Goal: Task Accomplishment & Management: Complete application form

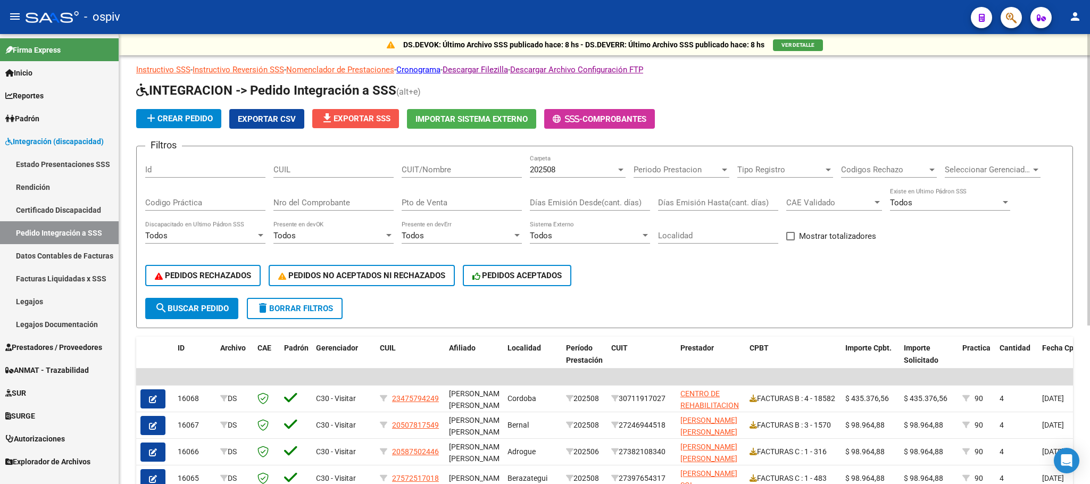
click at [364, 118] on span "file_download Exportar SSS" at bounding box center [356, 119] width 70 height 10
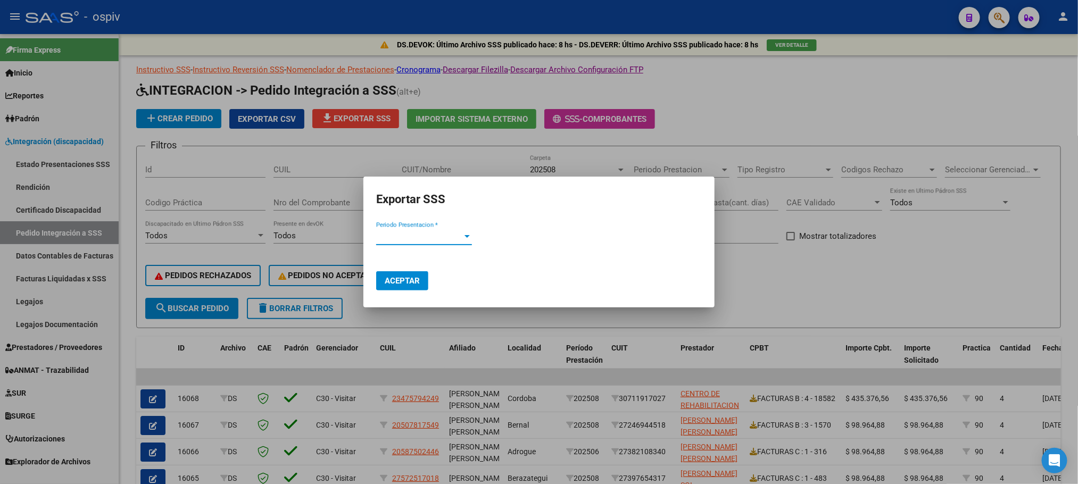
click at [425, 239] on span "Periodo Presentacion *" at bounding box center [419, 237] width 86 height 10
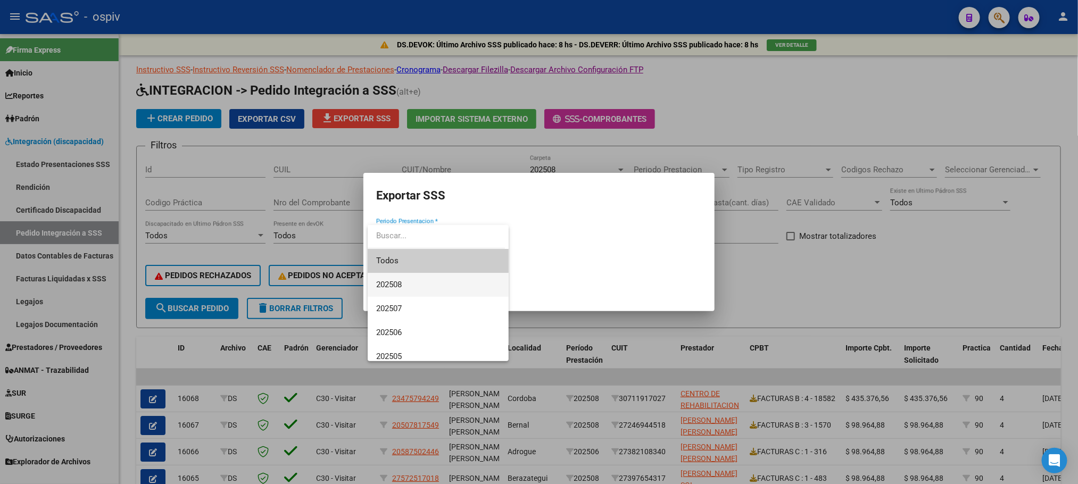
click at [412, 285] on span "202508" at bounding box center [438, 285] width 124 height 24
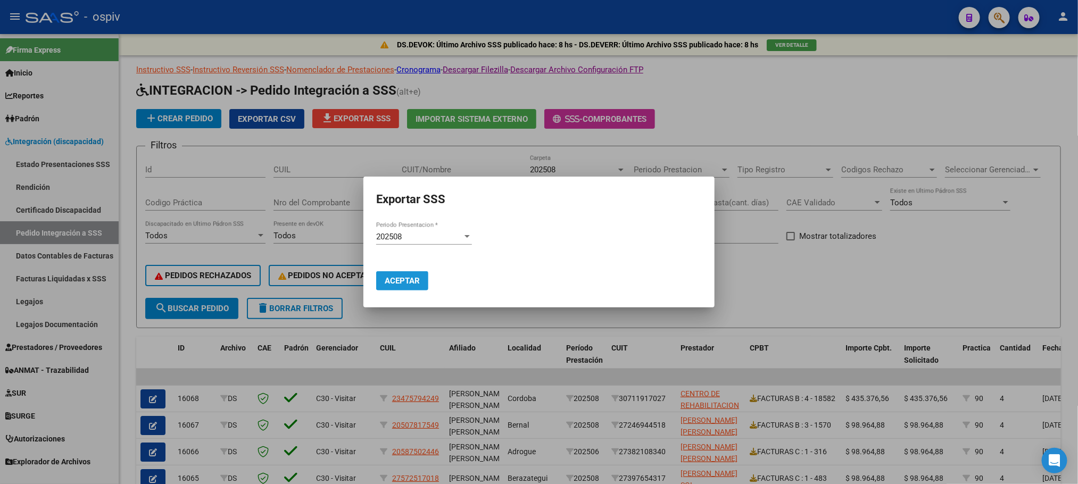
click at [404, 283] on span "Aceptar" at bounding box center [402, 281] width 35 height 10
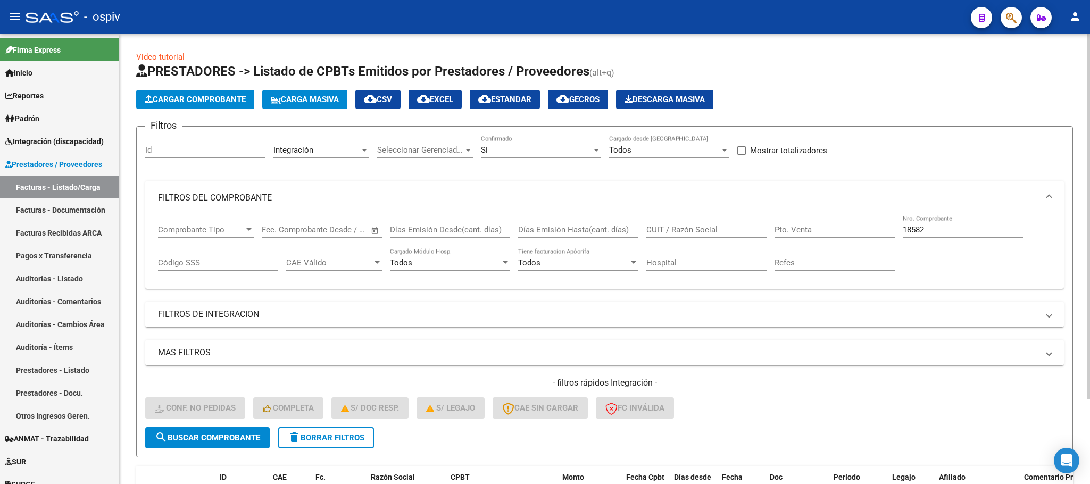
click at [998, 229] on input "18582" at bounding box center [963, 230] width 120 height 10
type input "1"
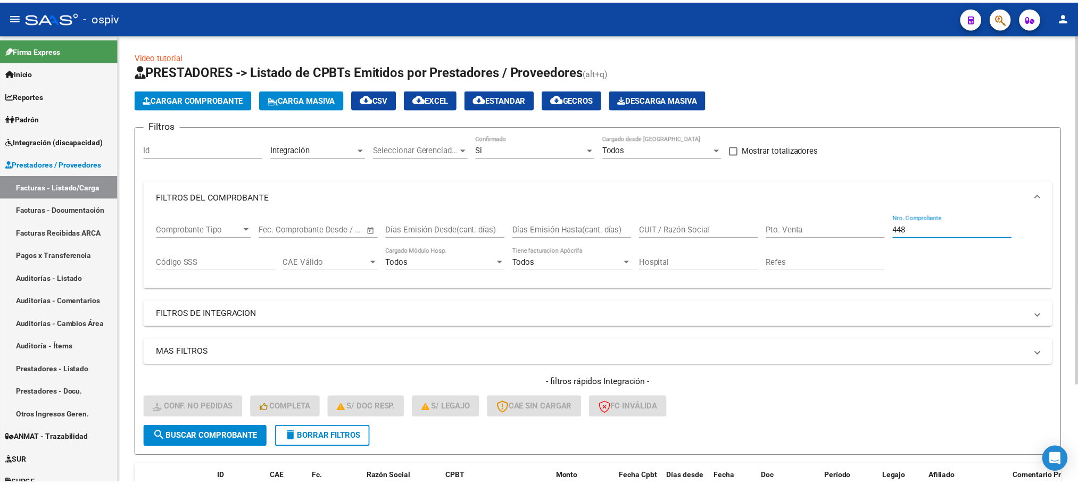
scroll to position [125, 0]
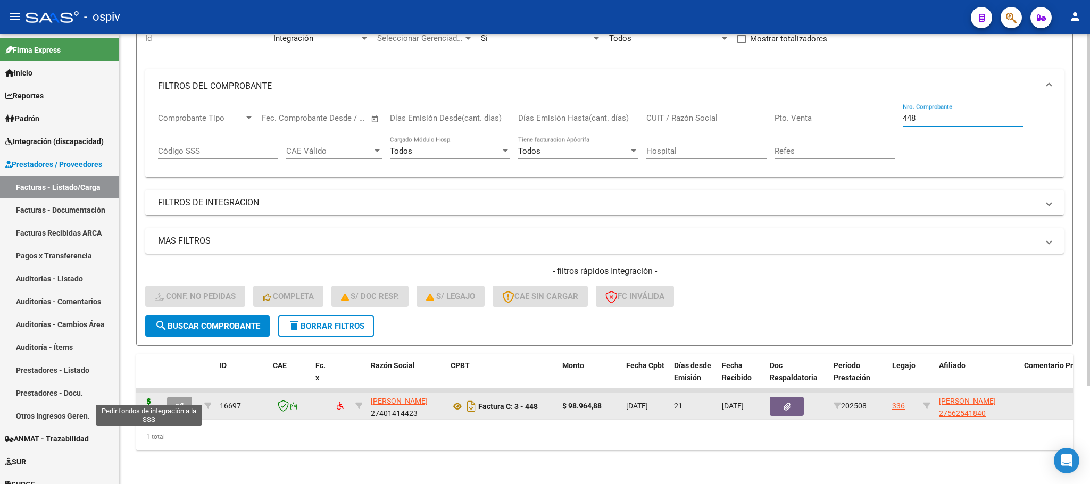
type input "448"
click at [147, 400] on icon at bounding box center [148, 405] width 17 height 15
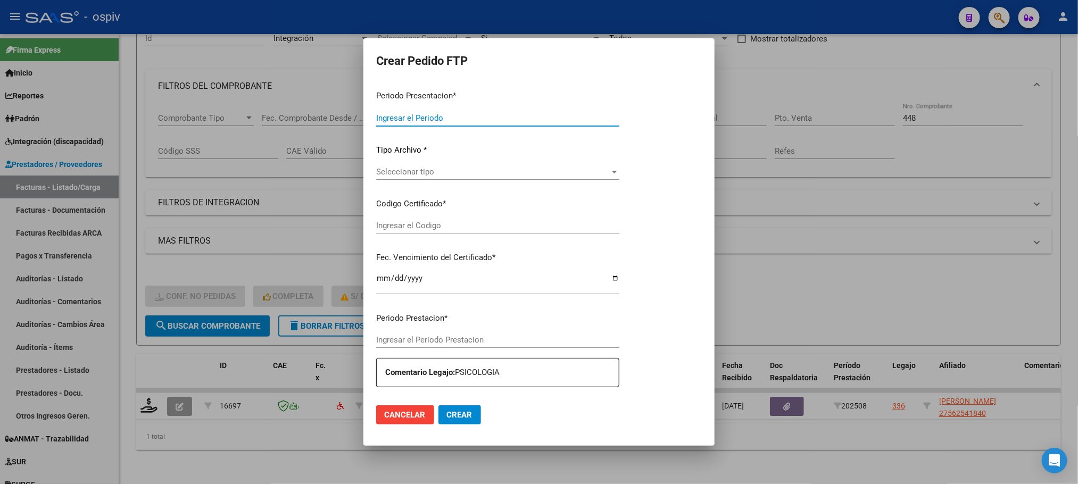
type input "202508"
type input "$ 98.964,88"
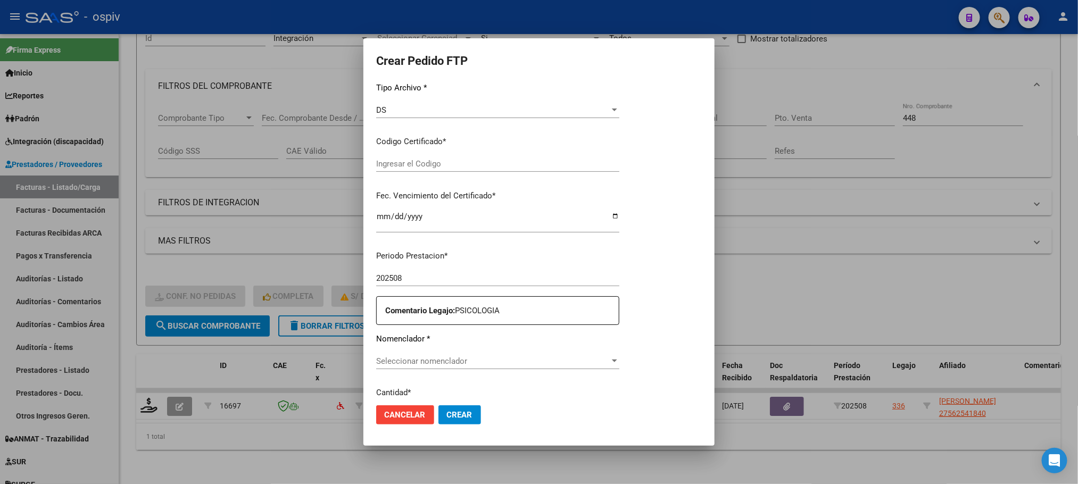
type input "ARG01000562541842022120220271202BSAS316"
type input "[DATE]"
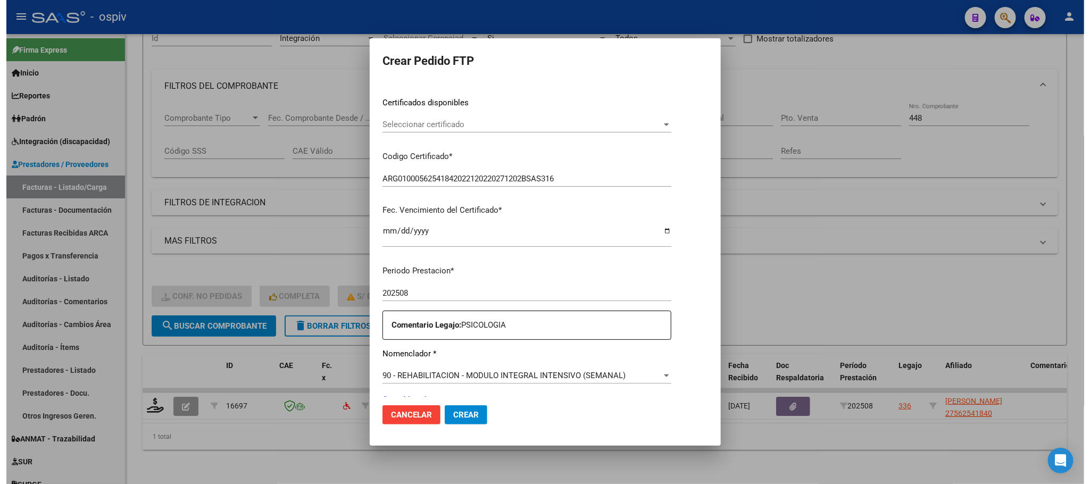
scroll to position [294, 0]
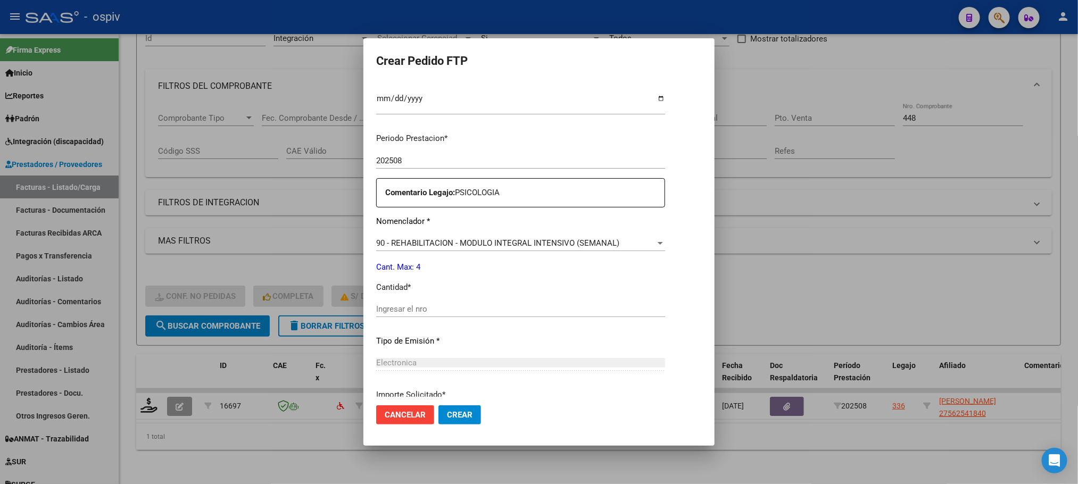
click at [507, 310] on input "Ingresar el nro" at bounding box center [520, 309] width 289 height 10
type input "4"
click at [438, 405] on button "Crear" at bounding box center [459, 414] width 43 height 19
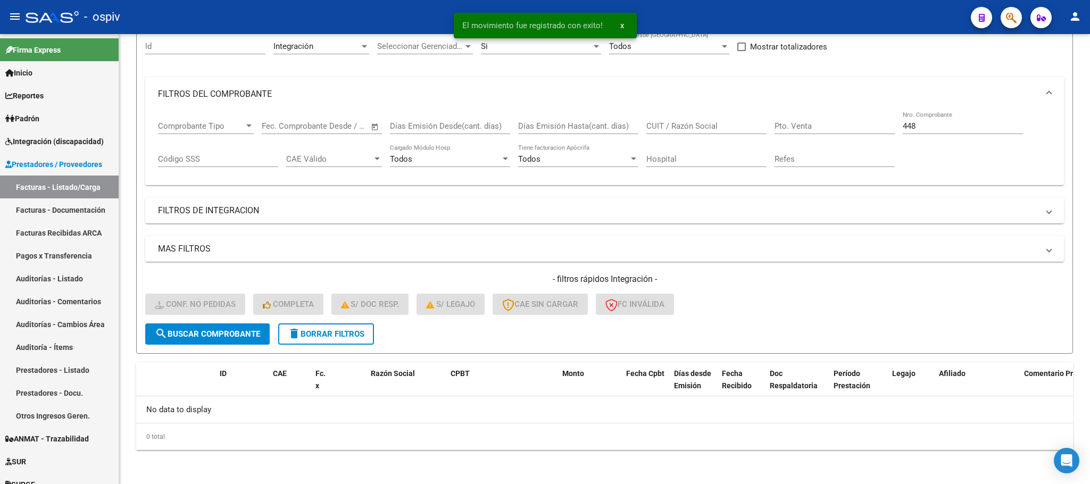
scroll to position [104, 0]
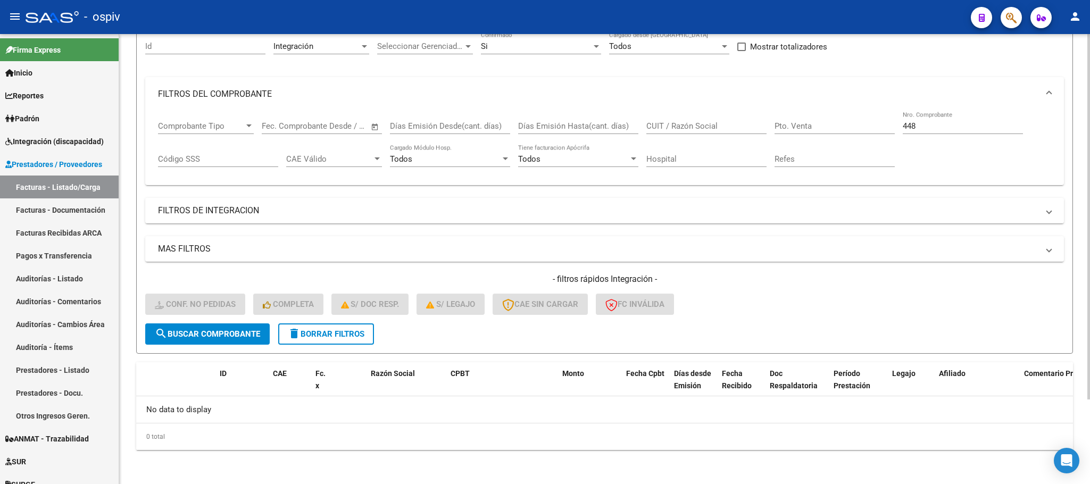
click at [972, 125] on input "448" at bounding box center [963, 126] width 120 height 10
type input "4"
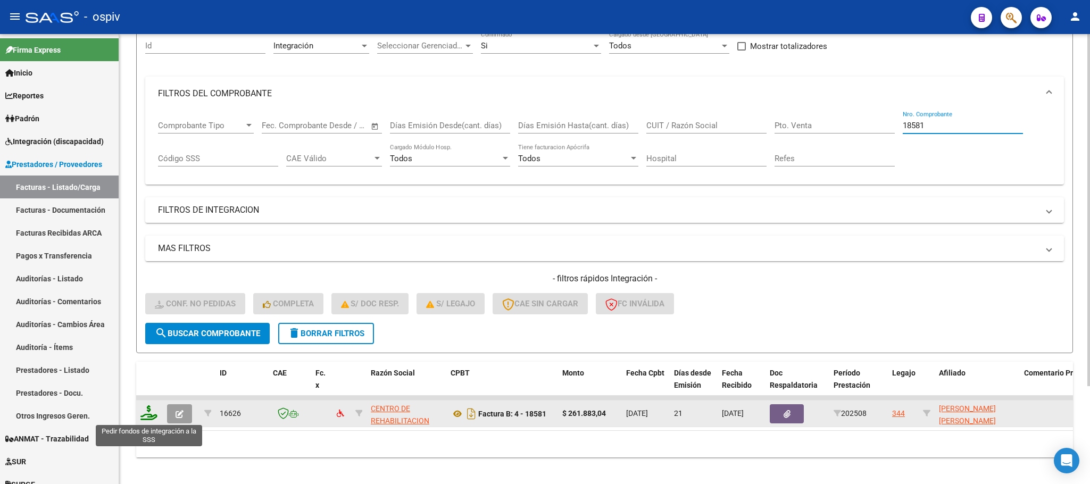
type input "18581"
click at [151, 415] on icon at bounding box center [148, 412] width 17 height 15
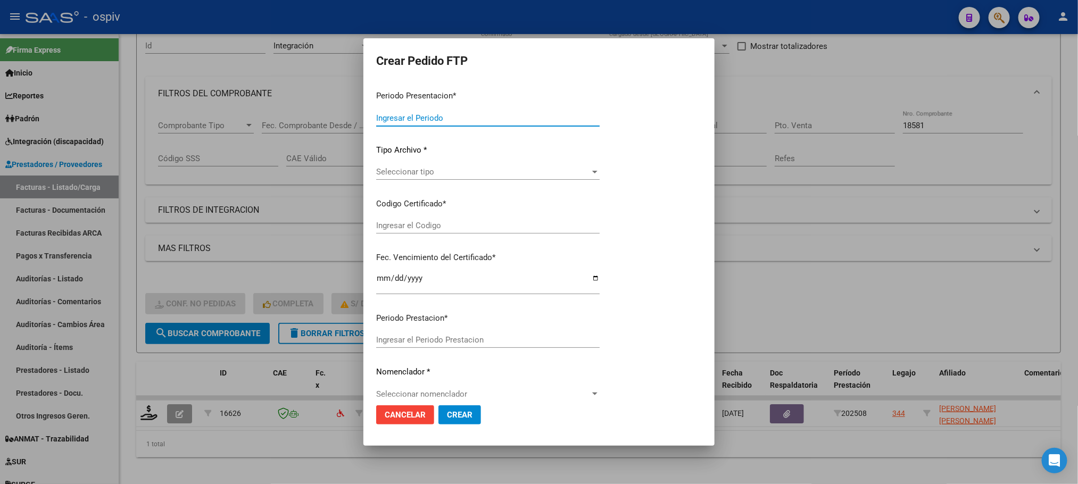
type input "202508"
type input "$ 261.883,04"
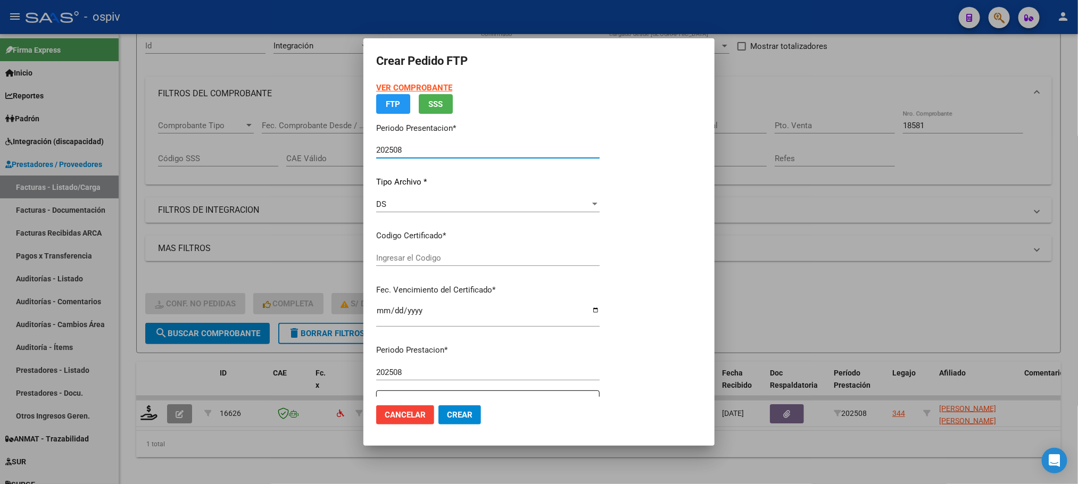
type input "arg02000532654582024011920290119cor234"
type input "[DATE]"
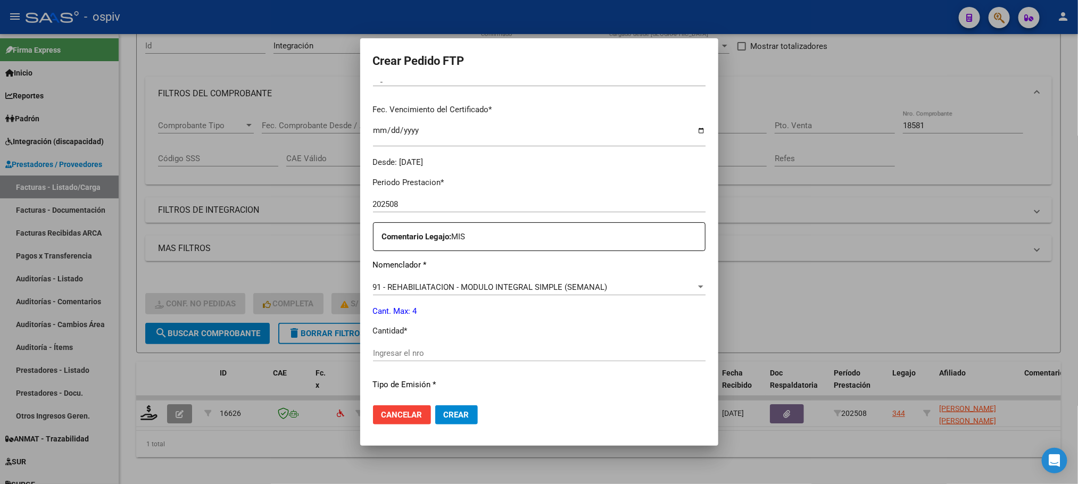
scroll to position [294, 0]
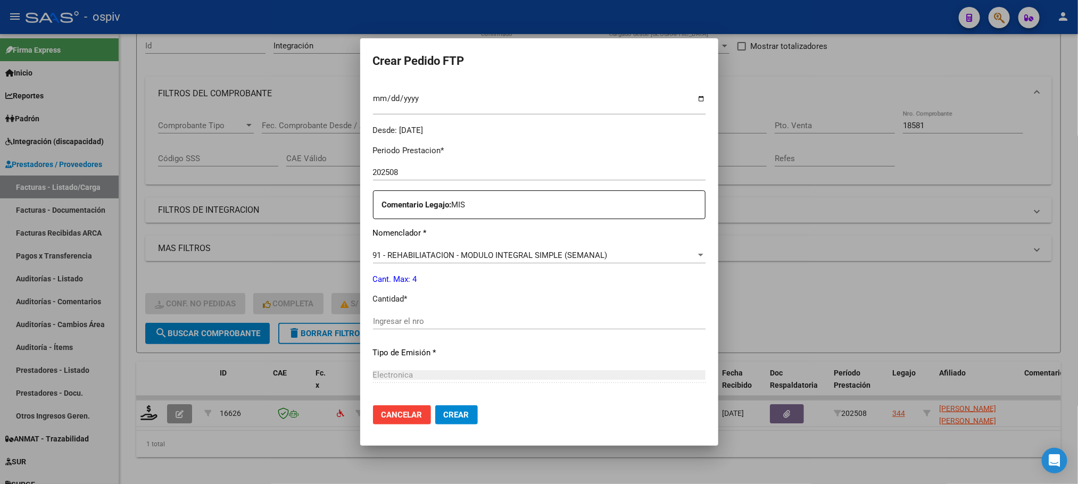
click at [513, 317] on input "Ingresar el nro" at bounding box center [539, 322] width 333 height 10
type input "4"
click at [435, 405] on button "Crear" at bounding box center [456, 414] width 43 height 19
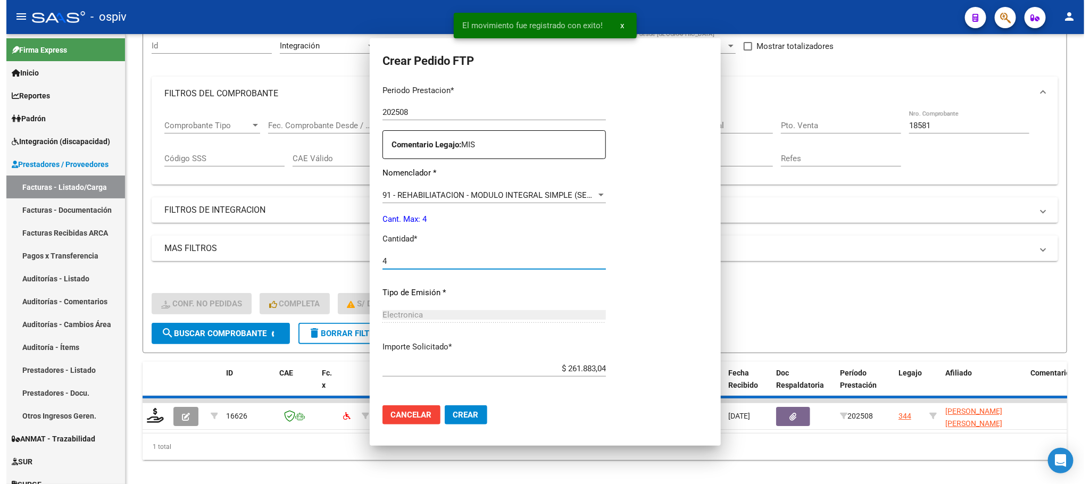
scroll to position [234, 0]
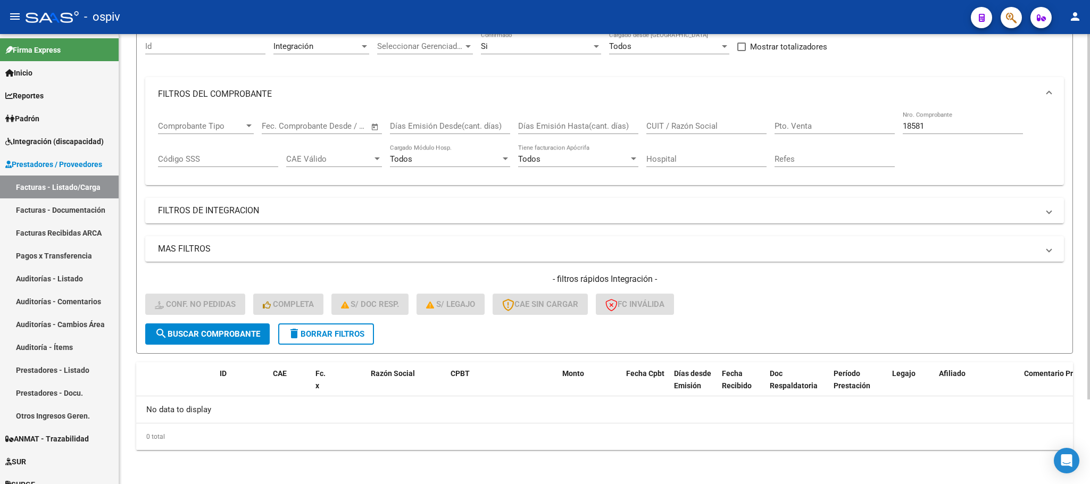
click at [974, 128] on input "18581" at bounding box center [963, 126] width 120 height 10
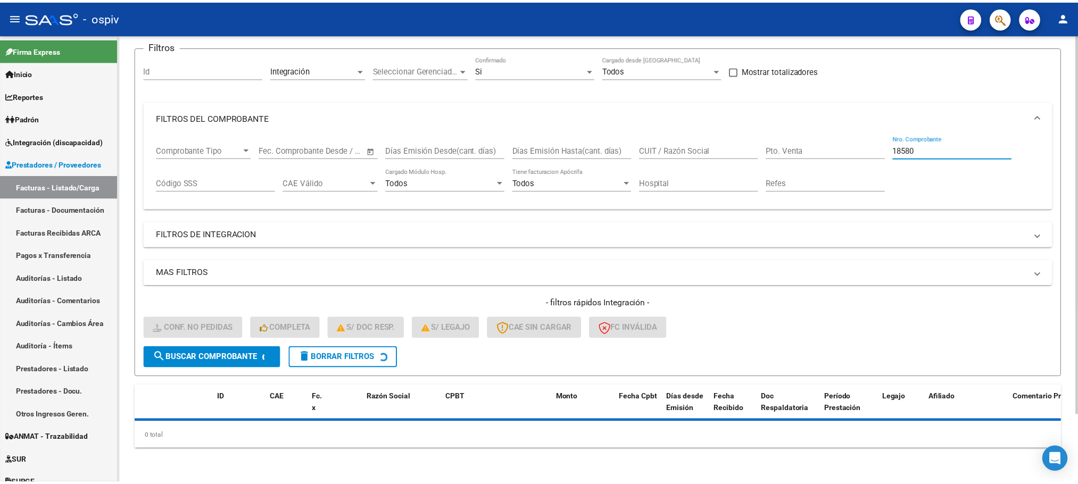
scroll to position [104, 0]
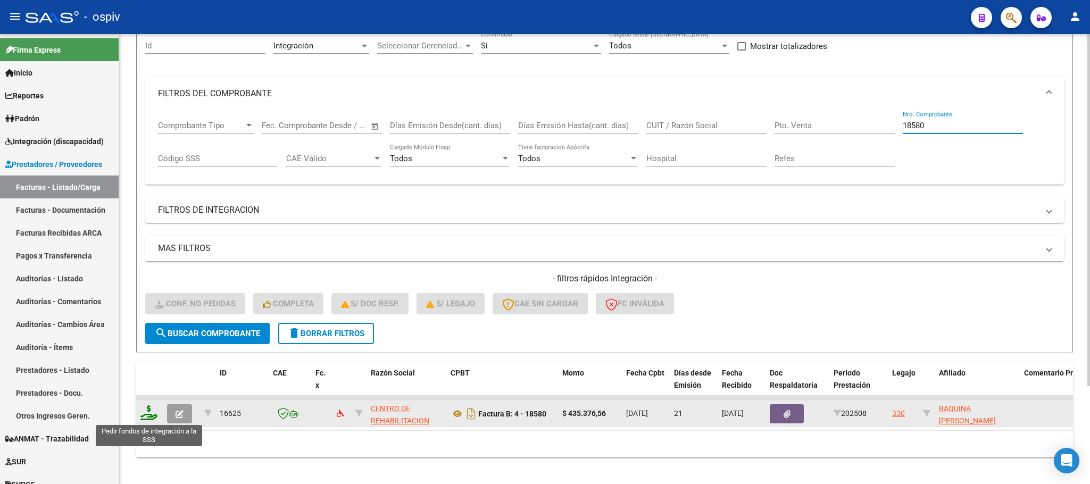
type input "18580"
click at [151, 412] on icon at bounding box center [148, 412] width 17 height 15
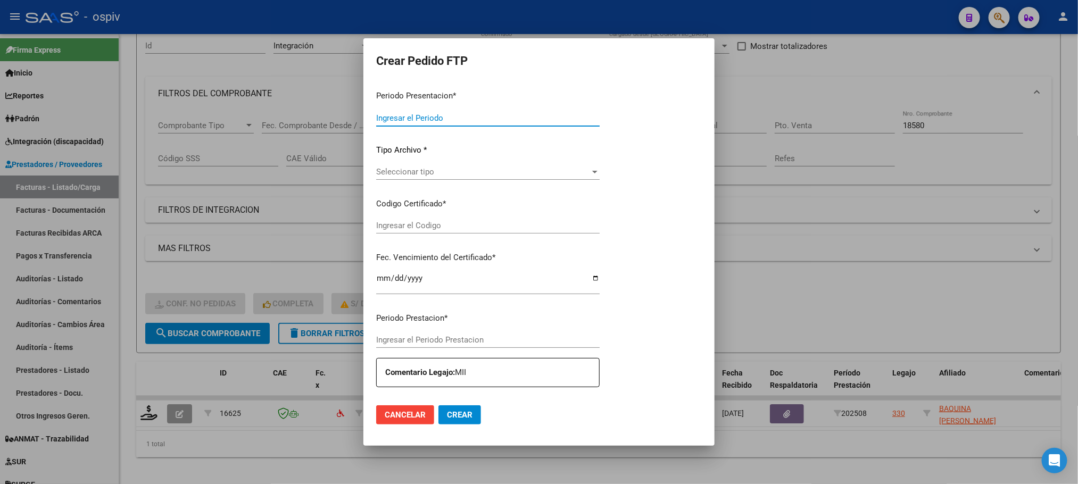
type input "202508"
type input "$ 435.376,56"
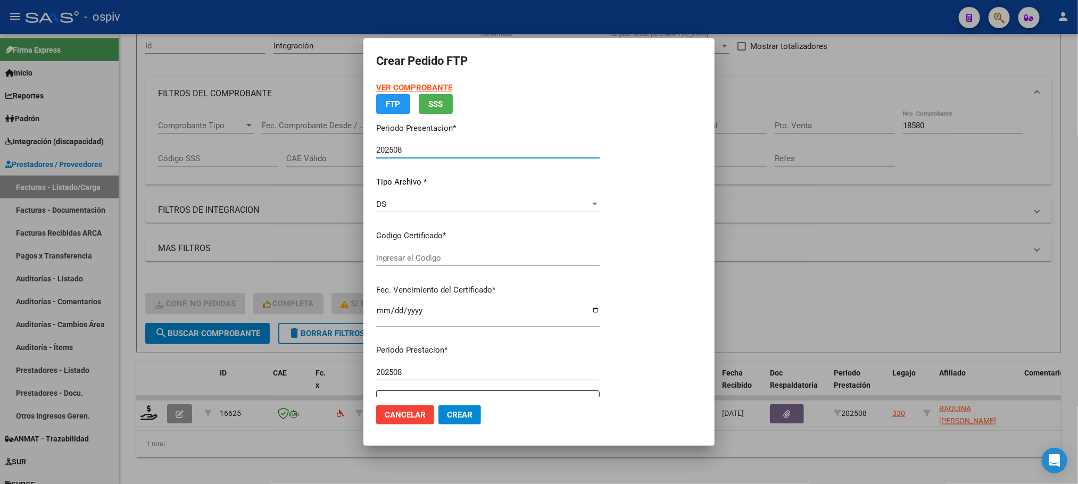
type input "arg02000562423982020110620251106cor233"
type input "[DATE]"
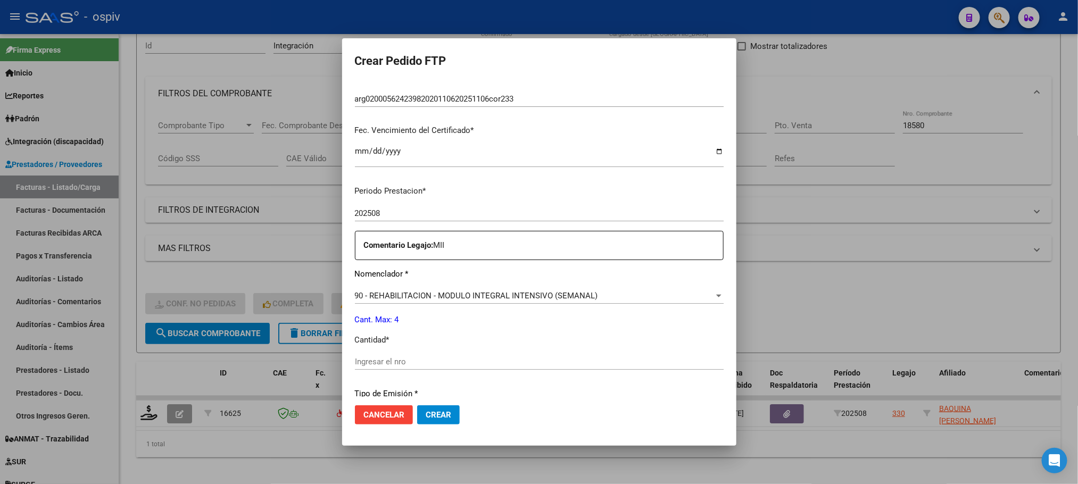
scroll to position [266, 0]
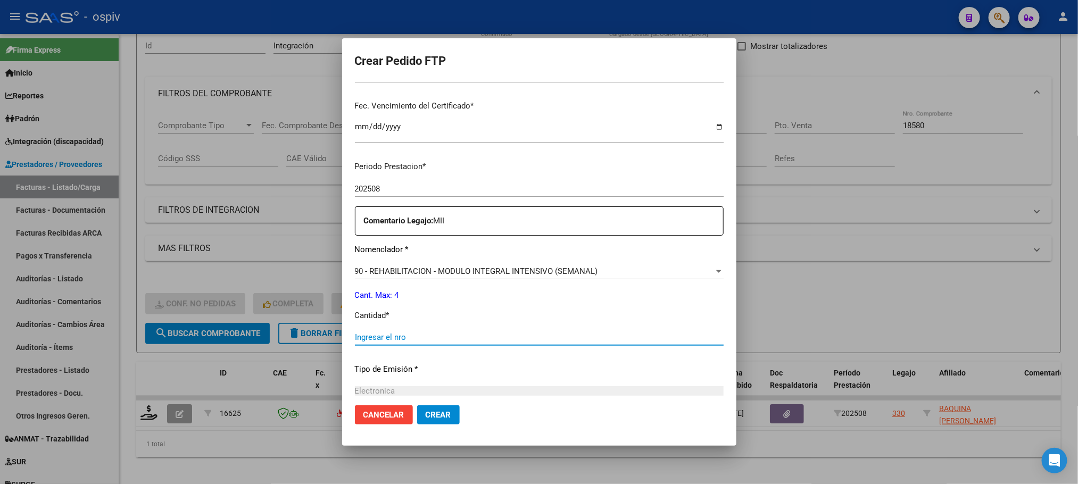
click at [411, 338] on input "Ingresar el nro" at bounding box center [539, 338] width 369 height 10
type input "4"
click at [417, 405] on button "Crear" at bounding box center [438, 414] width 43 height 19
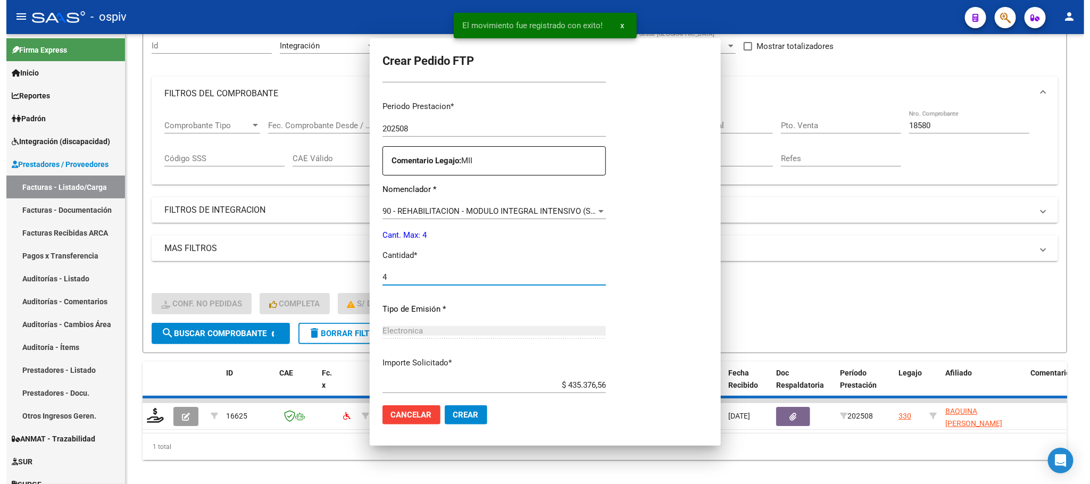
scroll to position [0, 0]
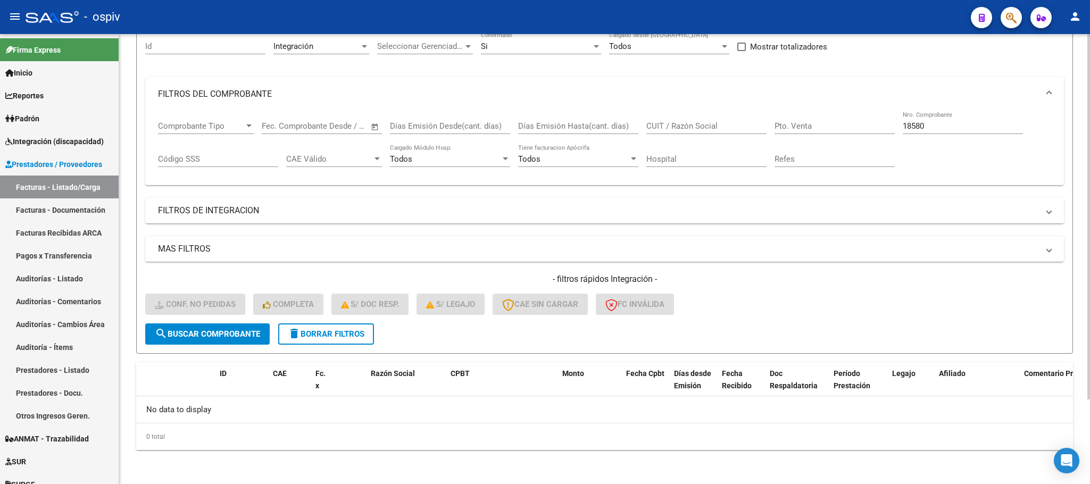
click at [948, 128] on input "18580" at bounding box center [963, 126] width 120 height 10
type input "1"
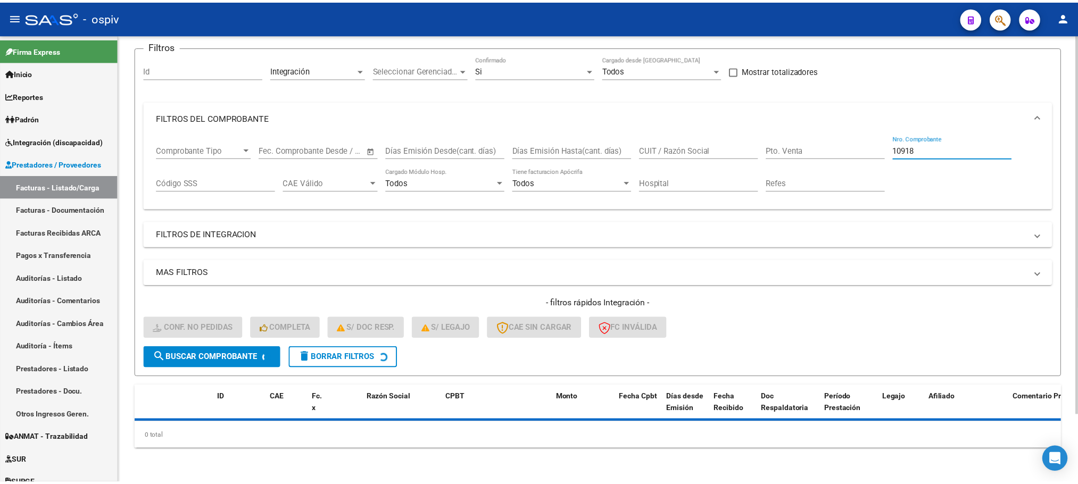
scroll to position [104, 0]
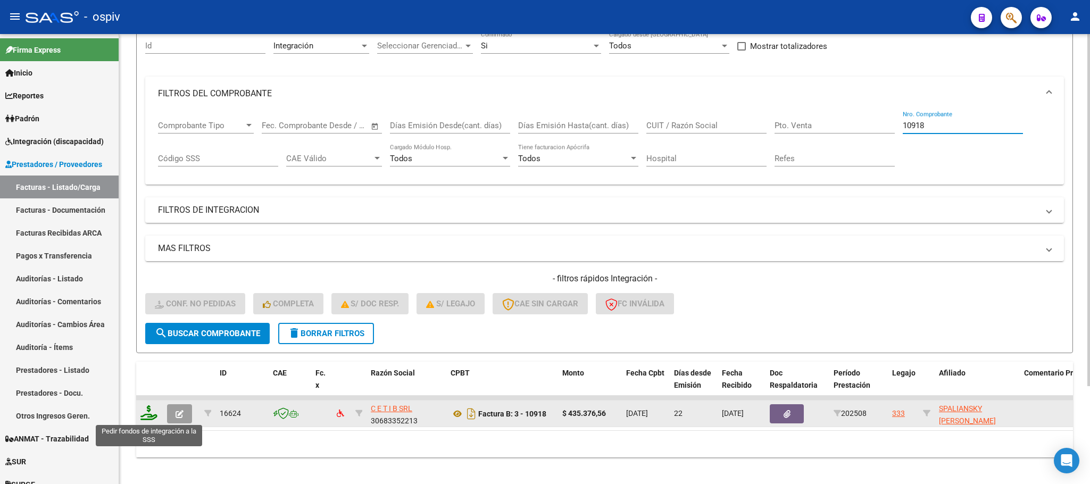
type input "10918"
click at [152, 419] on icon at bounding box center [148, 412] width 17 height 15
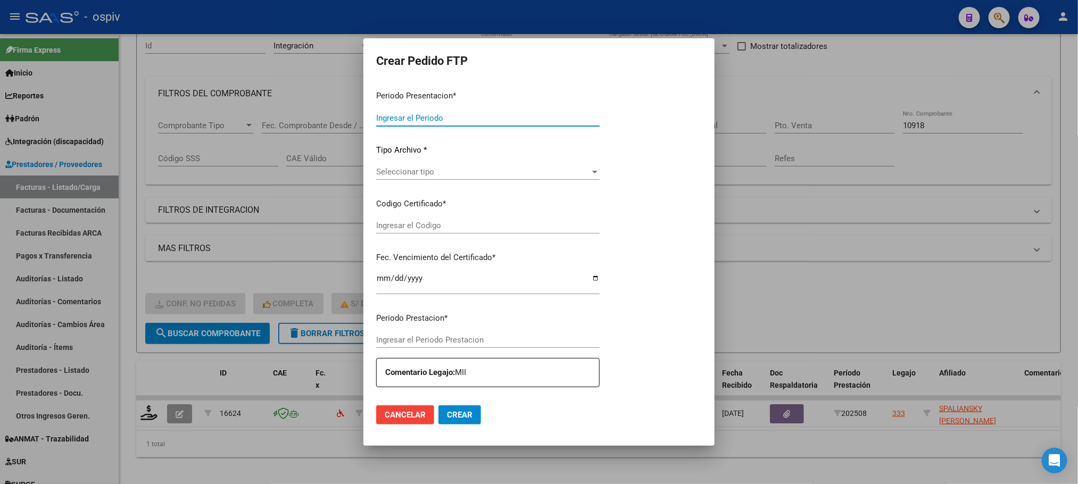
type input "202508"
type input "$ 435.376,56"
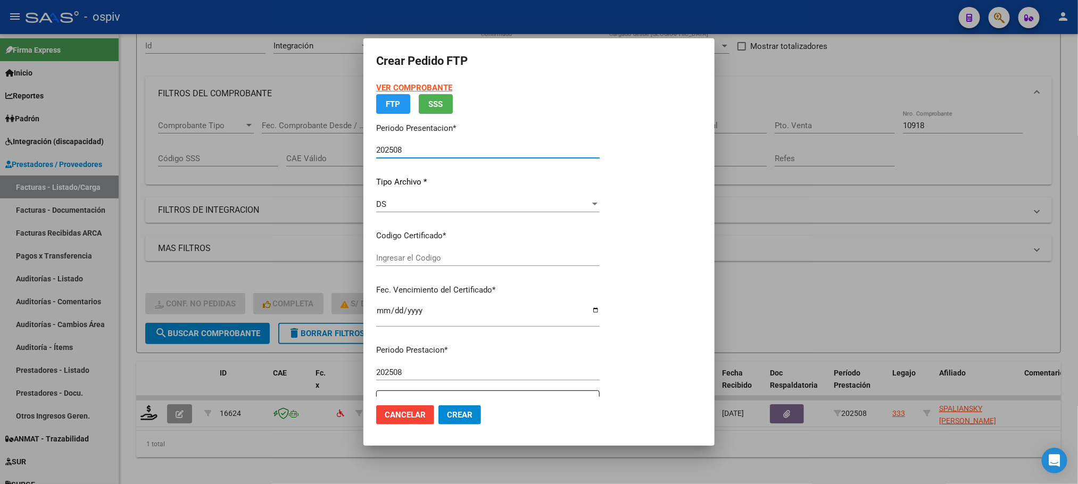
type input "arg01000571715952022022420270224bs316"
type input "[DATE]"
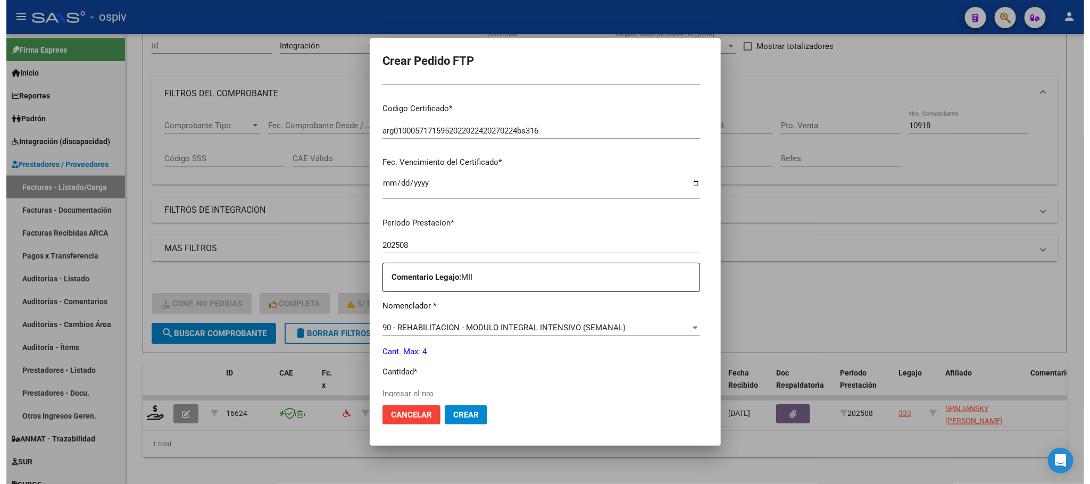
scroll to position [266, 0]
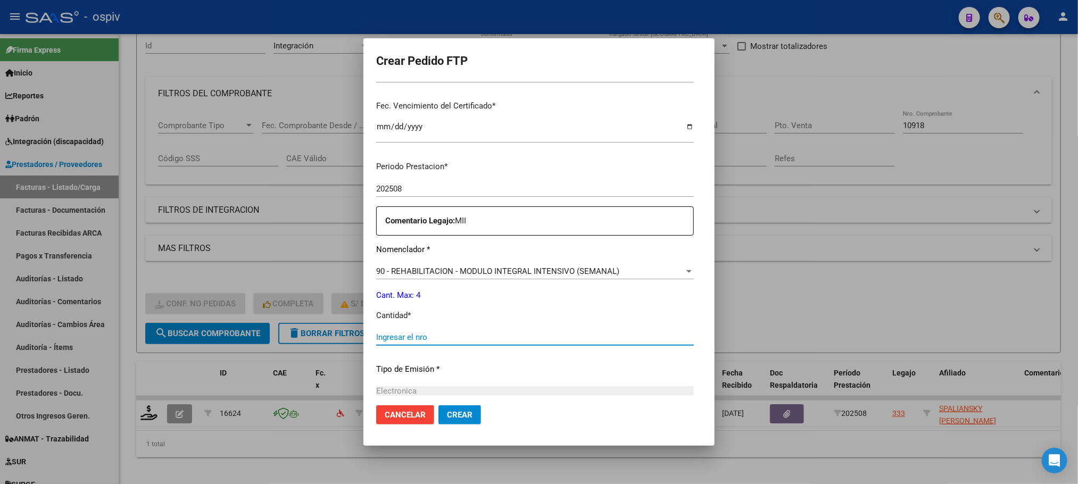
click at [543, 334] on input "Ingresar el nro" at bounding box center [535, 338] width 318 height 10
type input "4"
click at [438, 405] on button "Crear" at bounding box center [459, 414] width 43 height 19
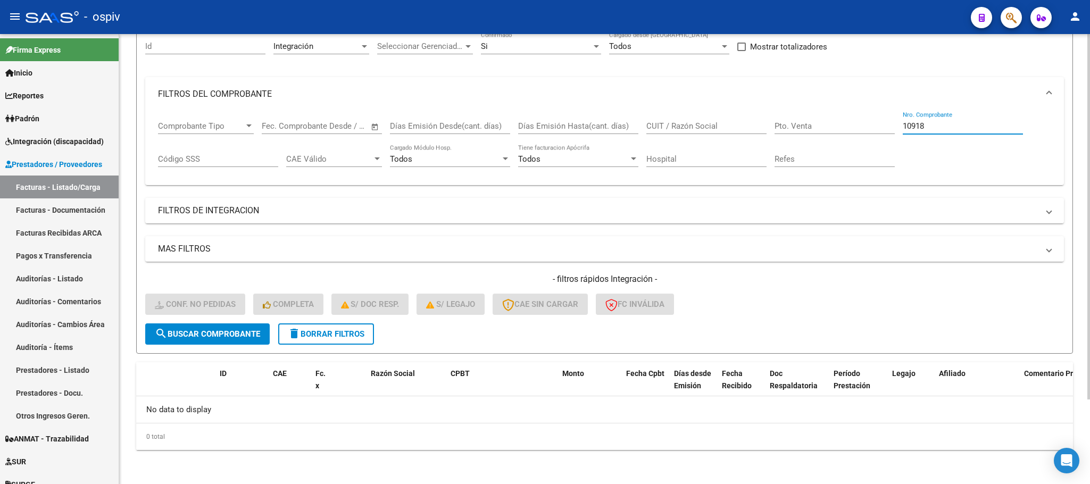
click at [953, 127] on input "10918" at bounding box center [963, 126] width 120 height 10
type input "1"
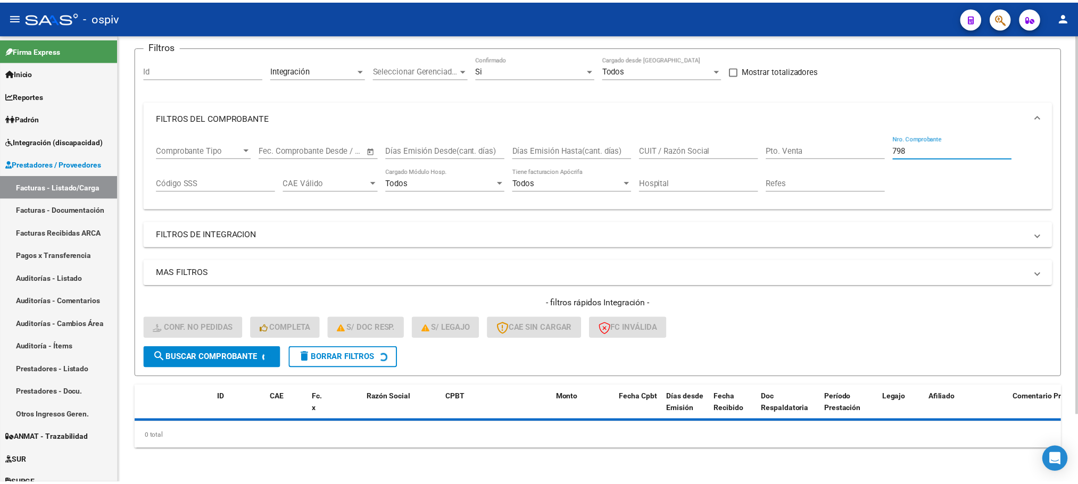
scroll to position [104, 0]
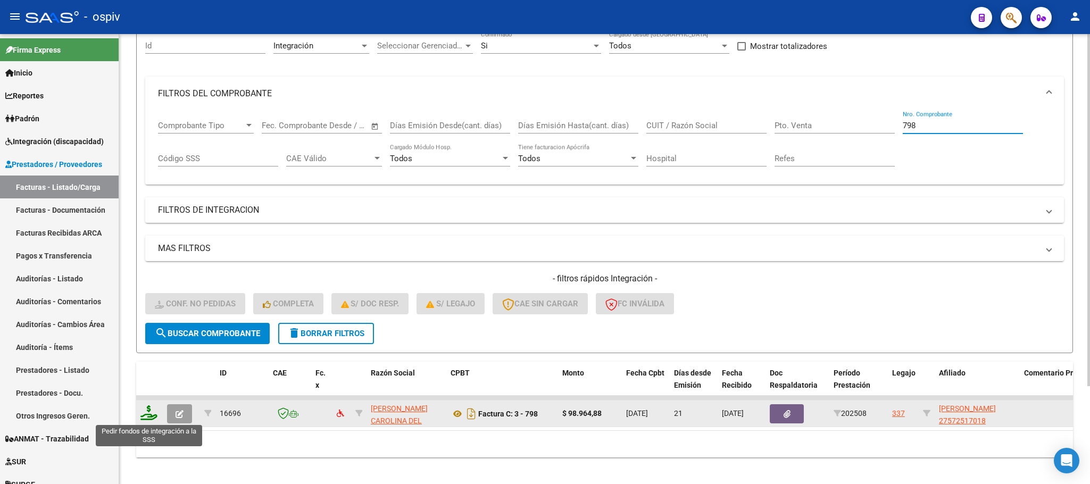
type input "798"
click at [152, 412] on icon at bounding box center [148, 412] width 17 height 15
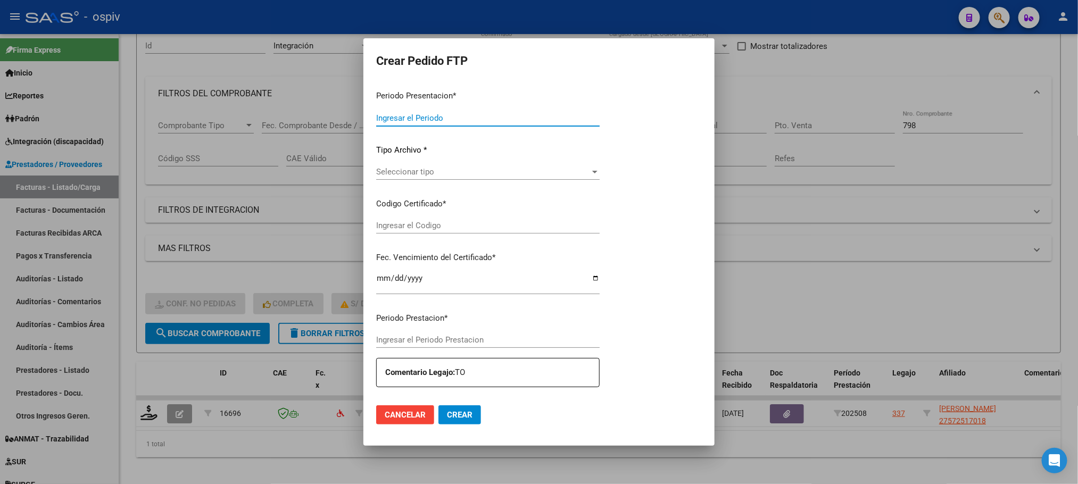
type input "202508"
type input "$ 98.964,88"
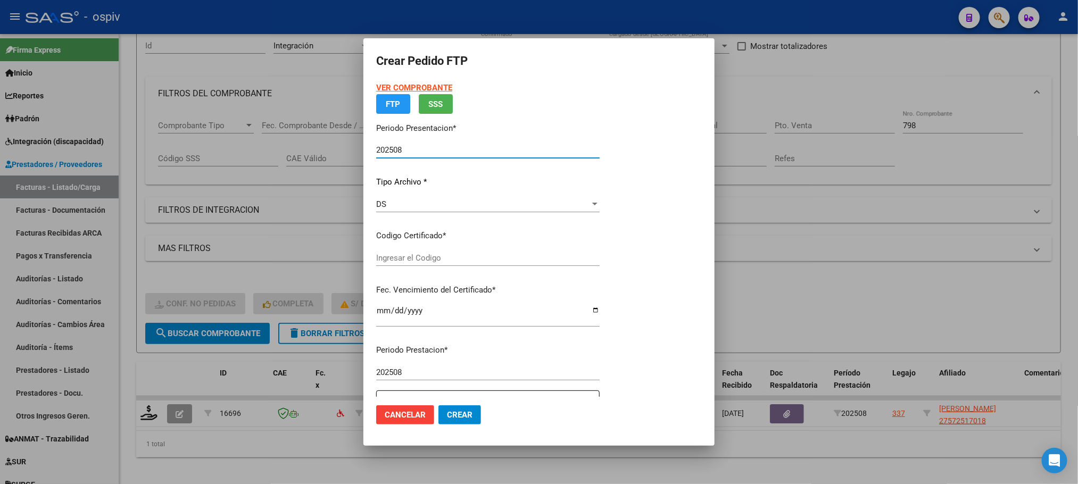
type input "arg01000572517012023060520280605bs316"
type input "[DATE]"
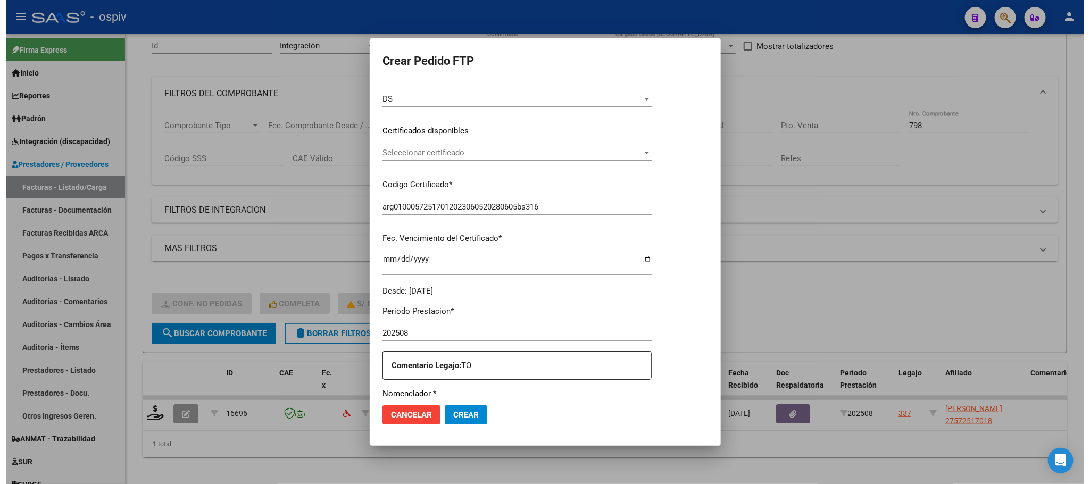
scroll to position [266, 0]
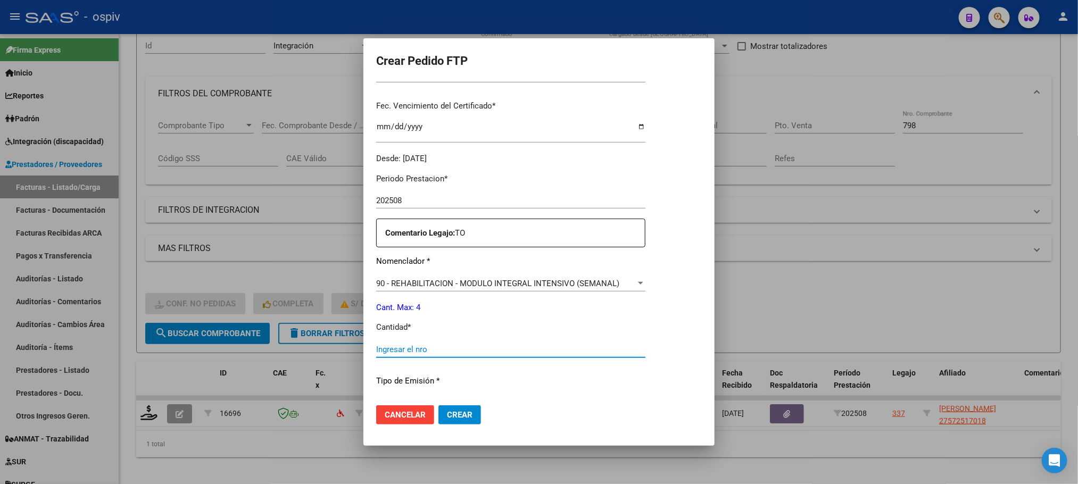
click at [484, 347] on input "Ingresar el nro" at bounding box center [510, 350] width 269 height 10
type input "4"
click at [438, 405] on button "Crear" at bounding box center [459, 414] width 43 height 19
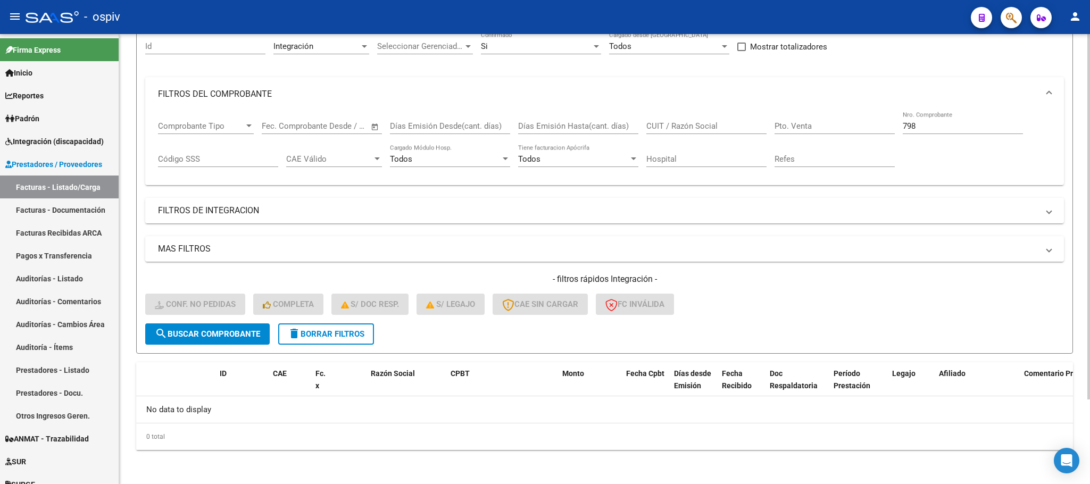
click at [956, 118] on div "798 Nro. Comprobante" at bounding box center [963, 122] width 120 height 23
type input "7"
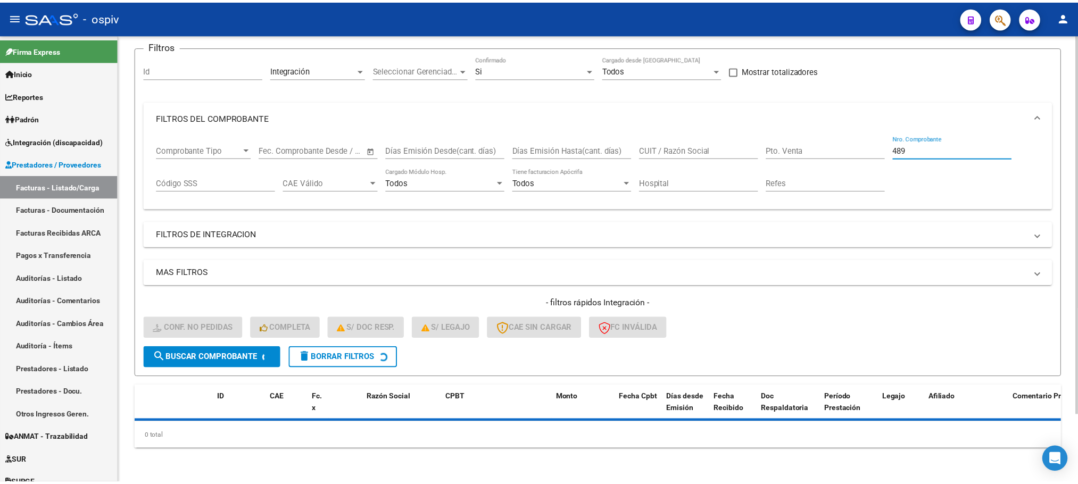
scroll to position [104, 0]
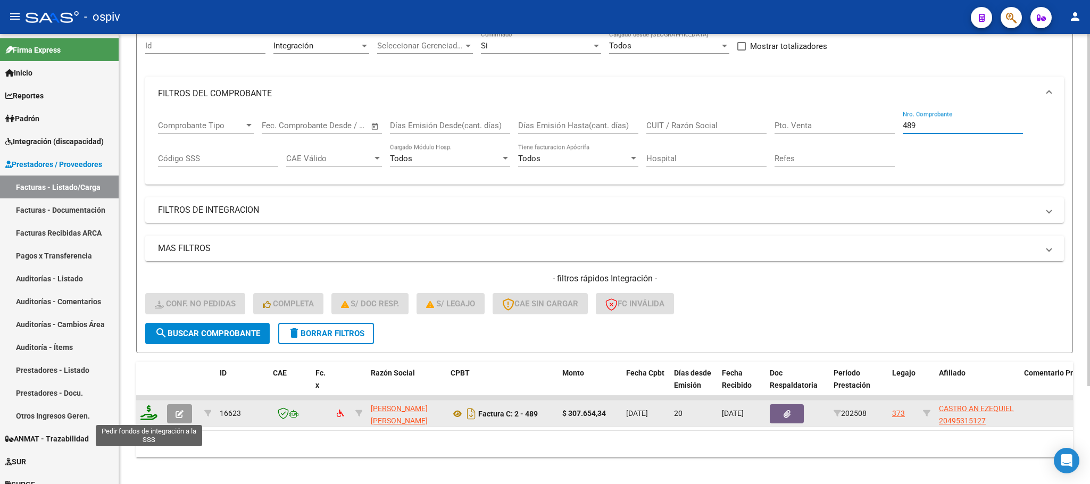
type input "489"
click at [151, 412] on icon at bounding box center [148, 412] width 17 height 15
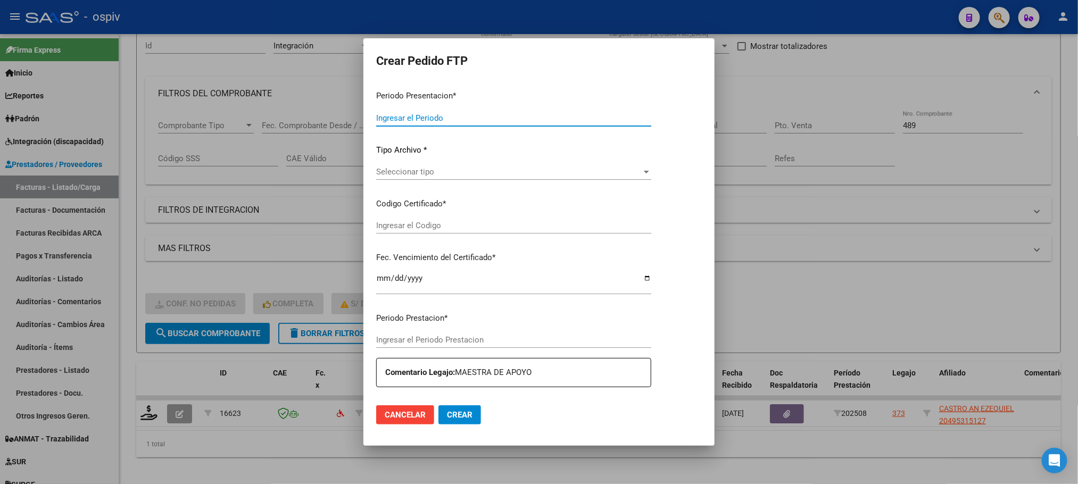
type input "202508"
type input "$ 307.654,34"
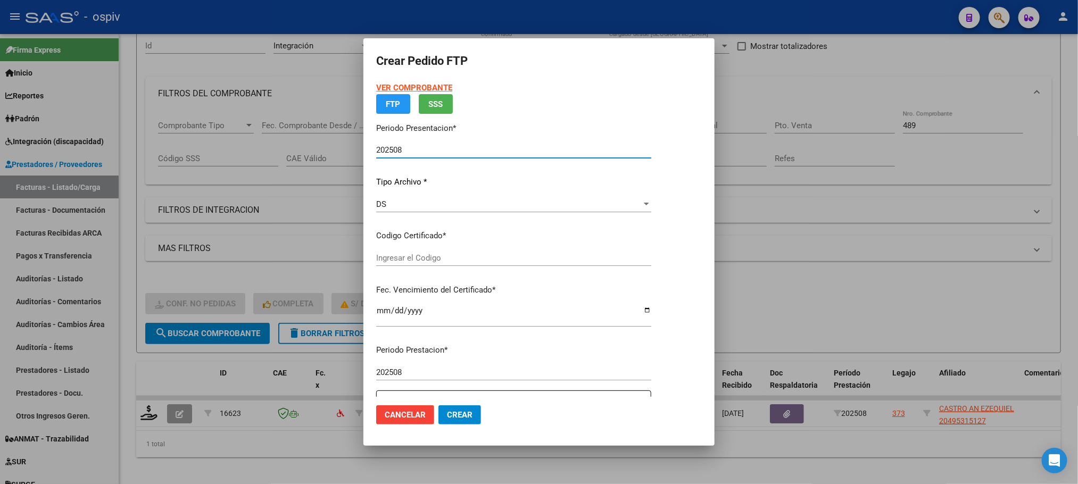
type input "ARG02000495315122025040720270407BUE437"
type input "[DATE]"
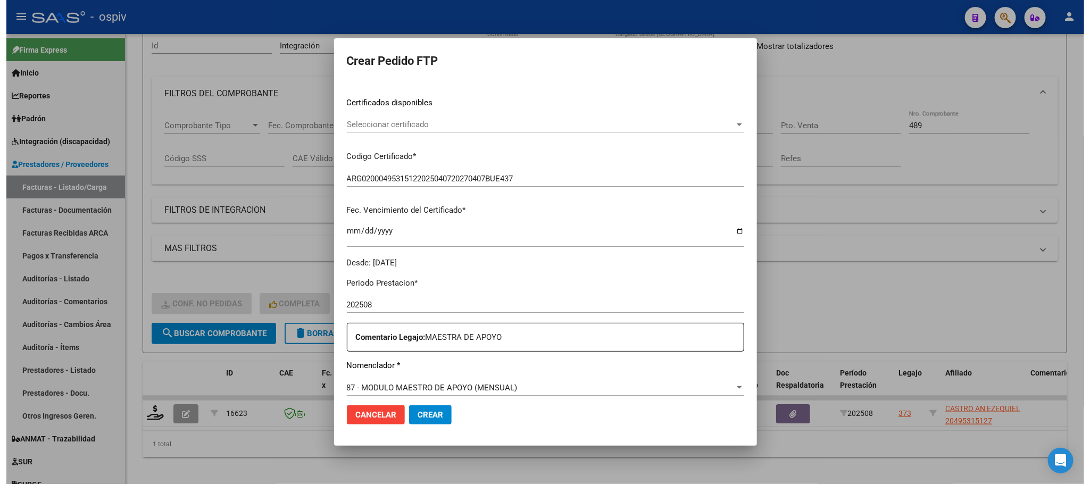
scroll to position [294, 0]
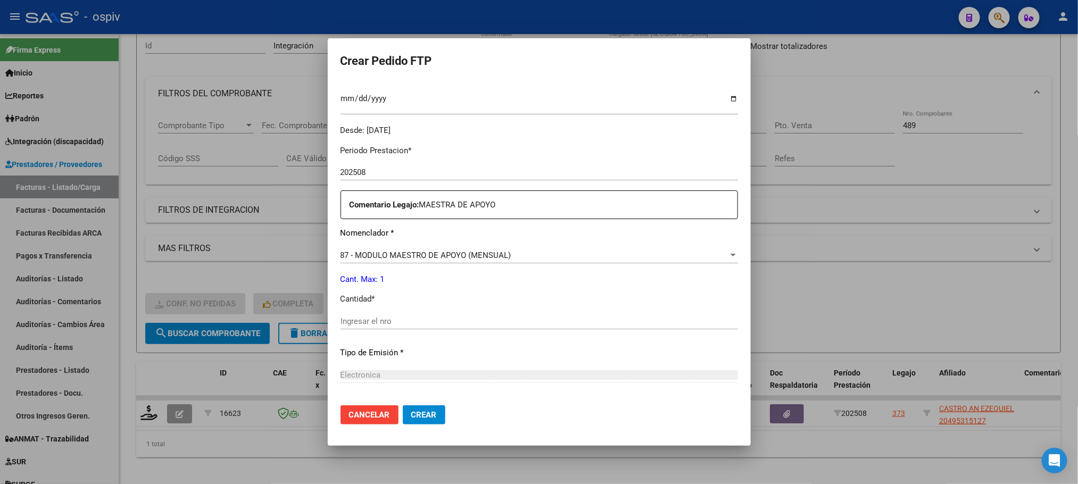
click at [513, 318] on input "Ingresar el nro" at bounding box center [540, 322] width 398 height 10
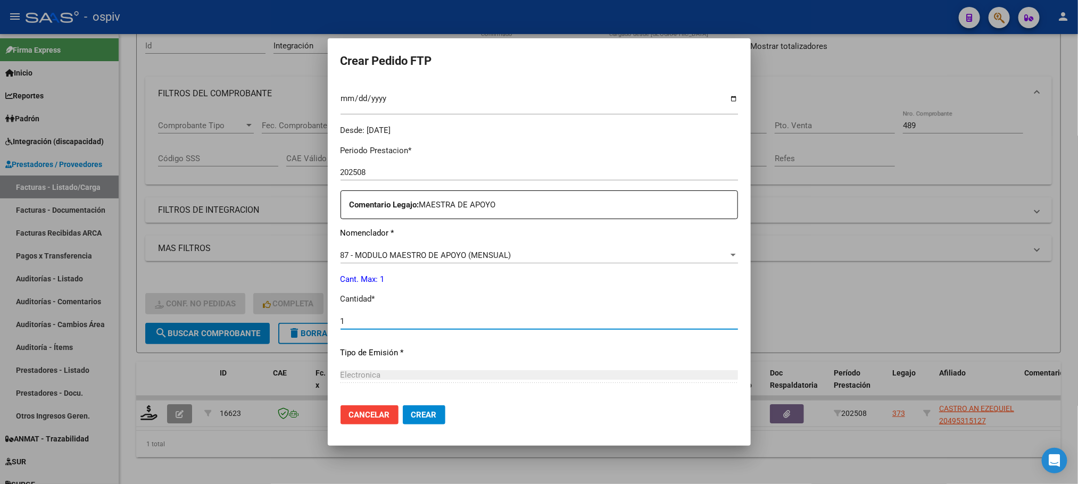
type input "1"
click at [403, 405] on button "Crear" at bounding box center [424, 414] width 43 height 19
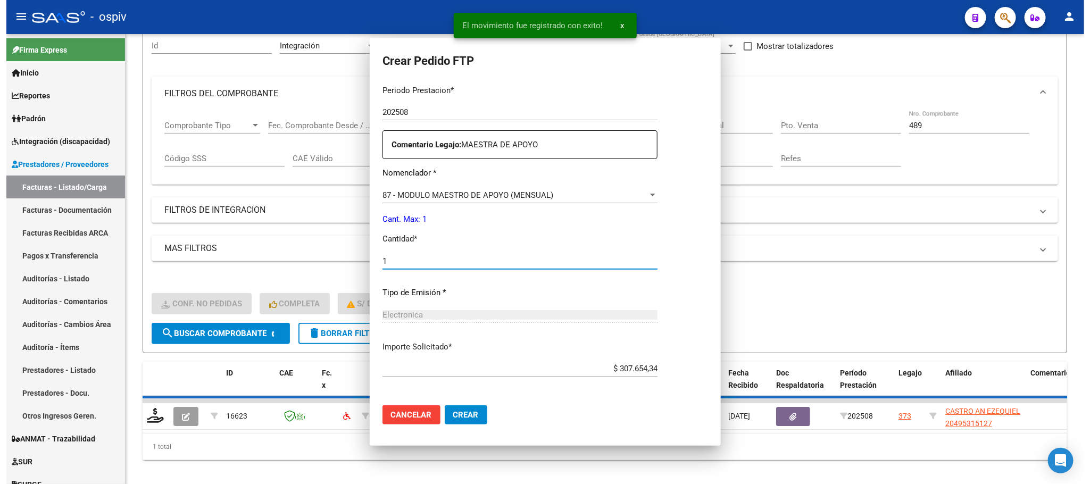
scroll to position [0, 0]
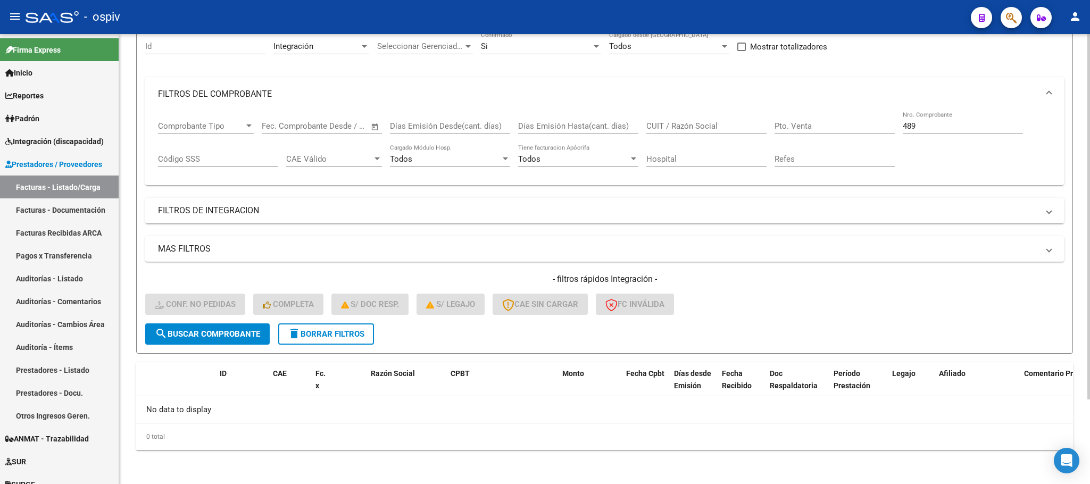
click at [934, 126] on input "489" at bounding box center [963, 126] width 120 height 10
type input "4"
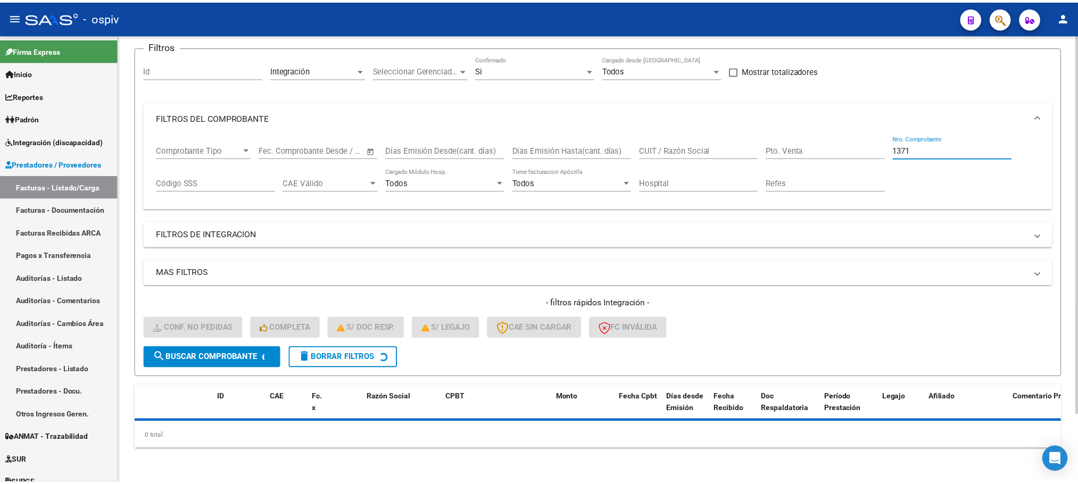
scroll to position [104, 0]
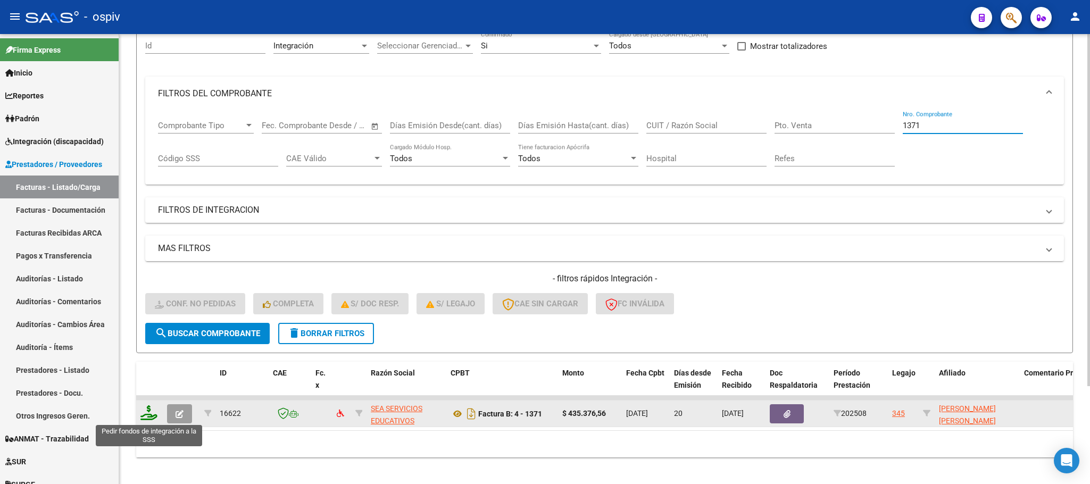
type input "1371"
click at [149, 412] on icon at bounding box center [148, 412] width 17 height 15
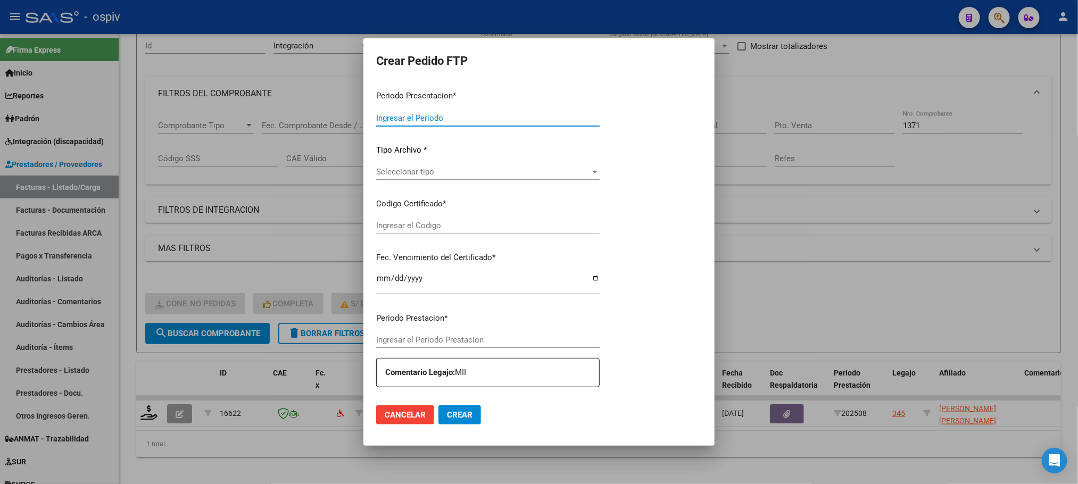
type input "202508"
type input "$ 435.376,56"
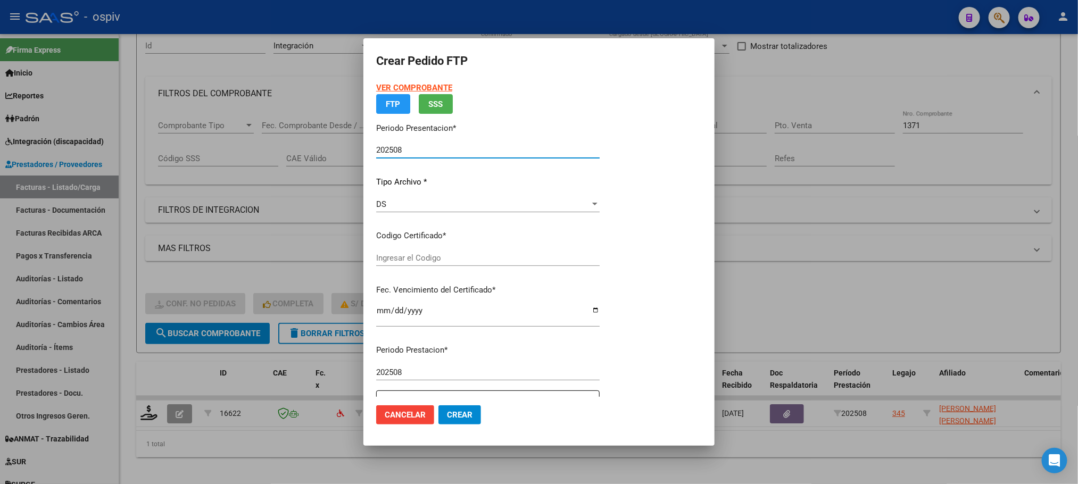
type input "ARG01000550661122022110220271102BS427"
type input "[DATE]"
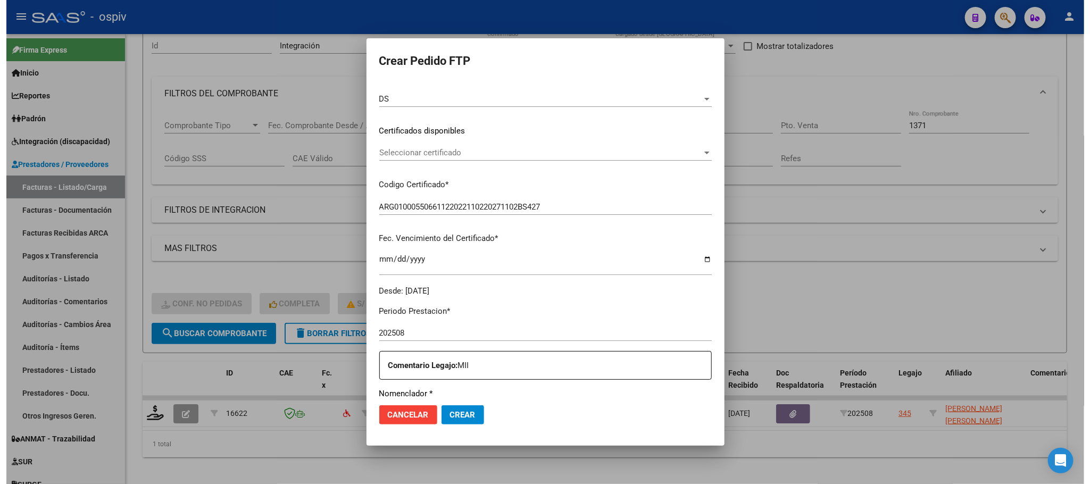
scroll to position [266, 0]
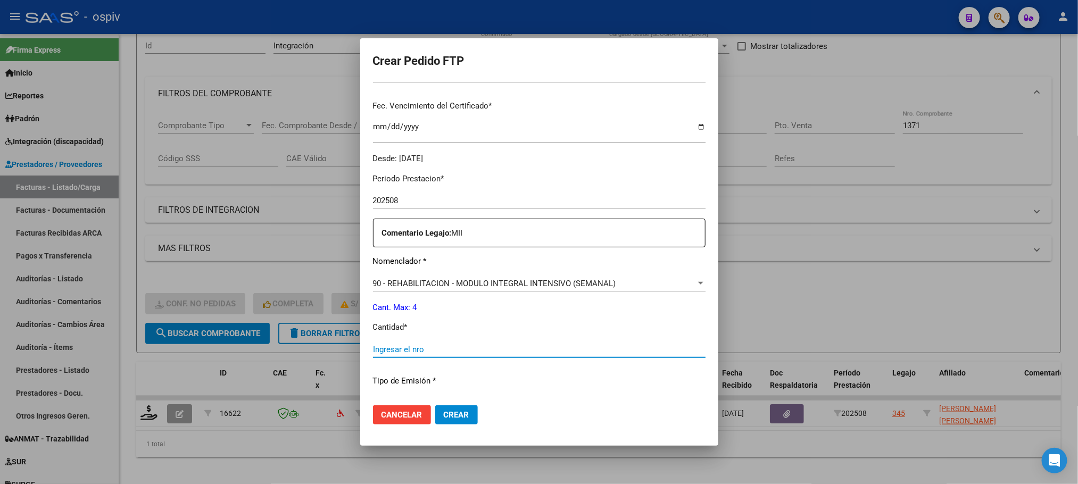
click at [503, 345] on input "Ingresar el nro" at bounding box center [539, 350] width 333 height 10
type input "4"
click at [435, 405] on button "Crear" at bounding box center [456, 414] width 43 height 19
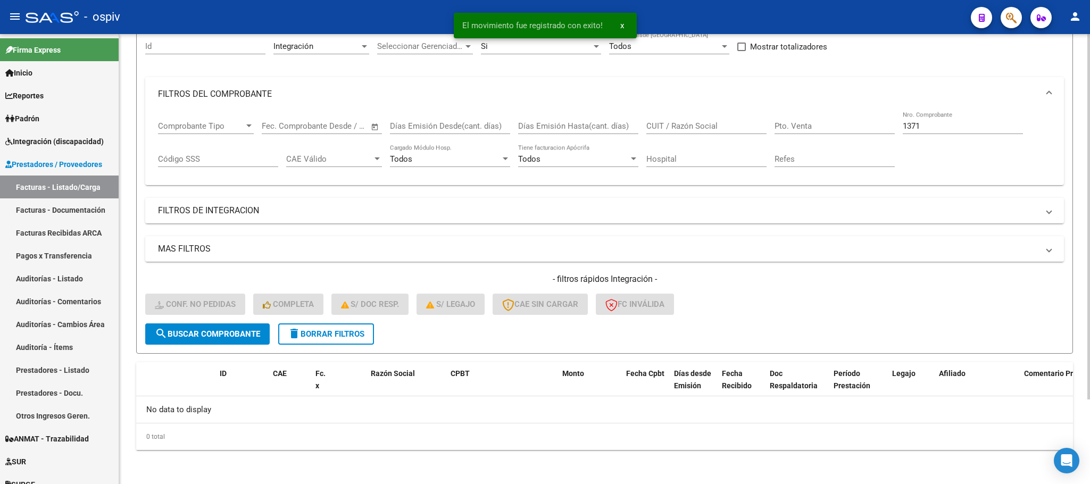
click at [944, 127] on input "1371" at bounding box center [963, 126] width 120 height 10
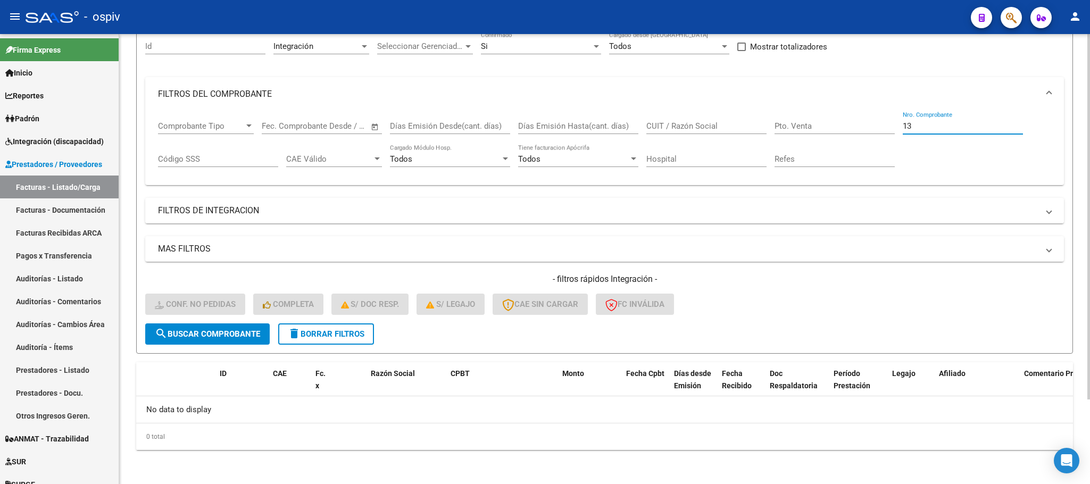
type input "1"
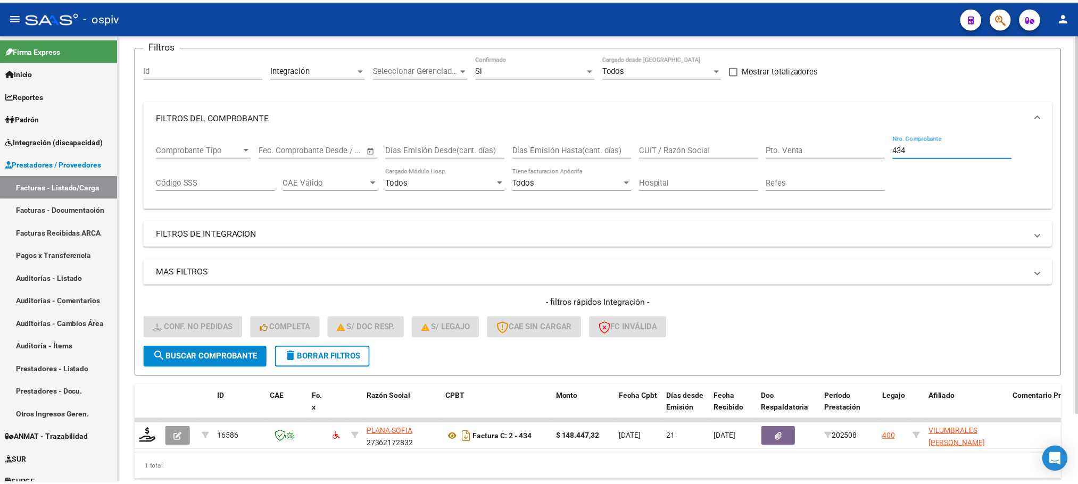
scroll to position [104, 0]
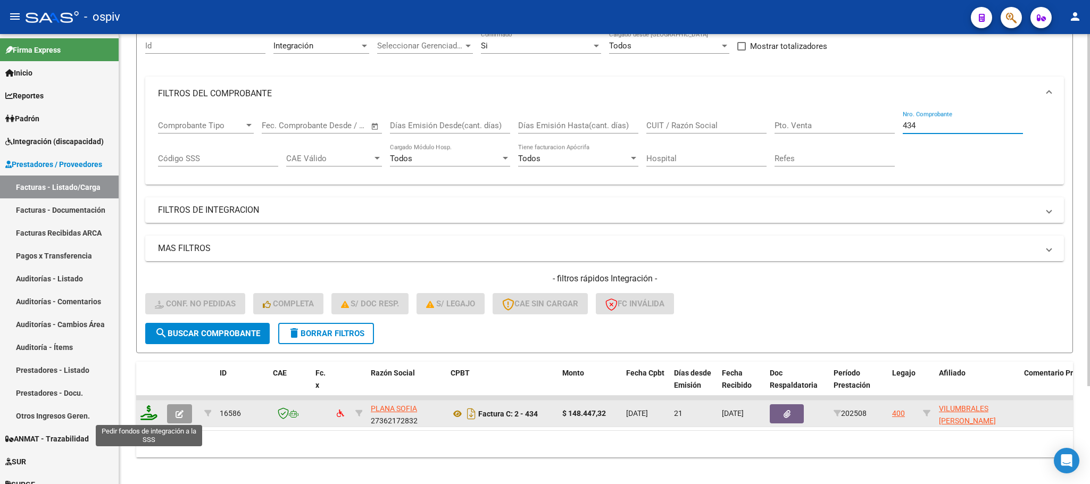
type input "434"
click at [152, 415] on icon at bounding box center [148, 412] width 17 height 15
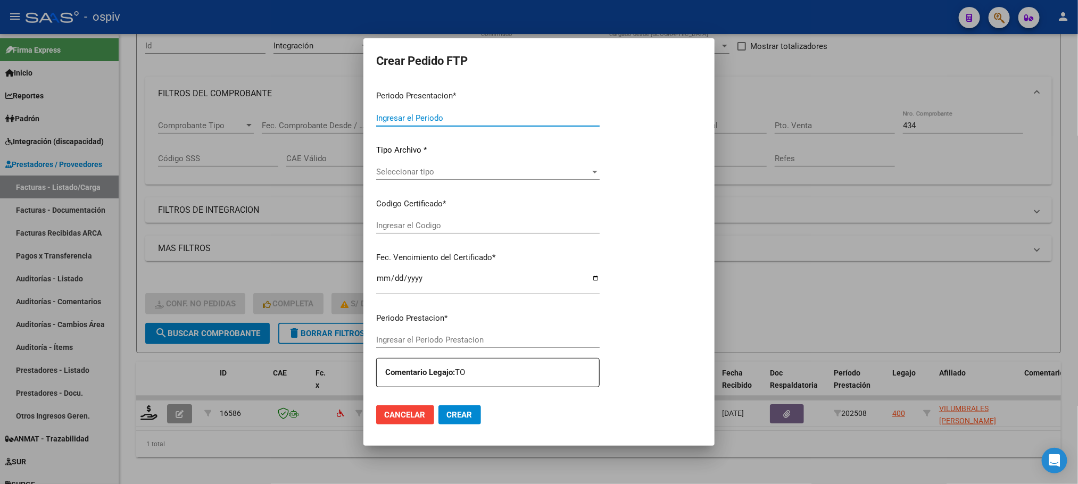
type input "202508"
type input "$ 148.447,32"
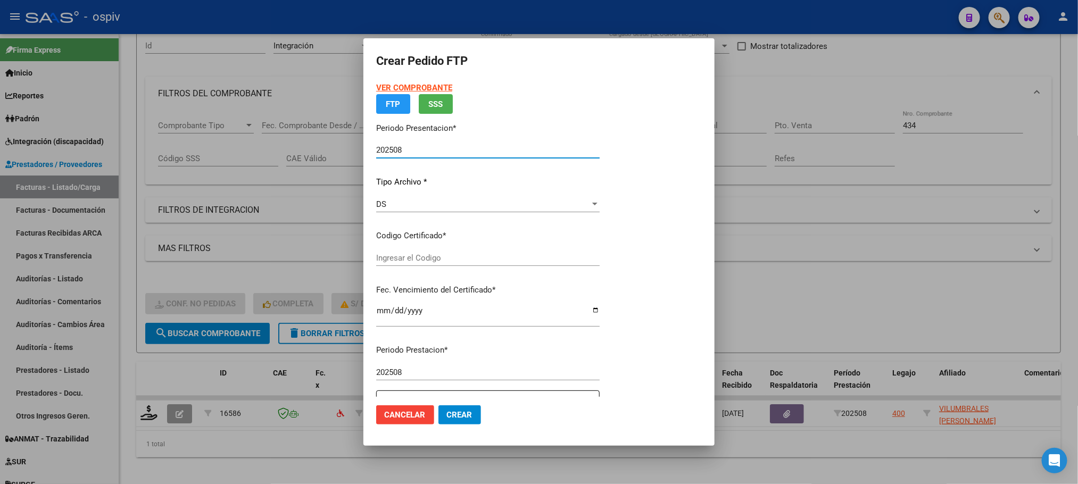
type input "ARG01000550231392024022820290228BUE389"
type input "[DATE]"
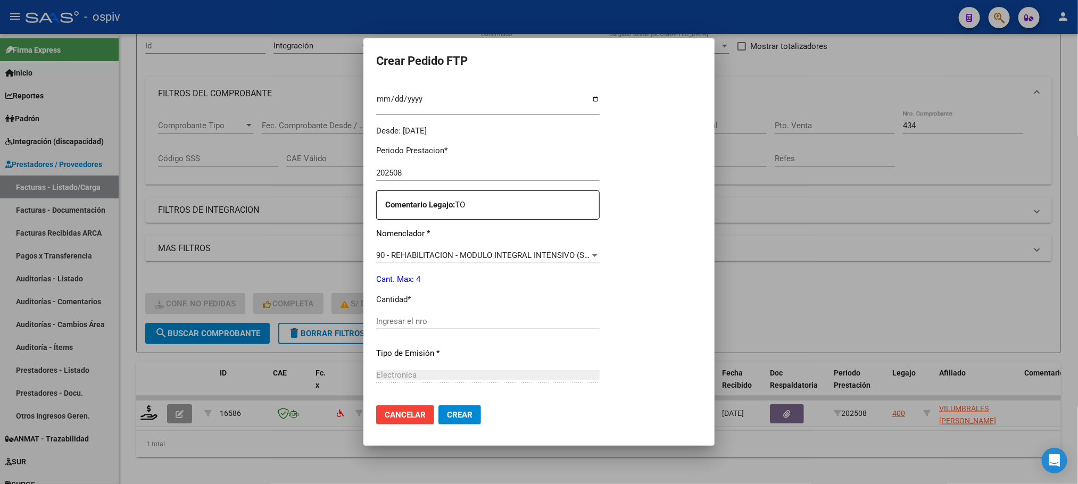
scroll to position [294, 0]
click at [483, 321] on input "Ingresar el nro" at bounding box center [538, 322] width 324 height 10
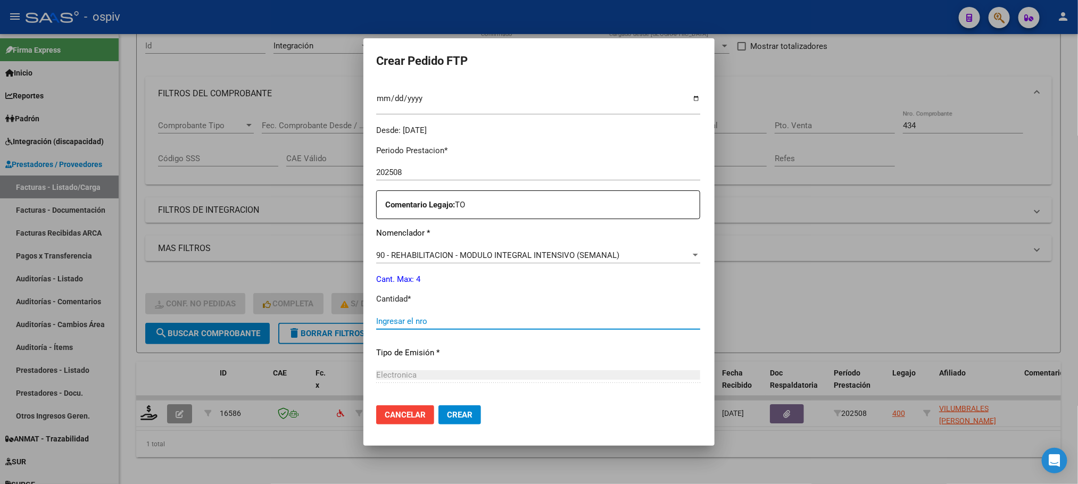
click at [483, 321] on input "Ingresar el nro" at bounding box center [538, 322] width 324 height 10
type input "4"
click at [438, 405] on button "Crear" at bounding box center [459, 414] width 43 height 19
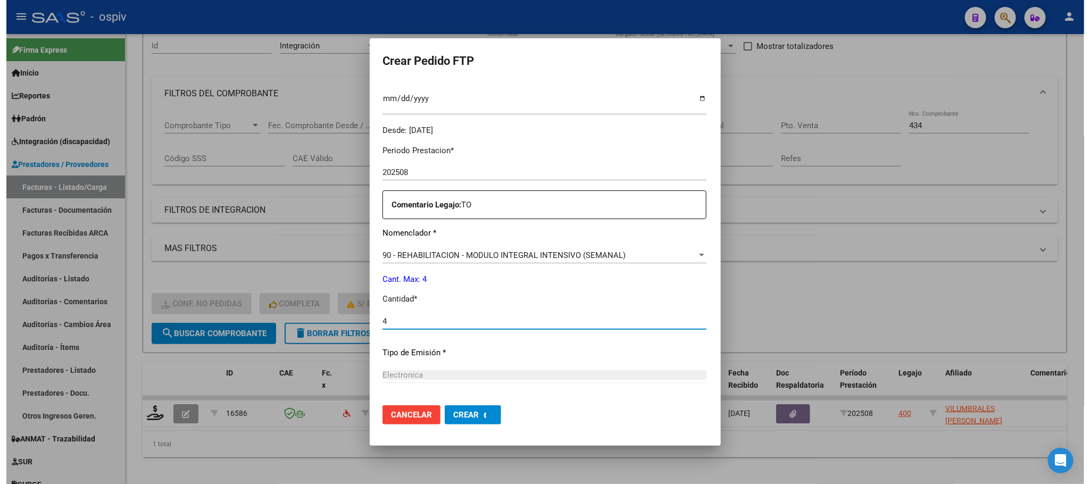
scroll to position [0, 0]
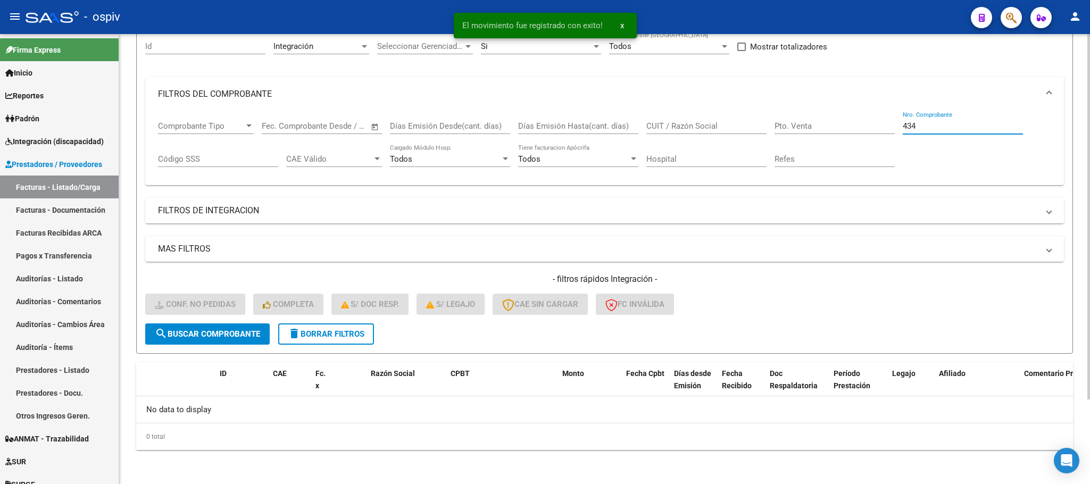
click at [948, 122] on input "434" at bounding box center [963, 126] width 120 height 10
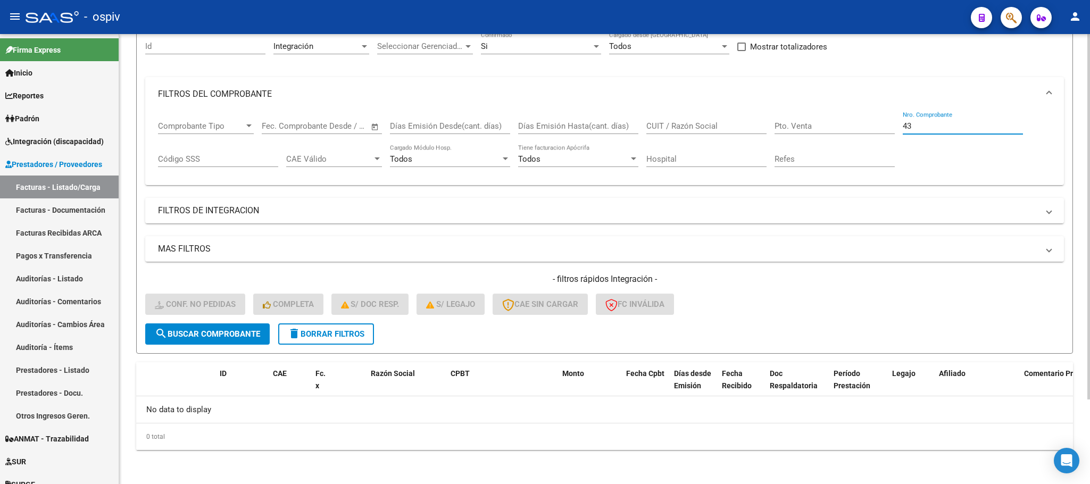
type input "4"
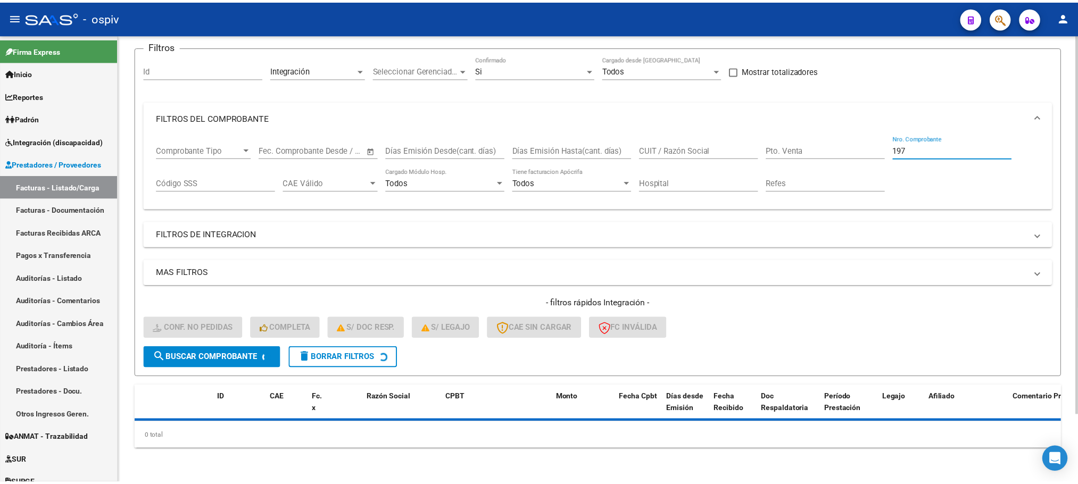
scroll to position [104, 0]
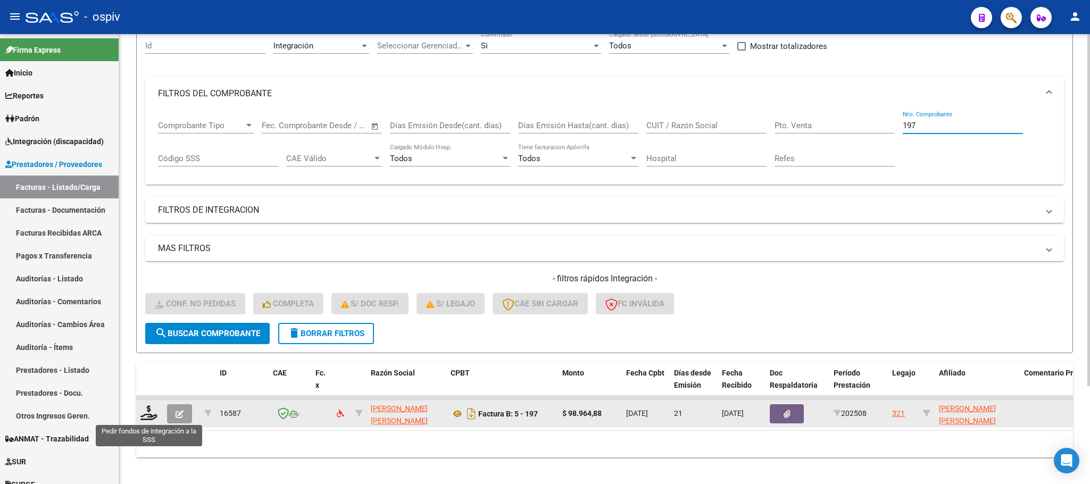
type input "197"
click at [158, 417] on div at bounding box center [149, 413] width 18 height 16
click at [154, 413] on icon at bounding box center [148, 412] width 17 height 15
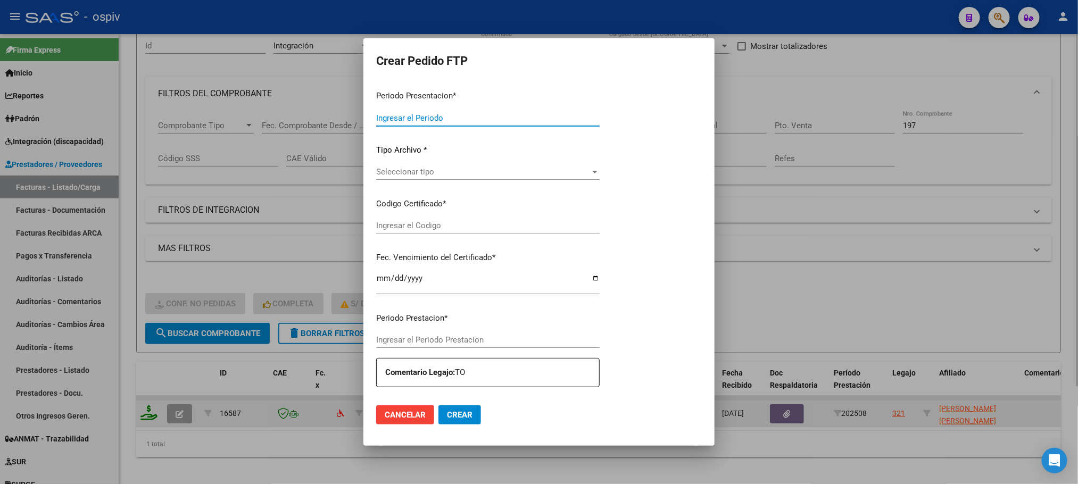
type input "202508"
type input "$ 98.964,88"
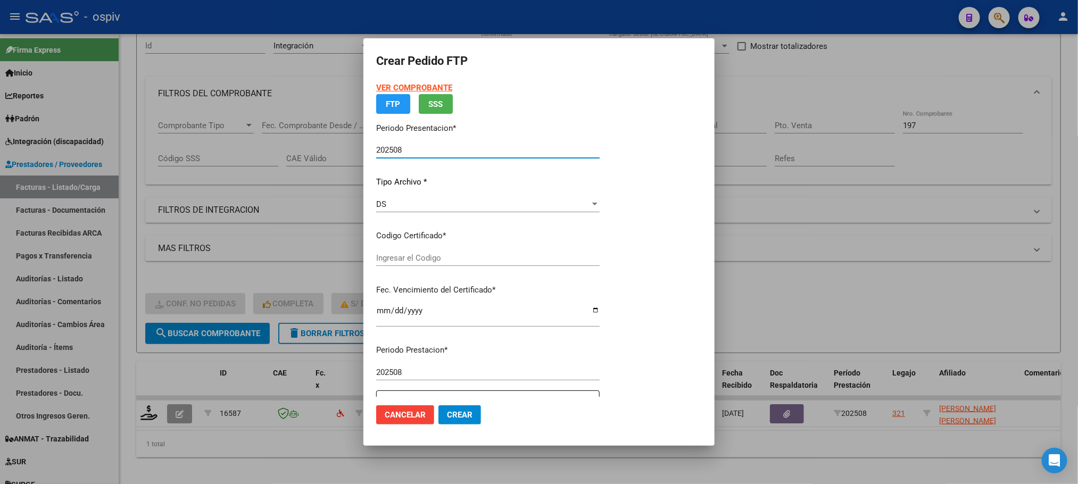
type input "ARG01000570245922022122920271229BSAS389"
type input "[DATE]"
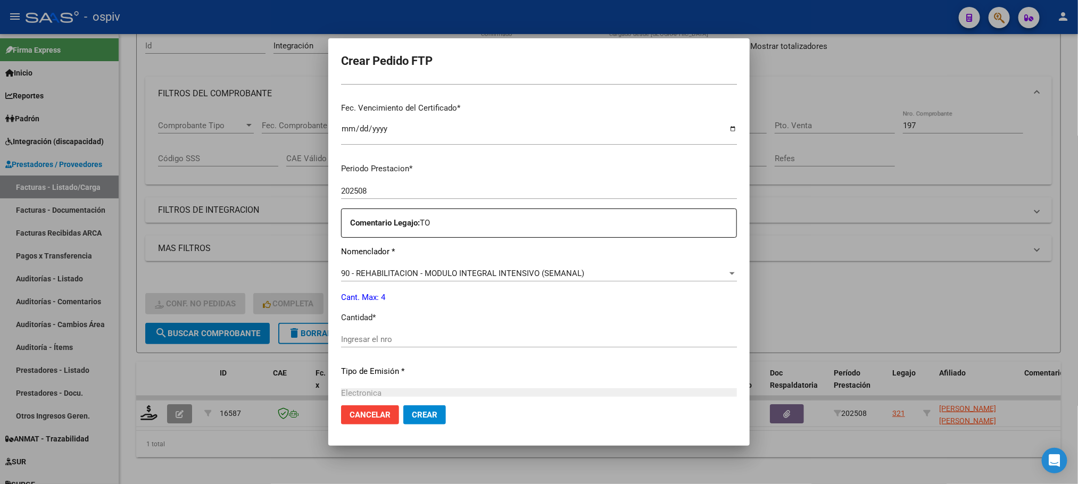
scroll to position [266, 0]
click at [448, 333] on input "Ingresar el nro" at bounding box center [539, 338] width 396 height 10
type input "4"
click at [403, 405] on button "Crear" at bounding box center [424, 414] width 43 height 19
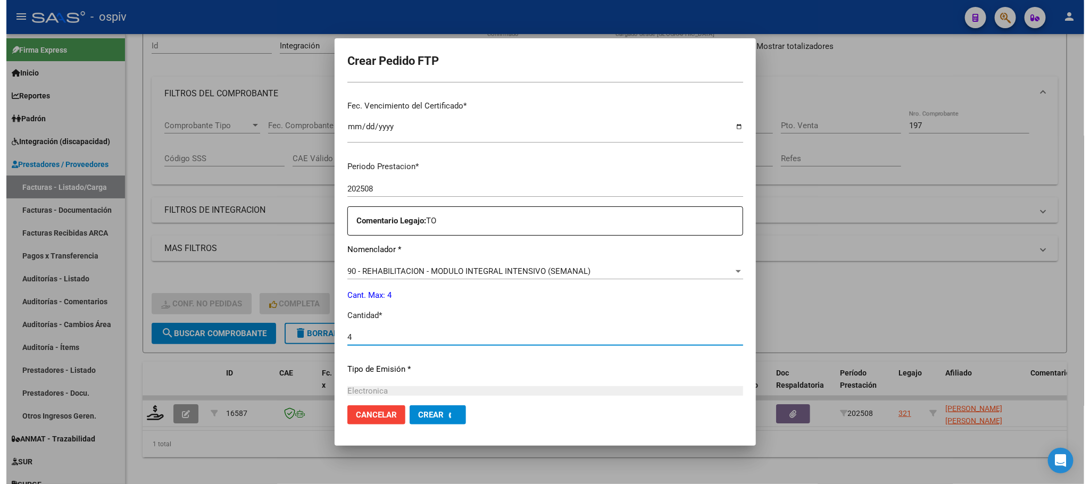
scroll to position [0, 0]
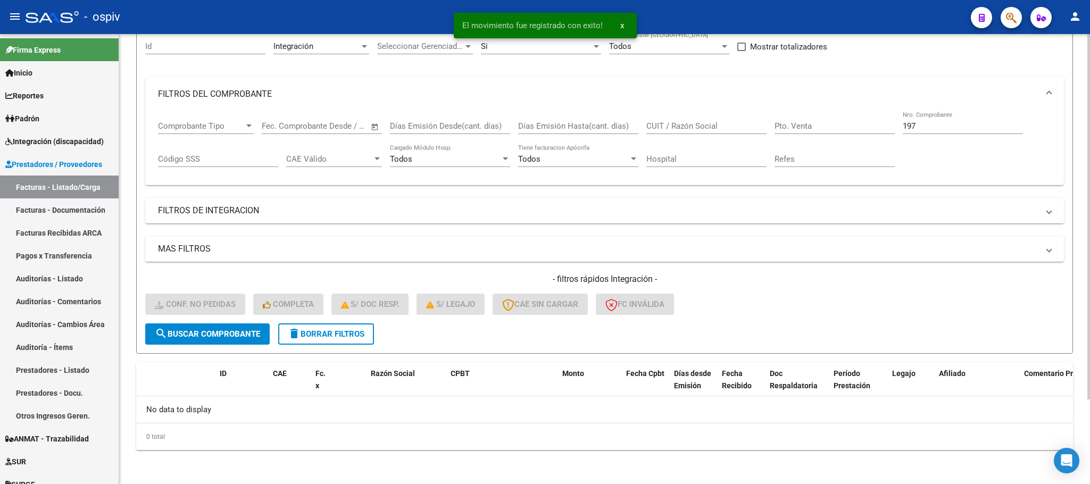
click at [944, 125] on input "197" at bounding box center [963, 126] width 120 height 10
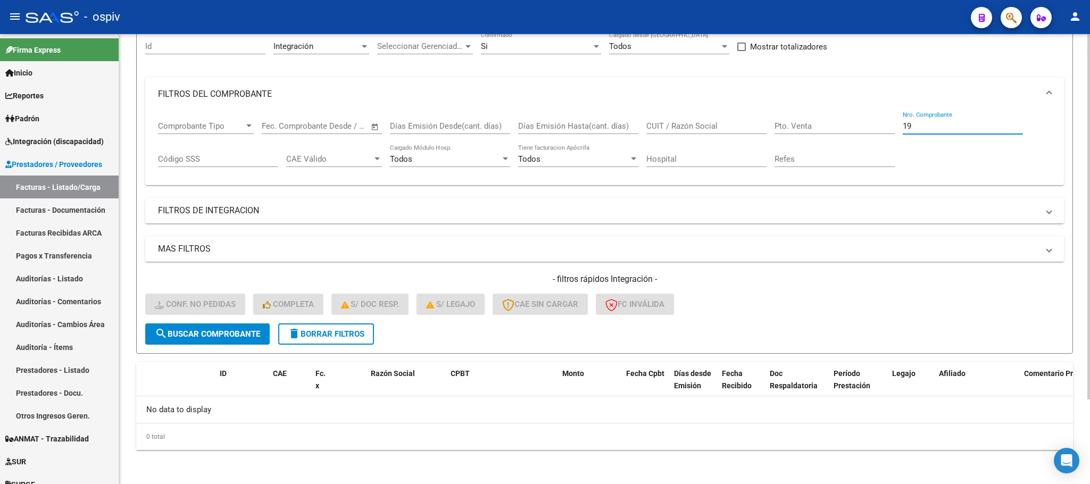
type input "1"
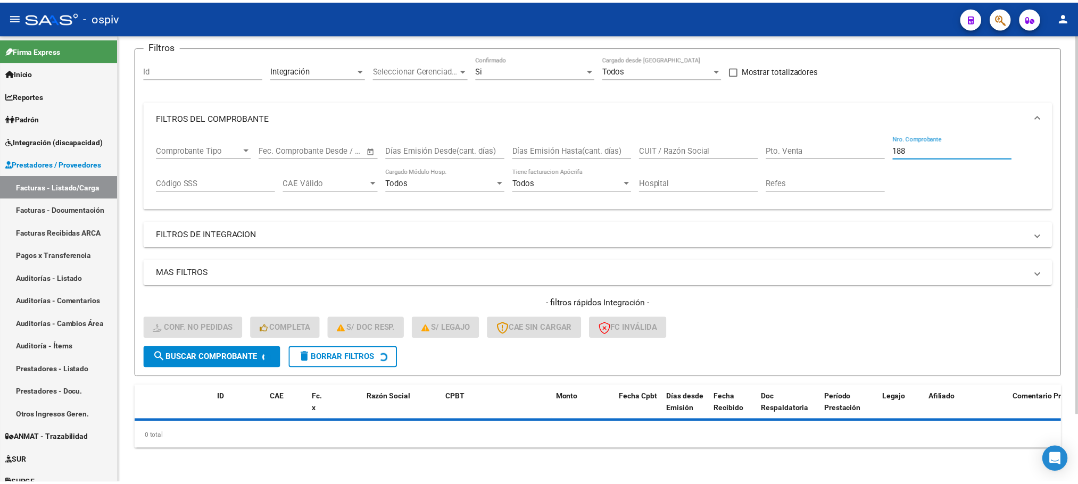
scroll to position [104, 0]
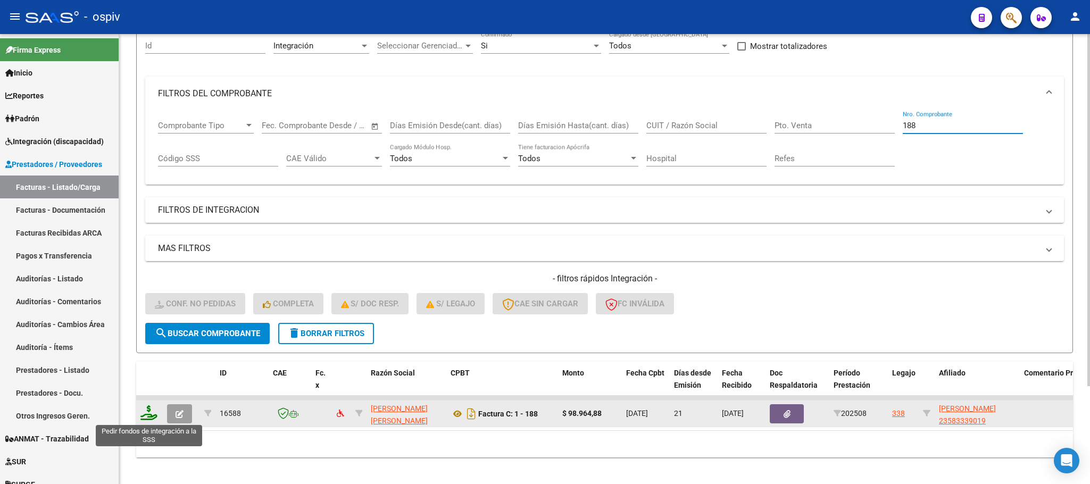
type input "188"
click at [143, 417] on icon at bounding box center [148, 412] width 17 height 15
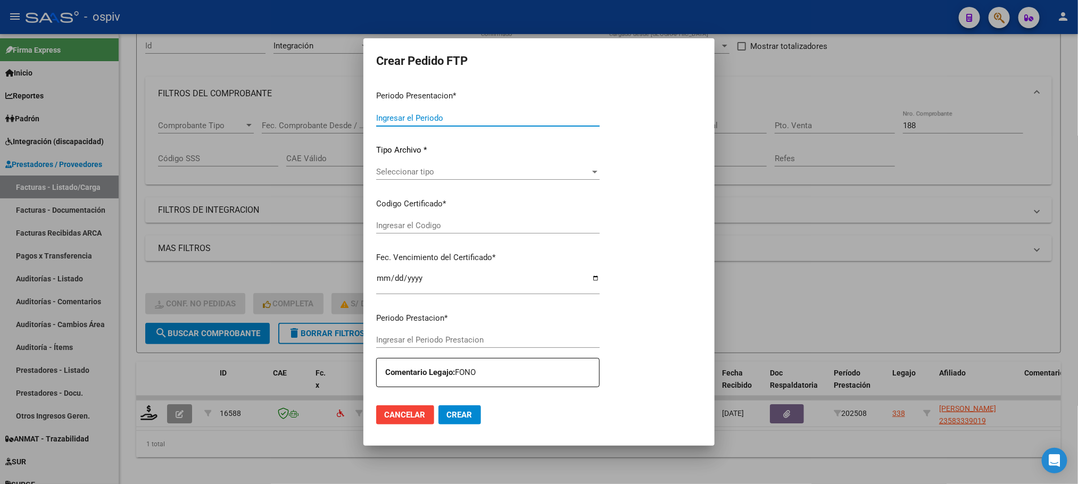
type input "202508"
type input "$ 98.964,88"
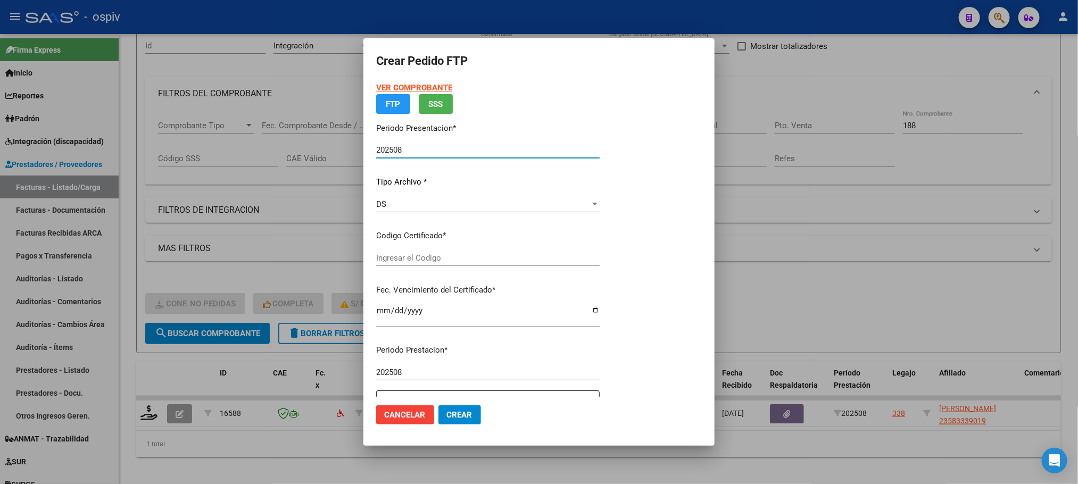
type input "arg02000583339012021121620251216SFE192"
type input "[DATE]"
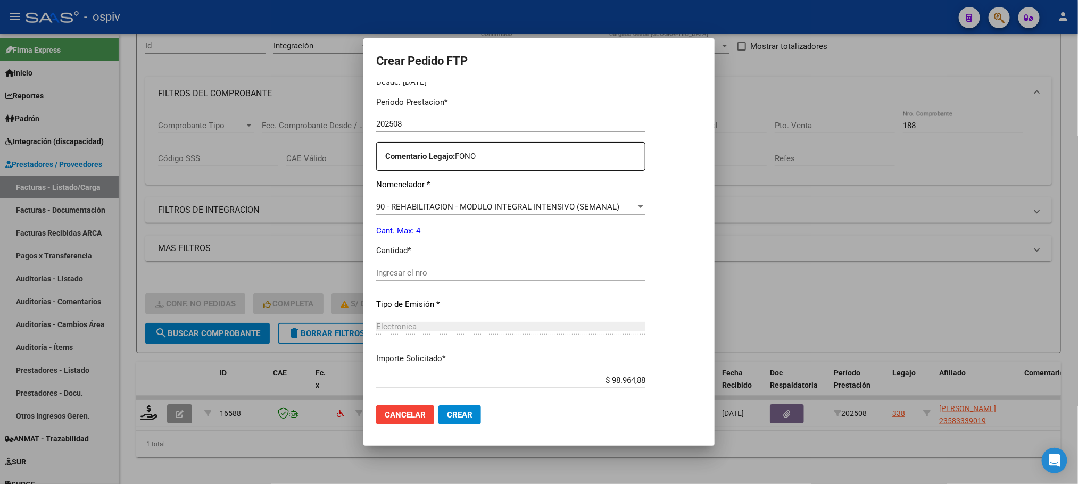
scroll to position [398, 0]
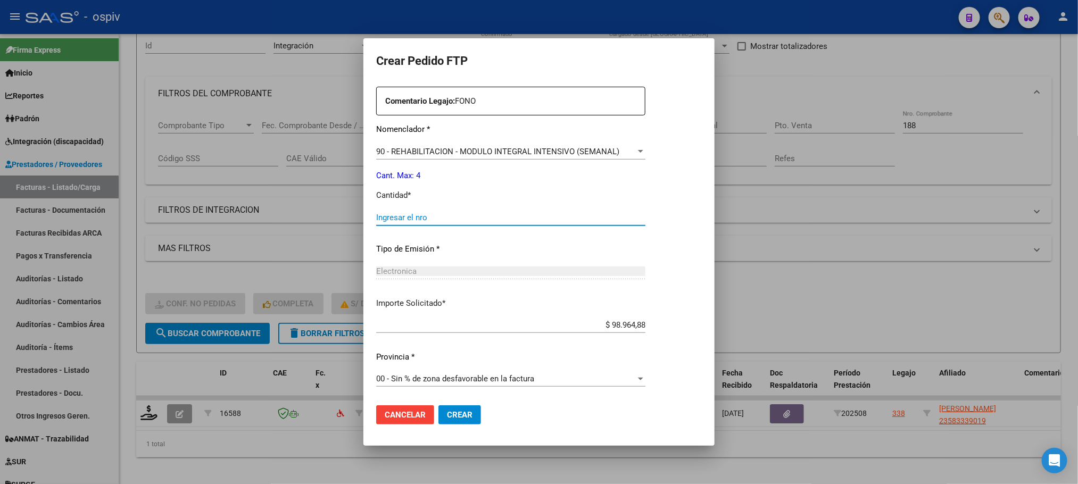
click at [479, 216] on input "Ingresar el nro" at bounding box center [510, 218] width 269 height 10
type input "4"
click at [438, 405] on button "Crear" at bounding box center [459, 414] width 43 height 19
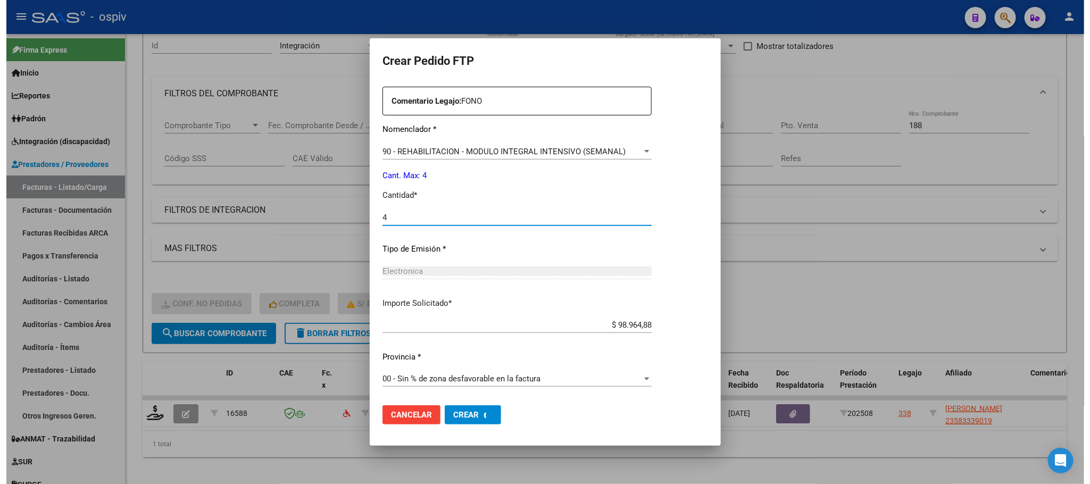
scroll to position [0, 0]
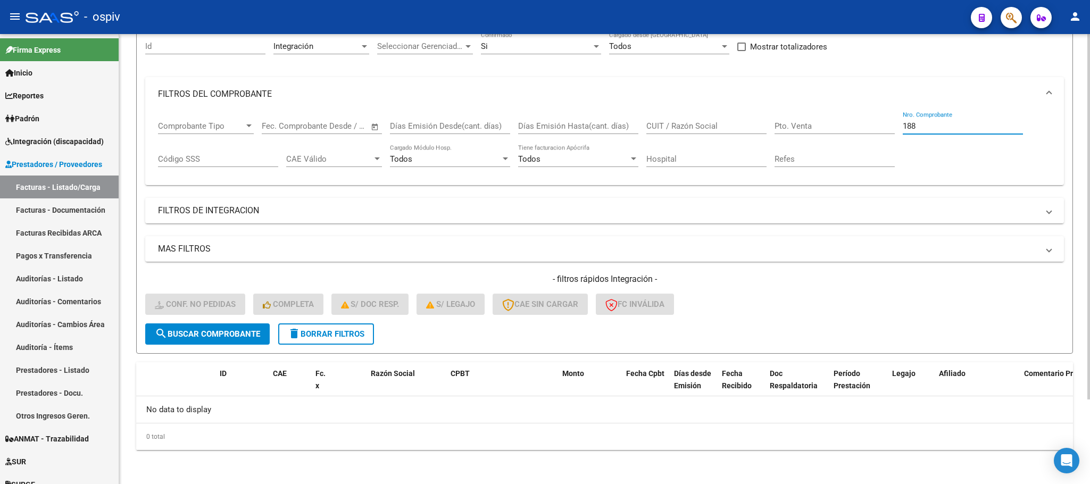
click at [946, 126] on input "188" at bounding box center [963, 126] width 120 height 10
type input "1"
type input "596"
drag, startPoint x: 192, startPoint y: 339, endPoint x: 185, endPoint y: 340, distance: 6.5
click at [185, 340] on button "search Buscar Comprobante" at bounding box center [207, 334] width 125 height 21
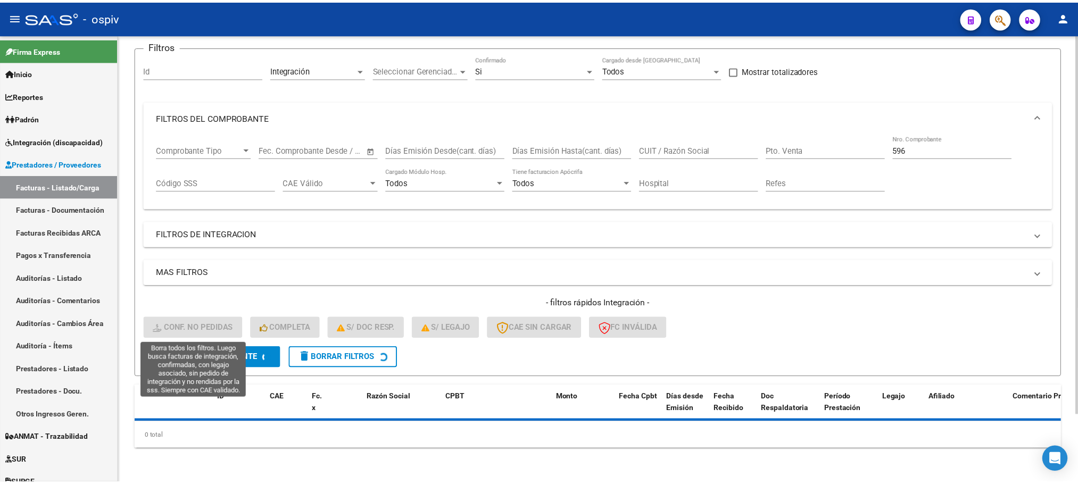
scroll to position [104, 0]
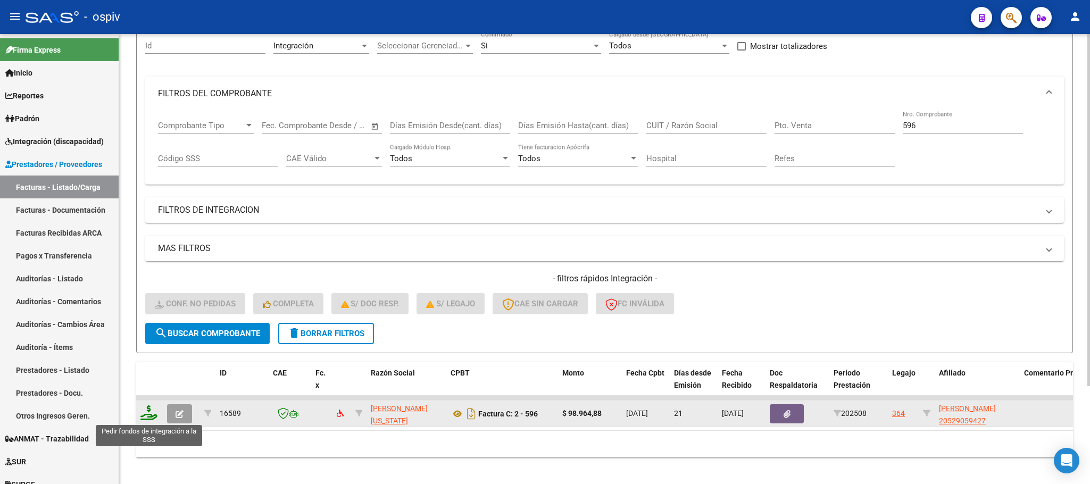
click at [148, 416] on icon at bounding box center [148, 412] width 17 height 15
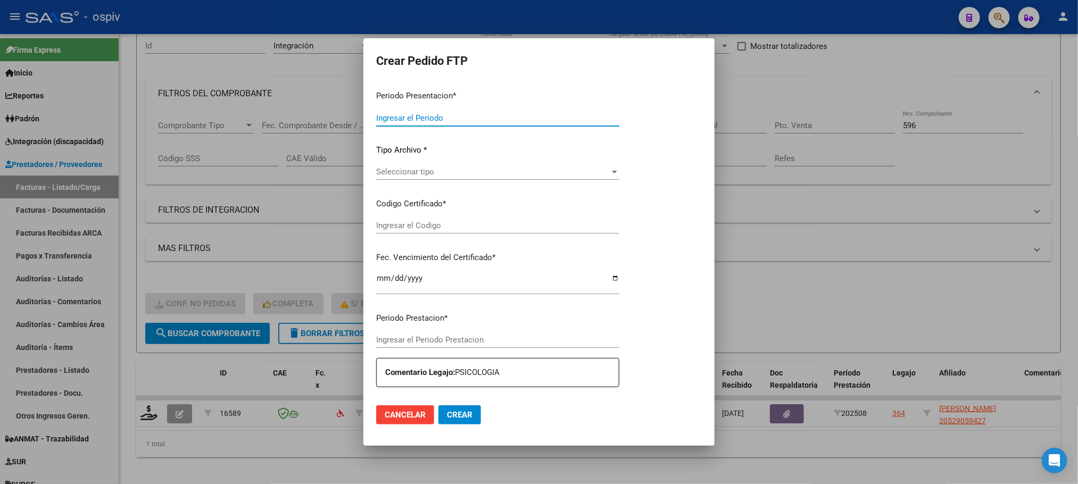
type input "202508"
type input "$ 98.964,88"
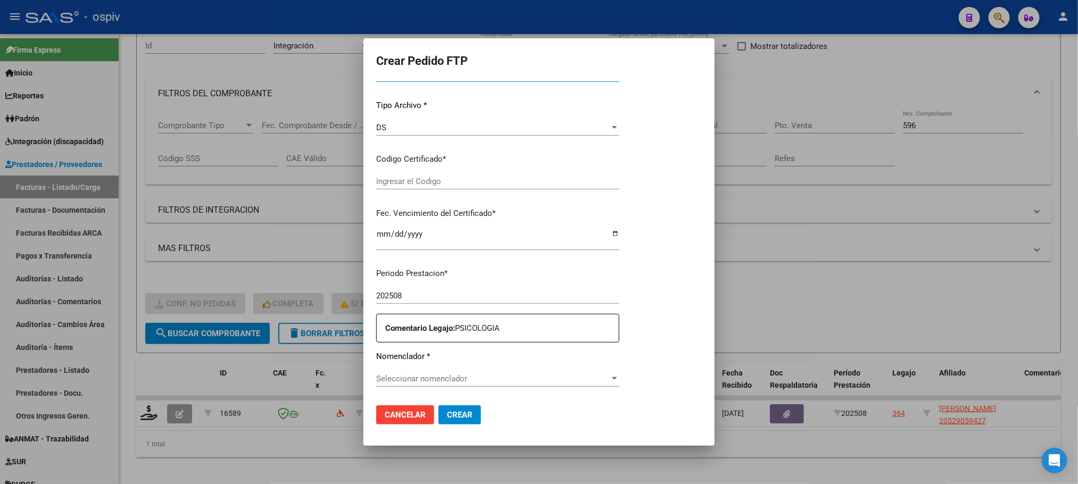
type input "ARG02000529059422024083020260830SAN164"
type input "[DATE]"
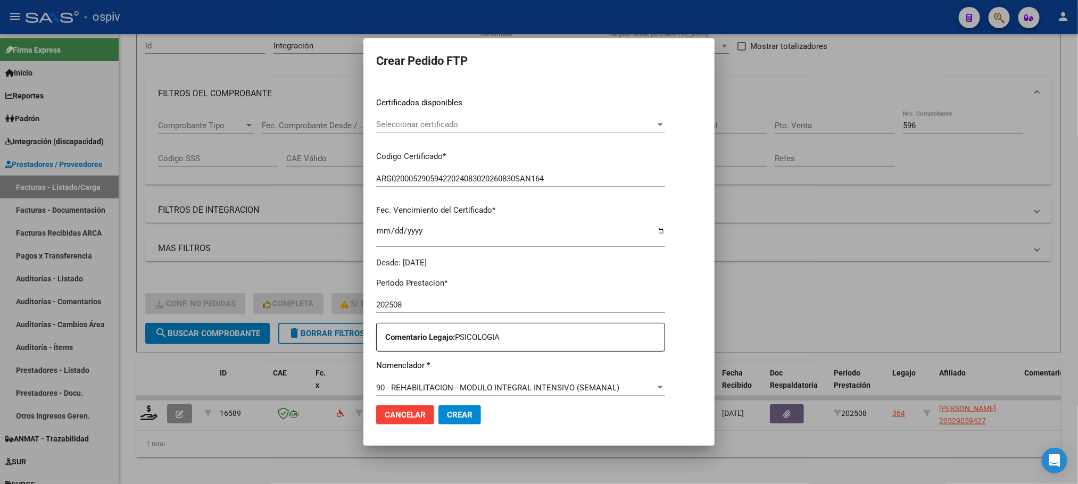
scroll to position [294, 0]
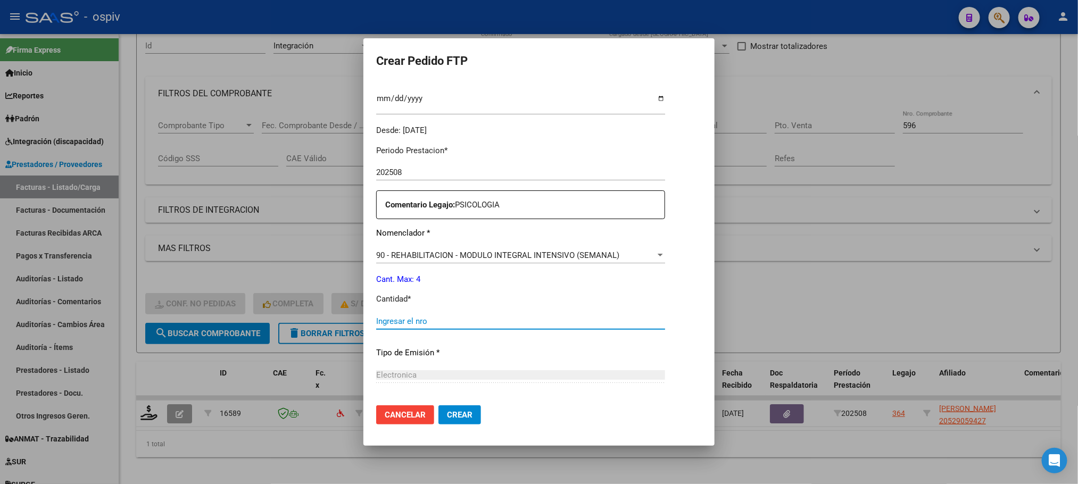
click at [500, 319] on input "Ingresar el nro" at bounding box center [520, 322] width 289 height 10
type input "4"
click at [438, 405] on button "Crear" at bounding box center [459, 414] width 43 height 19
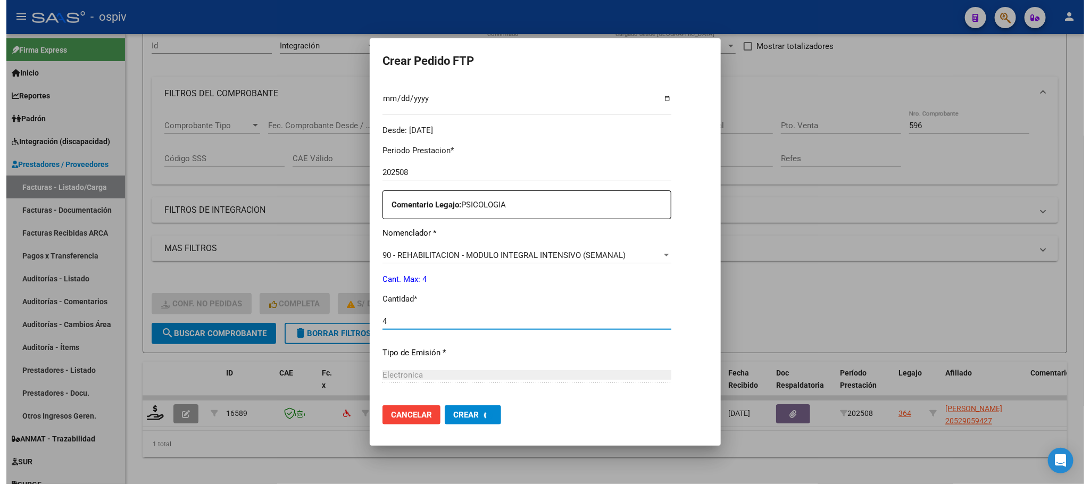
scroll to position [0, 0]
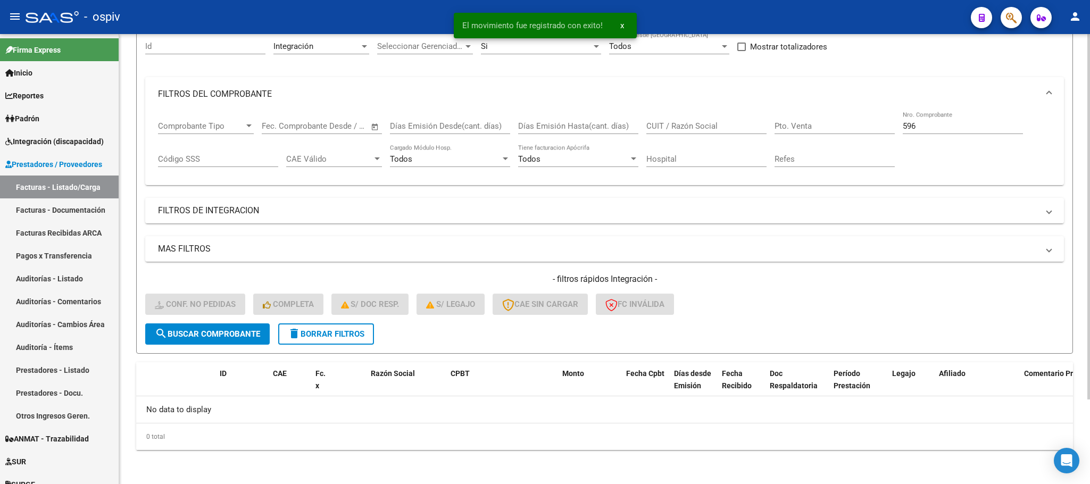
click at [955, 127] on input "596" at bounding box center [963, 126] width 120 height 10
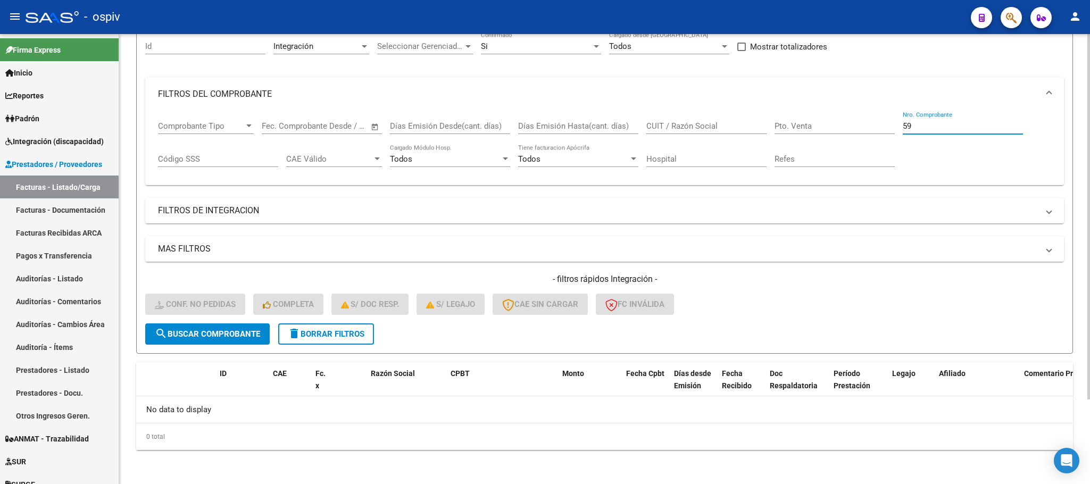
type input "5"
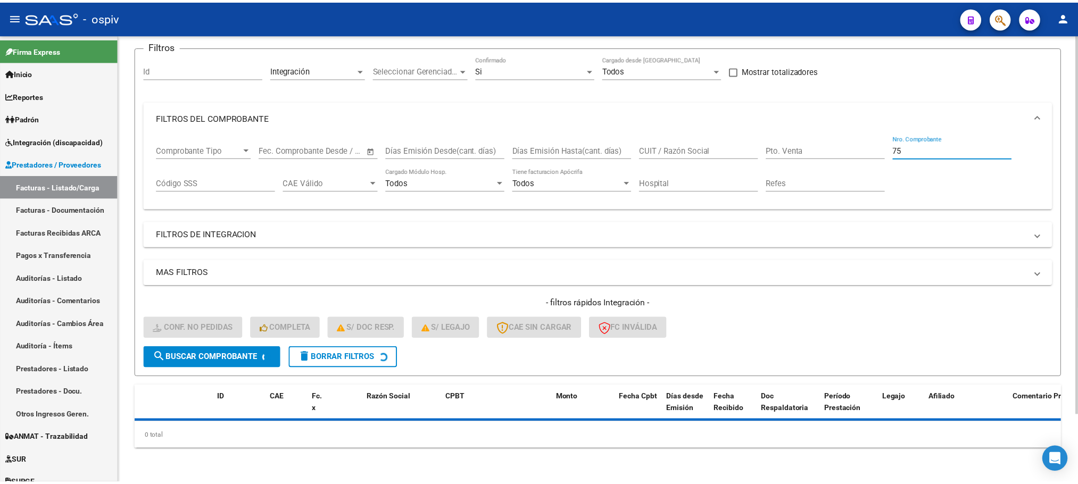
scroll to position [104, 0]
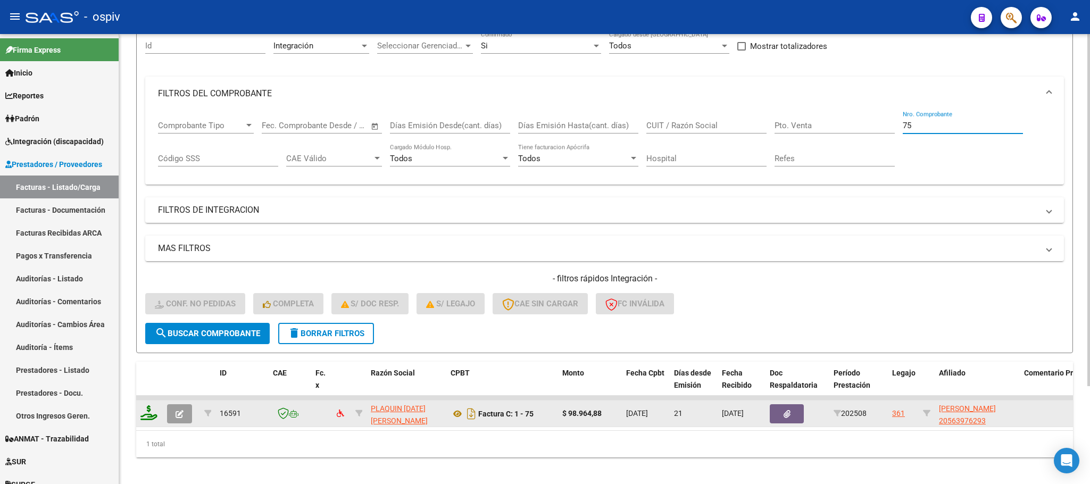
type input "75"
click at [143, 420] on icon at bounding box center [148, 412] width 17 height 15
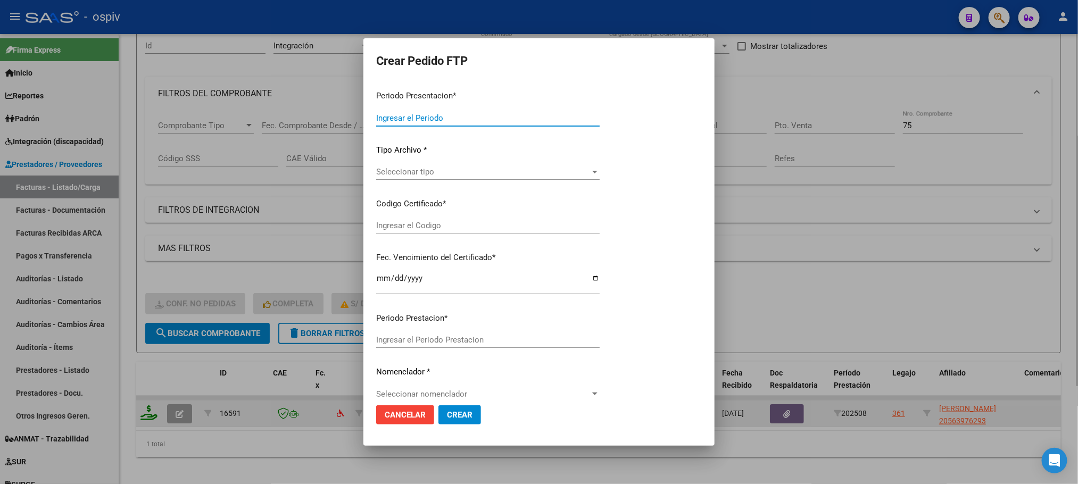
type input "202508"
type input "$ 98.964,88"
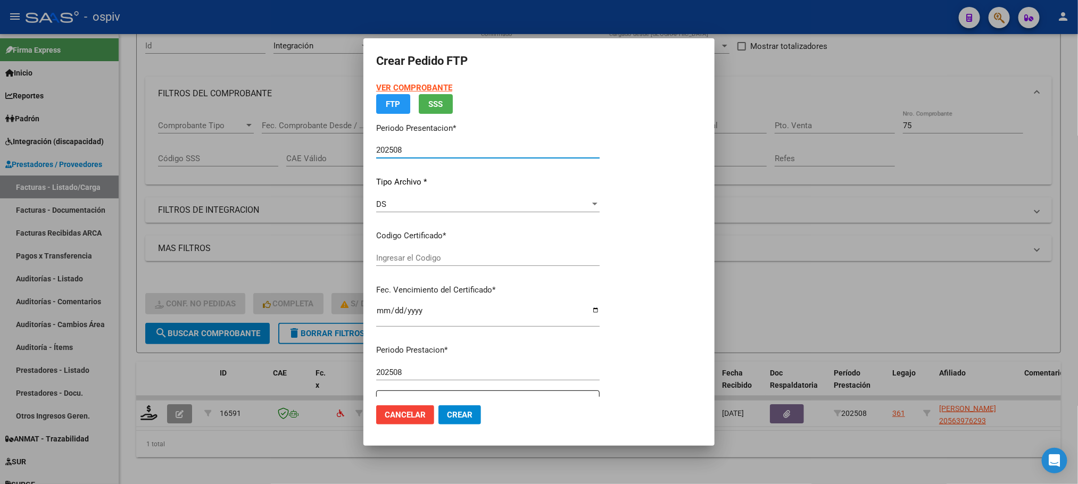
type input "ARG02000563976292021111620261116BS330"
type input "[DATE]"
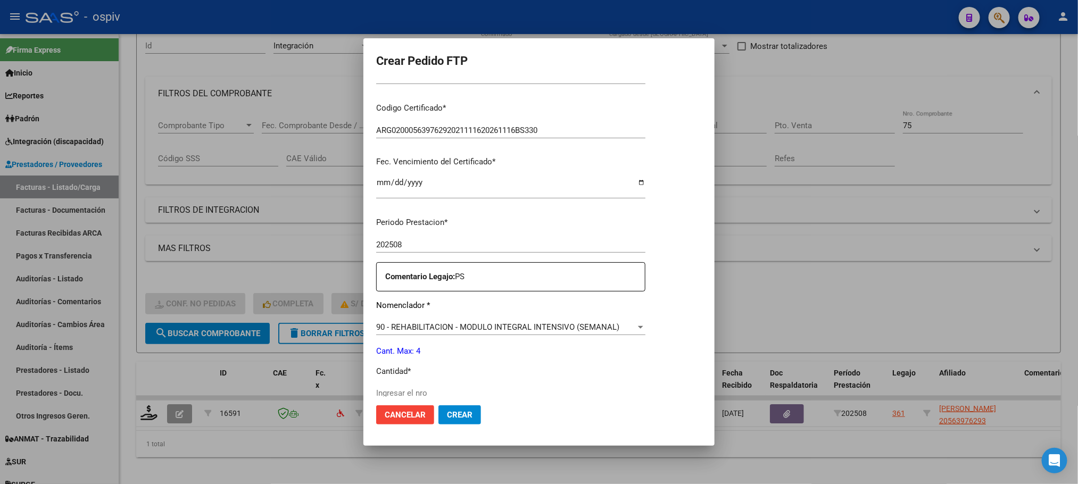
scroll to position [266, 0]
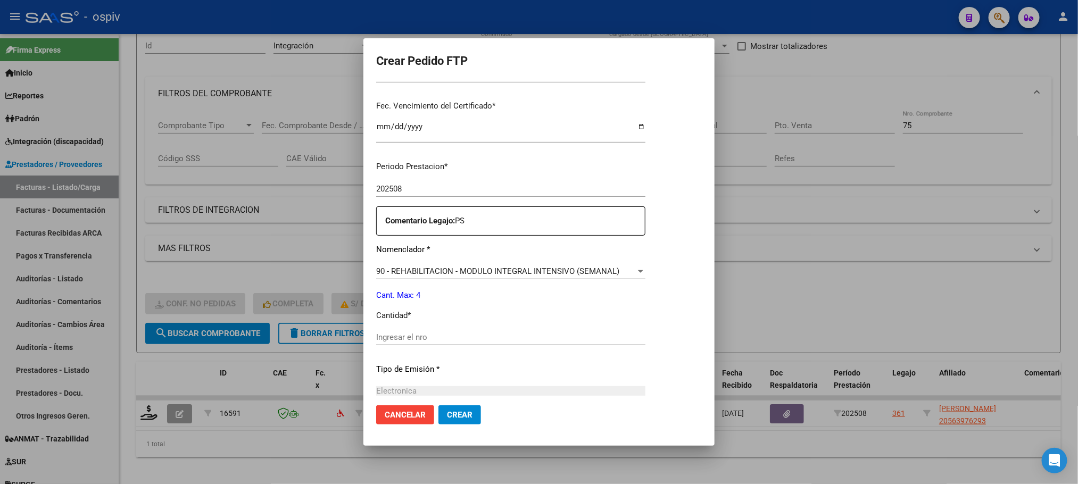
click at [515, 334] on input "Ingresar el nro" at bounding box center [510, 338] width 269 height 10
type input "4"
click at [438, 405] on button "Crear" at bounding box center [459, 414] width 43 height 19
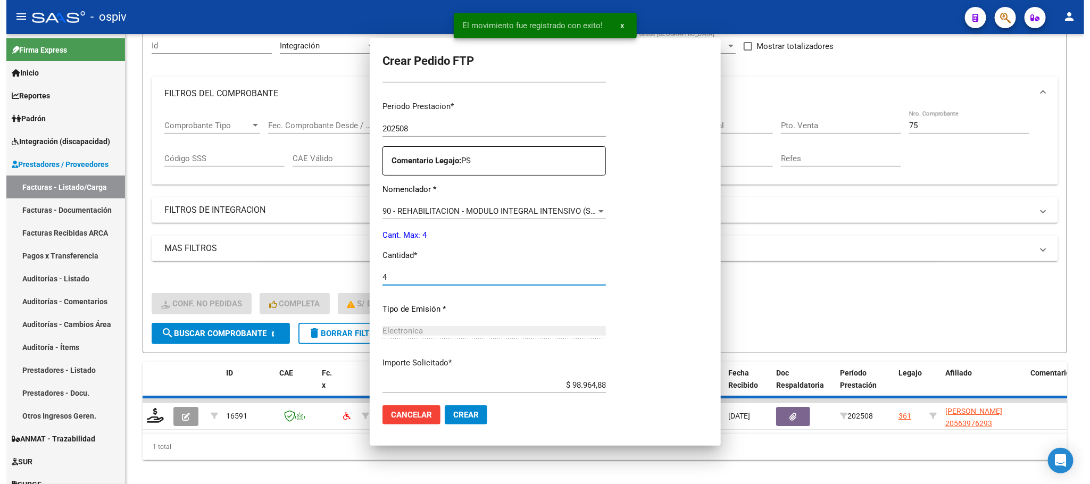
scroll to position [206, 0]
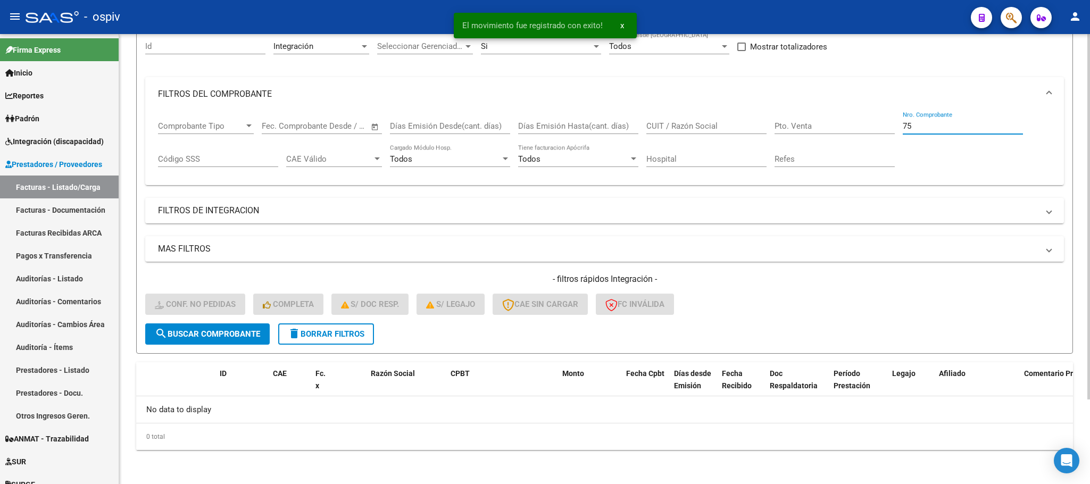
click at [950, 123] on input "75" at bounding box center [963, 126] width 120 height 10
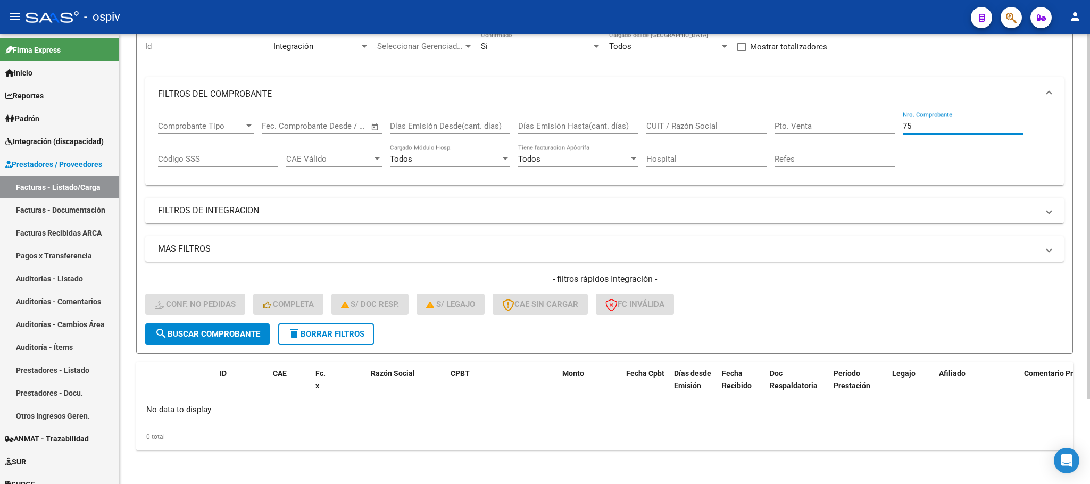
type input "7"
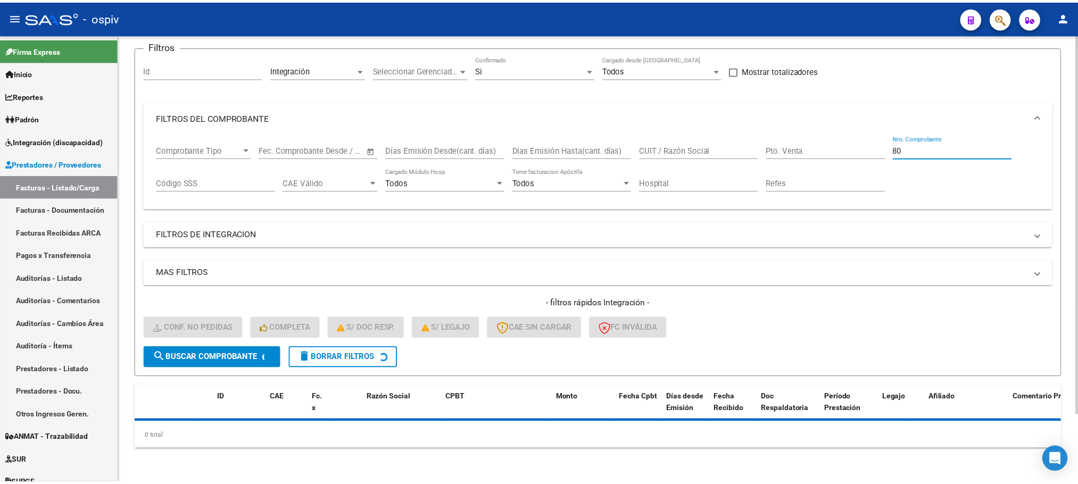
scroll to position [104, 0]
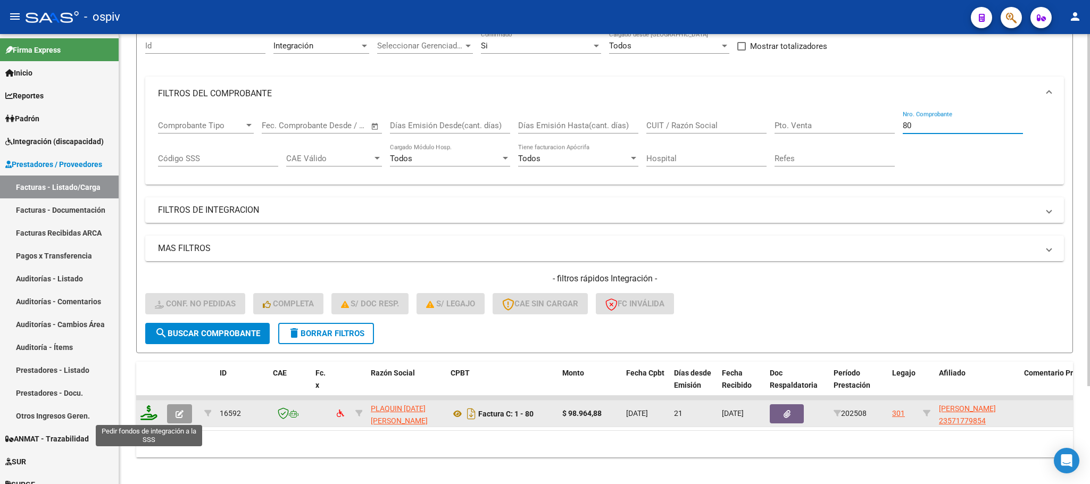
type input "80"
click at [155, 412] on icon at bounding box center [148, 412] width 17 height 15
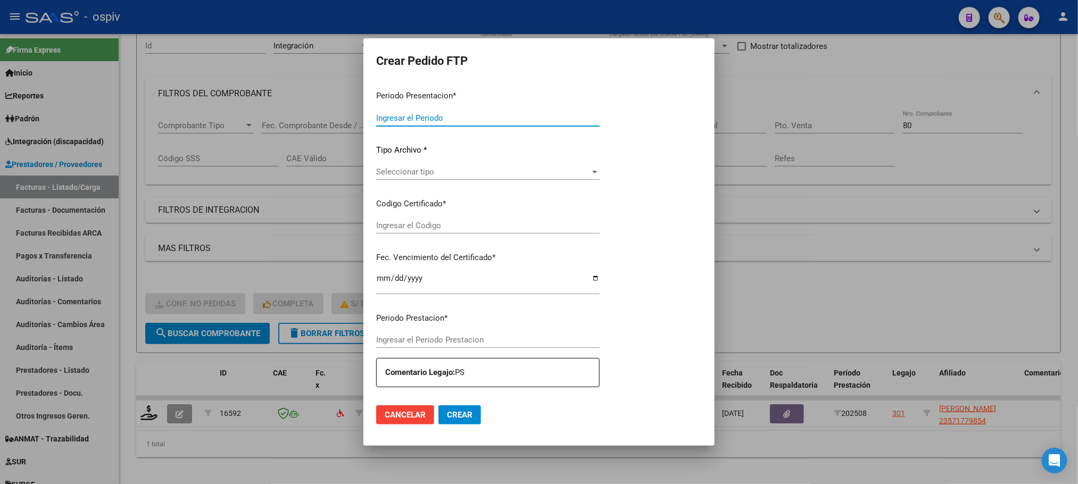
type input "202508"
type input "$ 98.964,88"
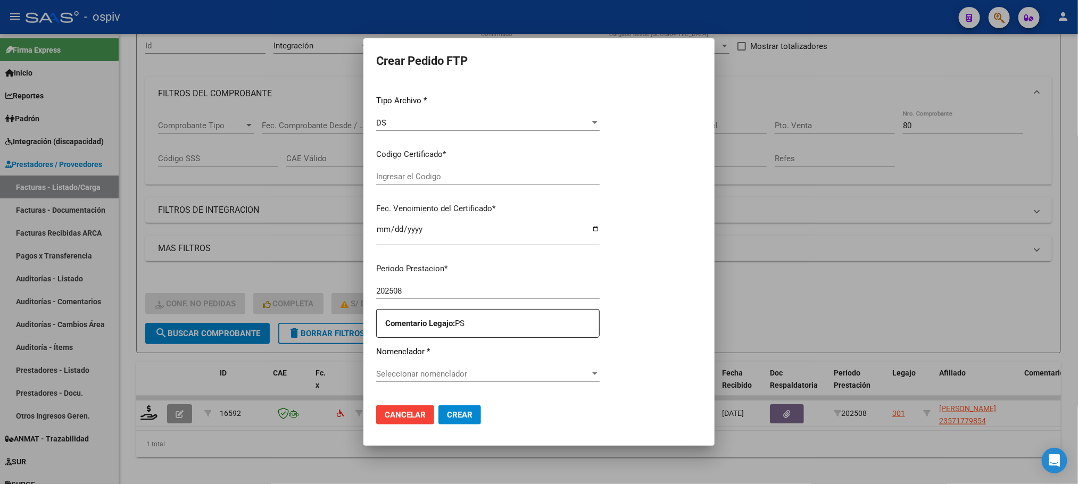
type input "arg01000571779852023100320281003bs330"
type input "[DATE]"
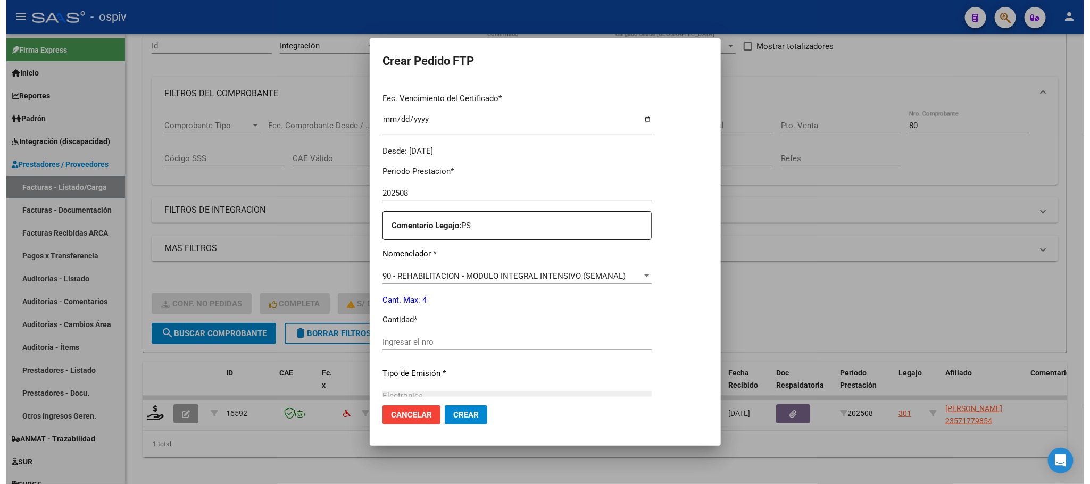
scroll to position [398, 0]
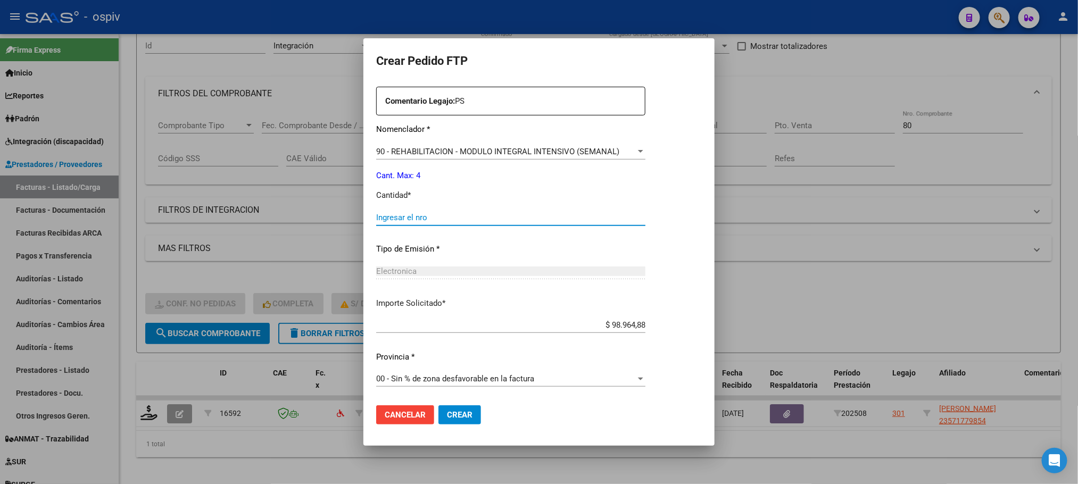
click at [466, 214] on input "Ingresar el nro" at bounding box center [510, 218] width 269 height 10
type input "4"
click at [438, 405] on button "Crear" at bounding box center [459, 414] width 43 height 19
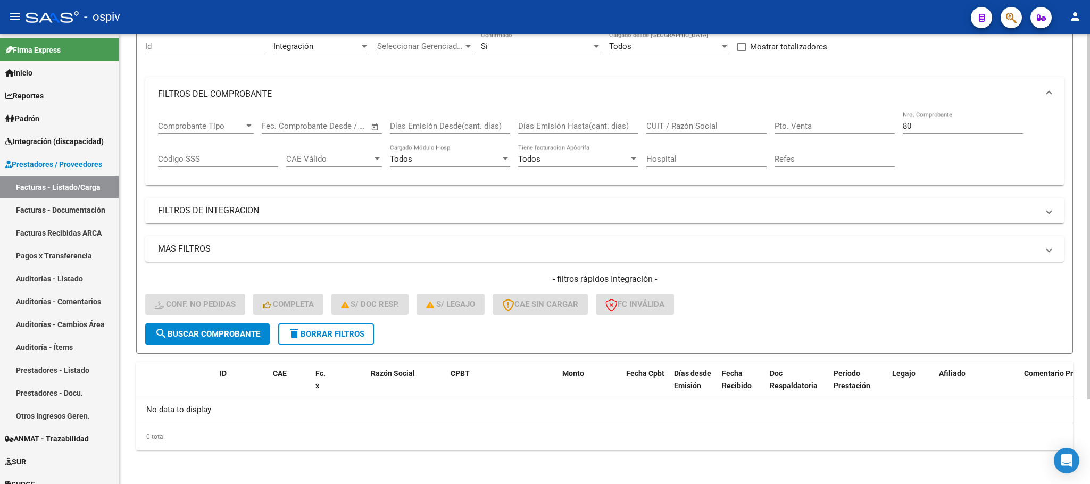
click at [942, 125] on input "80" at bounding box center [963, 126] width 120 height 10
type input "8"
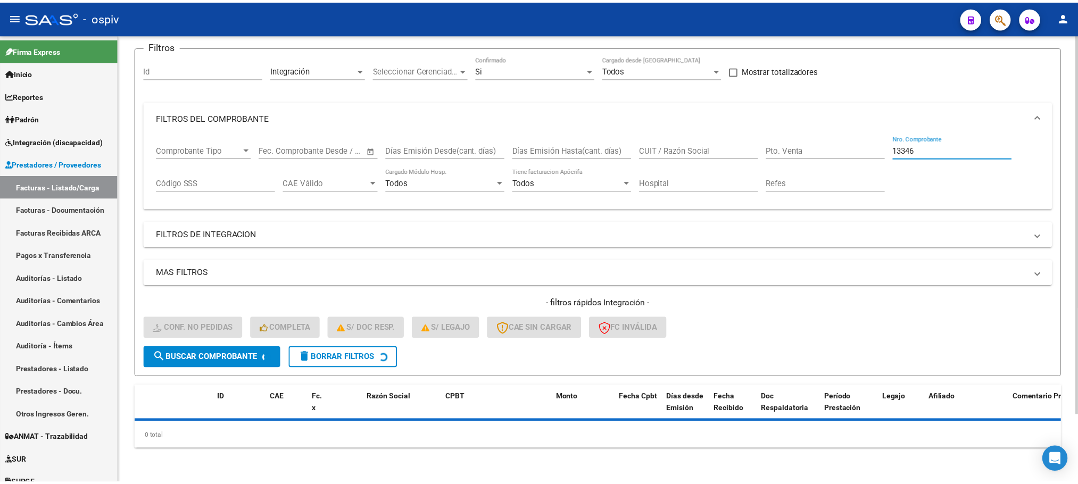
scroll to position [104, 0]
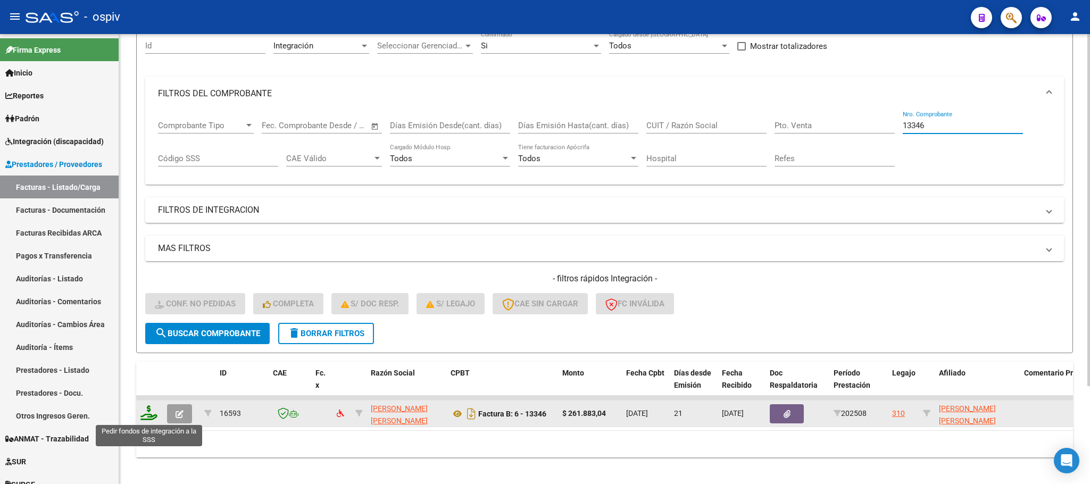
type input "13346"
click at [147, 418] on icon at bounding box center [148, 412] width 17 height 15
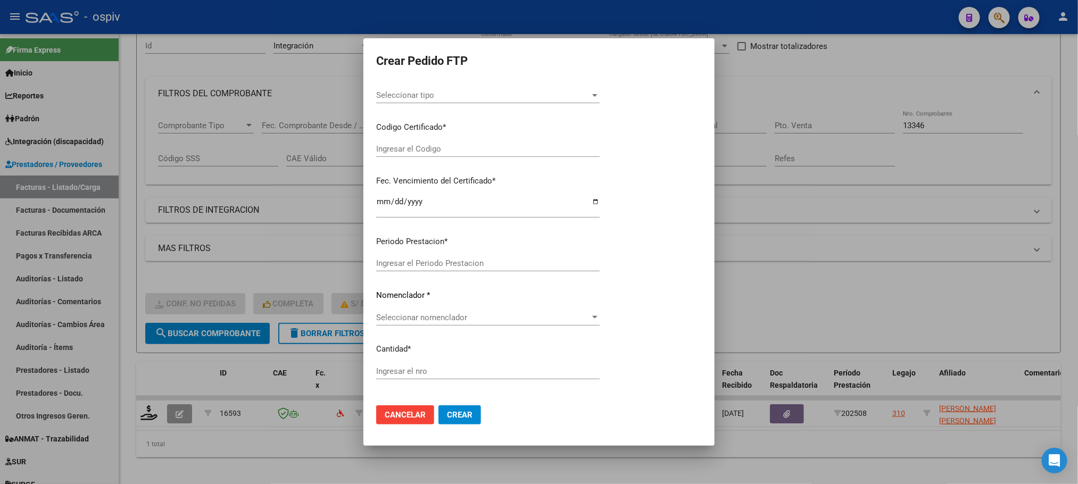
scroll to position [133, 0]
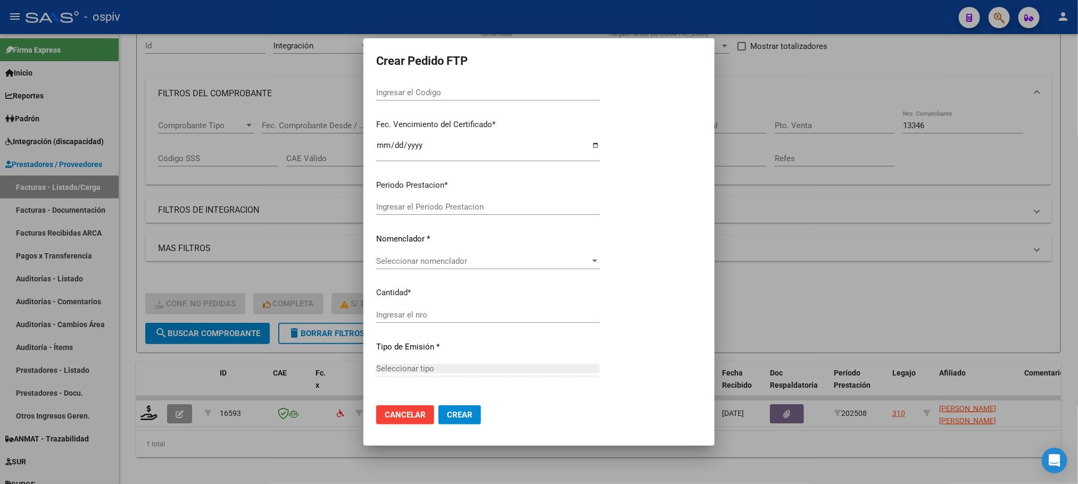
type input "202508"
type input "$ 261.883,04"
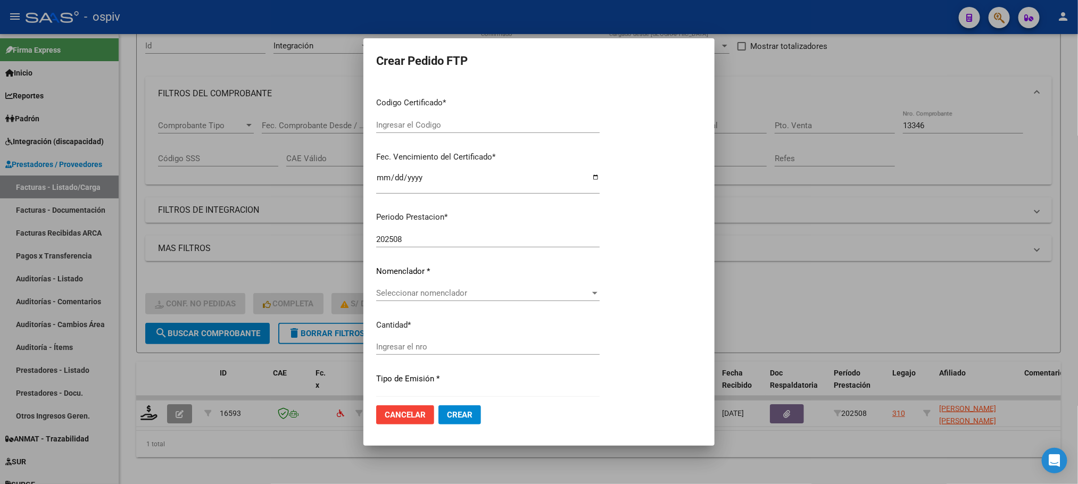
type input "ARG-02-00056773901-20220418-20270418-BS3"
type input "[DATE]"
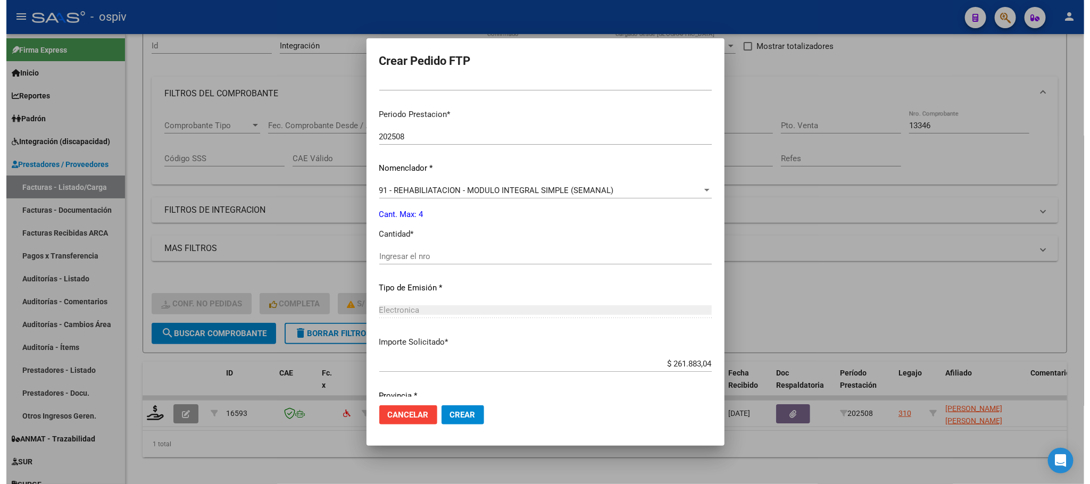
scroll to position [356, 0]
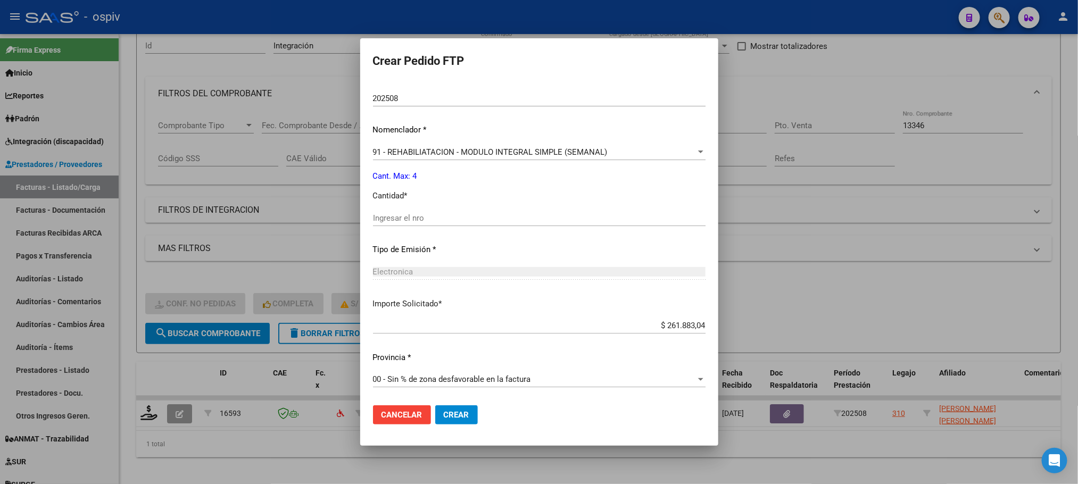
drag, startPoint x: 465, startPoint y: 216, endPoint x: 470, endPoint y: 214, distance: 5.7
click at [467, 214] on input "Ingresar el nro" at bounding box center [539, 218] width 333 height 10
type input "4"
click at [435, 405] on button "Crear" at bounding box center [456, 414] width 43 height 19
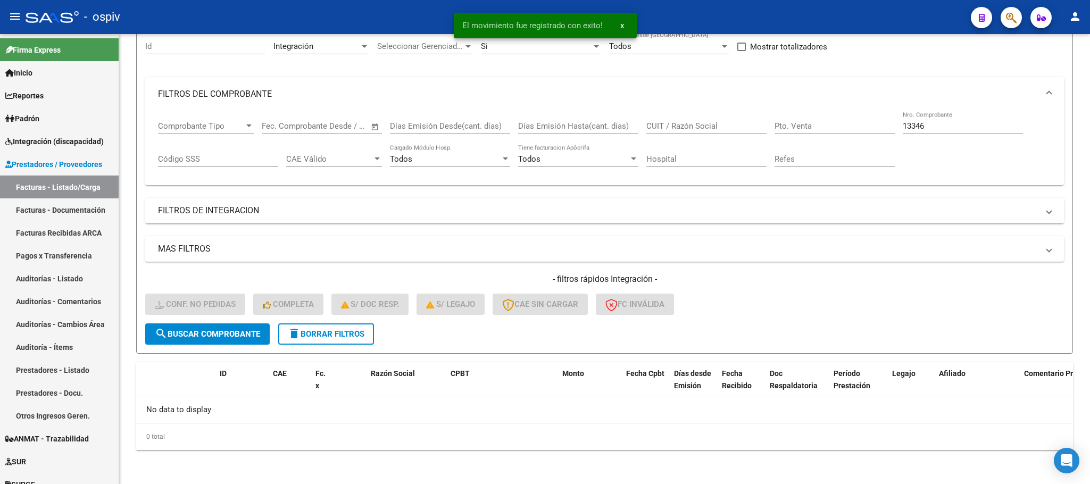
scroll to position [104, 0]
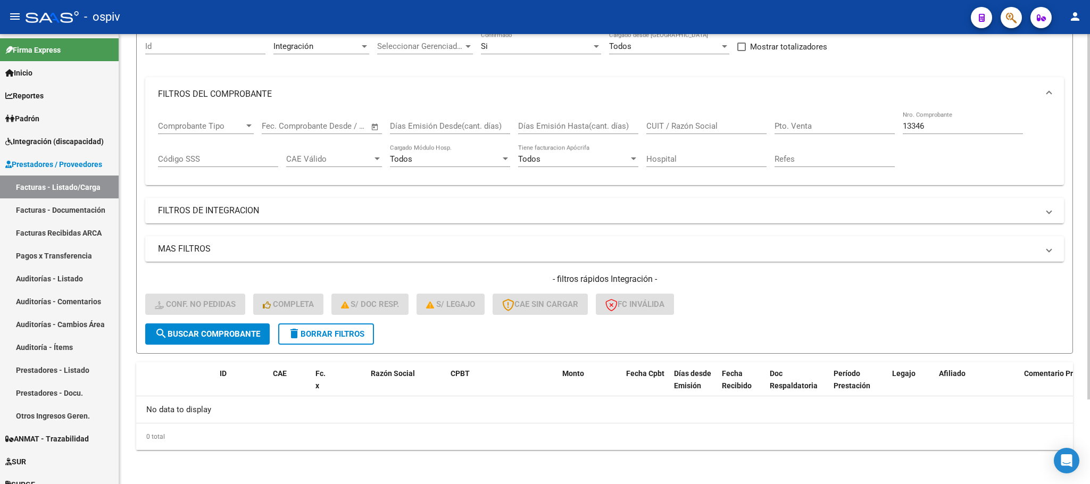
click at [942, 125] on input "13346" at bounding box center [963, 126] width 120 height 10
type input "1"
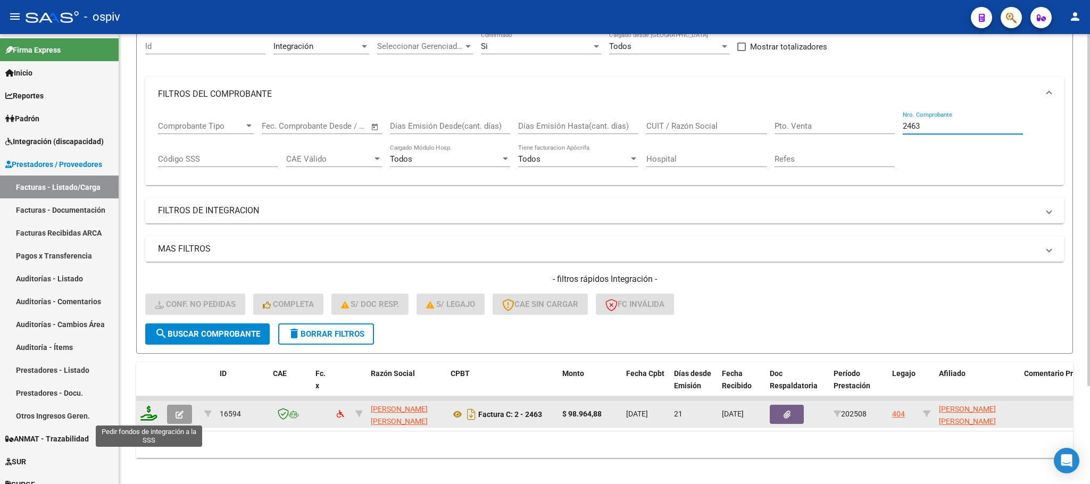
type input "2463"
click at [153, 417] on icon at bounding box center [148, 413] width 17 height 15
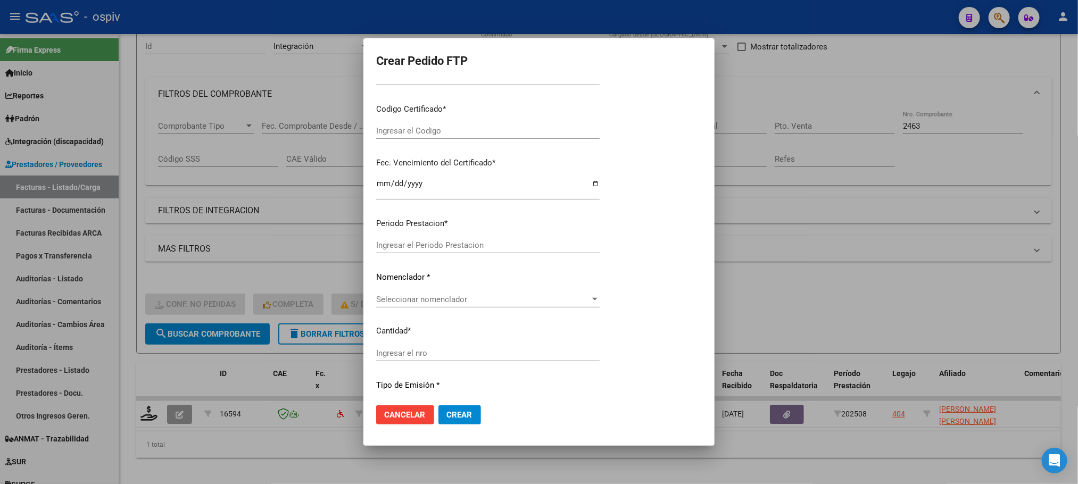
type input "202508"
type input "$ 98.964,88"
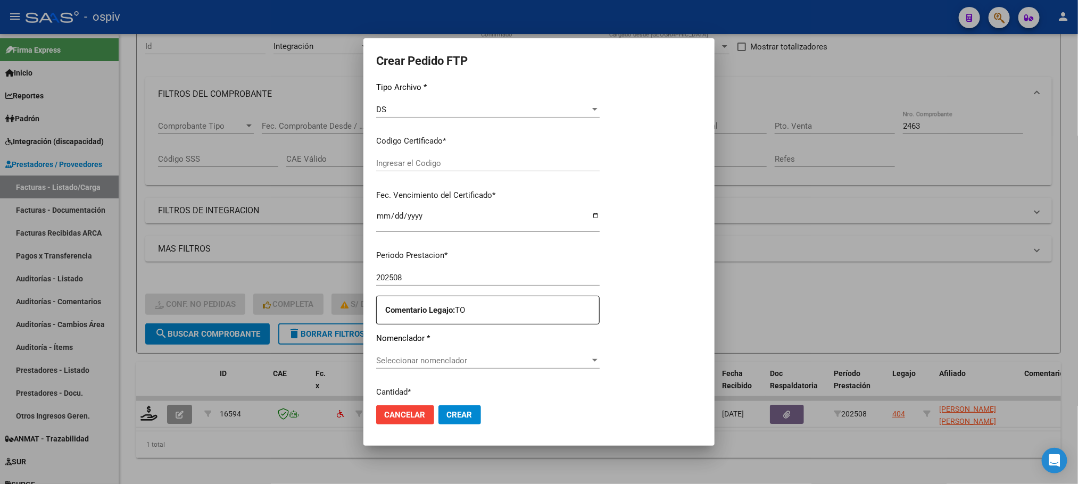
scroll to position [133, 0]
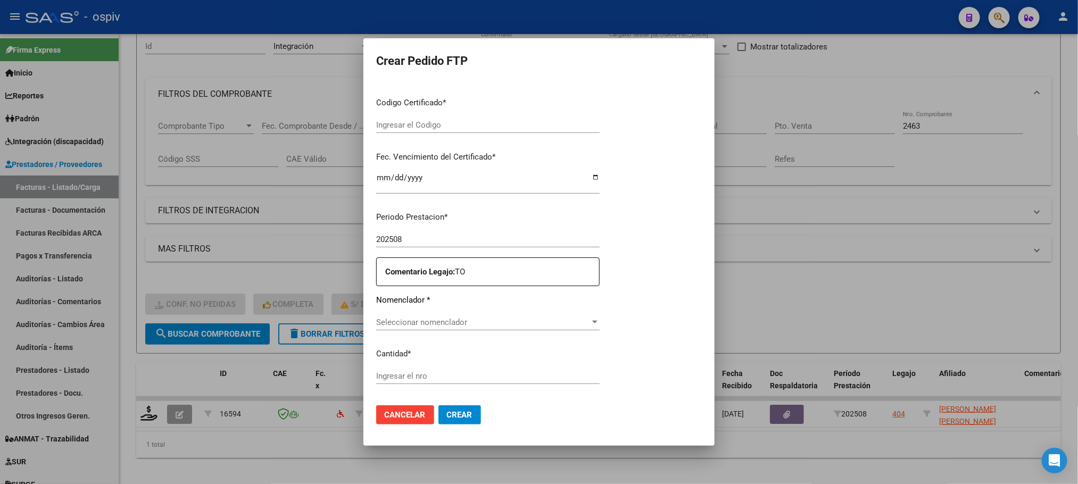
type input "ARG01000565535582021073020260730BS315"
type input "[DATE]"
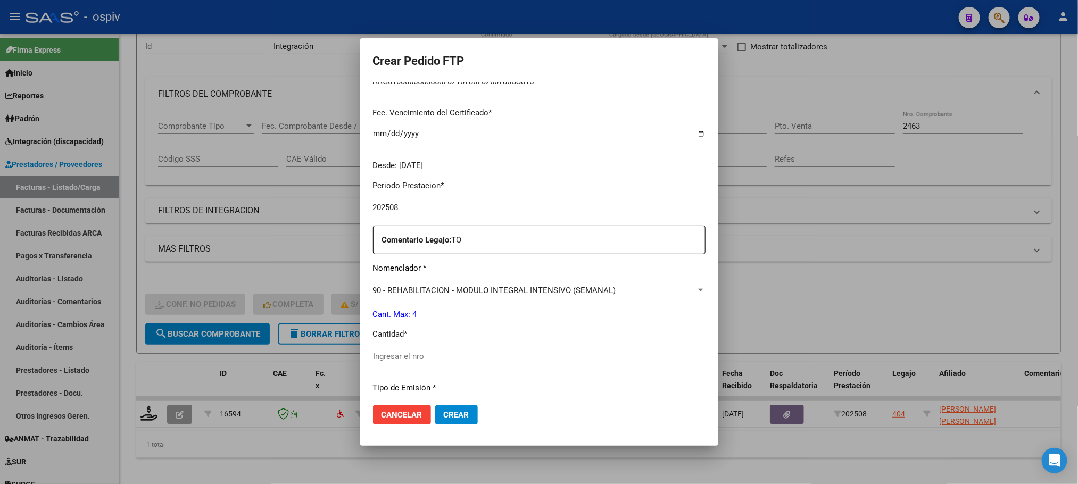
scroll to position [398, 0]
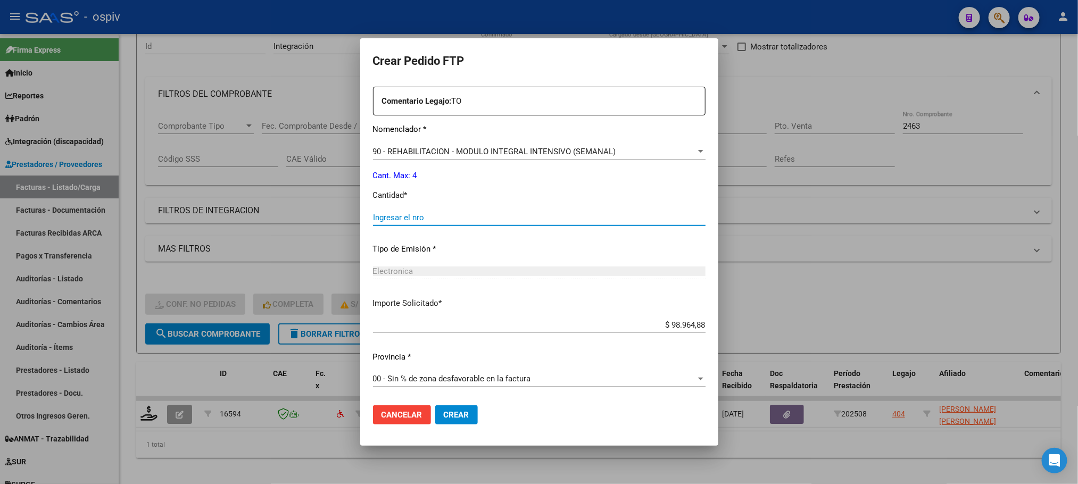
click at [473, 219] on input "Ingresar el nro" at bounding box center [539, 218] width 333 height 10
type input "4"
click at [435, 405] on button "Crear" at bounding box center [456, 414] width 43 height 19
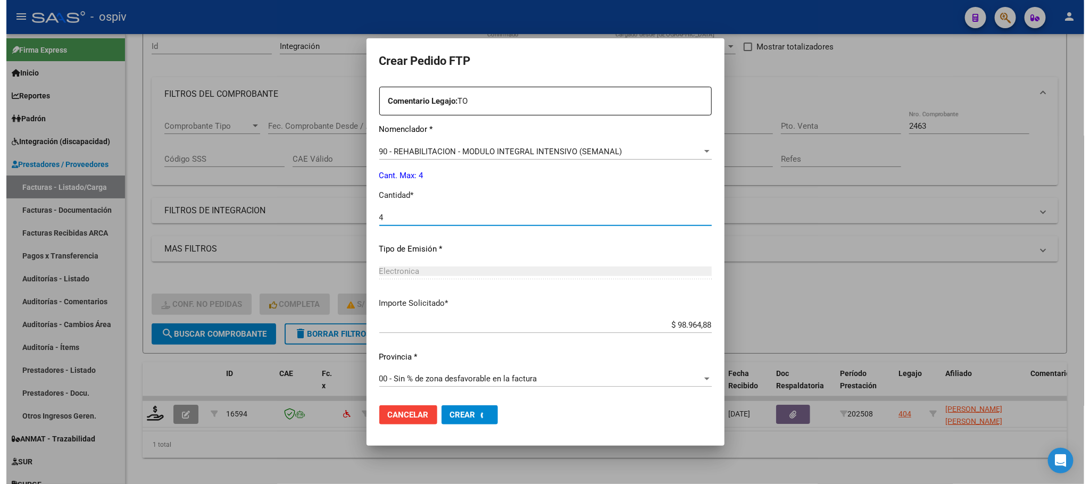
scroll to position [0, 0]
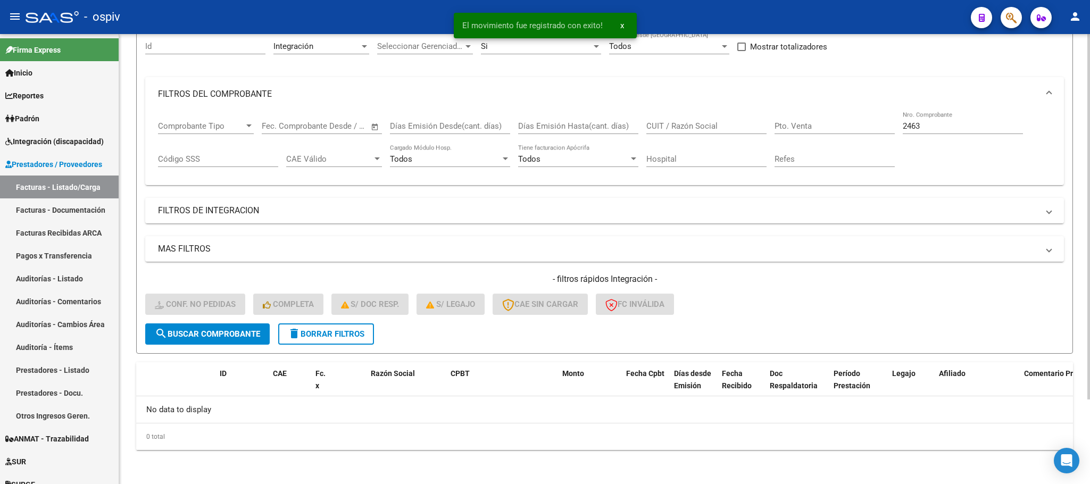
click at [942, 127] on input "2463" at bounding box center [963, 126] width 120 height 10
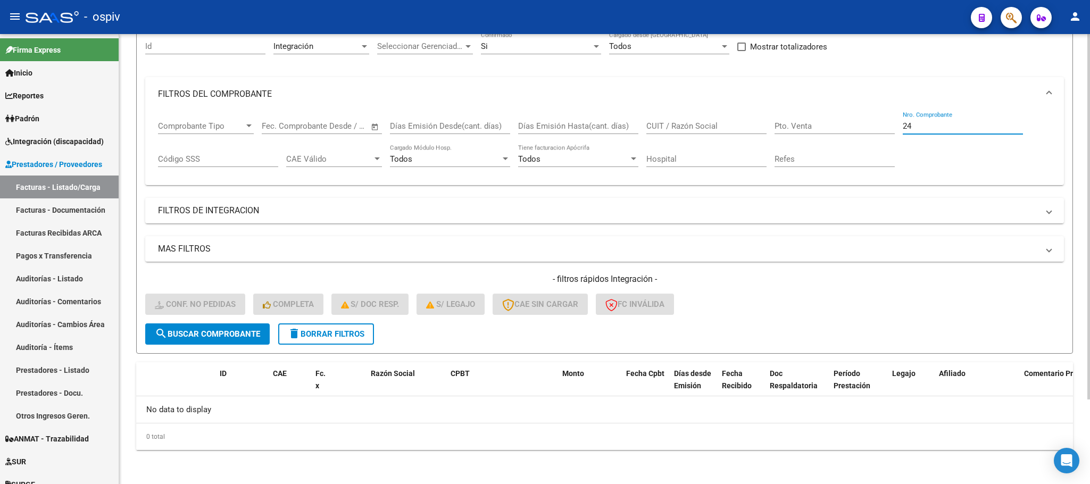
type input "2"
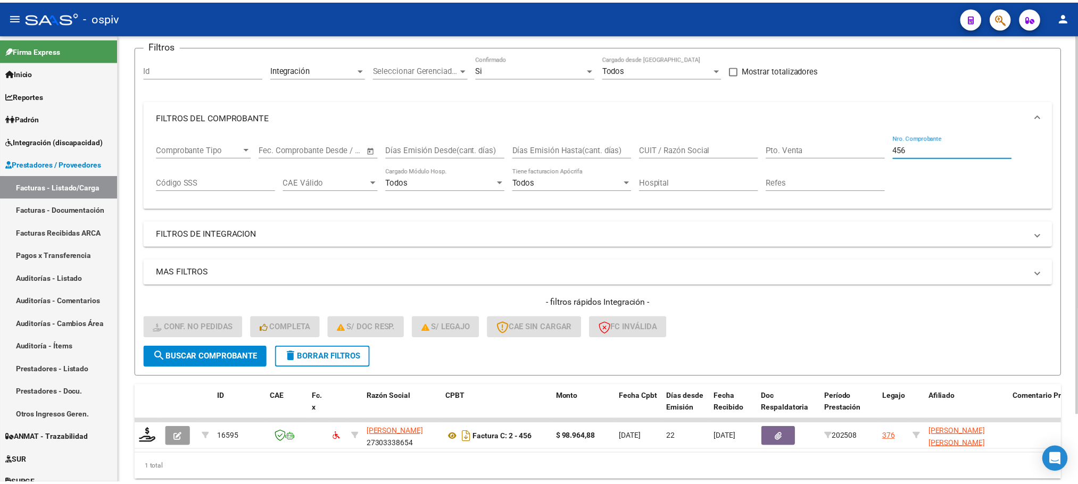
scroll to position [104, 0]
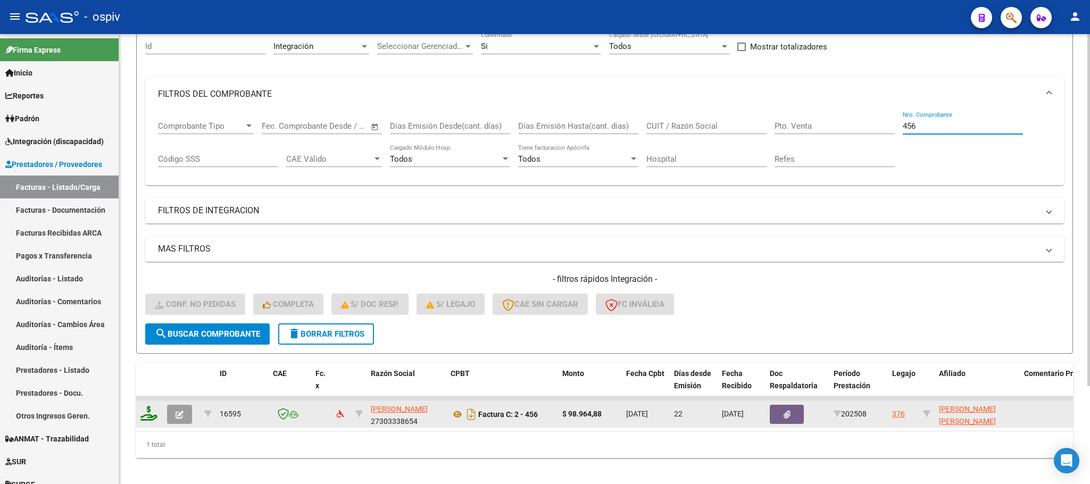
type input "456"
click at [152, 417] on icon at bounding box center [148, 413] width 17 height 15
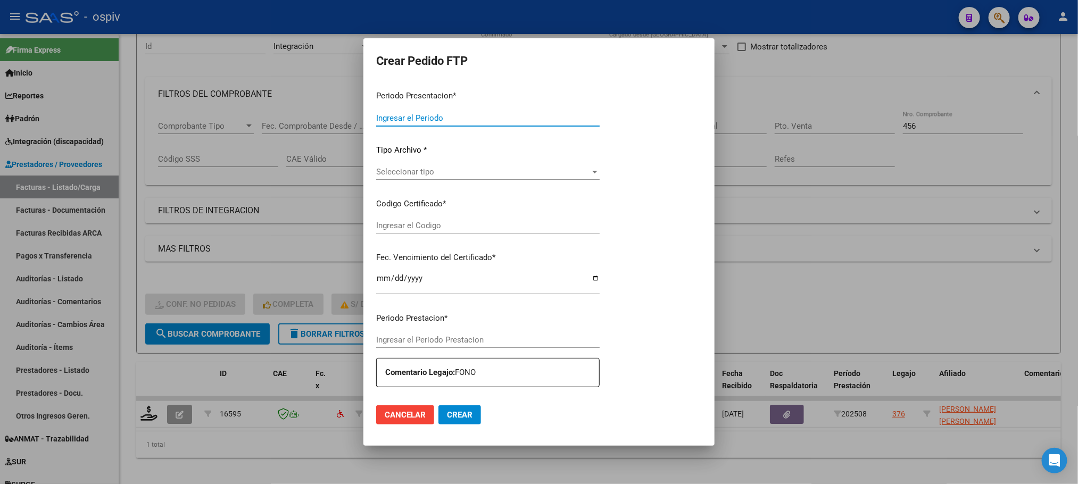
type input "202508"
type input "$ 98.964,88"
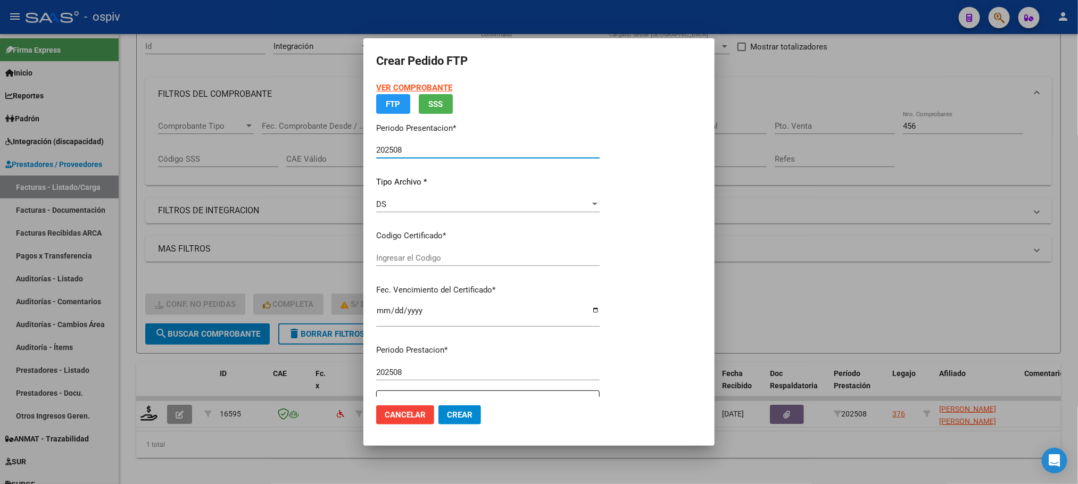
type input "ARG01000565611872023100620261006BU"
type input "[DATE]"
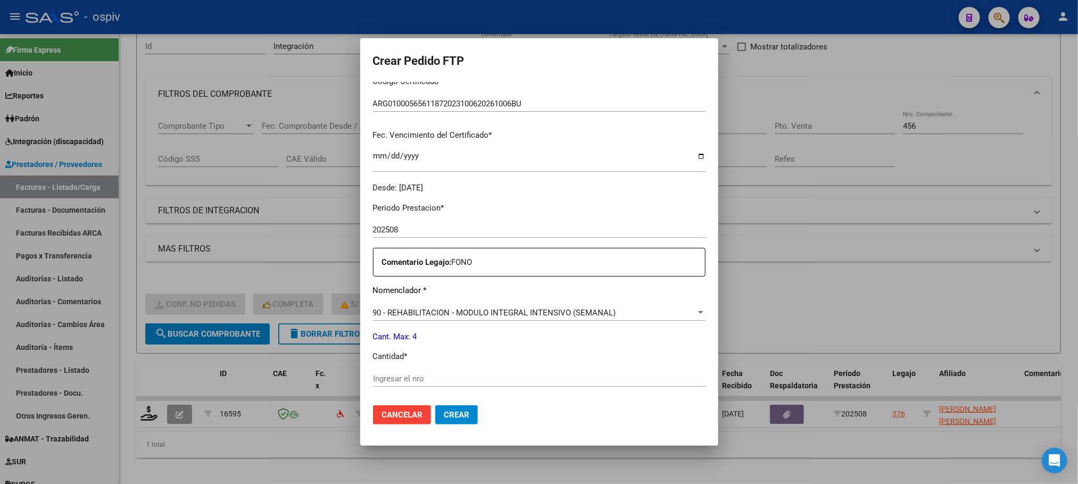
scroll to position [294, 0]
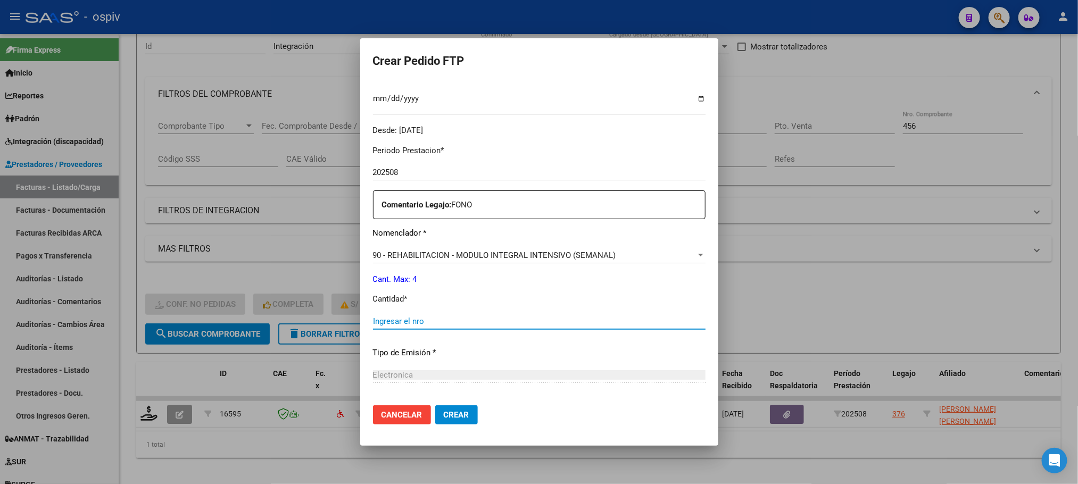
click at [459, 326] on input "Ingresar el nro" at bounding box center [539, 322] width 333 height 10
type input "4"
click at [435, 405] on button "Crear" at bounding box center [456, 414] width 43 height 19
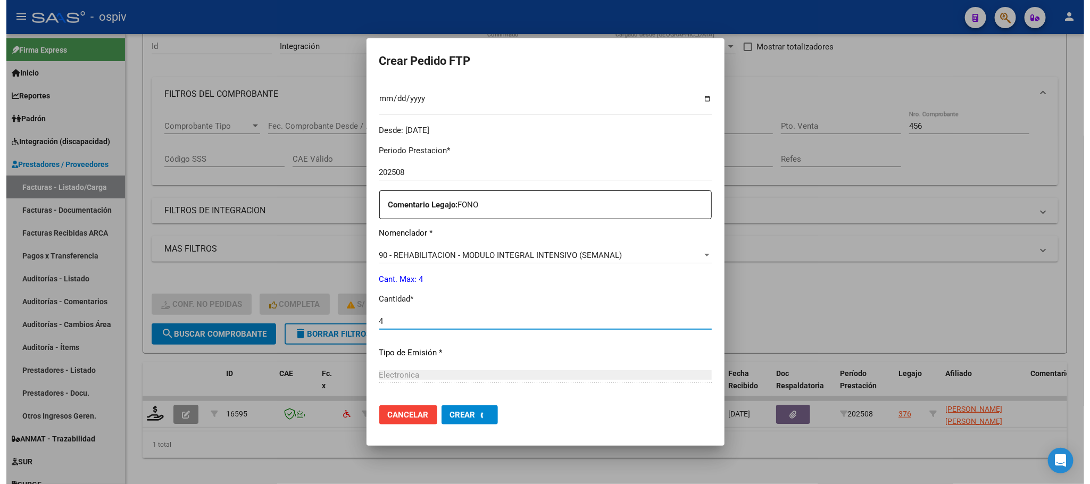
scroll to position [0, 0]
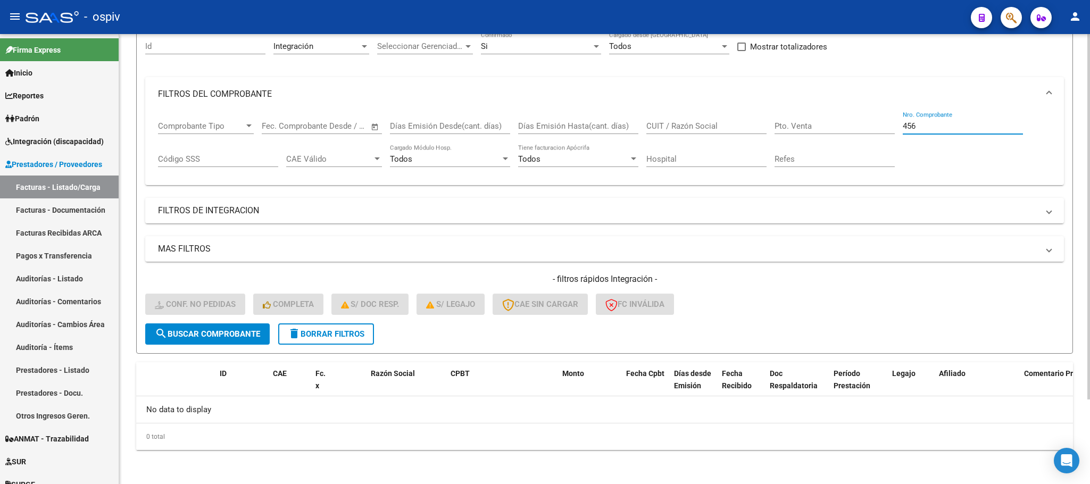
click at [975, 131] on input "456" at bounding box center [963, 126] width 120 height 10
type input "4"
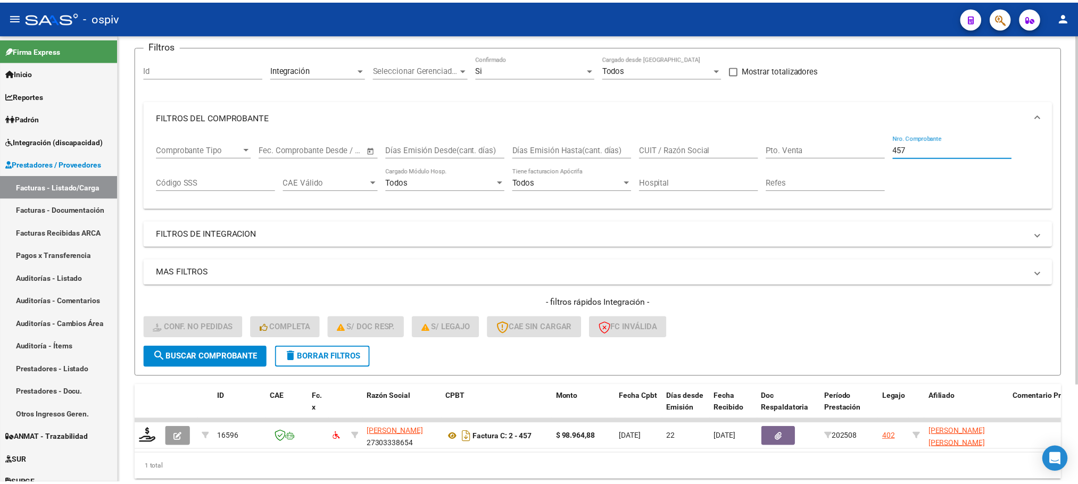
scroll to position [104, 0]
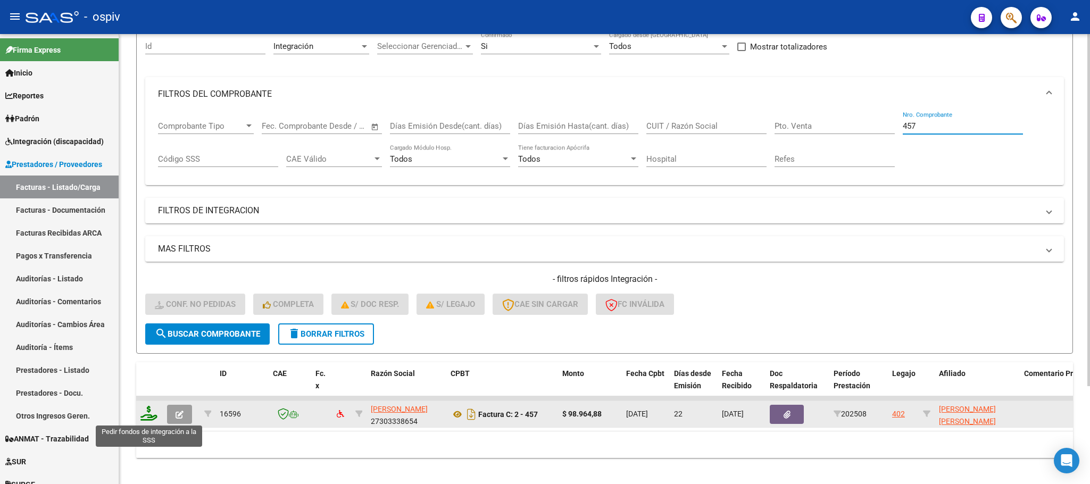
type input "457"
click at [147, 414] on icon at bounding box center [148, 413] width 17 height 15
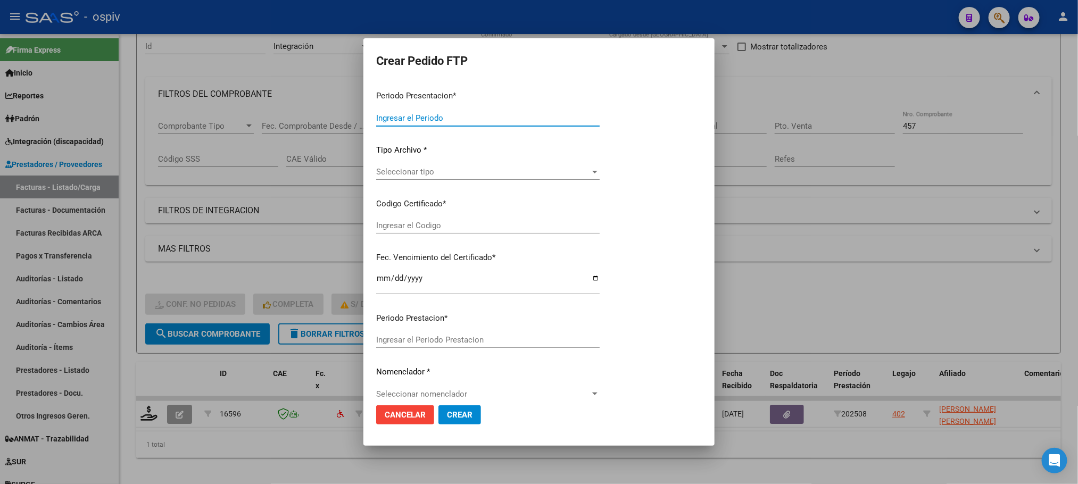
type input "202508"
type input "$ 98.964,88"
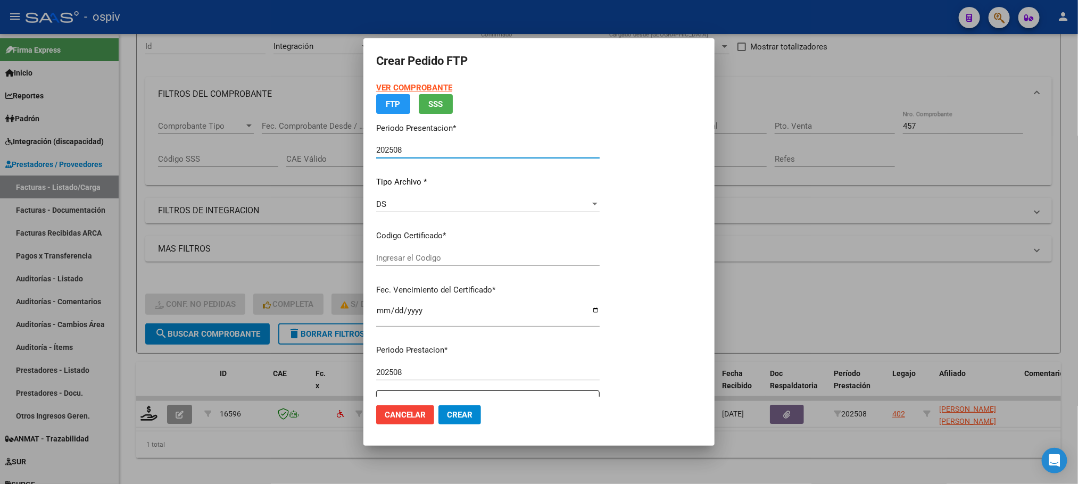
type input "arg01000590027132025020320280203bue370"
type input "[DATE]"
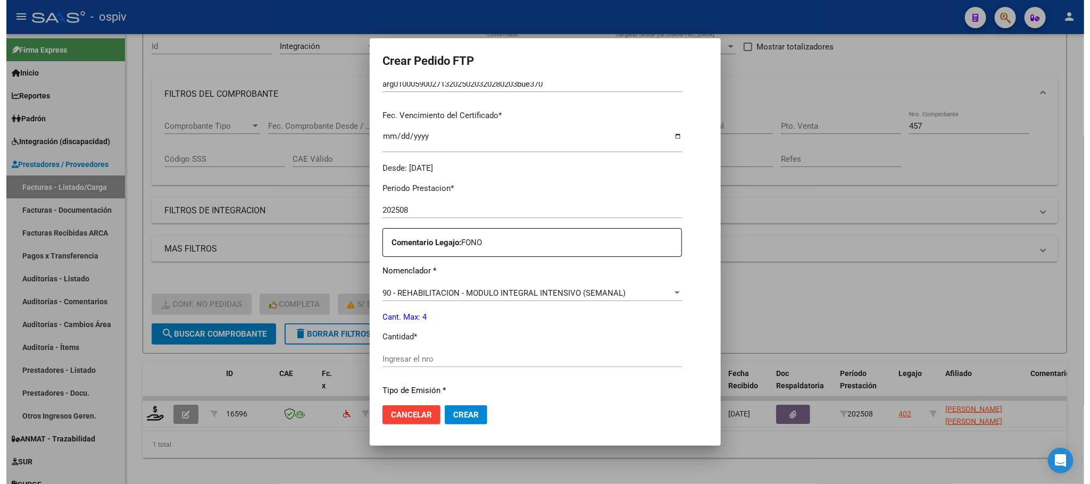
scroll to position [266, 0]
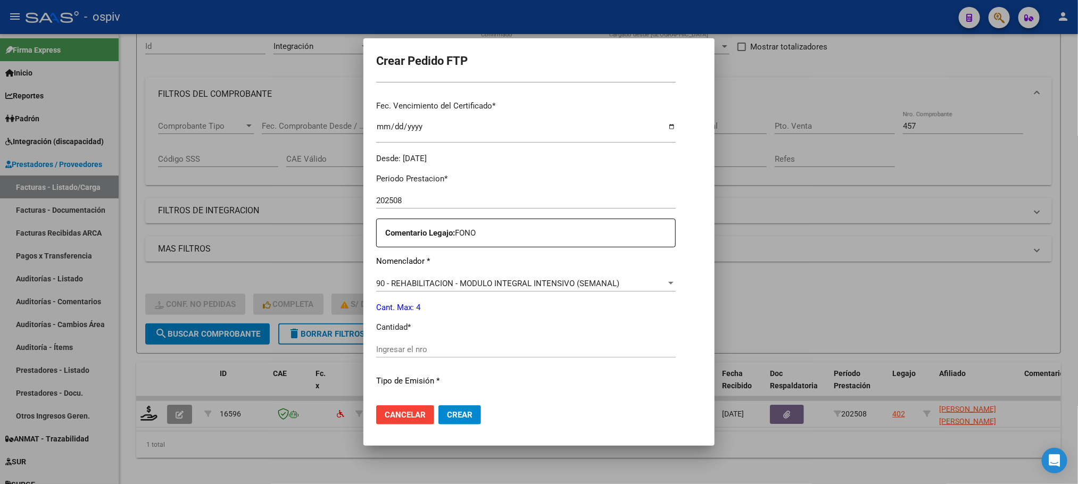
click at [508, 354] on div "Ingresar el nro" at bounding box center [526, 350] width 300 height 16
click at [502, 351] on input "Ingresar el nro" at bounding box center [526, 350] width 300 height 10
type input "4"
click at [438, 405] on button "Crear" at bounding box center [459, 414] width 43 height 19
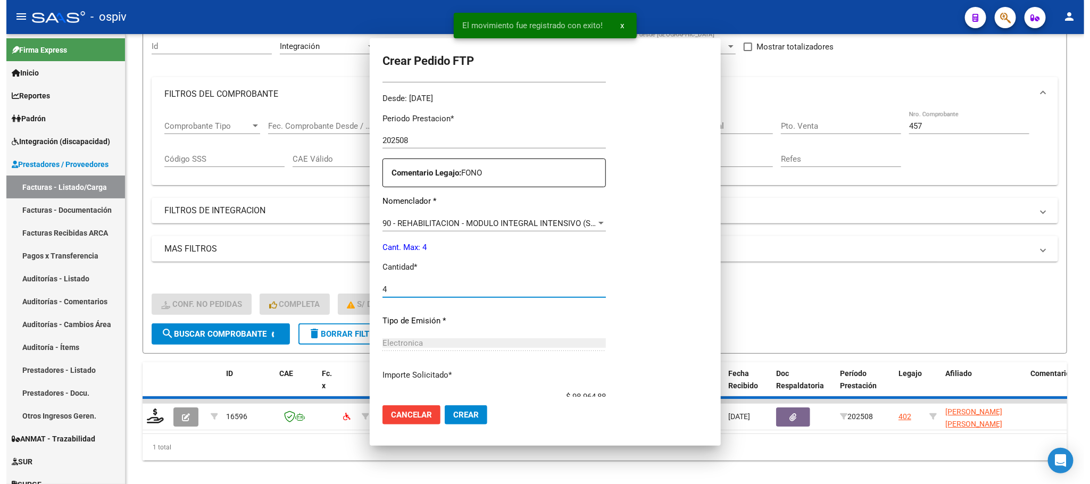
scroll to position [0, 0]
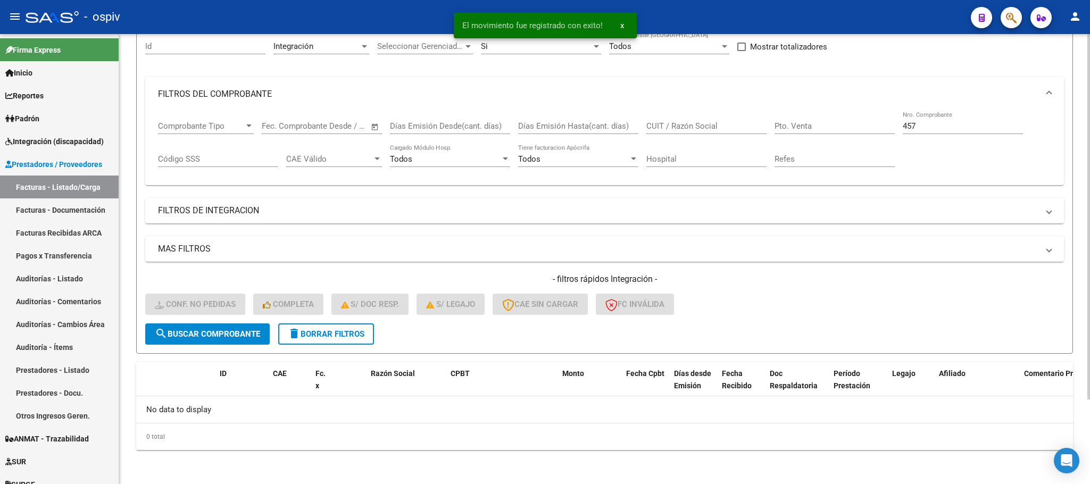
click at [934, 122] on input "457" at bounding box center [963, 126] width 120 height 10
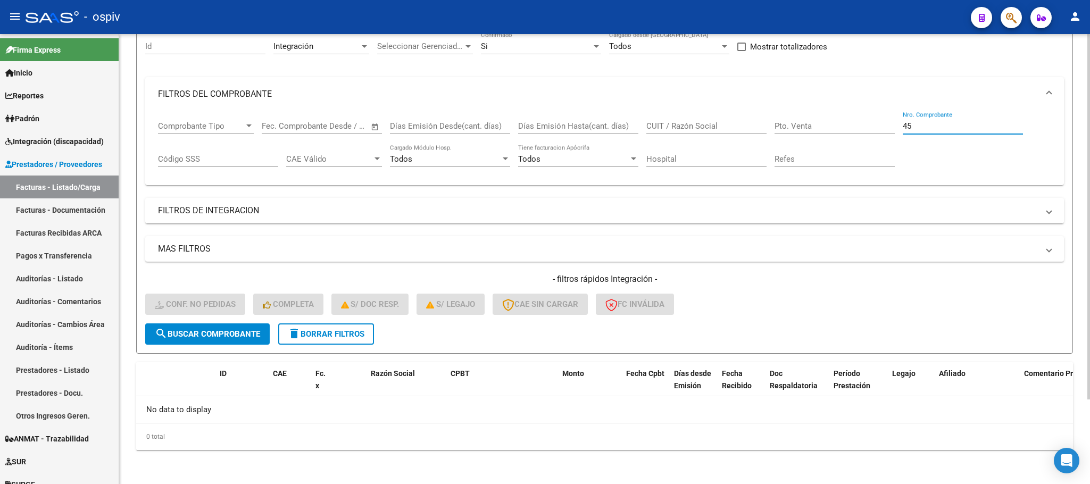
type input "4"
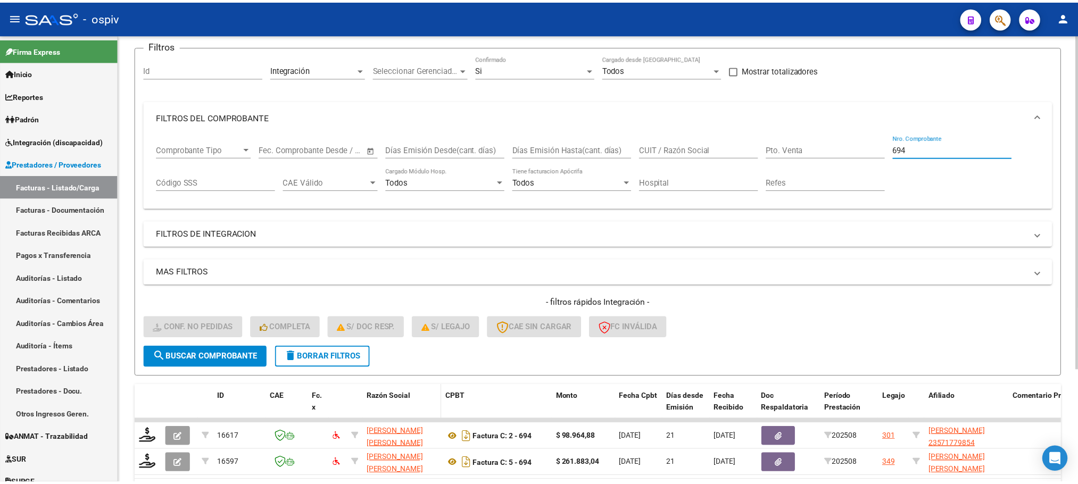
scroll to position [104, 0]
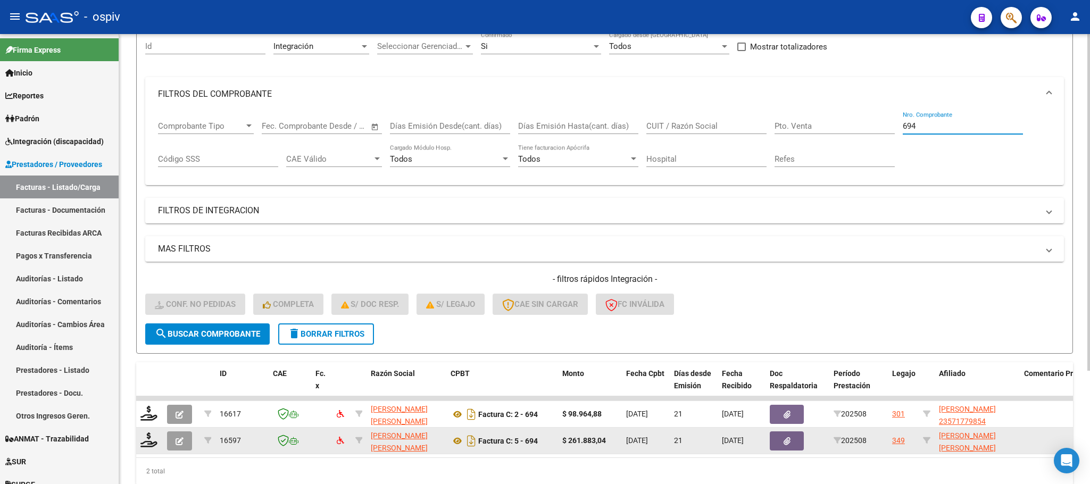
type input "694"
click at [148, 449] on div at bounding box center [149, 441] width 18 height 16
click at [148, 442] on icon at bounding box center [148, 440] width 17 height 15
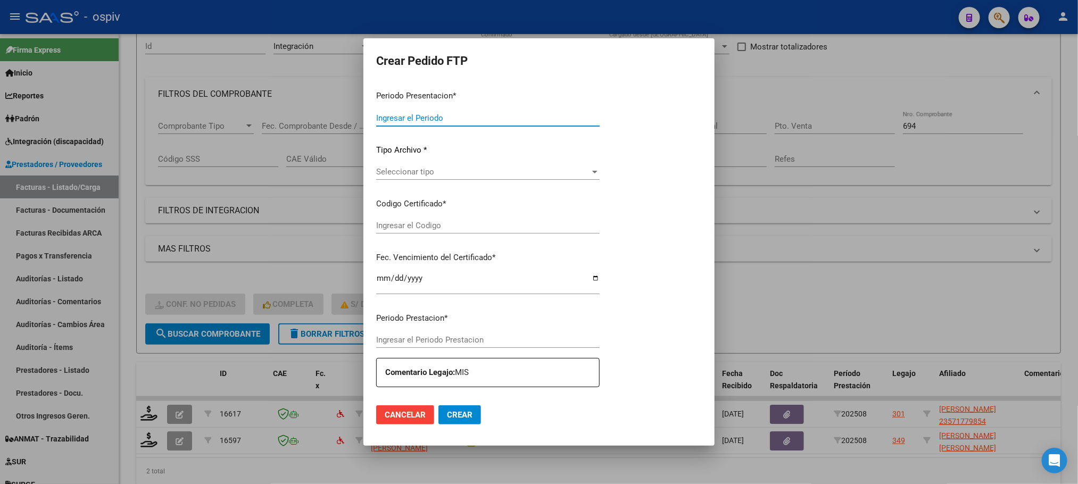
type input "202508"
type input "$ 261.883,04"
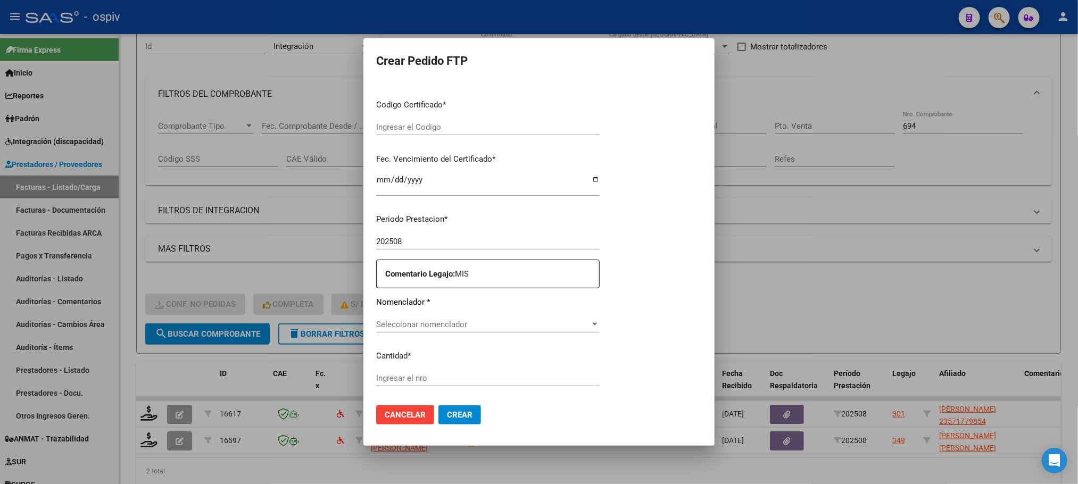
type input "ARG01000509067252022022520270225BSAS427"
type input "[DATE]"
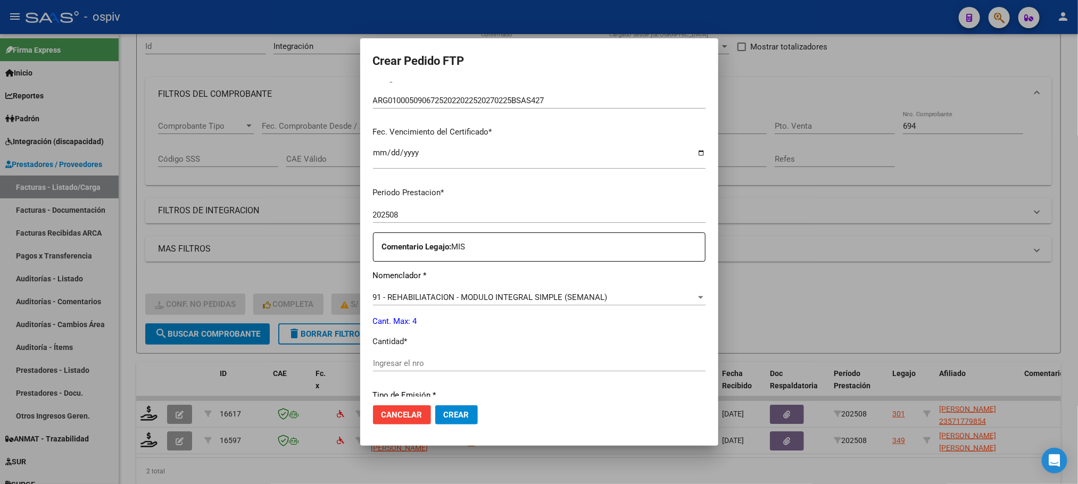
scroll to position [294, 0]
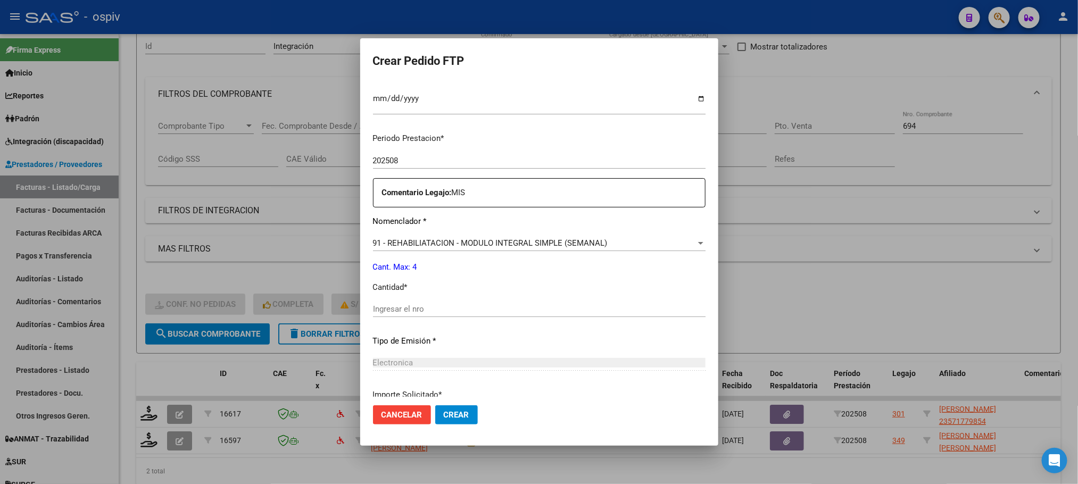
click at [505, 310] on input "Ingresar el nro" at bounding box center [539, 309] width 333 height 10
type input "4"
click at [435, 405] on button "Crear" at bounding box center [456, 414] width 43 height 19
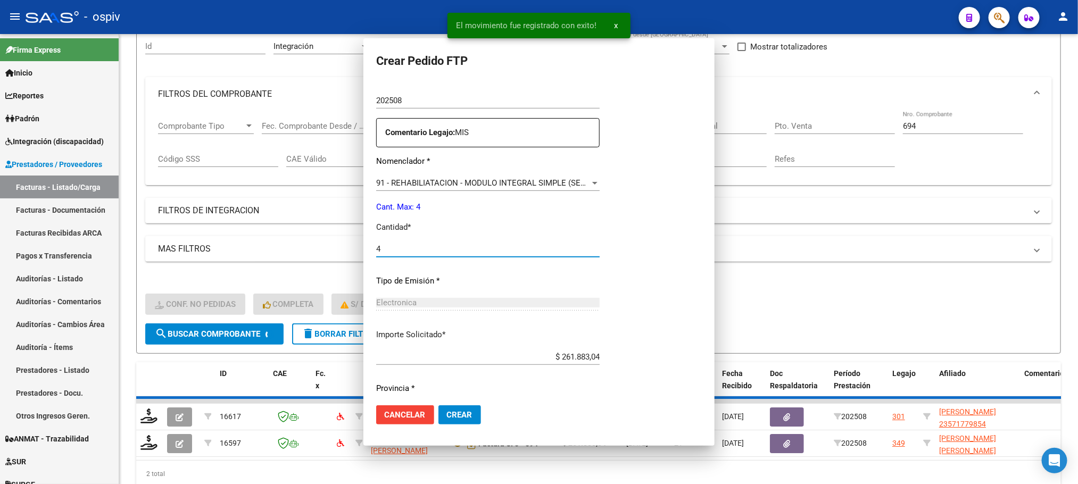
scroll to position [0, 0]
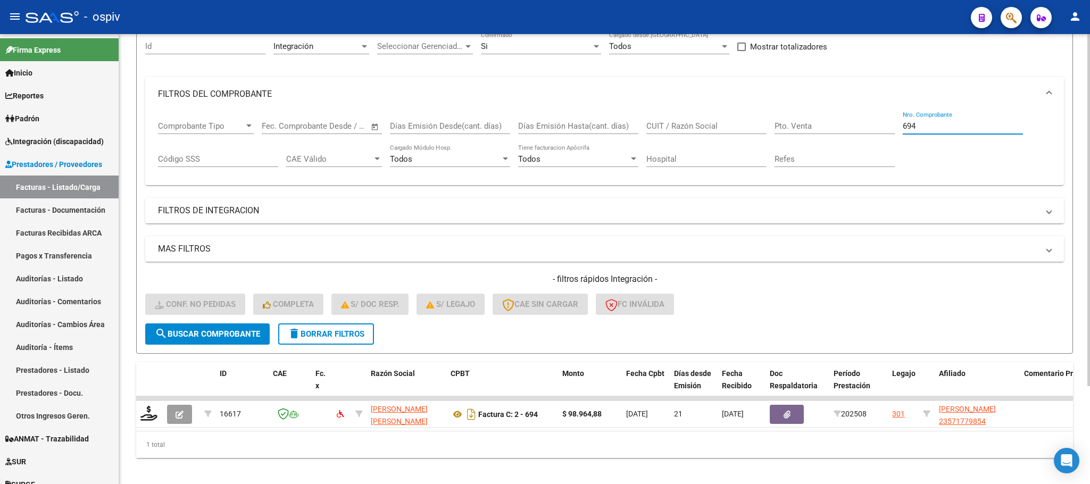
click at [955, 131] on input "694" at bounding box center [963, 126] width 120 height 10
type input "6"
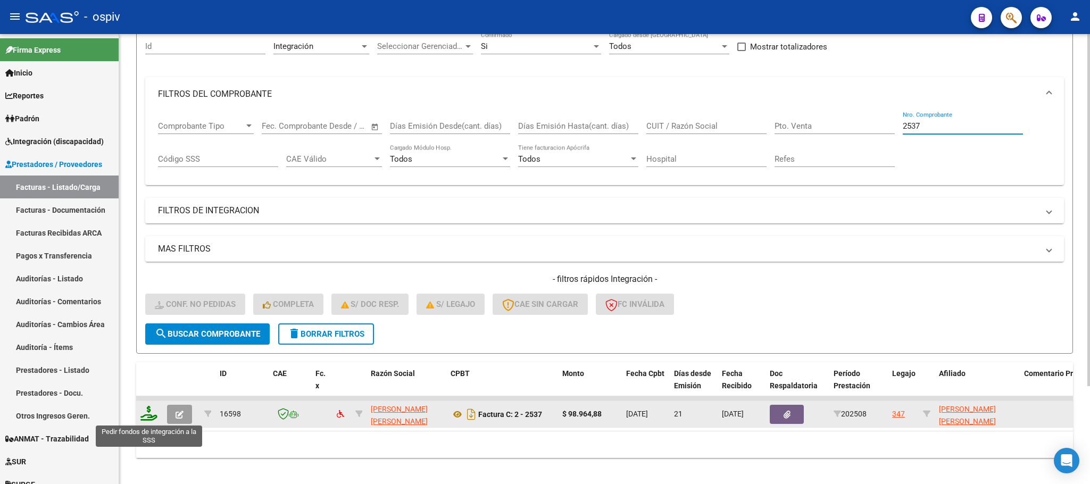
type input "2537"
click at [143, 418] on icon at bounding box center [148, 413] width 17 height 15
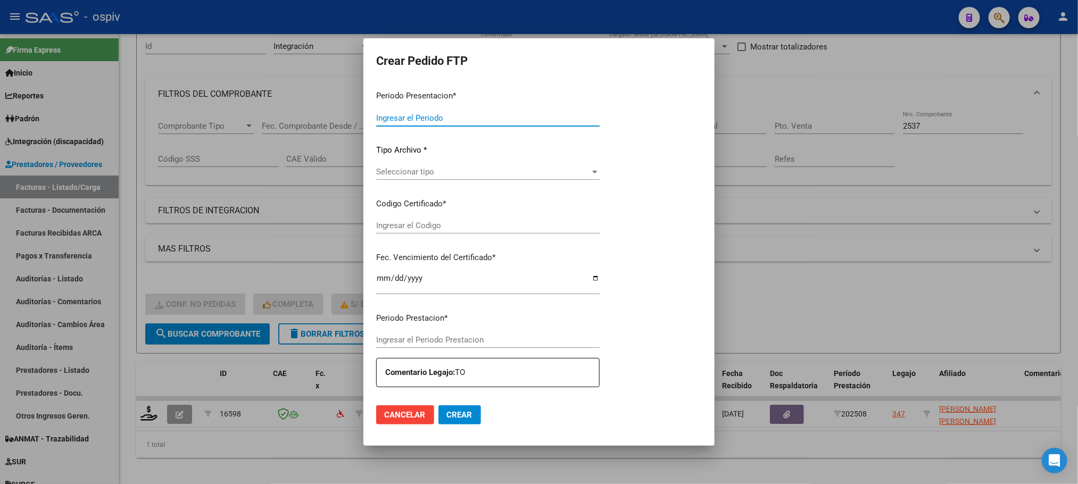
type input "202508"
type input "$ 98.964,88"
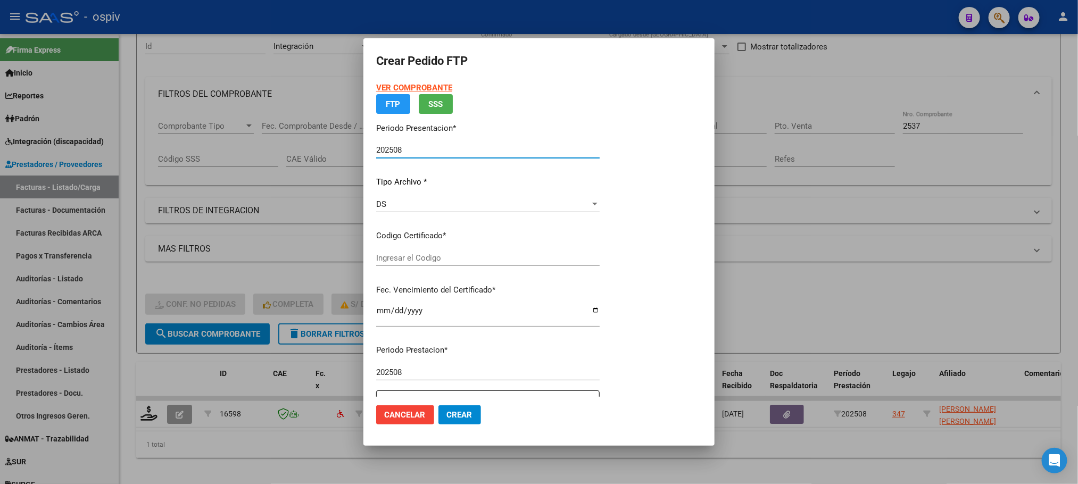
type input "ARG02000576301482023022320260223BSAS317"
type input "[DATE]"
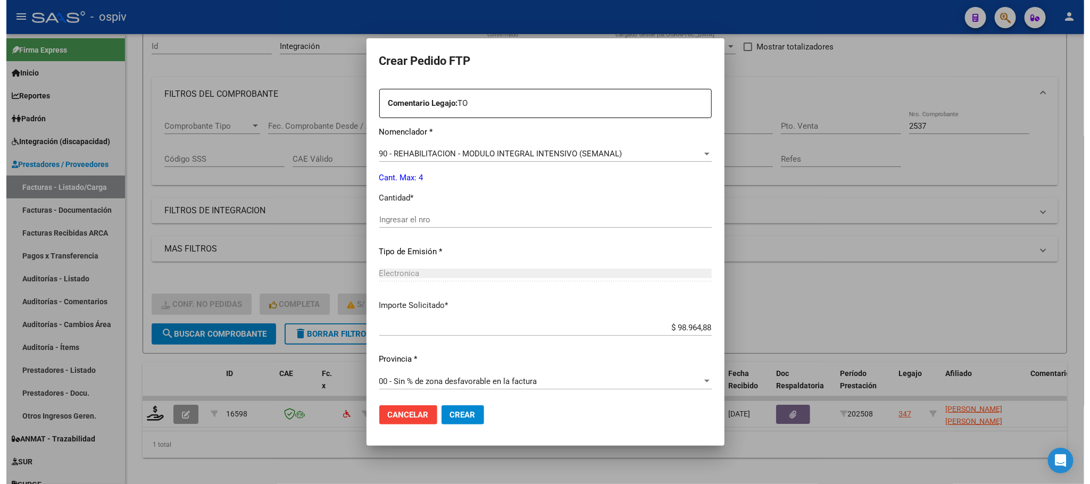
scroll to position [385, 0]
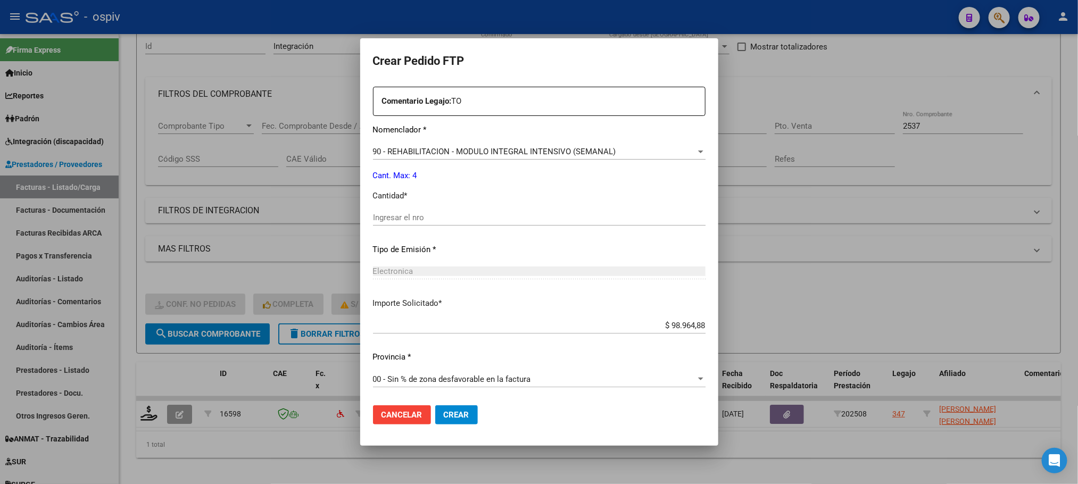
click at [491, 218] on input "Ingresar el nro" at bounding box center [539, 218] width 333 height 10
type input "4"
click at [435, 405] on button "Crear" at bounding box center [456, 414] width 43 height 19
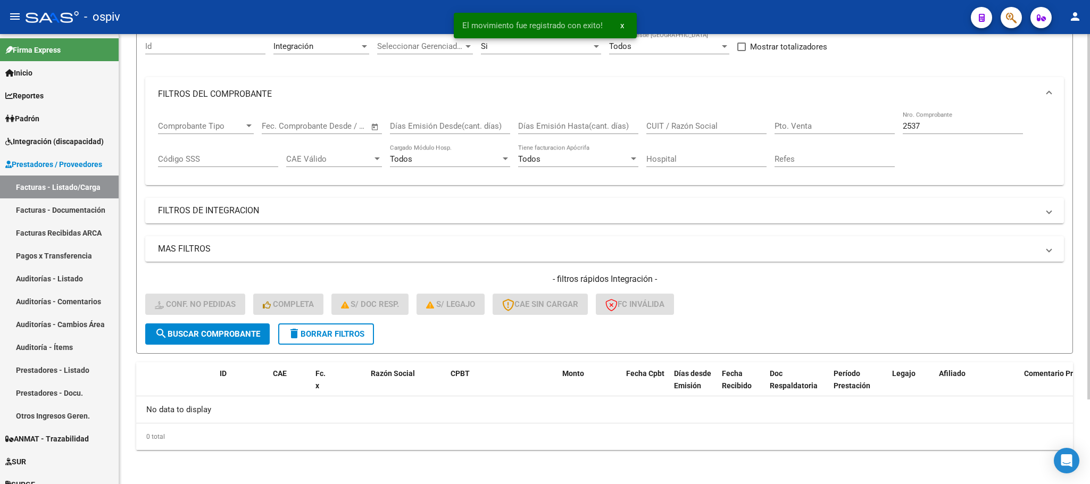
click at [947, 128] on input "2537" at bounding box center [963, 126] width 120 height 10
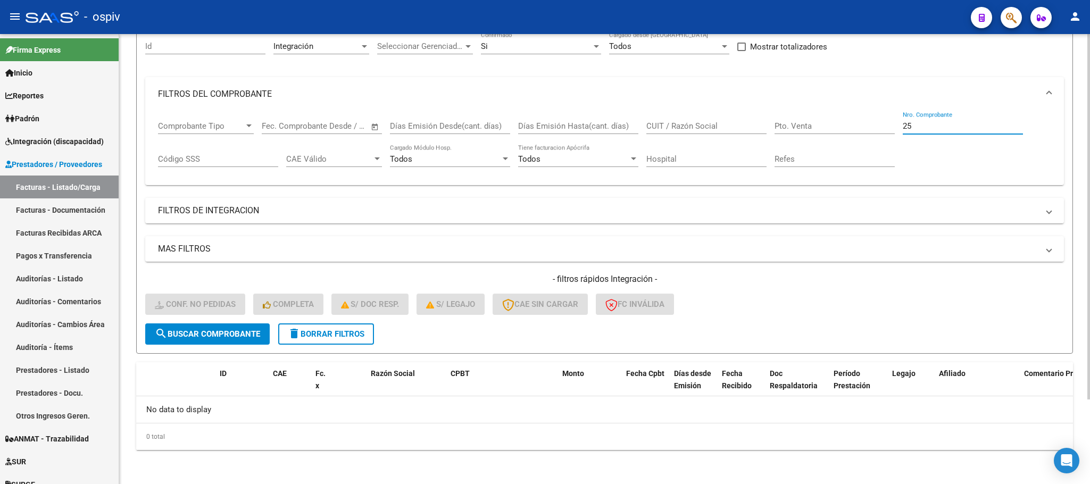
type input "2"
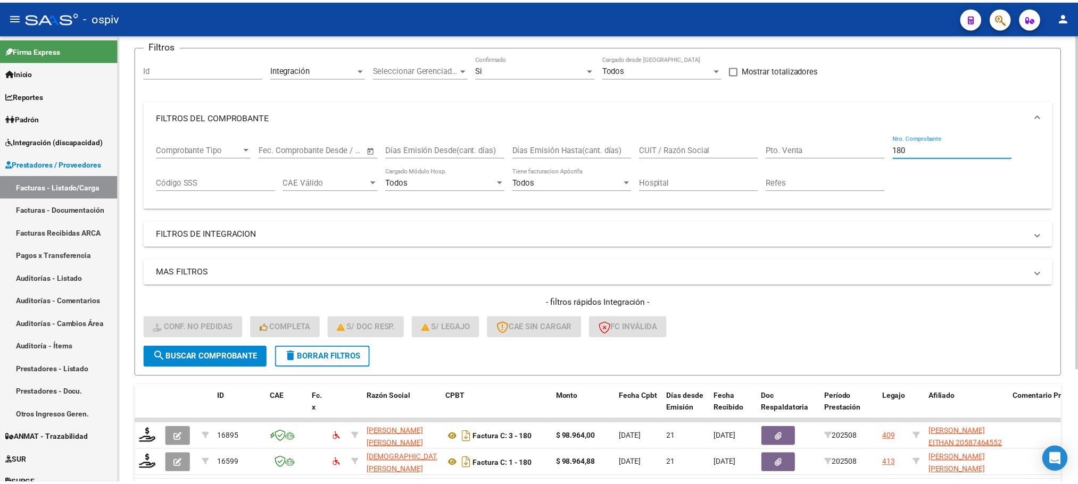
scroll to position [104, 0]
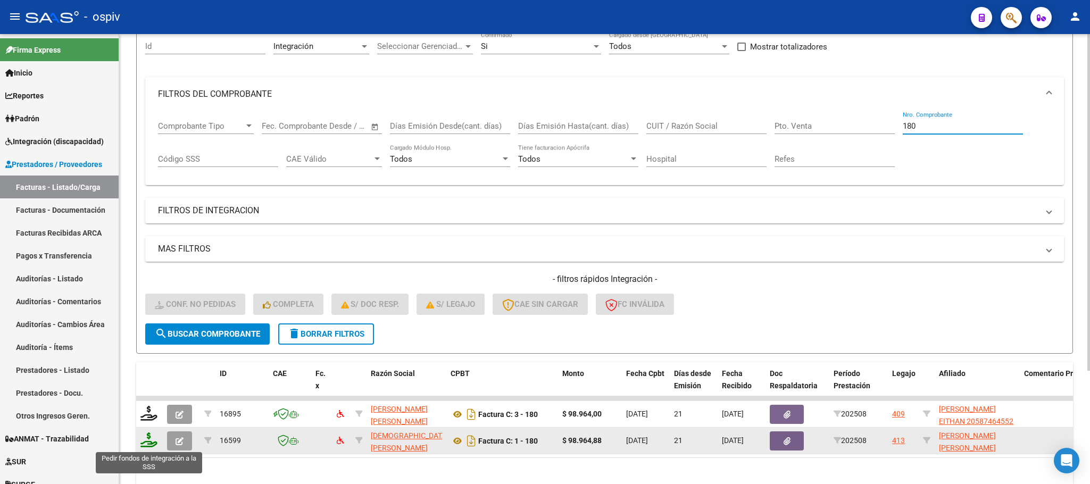
type input "180"
click at [149, 443] on icon at bounding box center [148, 440] width 17 height 15
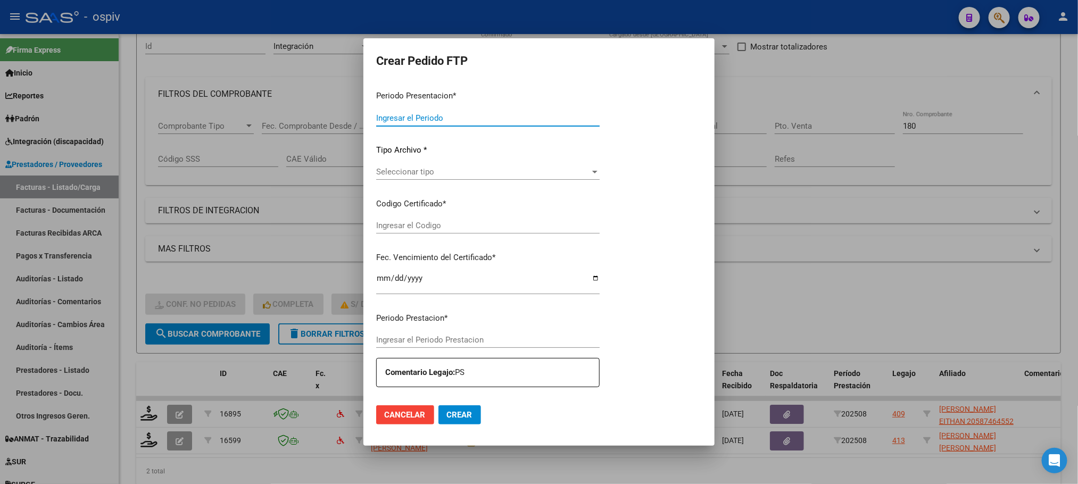
type input "202508"
type input "$ 98.964,88"
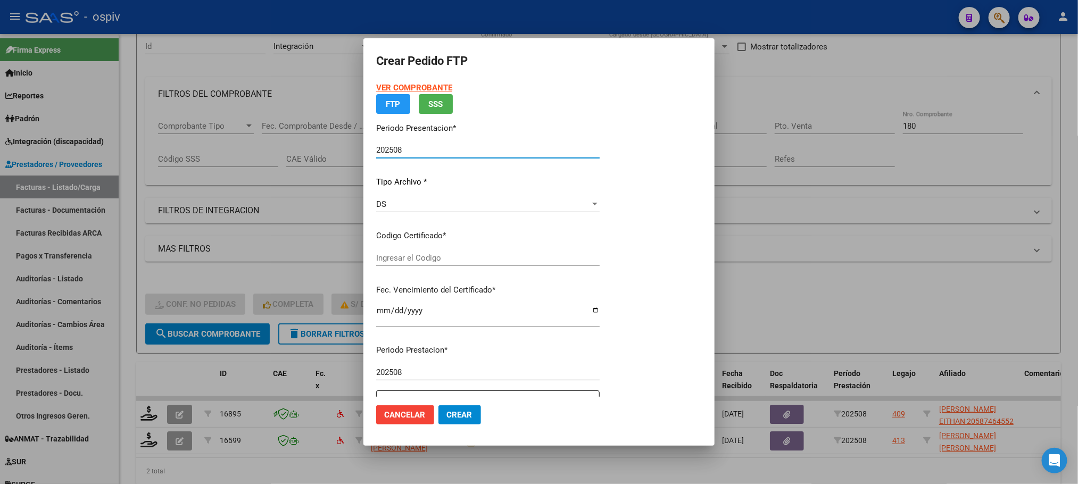
type input "ARG01000542883552025051620300516BUE316"
type input "[DATE]"
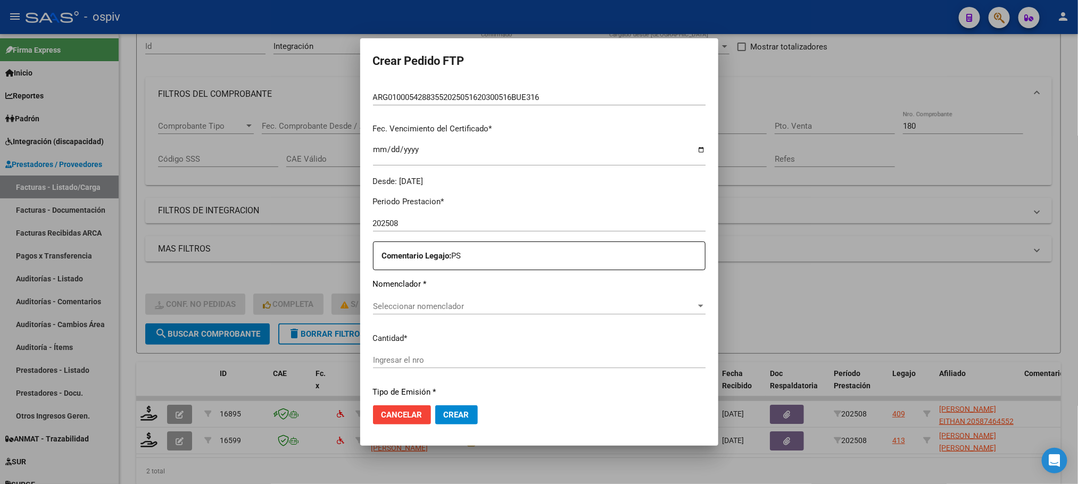
scroll to position [266, 0]
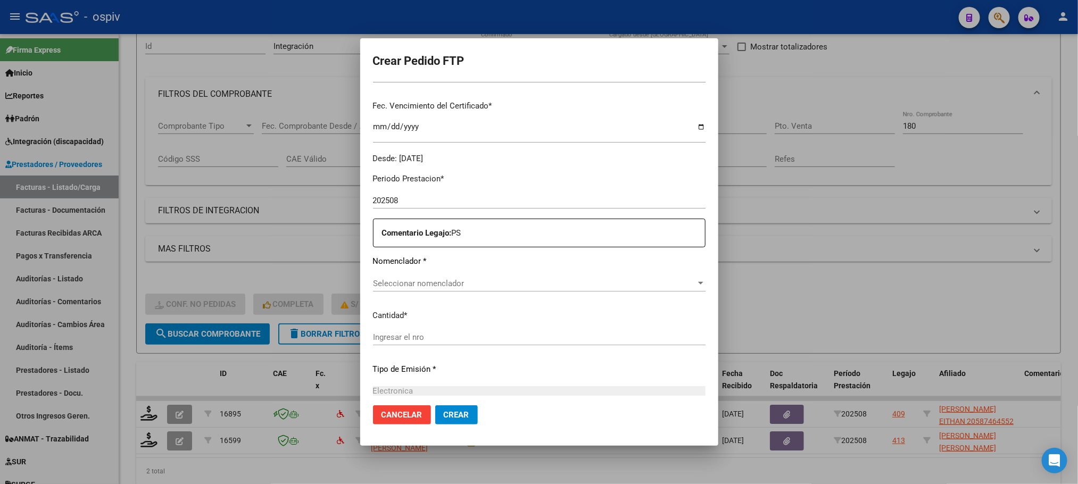
click at [471, 277] on div "Seleccionar nomenclador Seleccionar nomenclador" at bounding box center [539, 284] width 333 height 16
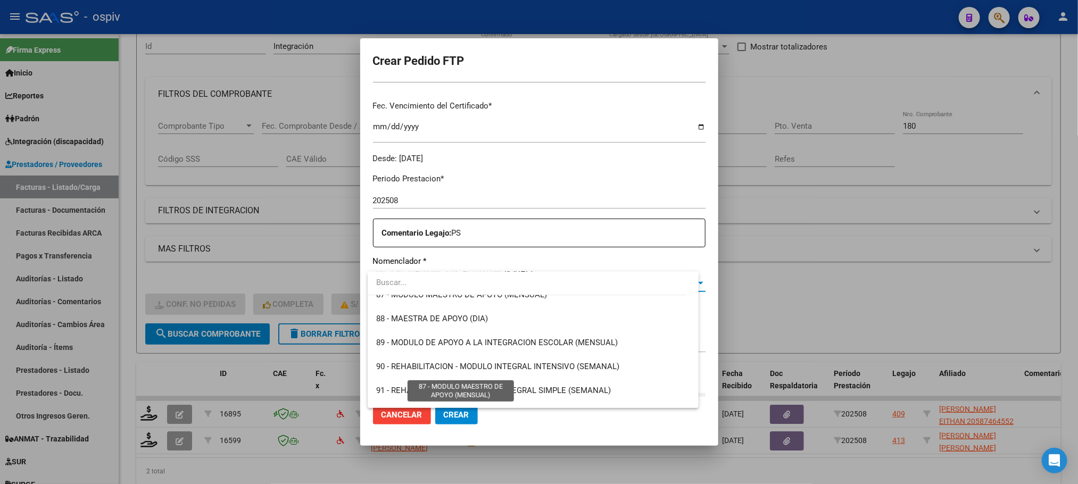
scroll to position [2129, 0]
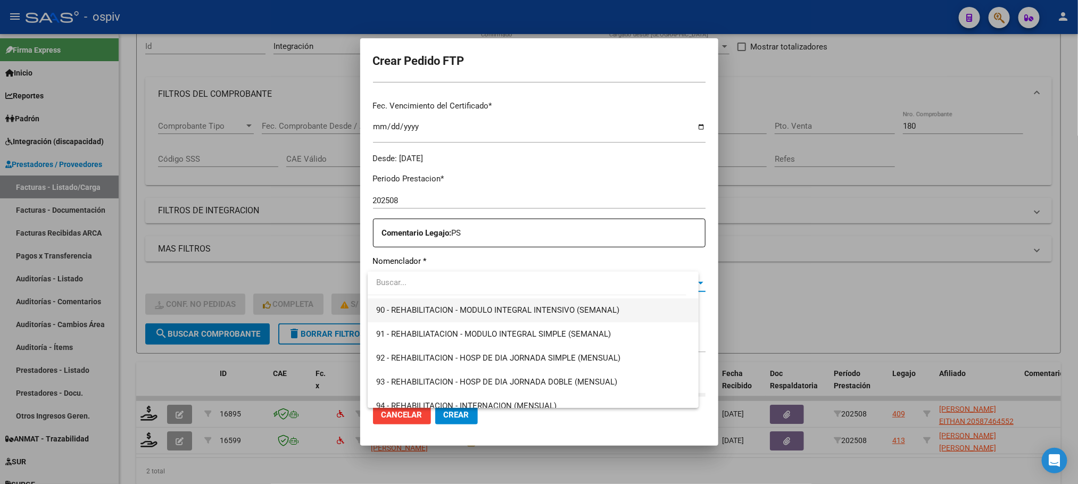
click at [476, 303] on span "90 - REHABILITACION - MODULO INTEGRAL INTENSIVO (SEMANAL)" at bounding box center [533, 311] width 314 height 24
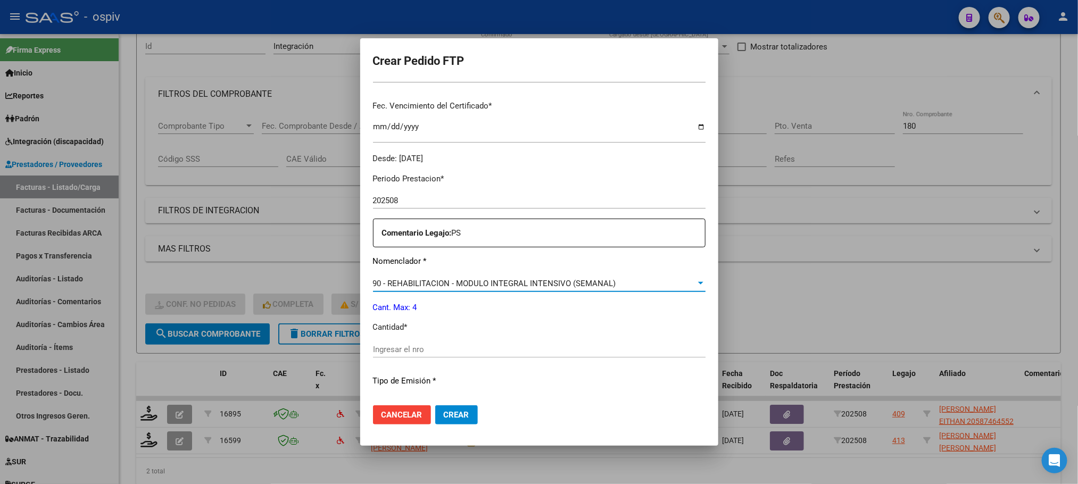
click at [466, 351] on input "Ingresar el nro" at bounding box center [539, 350] width 333 height 10
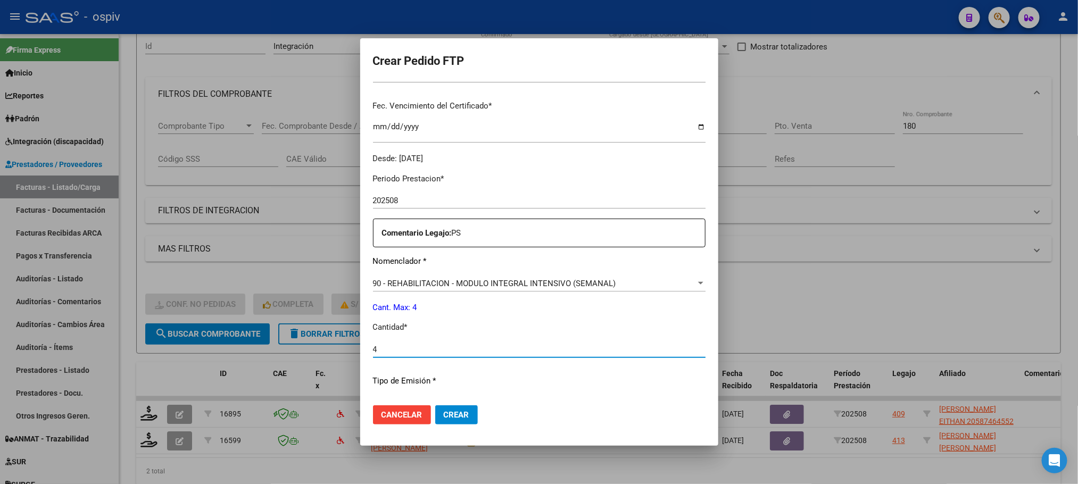
type input "4"
click at [435, 405] on button "Crear" at bounding box center [456, 414] width 43 height 19
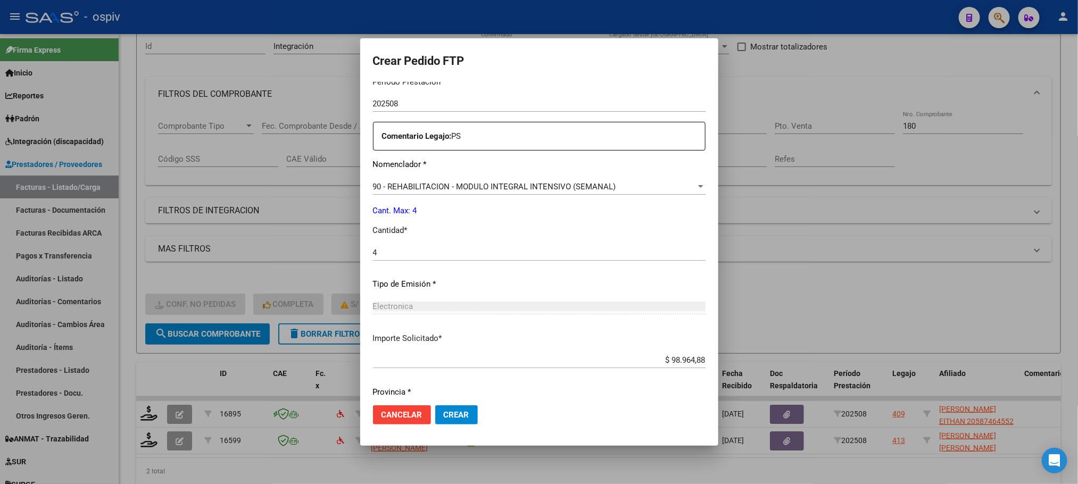
scroll to position [398, 0]
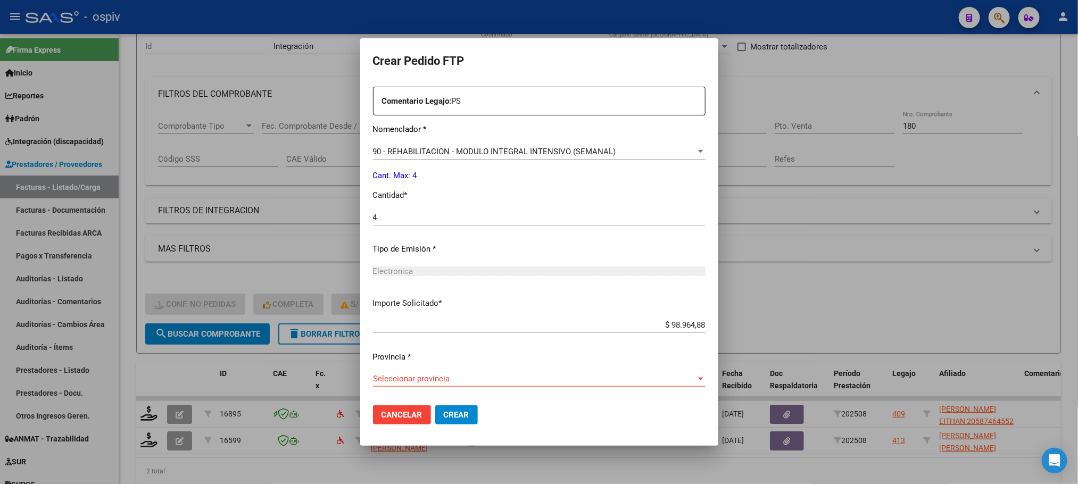
click at [574, 375] on span "Seleccionar provincia" at bounding box center [534, 379] width 323 height 10
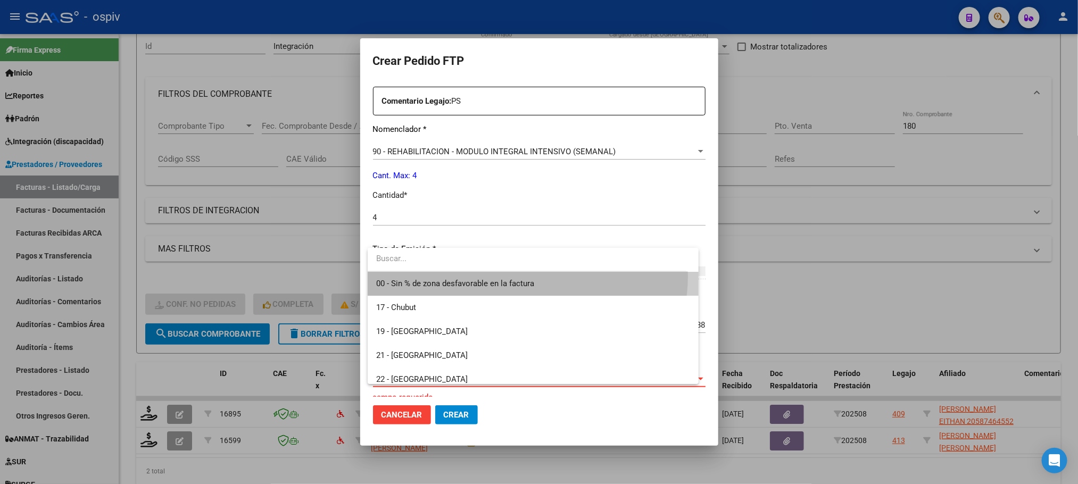
click at [524, 276] on span "00 - Sin % de zona desfavorable en la factura" at bounding box center [533, 284] width 314 height 24
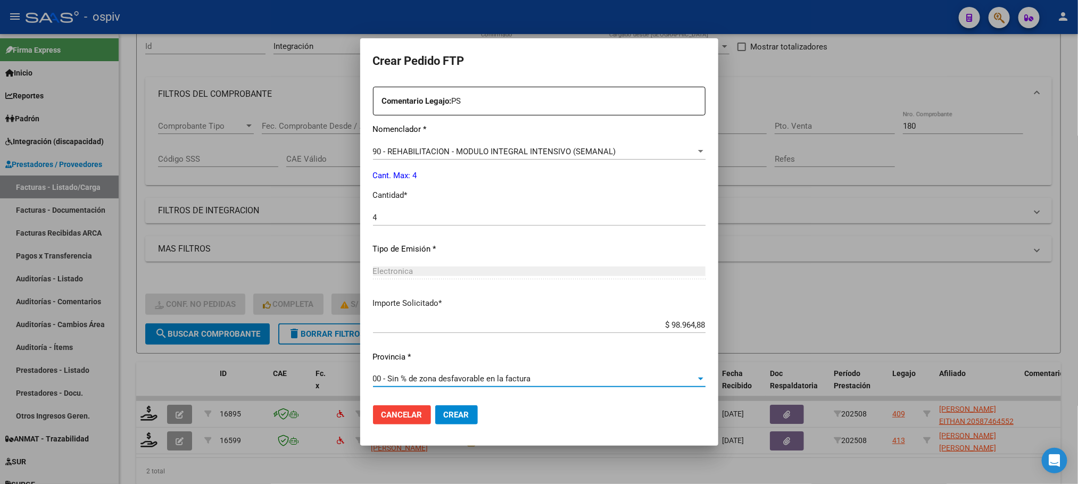
click at [475, 417] on button "Crear" at bounding box center [456, 414] width 43 height 19
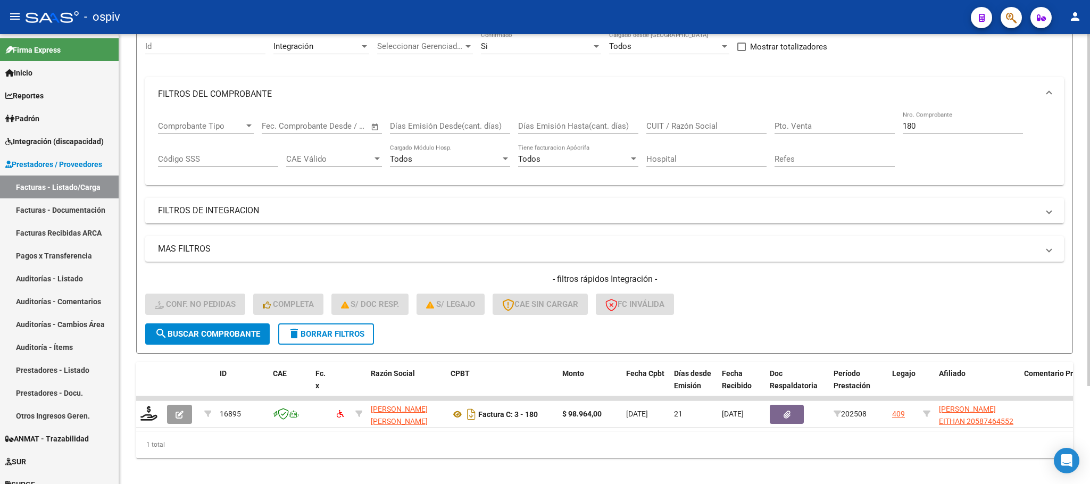
click at [953, 122] on input "180" at bounding box center [963, 126] width 120 height 10
type input "1"
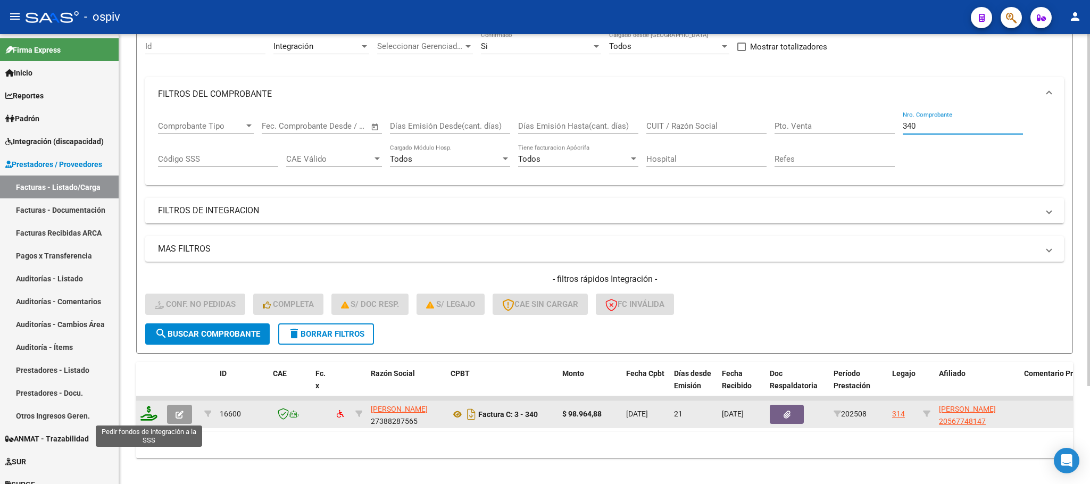
type input "340"
click at [152, 415] on icon at bounding box center [148, 413] width 17 height 15
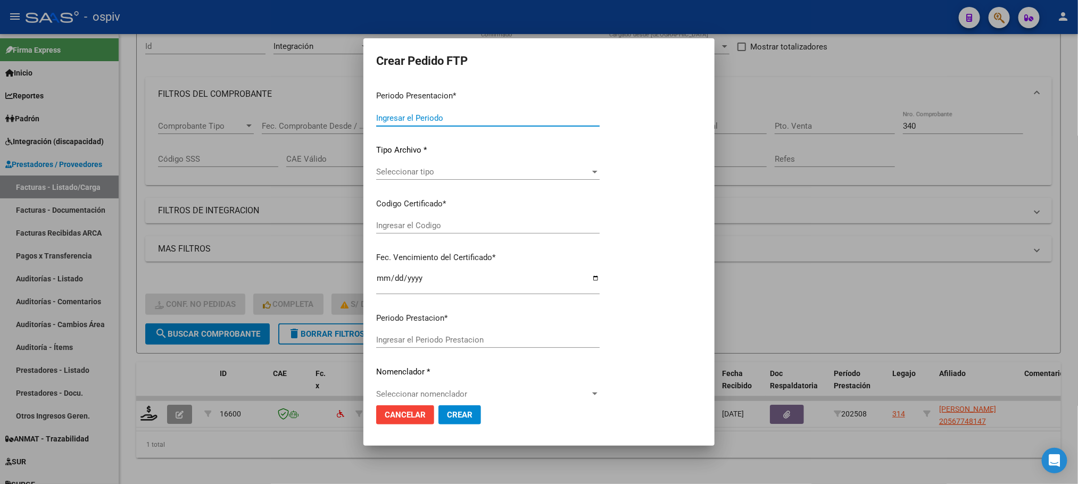
type input "202508"
type input "$ 98.964,88"
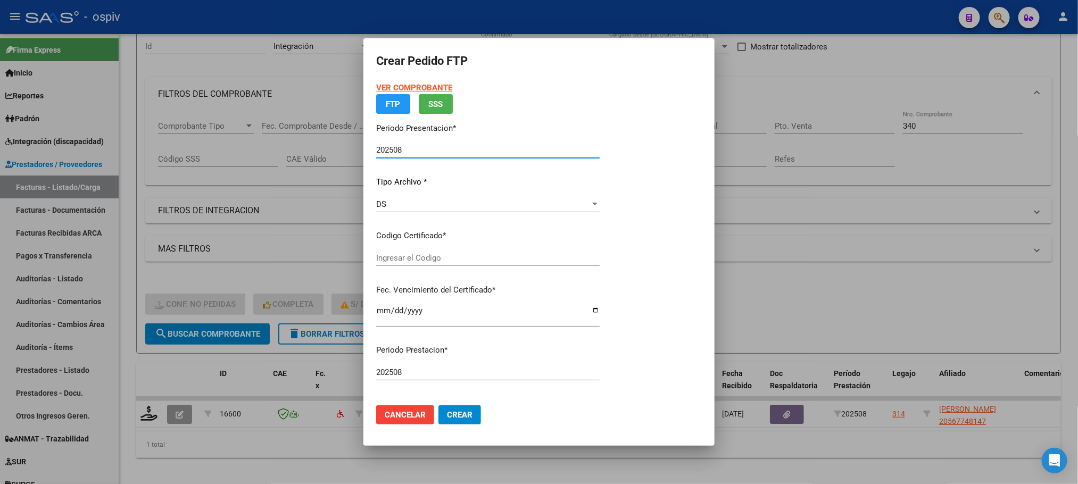
type input "ARG02000567748142022082920270829BS358"
type input "[DATE]"
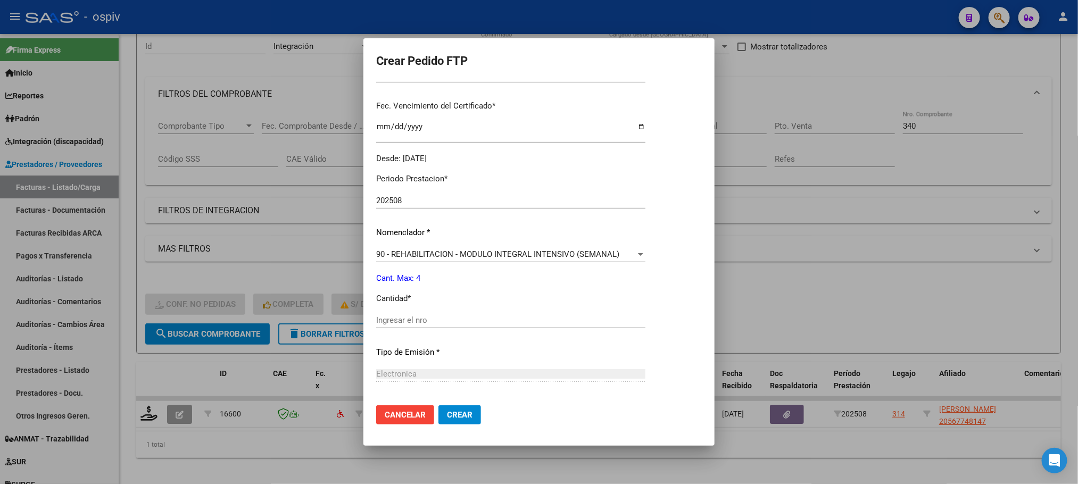
scroll to position [294, 0]
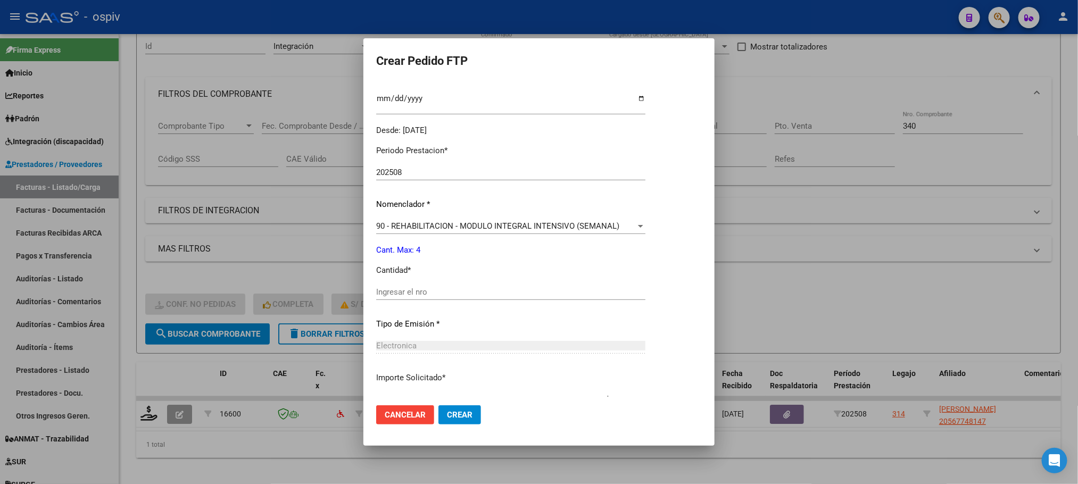
click at [517, 292] on input "Ingresar el nro" at bounding box center [510, 292] width 269 height 10
type input "4"
click at [438, 405] on button "Crear" at bounding box center [459, 414] width 43 height 19
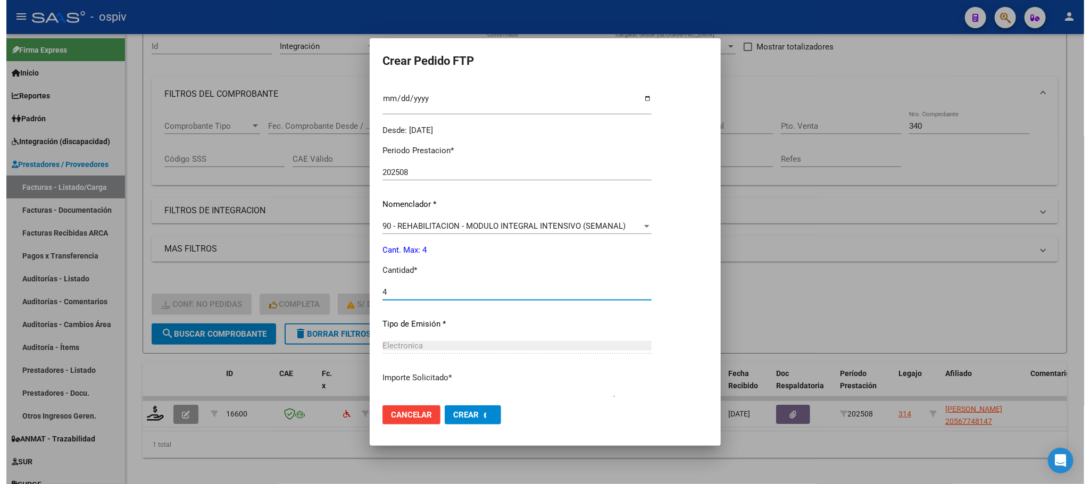
scroll to position [0, 0]
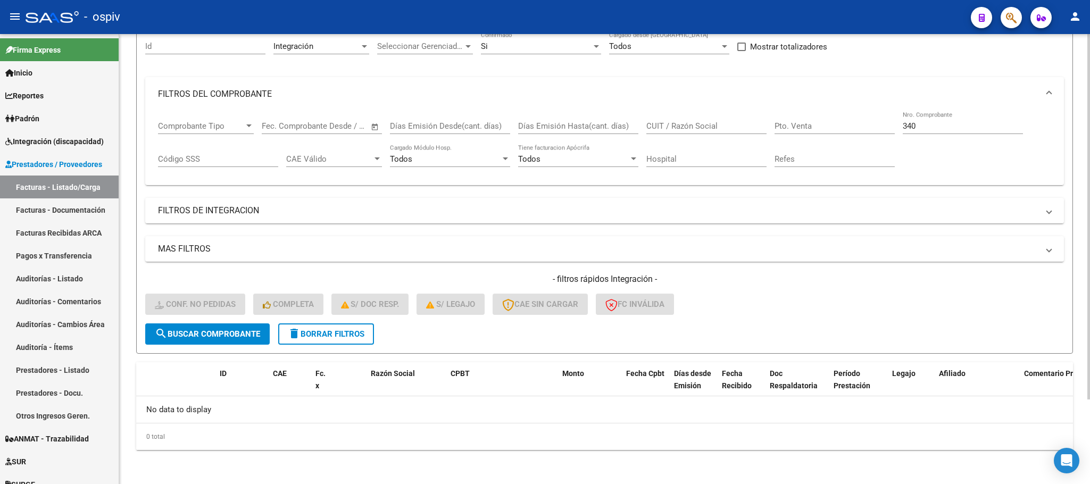
click at [962, 123] on input "340" at bounding box center [963, 126] width 120 height 10
type input "3"
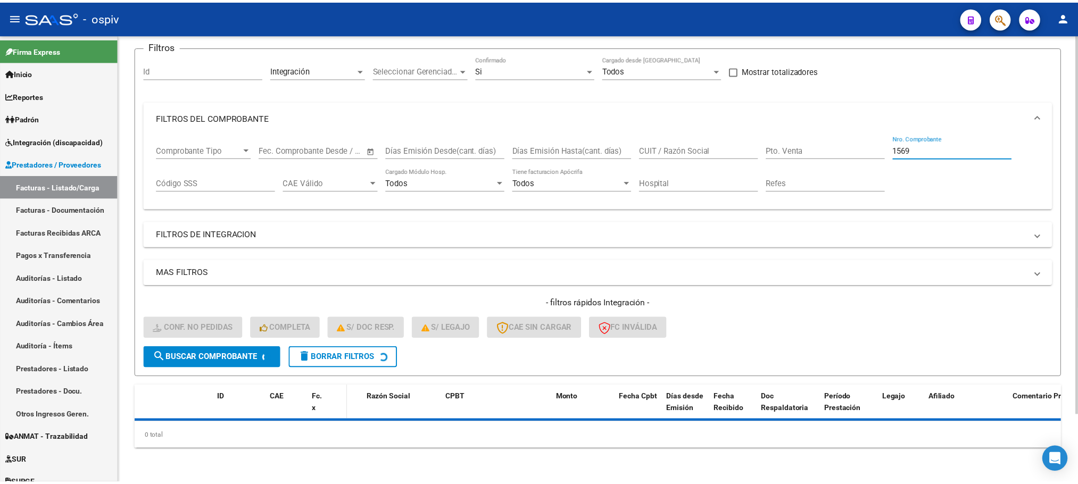
scroll to position [104, 0]
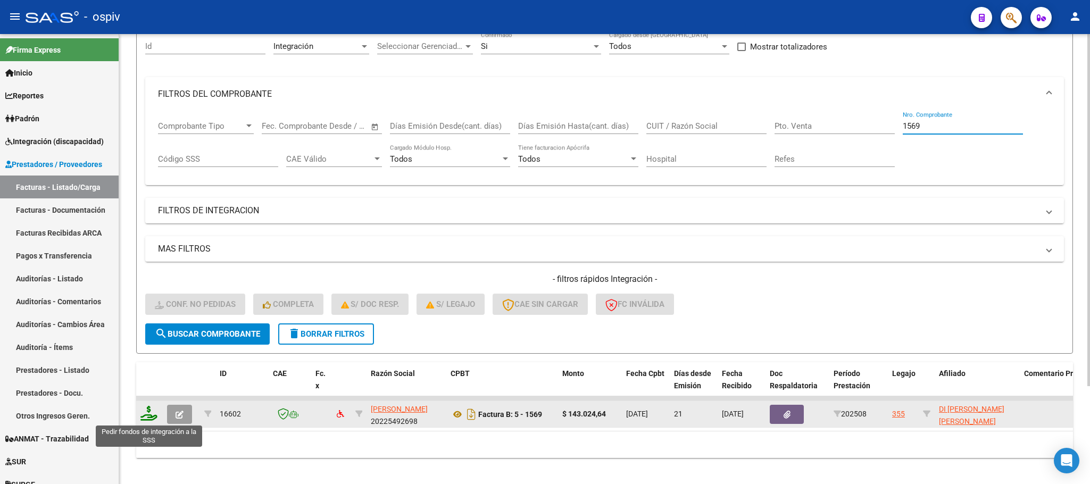
type input "1569"
click at [148, 409] on icon at bounding box center [148, 413] width 17 height 15
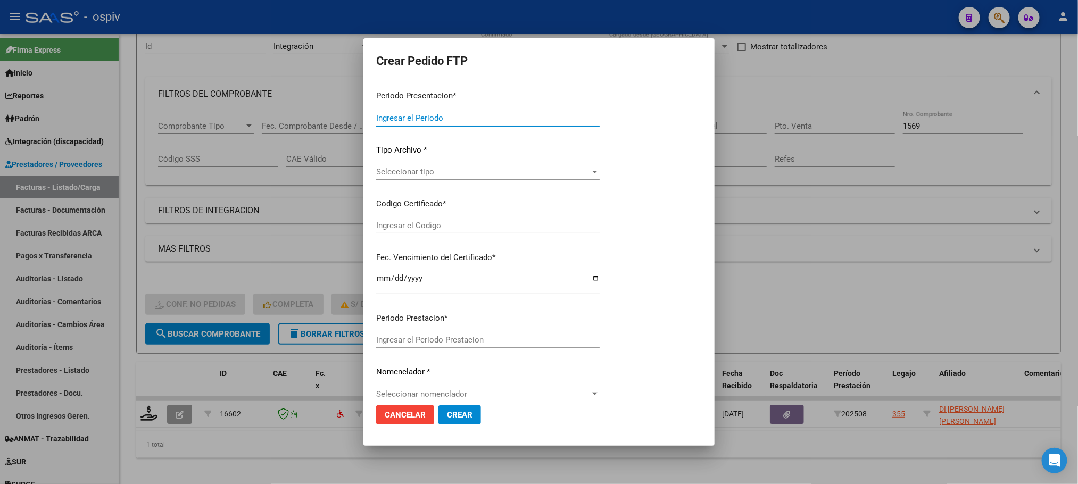
type input "202508"
type input "$ 143.024,64"
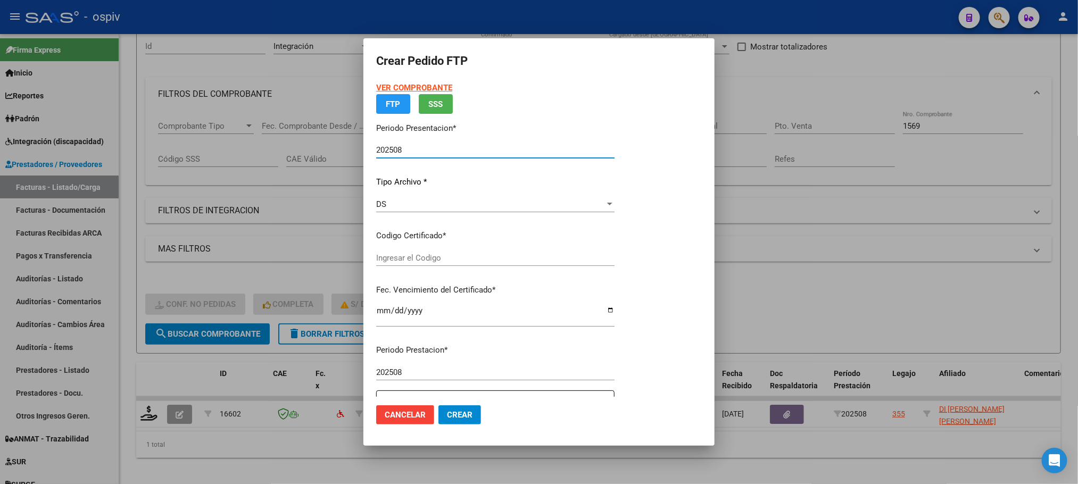
type input "arg01000576312622022042820270428bs423"
type input "[DATE]"
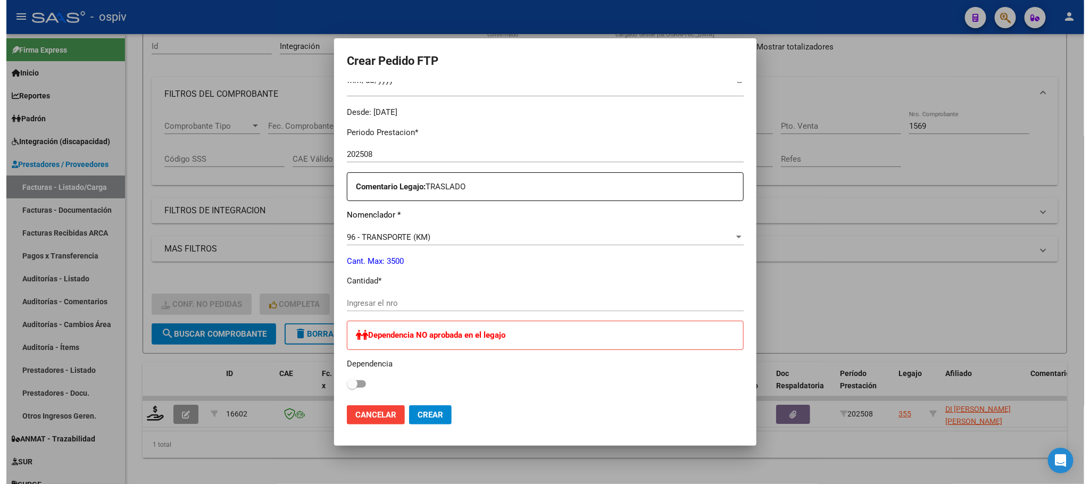
scroll to position [399, 0]
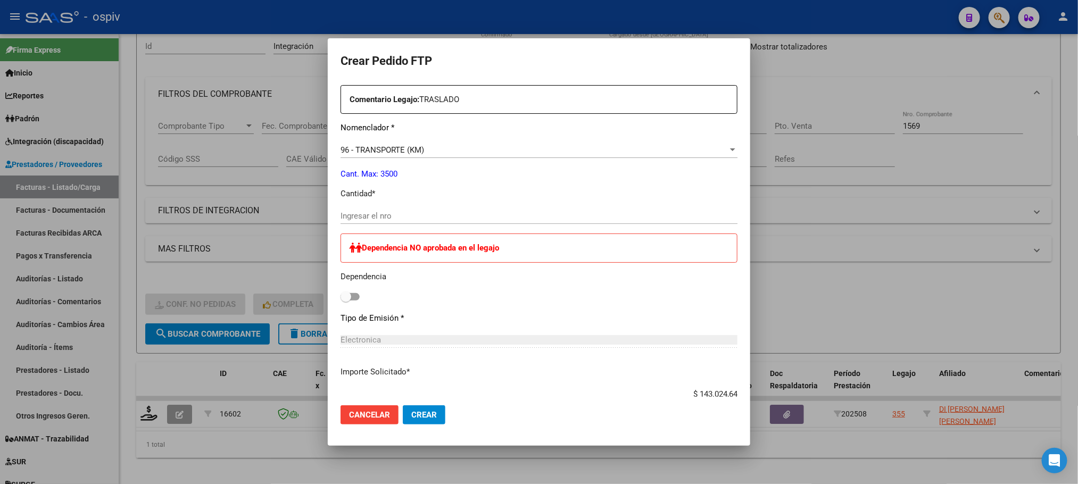
click at [552, 214] on input "Ingresar el nro" at bounding box center [539, 216] width 397 height 10
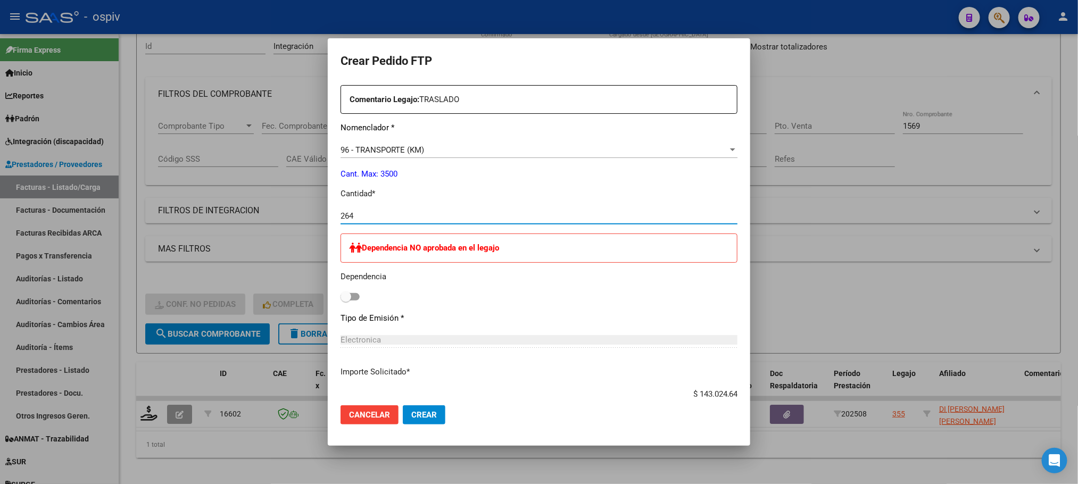
type input "264"
click at [403, 405] on button "Crear" at bounding box center [424, 414] width 43 height 19
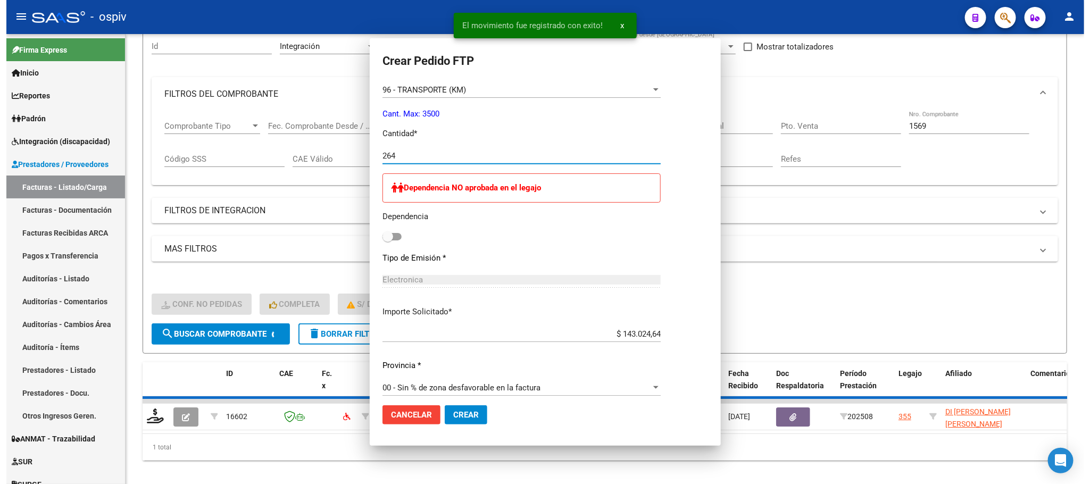
scroll to position [0, 0]
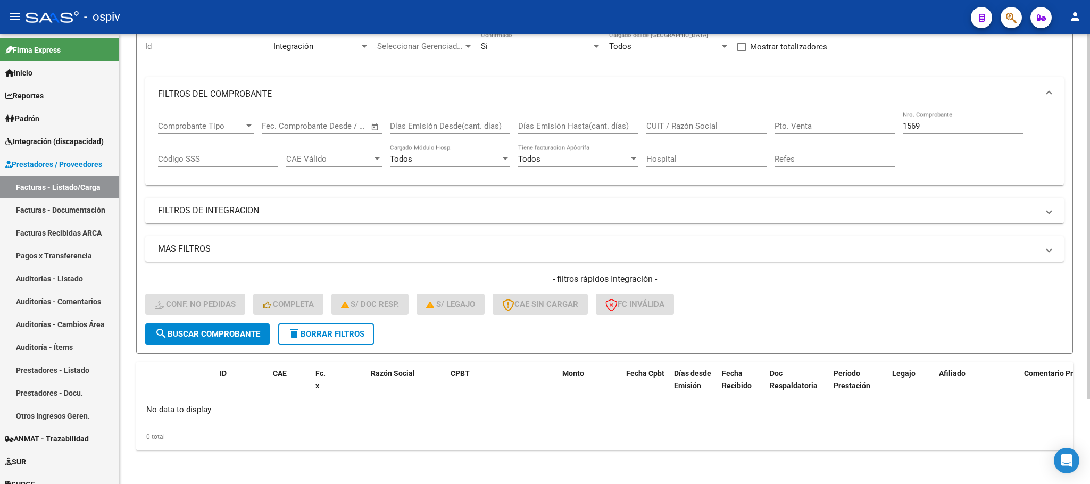
click at [970, 120] on div "1569 Nro. Comprobante" at bounding box center [963, 122] width 120 height 23
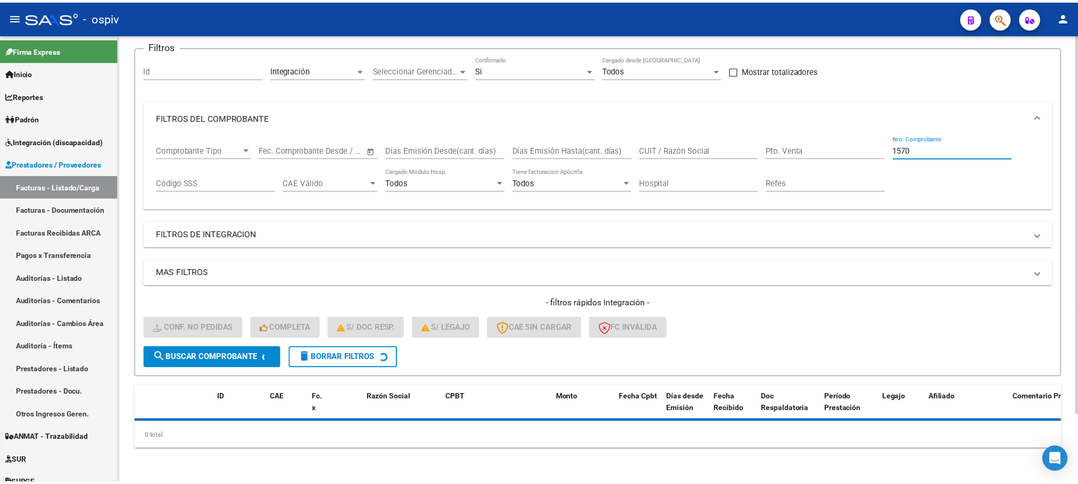
scroll to position [104, 0]
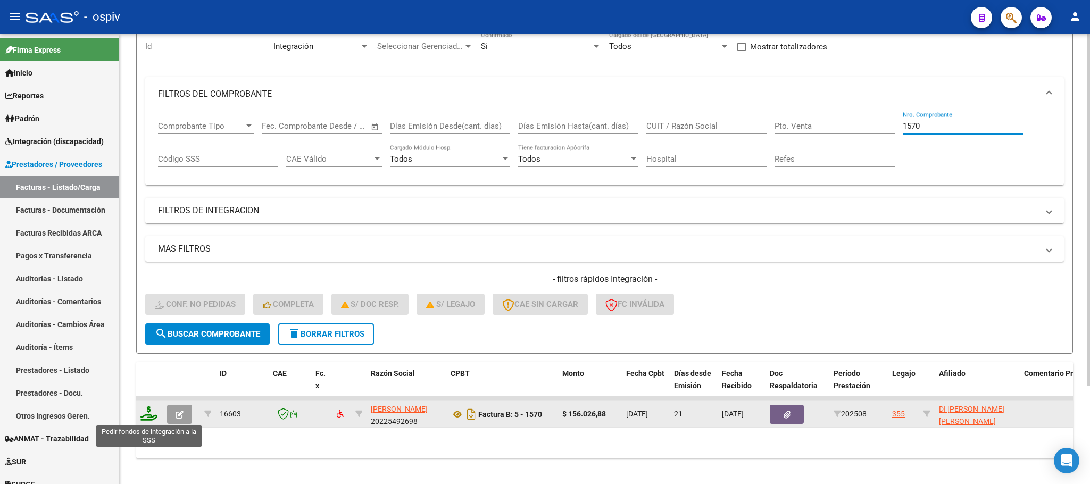
type input "1570"
click at [146, 412] on icon at bounding box center [148, 413] width 17 height 15
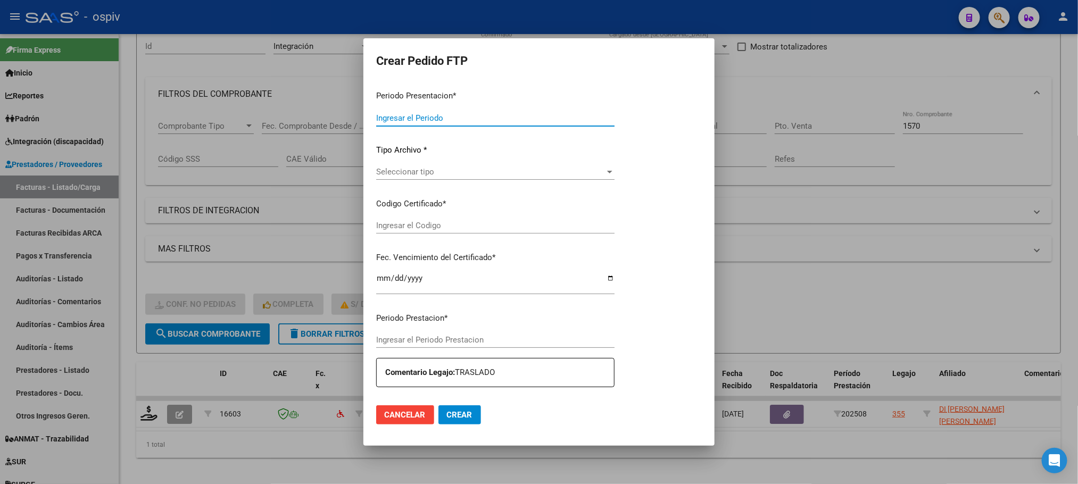
type input "202508"
type input "$ 156.026,88"
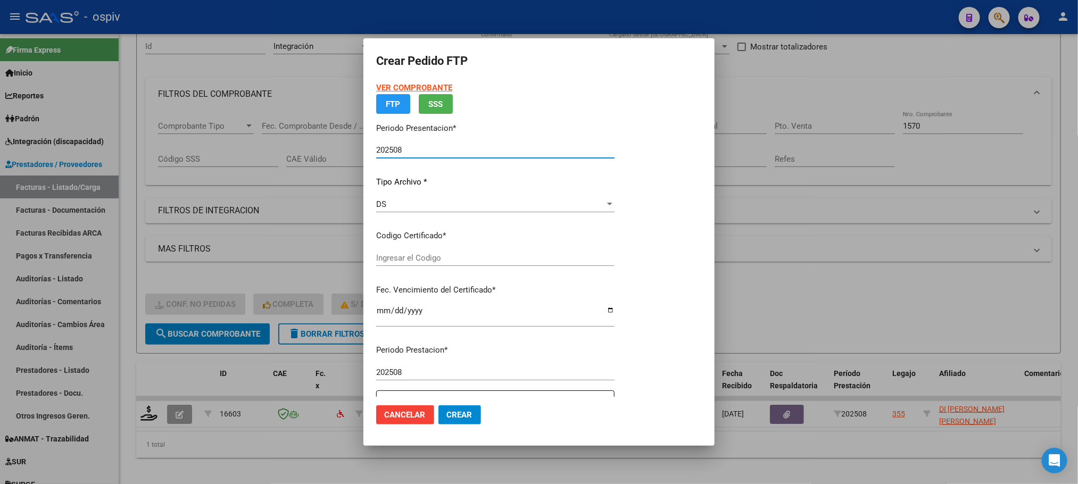
type input "arg01000576312622022042820270428bs423"
type input "[DATE]"
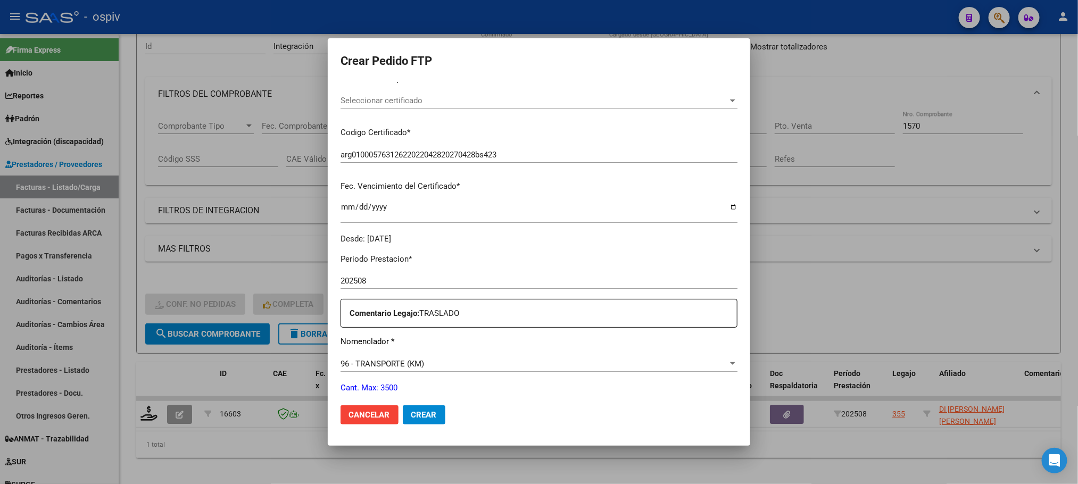
scroll to position [266, 0]
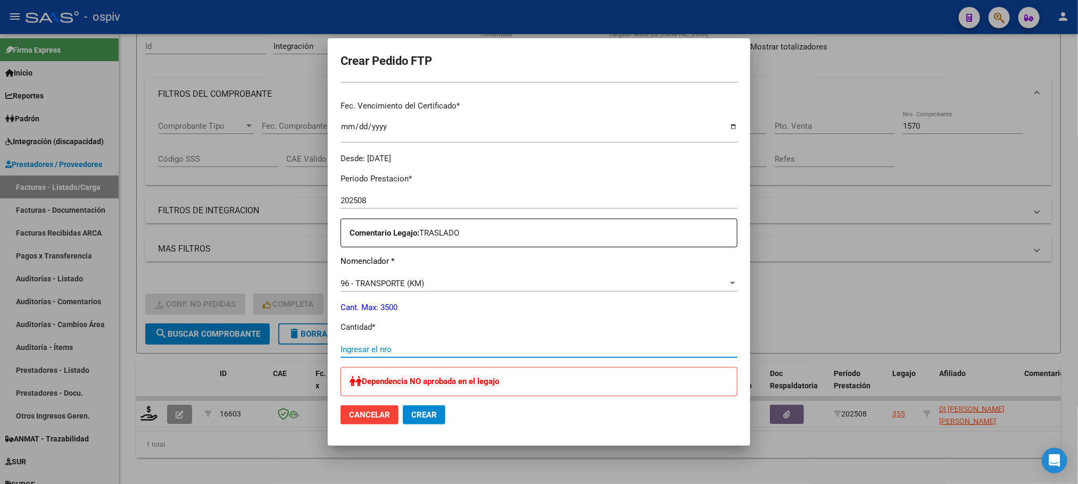
click at [508, 353] on input "Ingresar el nro" at bounding box center [539, 350] width 397 height 10
type input "288"
click at [403, 405] on button "Crear" at bounding box center [424, 414] width 43 height 19
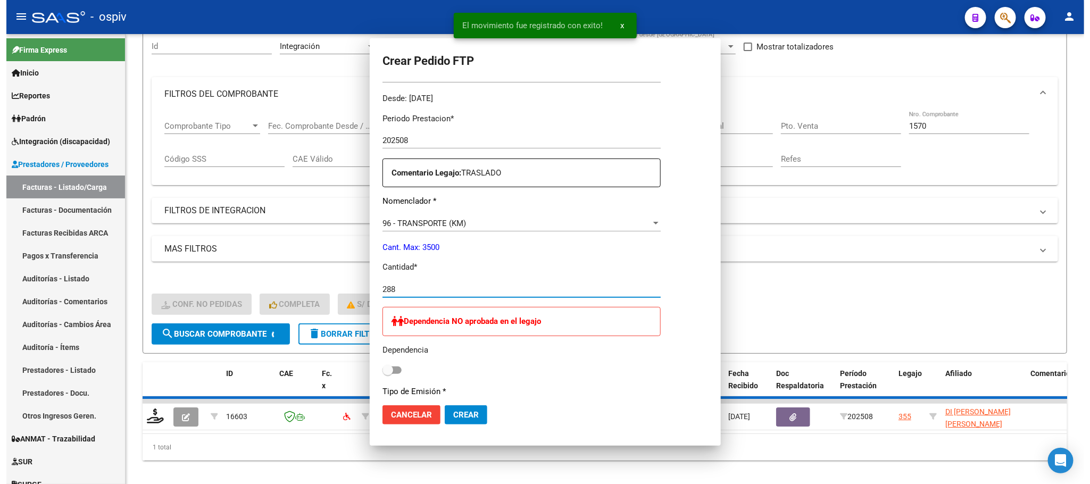
scroll to position [0, 0]
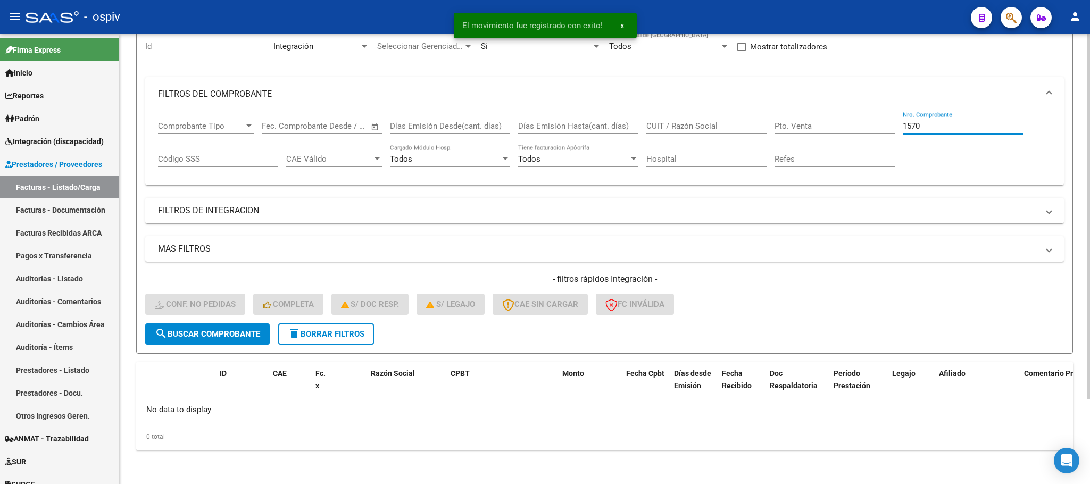
click at [948, 122] on input "1570" at bounding box center [963, 126] width 120 height 10
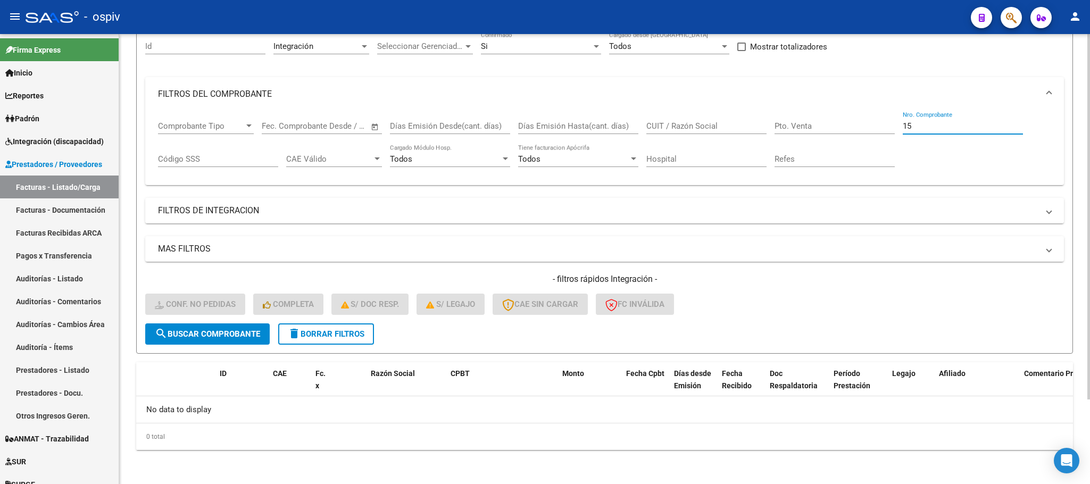
type input "1"
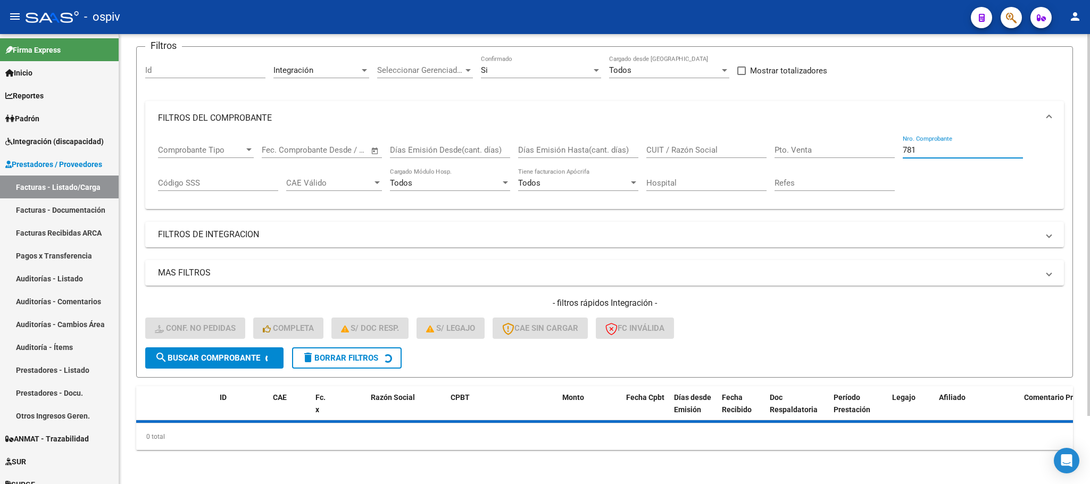
scroll to position [104, 0]
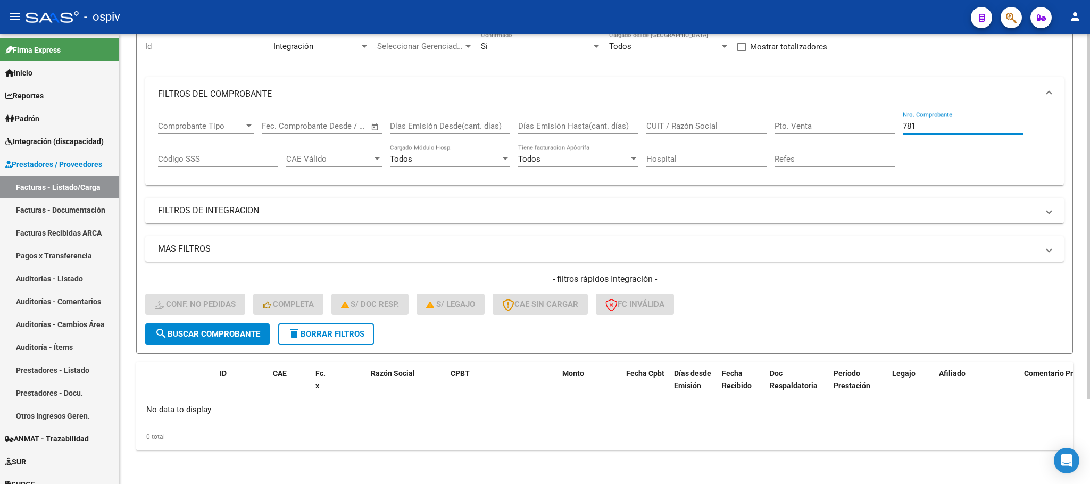
click at [988, 123] on input "781" at bounding box center [963, 126] width 120 height 10
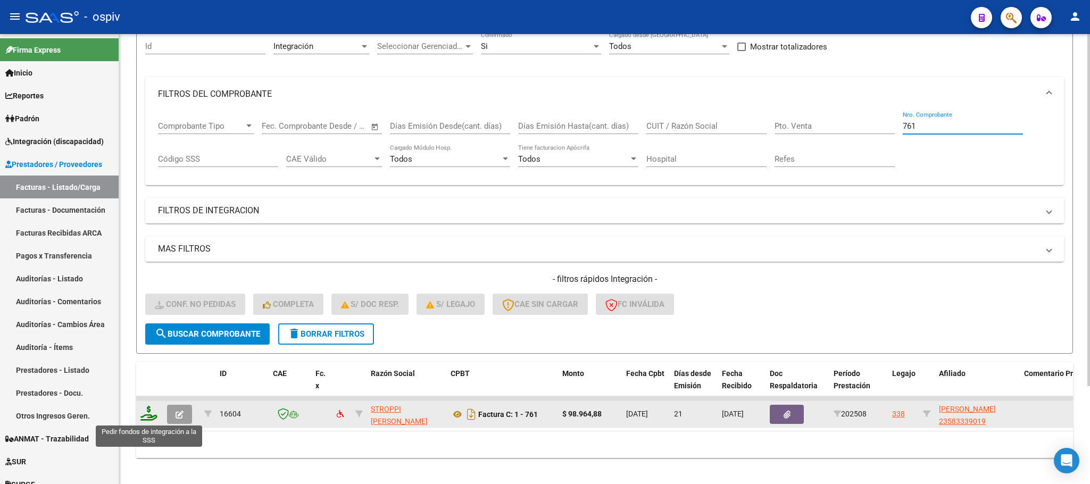
type input "761"
click at [147, 410] on icon at bounding box center [148, 413] width 17 height 15
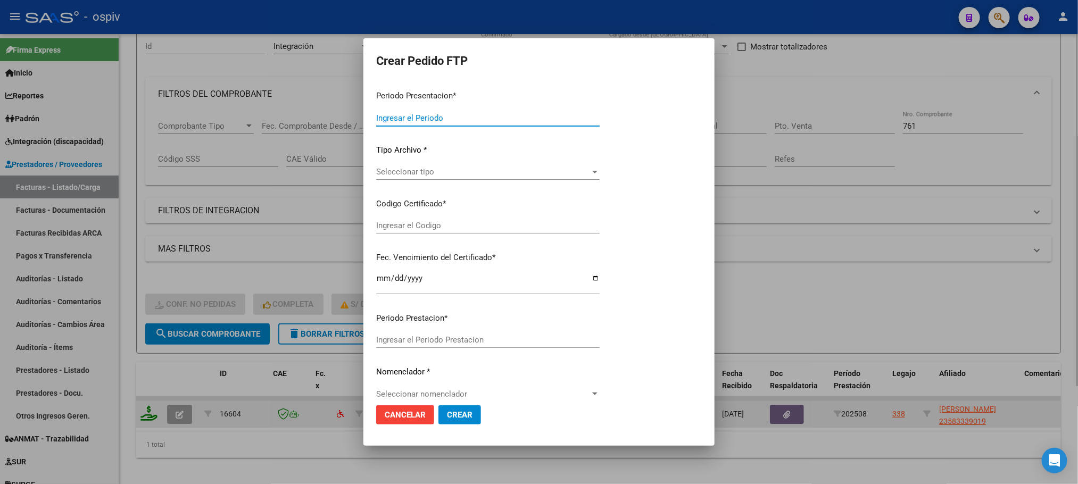
type input "202508"
type input "$ 98.964,88"
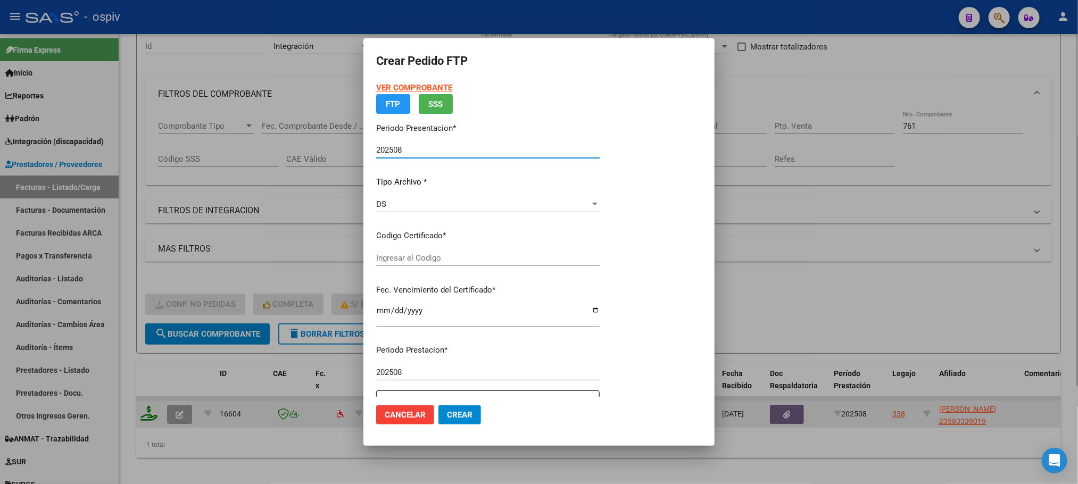
type input "arg02000583339012021121620251216SFE192"
type input "[DATE]"
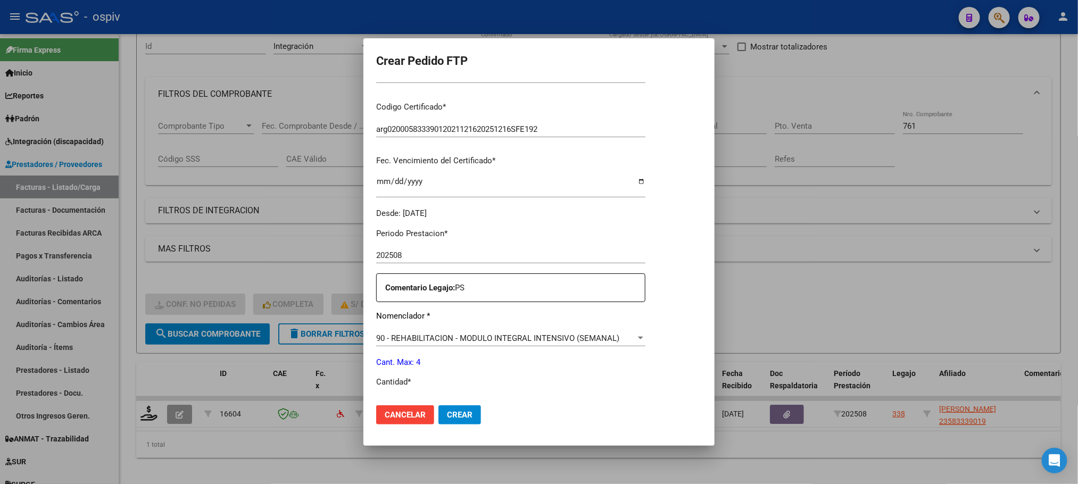
scroll to position [266, 0]
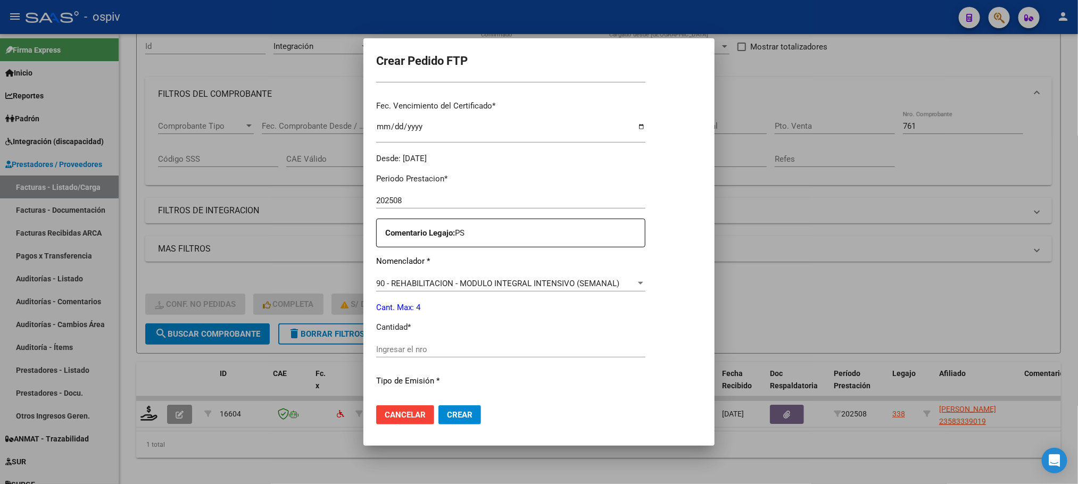
click at [477, 345] on input "Ingresar el nro" at bounding box center [510, 350] width 269 height 10
type input "4"
click at [438, 405] on button "Crear" at bounding box center [459, 414] width 43 height 19
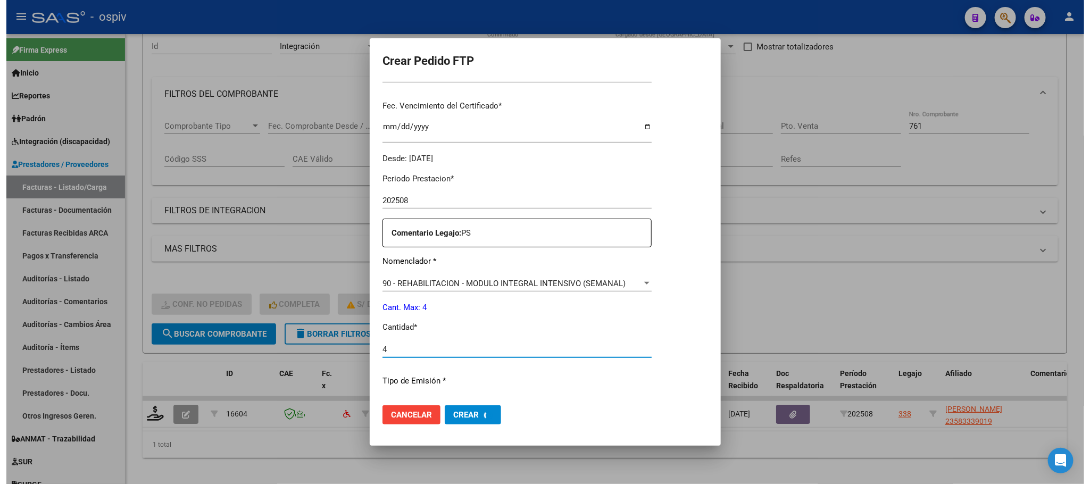
scroll to position [0, 0]
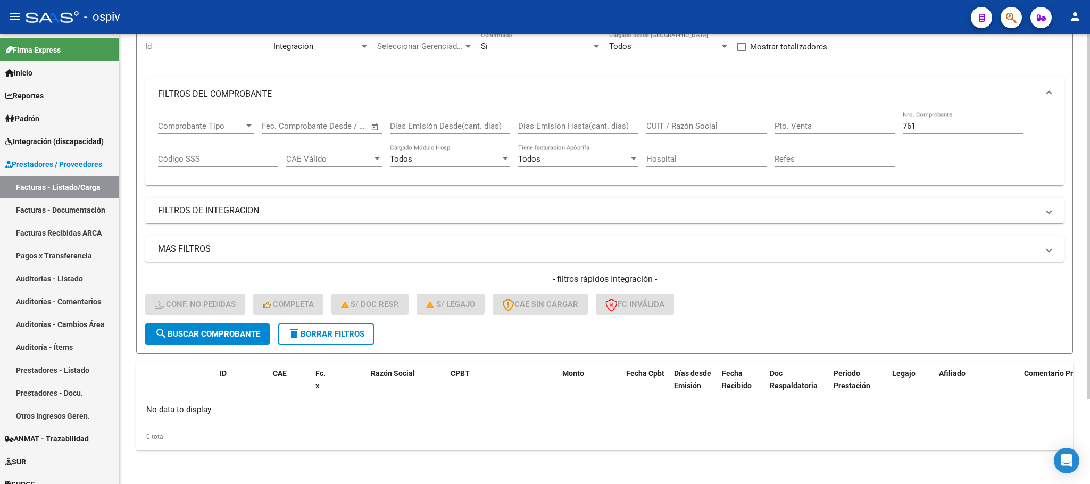
click at [931, 129] on input "761" at bounding box center [963, 126] width 120 height 10
type input "7"
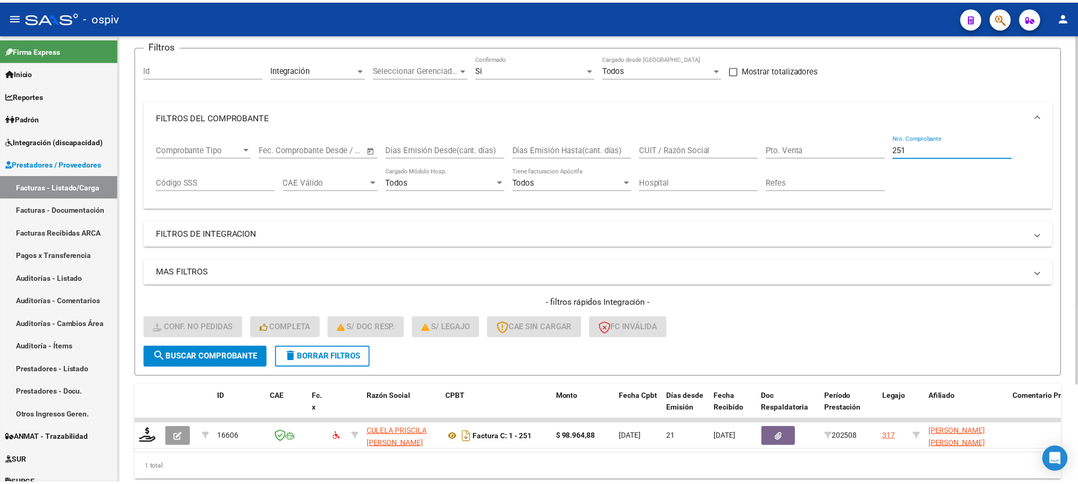
scroll to position [104, 0]
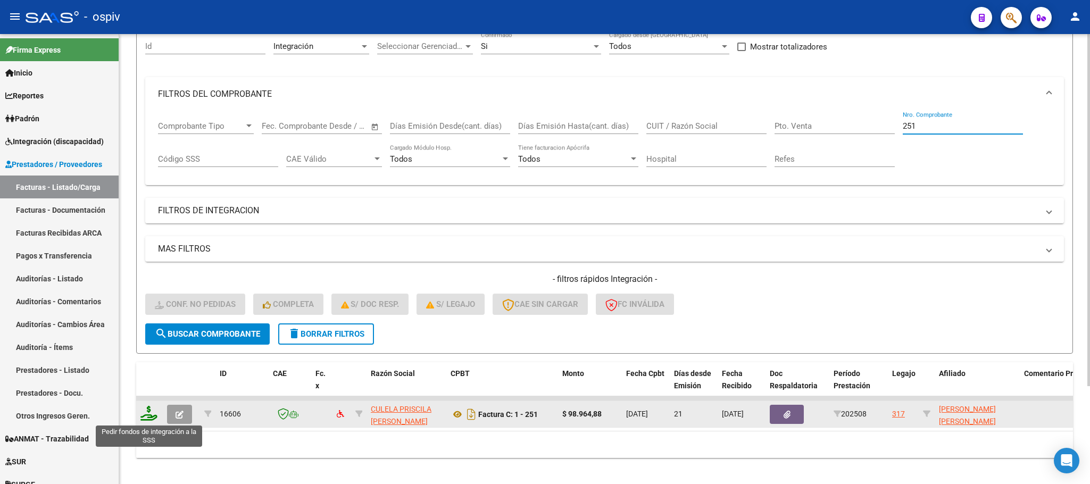
type input "251"
click at [150, 415] on icon at bounding box center [148, 413] width 17 height 15
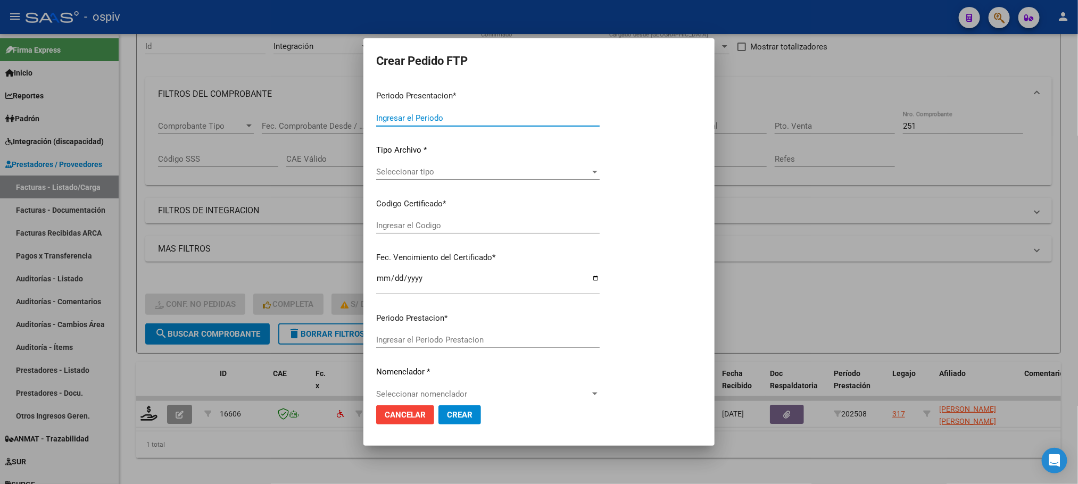
type input "202508"
type input "$ 98.964,88"
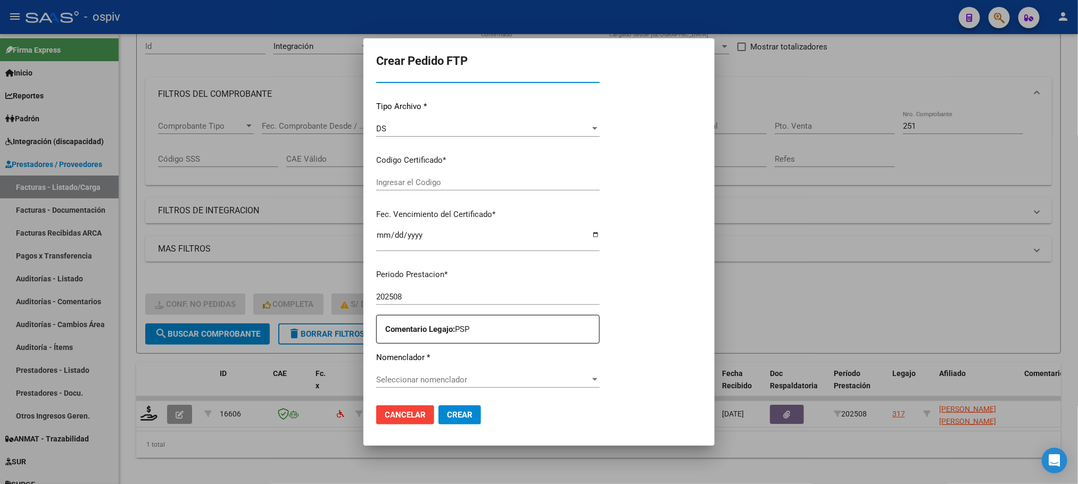
type input "ARG02000569401572021110420261104BS310"
type input "[DATE]"
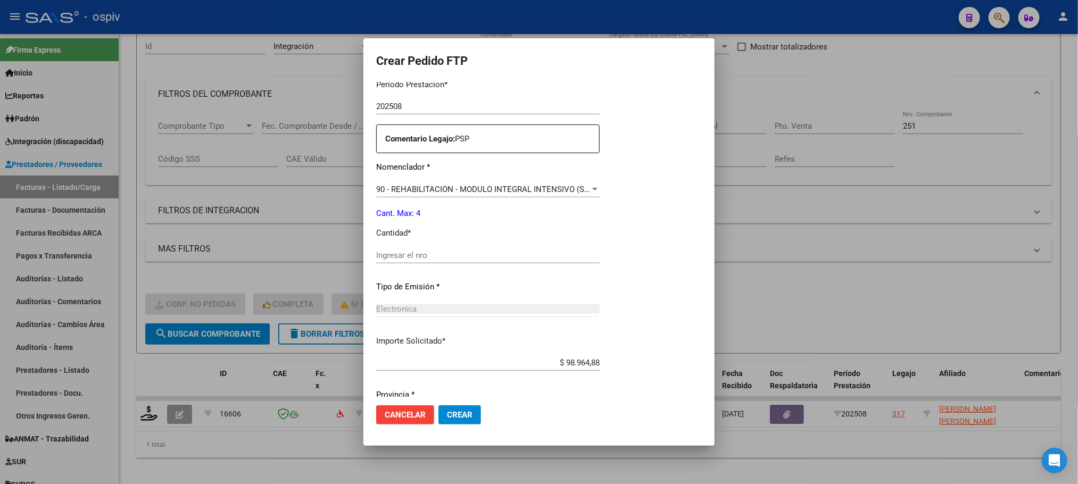
scroll to position [348, 0]
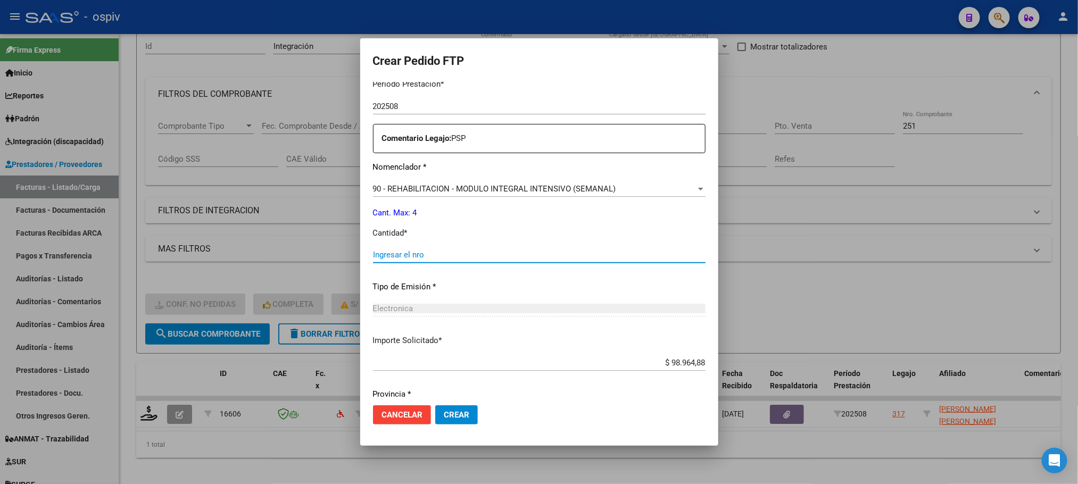
click at [453, 256] on input "Ingresar el nro" at bounding box center [539, 255] width 333 height 10
type input "4"
click at [435, 405] on button "Crear" at bounding box center [456, 414] width 43 height 19
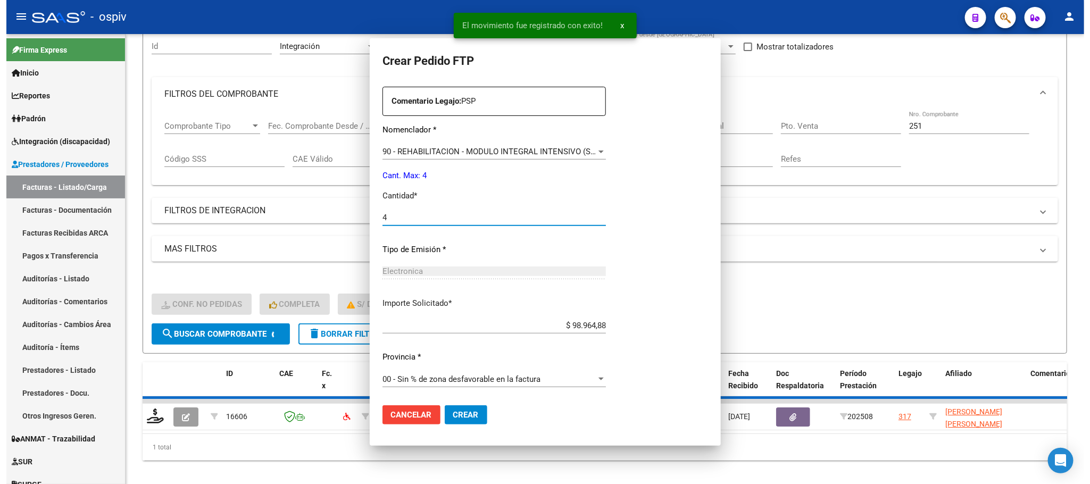
scroll to position [0, 0]
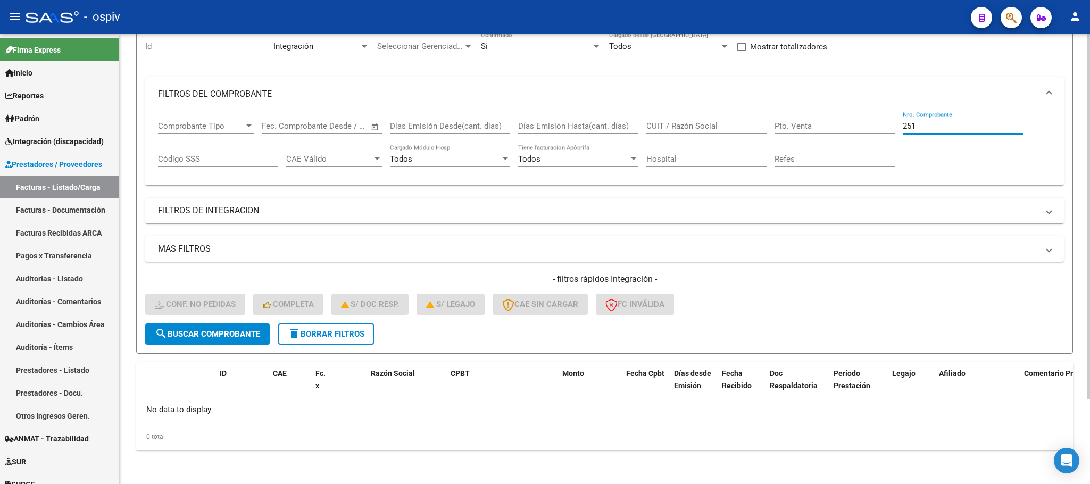
click at [955, 126] on input "251" at bounding box center [963, 126] width 120 height 10
type input "2"
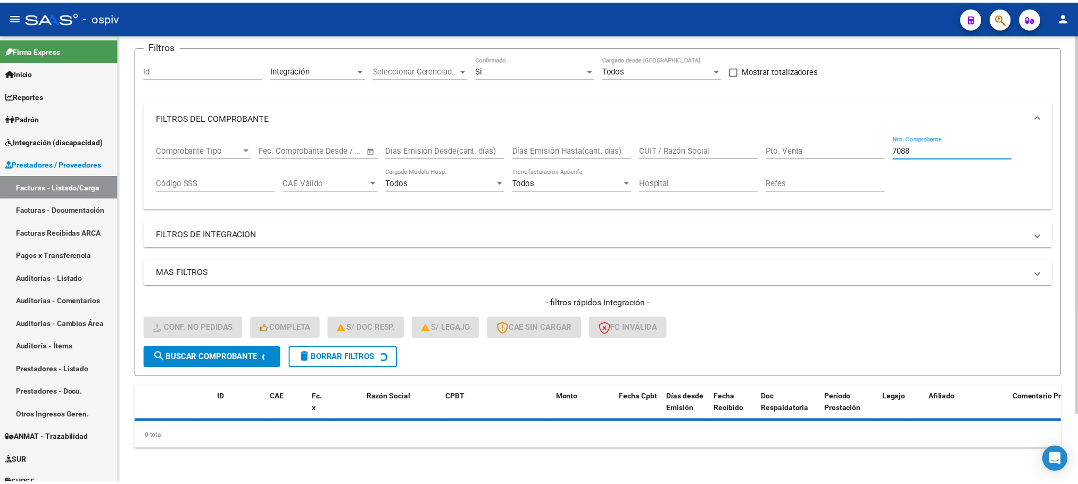
scroll to position [104, 0]
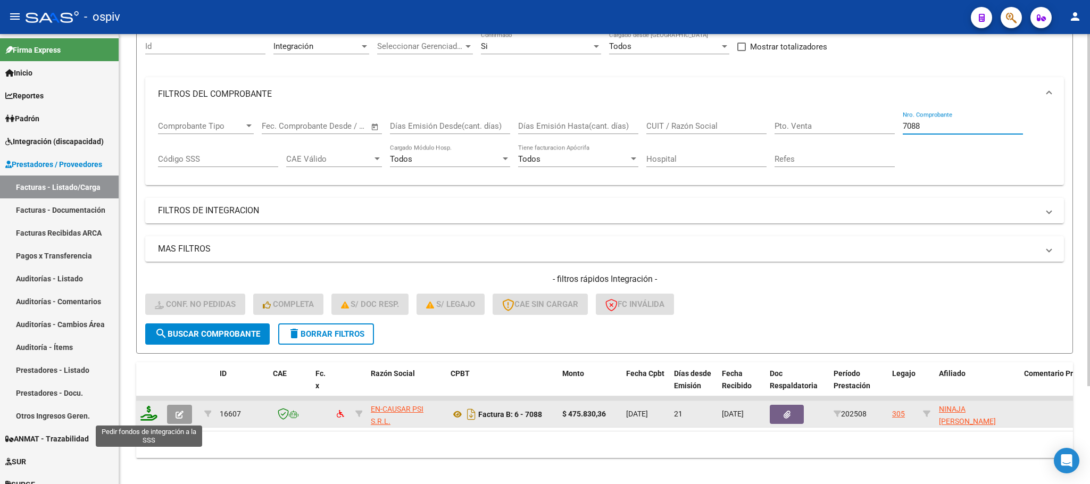
type input "7088"
click at [152, 412] on icon at bounding box center [148, 413] width 17 height 15
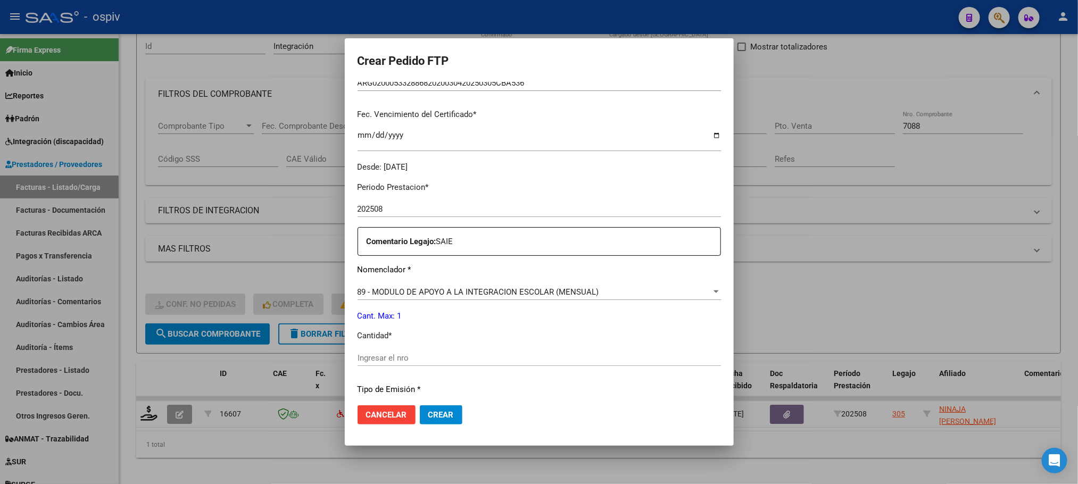
scroll to position [398, 0]
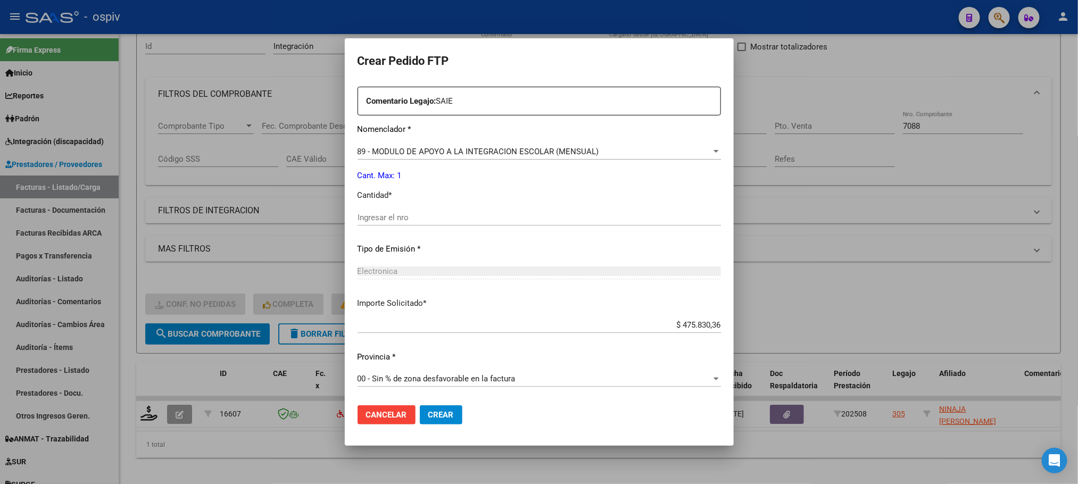
click at [458, 206] on div "Periodo Prestacion * 202508 Ingresar el Periodo Prestacion Comentario Legajo: S…" at bounding box center [539, 215] width 363 height 365
click at [457, 214] on input "Ingresar el nro" at bounding box center [539, 218] width 363 height 10
click at [420, 405] on button "Crear" at bounding box center [441, 414] width 43 height 19
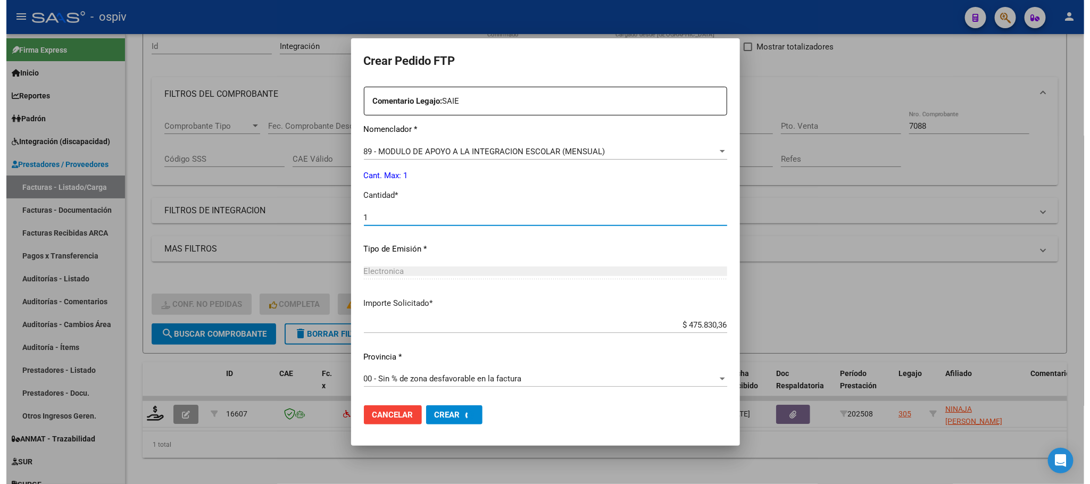
scroll to position [0, 0]
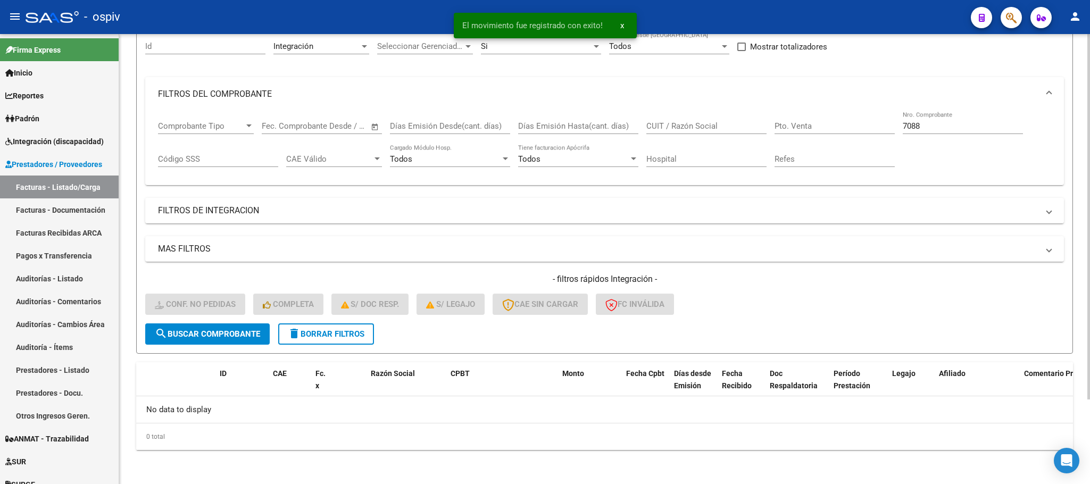
click at [987, 122] on input "7088" at bounding box center [963, 126] width 120 height 10
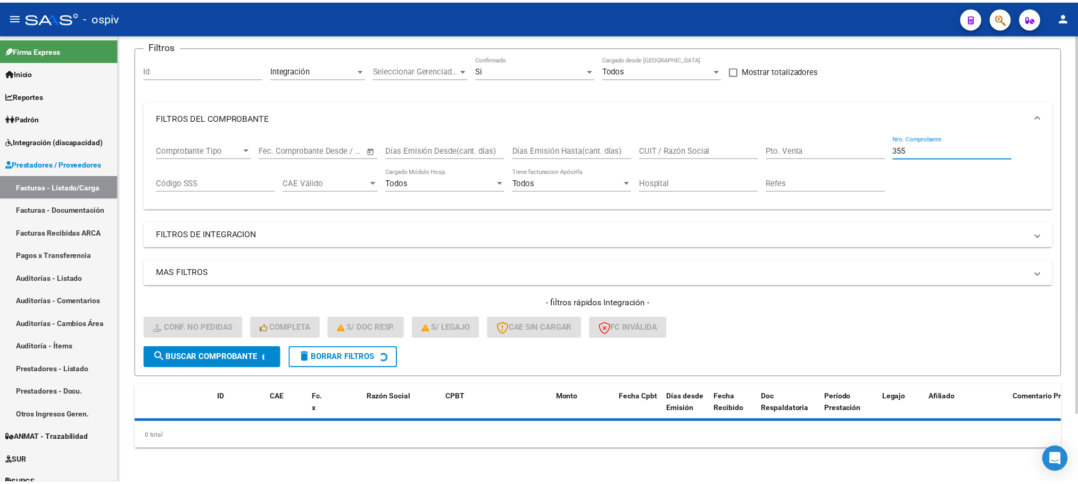
scroll to position [104, 0]
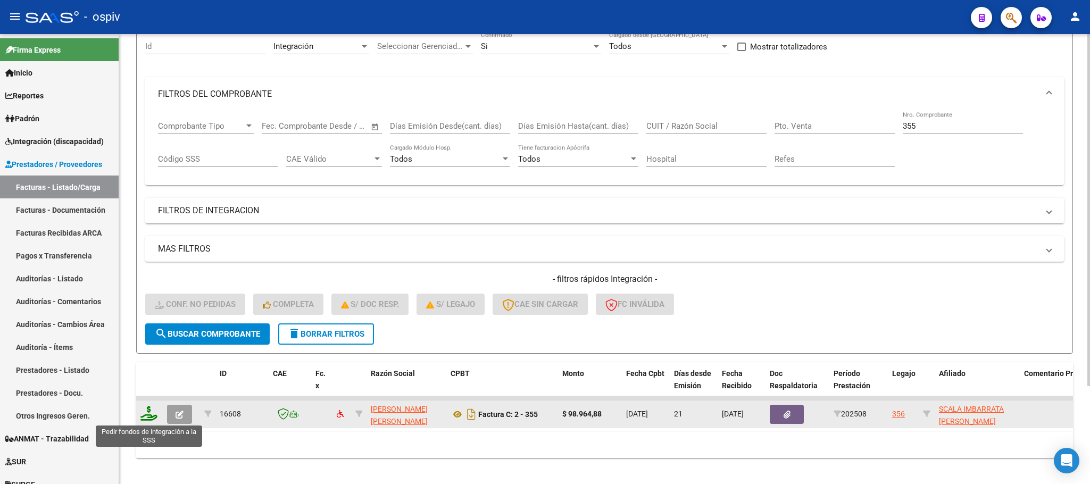
click at [147, 420] on icon at bounding box center [148, 413] width 17 height 15
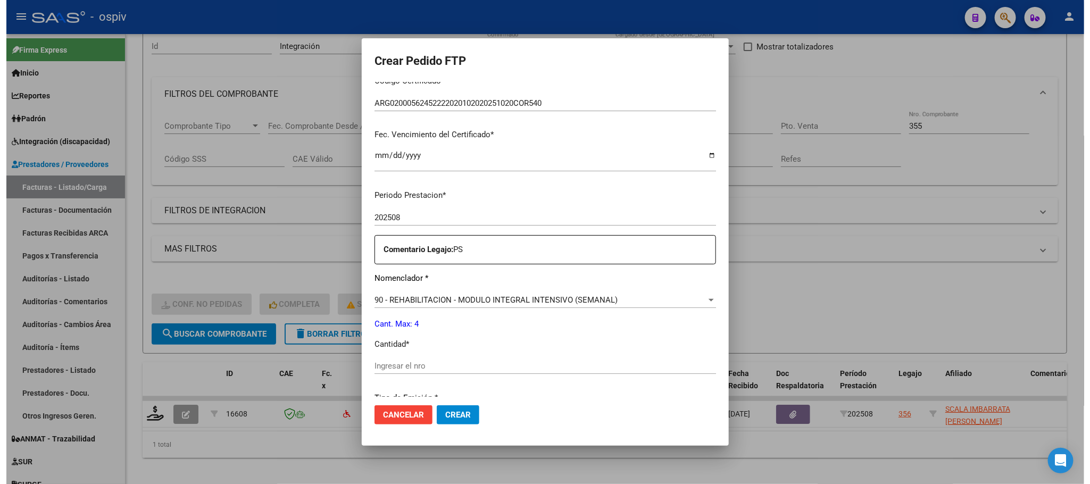
scroll to position [266, 0]
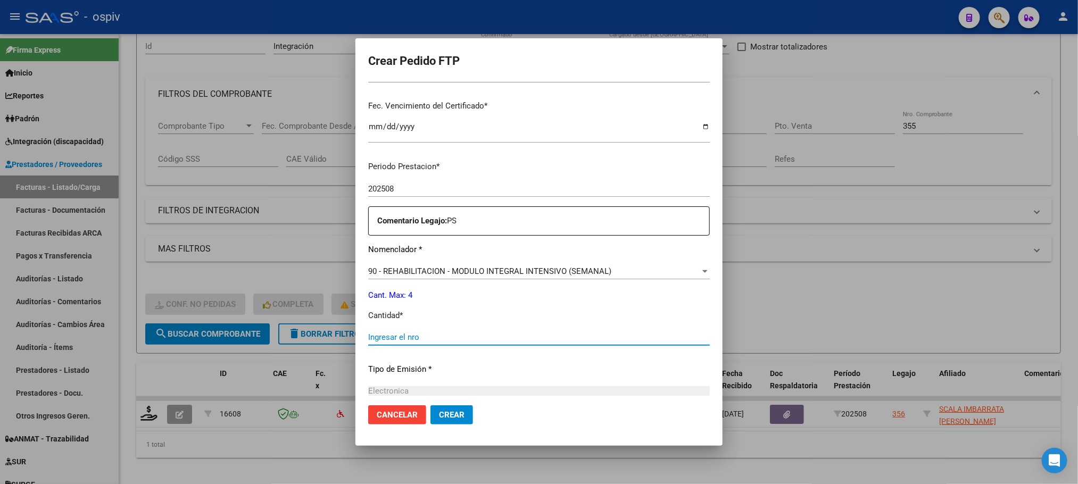
click at [446, 335] on input "Ingresar el nro" at bounding box center [539, 338] width 342 height 10
click at [430, 405] on button "Crear" at bounding box center [451, 414] width 43 height 19
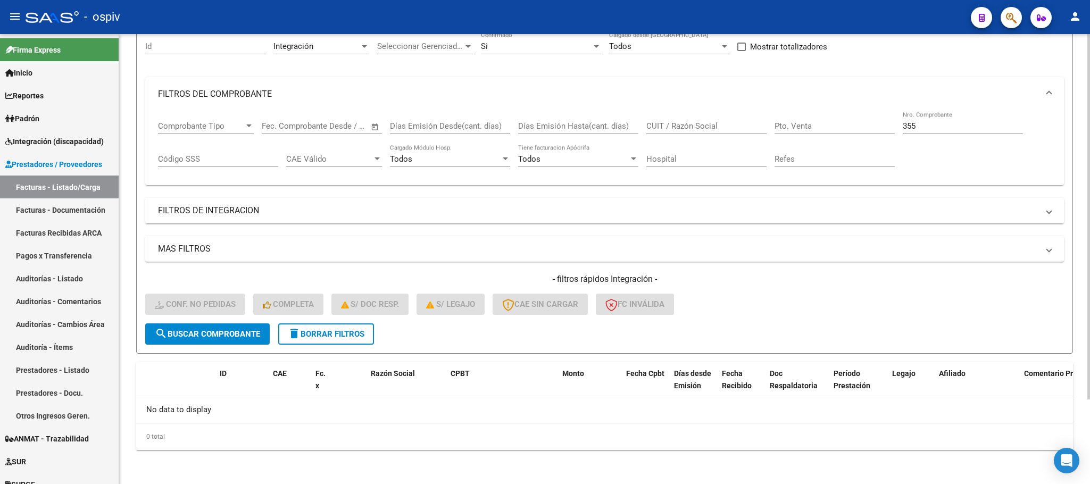
click at [948, 131] on input "355" at bounding box center [963, 126] width 120 height 10
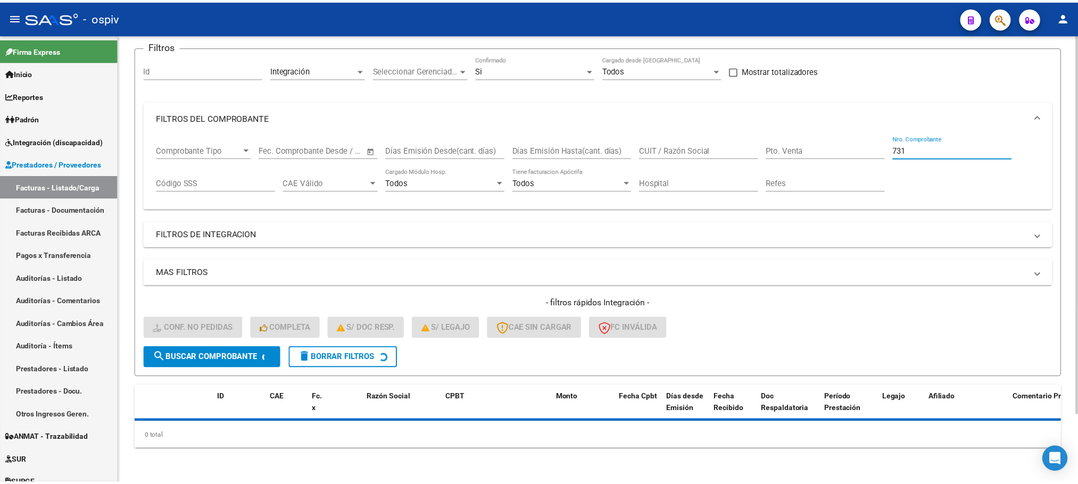
scroll to position [104, 0]
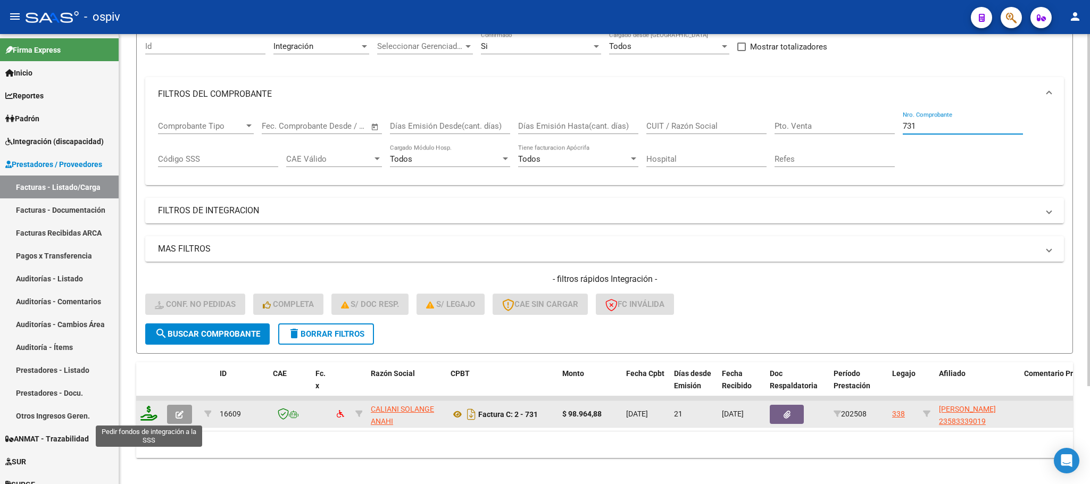
click at [151, 419] on icon at bounding box center [148, 413] width 17 height 15
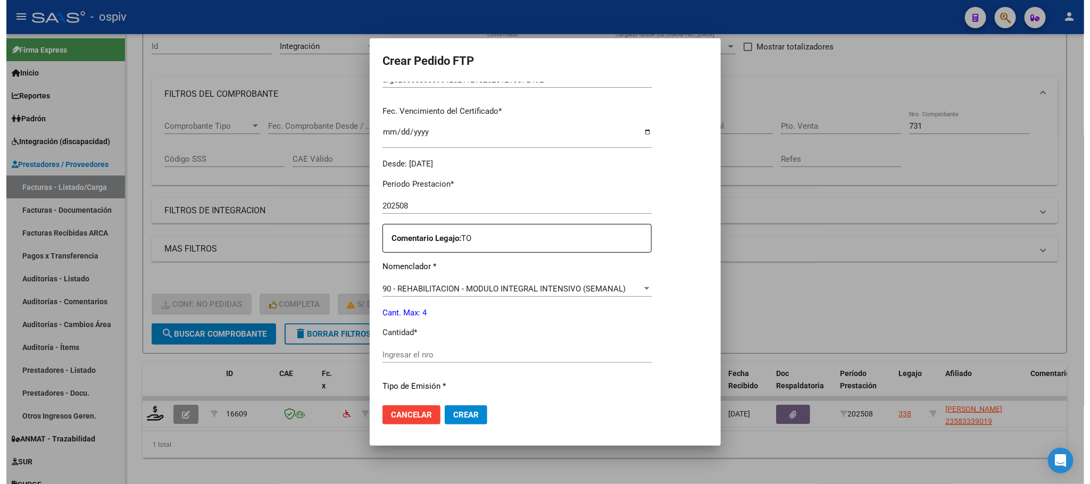
scroll to position [348, 0]
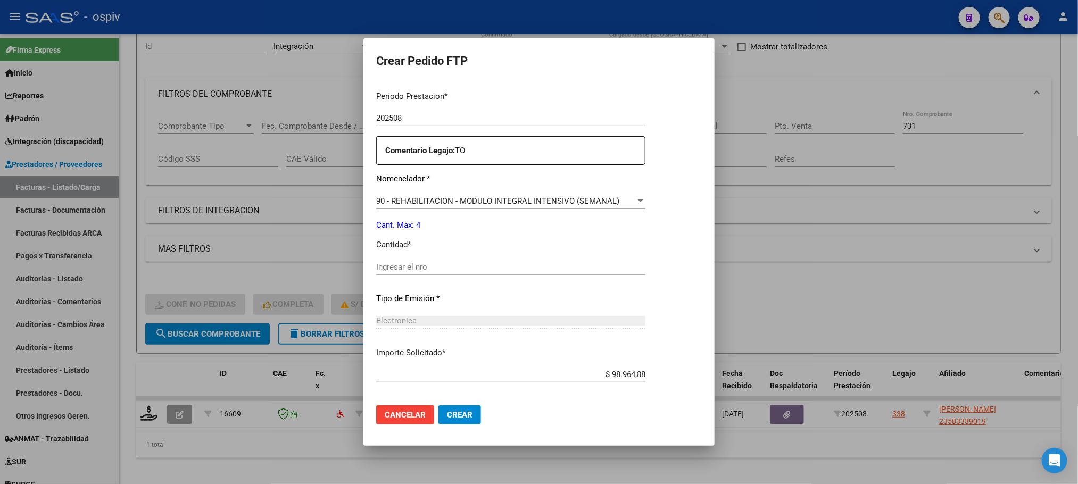
click at [496, 270] on input "Ingresar el nro" at bounding box center [510, 267] width 269 height 10
click at [438, 405] on button "Crear" at bounding box center [459, 414] width 43 height 19
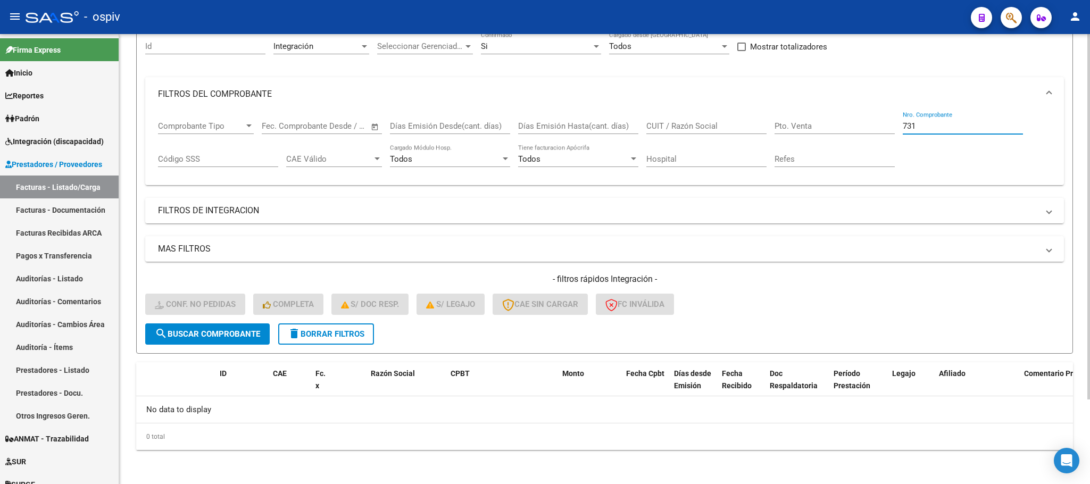
click at [946, 126] on input "731" at bounding box center [963, 126] width 120 height 10
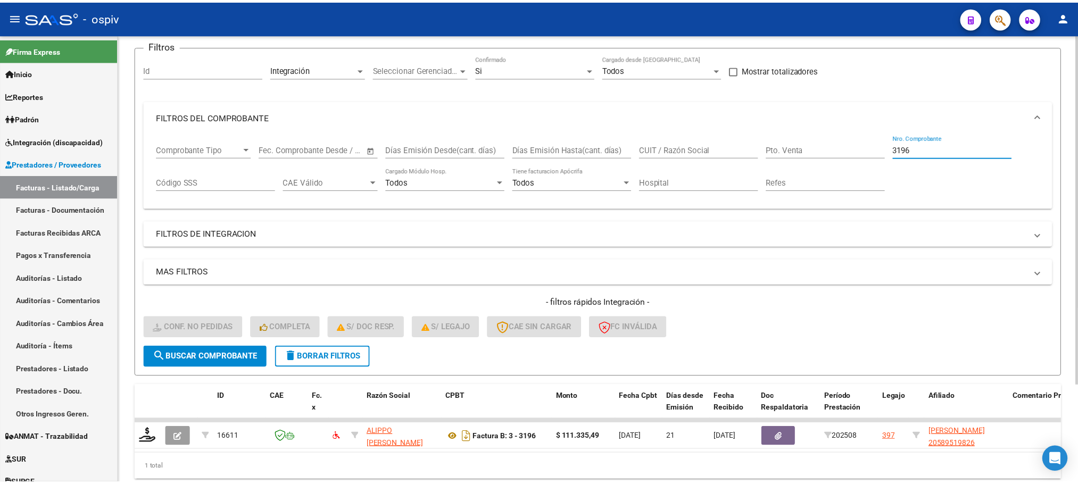
scroll to position [104, 0]
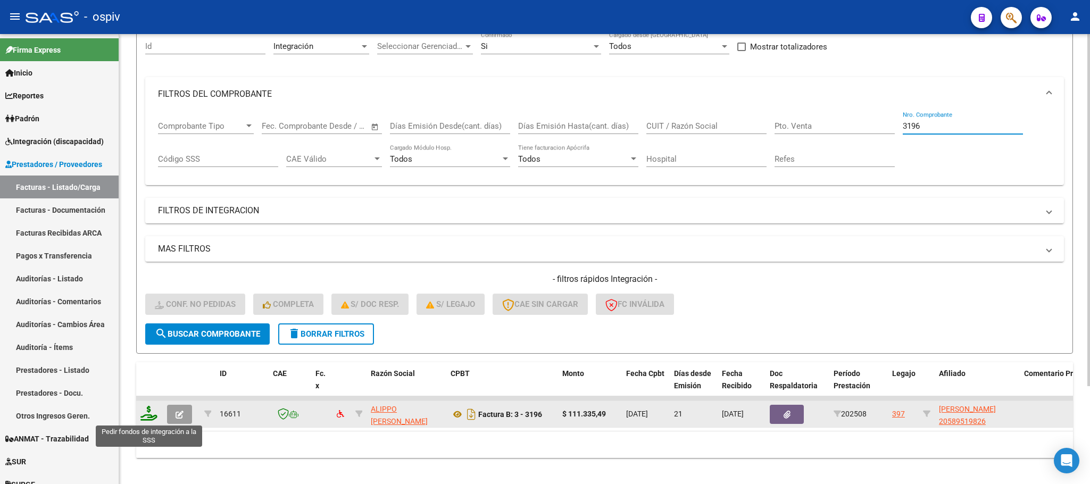
click at [152, 414] on icon at bounding box center [148, 413] width 17 height 15
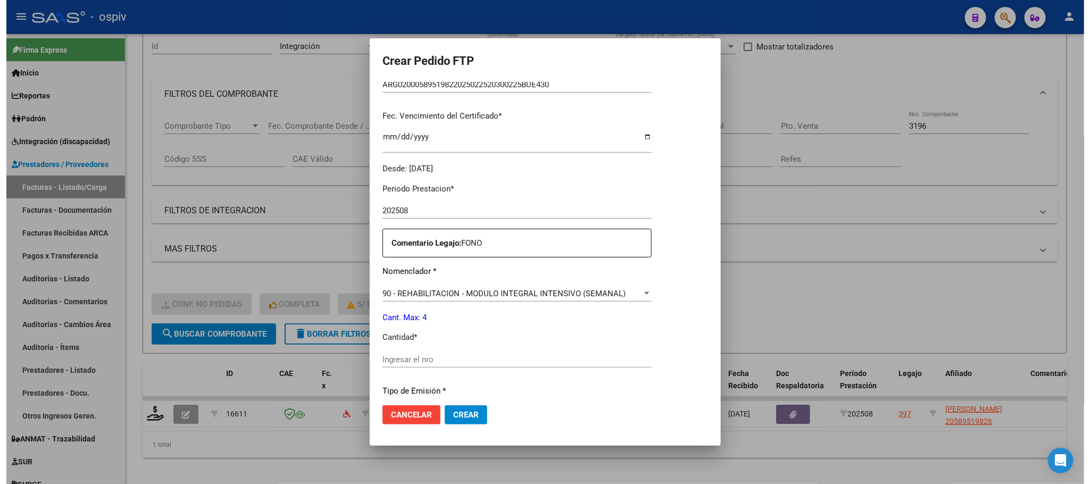
scroll to position [294, 0]
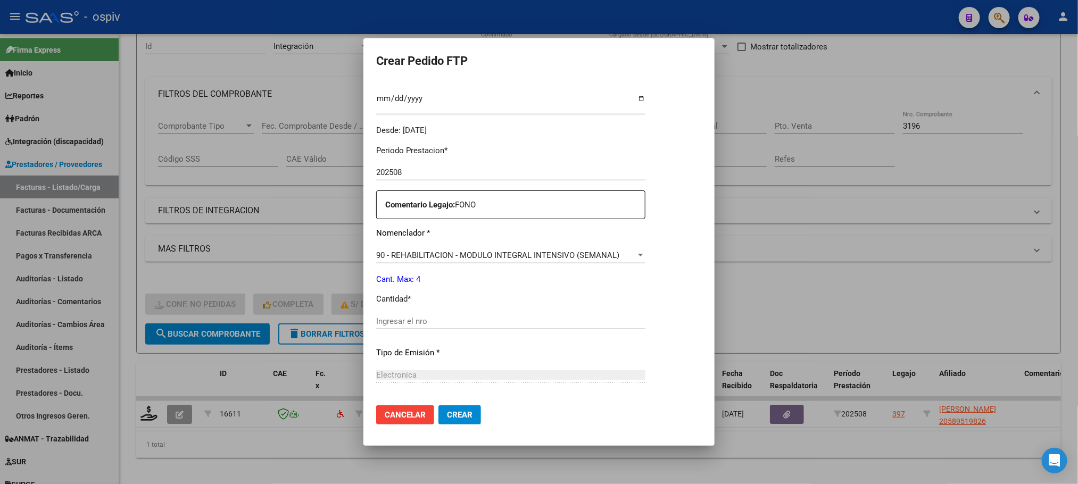
click at [525, 318] on input "Ingresar el nro" at bounding box center [510, 322] width 269 height 10
click at [438, 405] on button "Crear" at bounding box center [459, 414] width 43 height 19
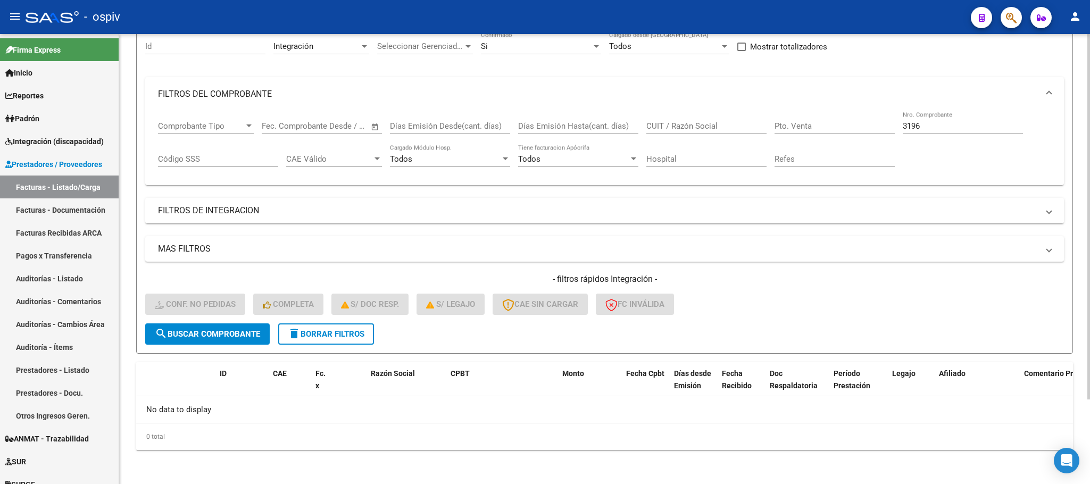
click at [937, 128] on input "3196" at bounding box center [963, 126] width 120 height 10
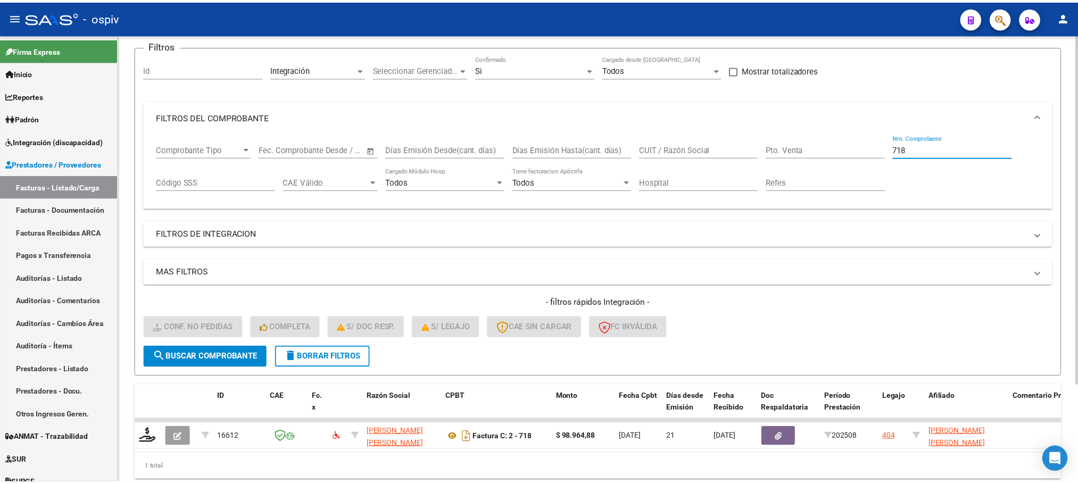
scroll to position [104, 0]
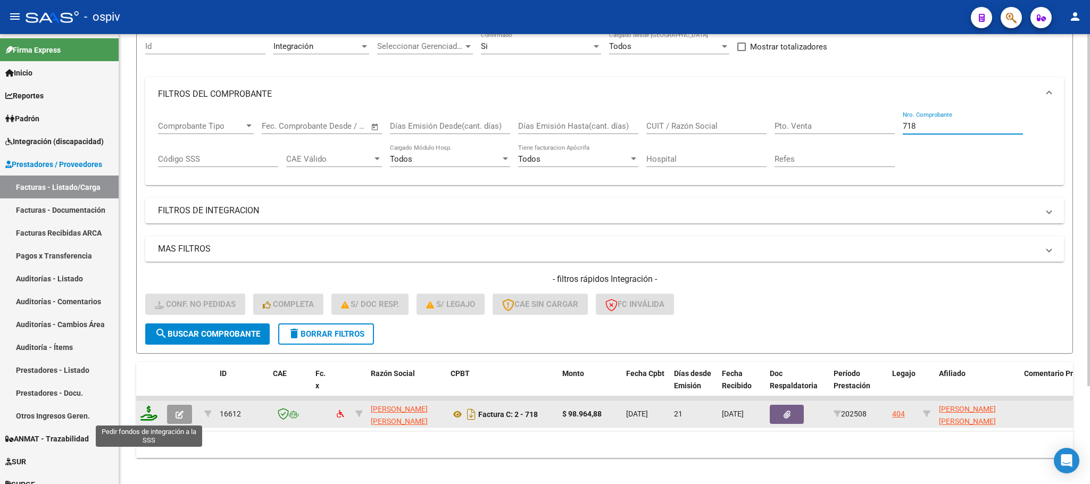
click at [153, 421] on icon at bounding box center [148, 413] width 17 height 15
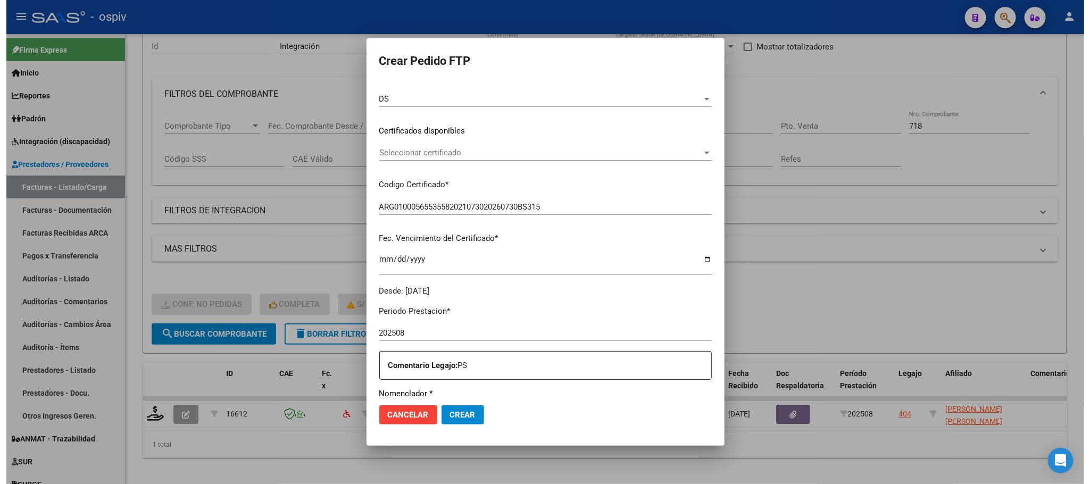
scroll to position [266, 0]
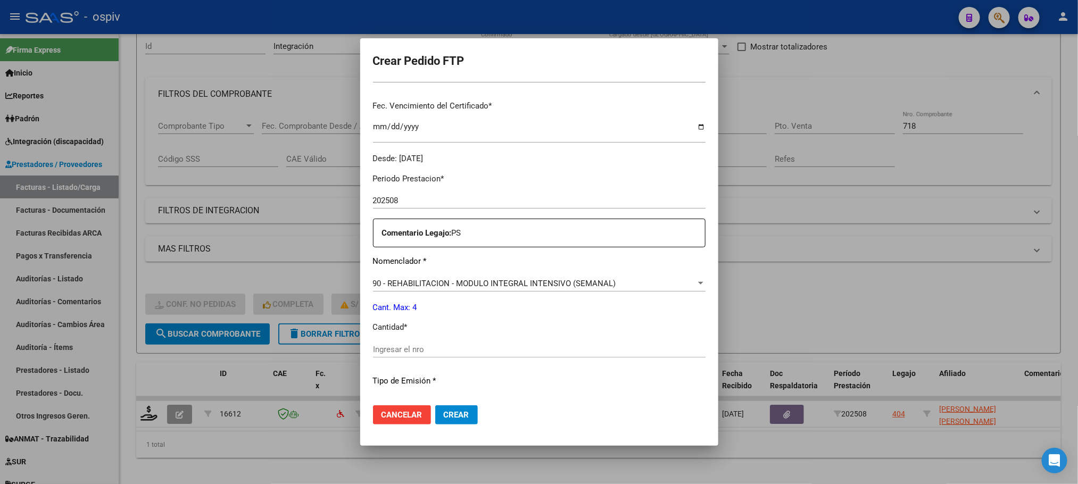
click at [499, 347] on input "Ingresar el nro" at bounding box center [539, 350] width 333 height 10
click at [435, 405] on button "Crear" at bounding box center [456, 414] width 43 height 19
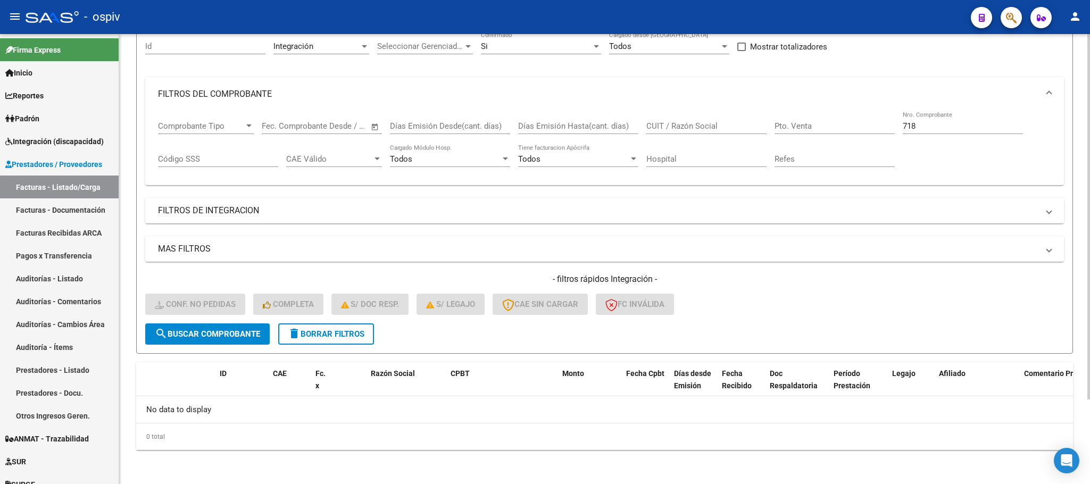
click at [972, 120] on div "718 Nro. Comprobante" at bounding box center [963, 122] width 120 height 23
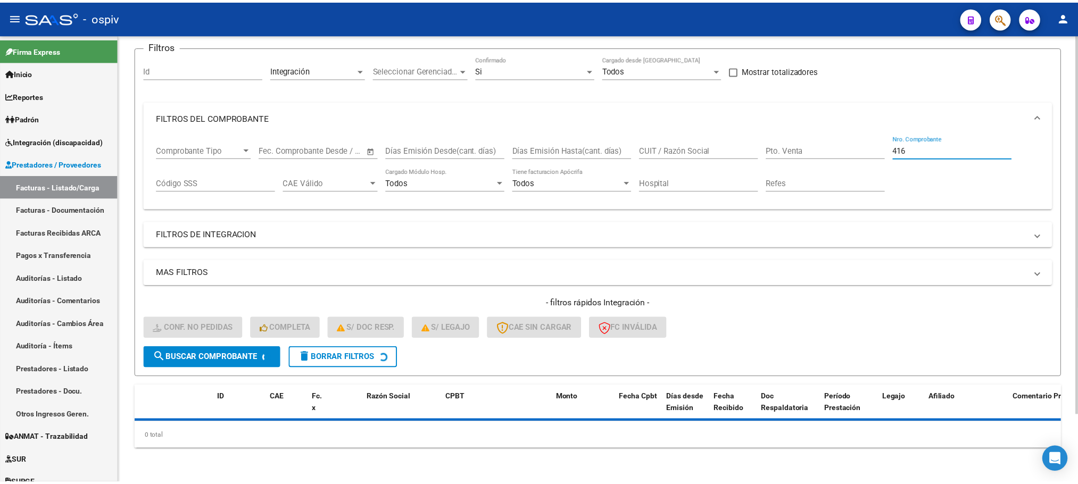
scroll to position [104, 0]
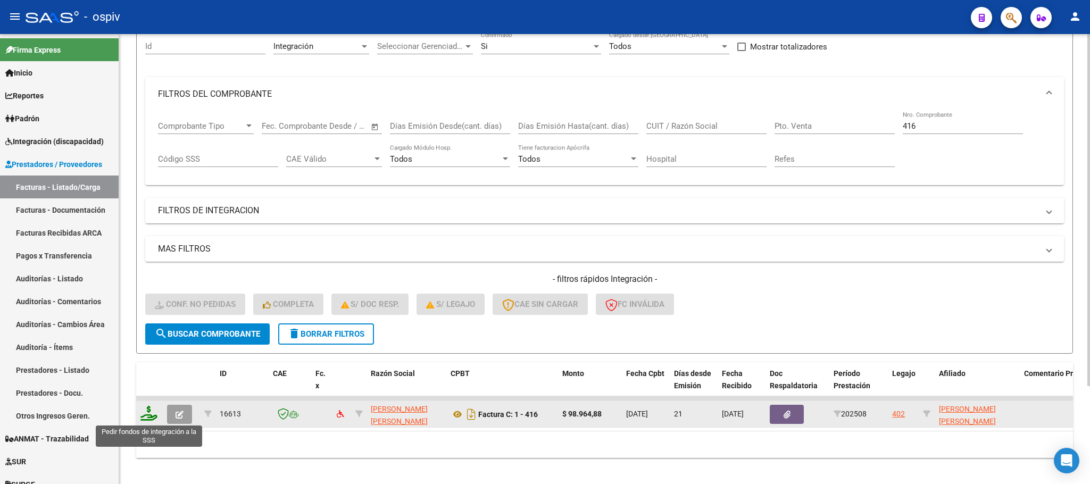
click at [147, 420] on icon at bounding box center [148, 413] width 17 height 15
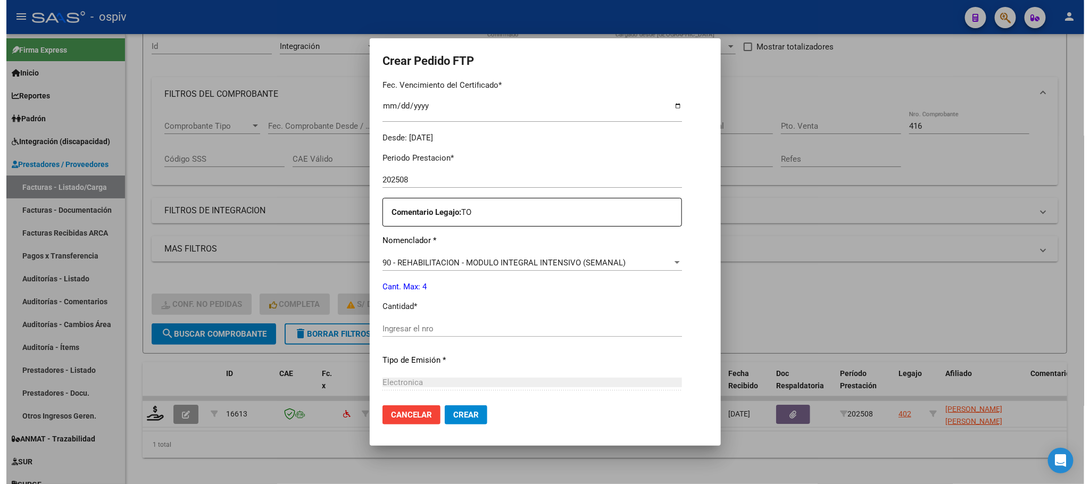
scroll to position [398, 0]
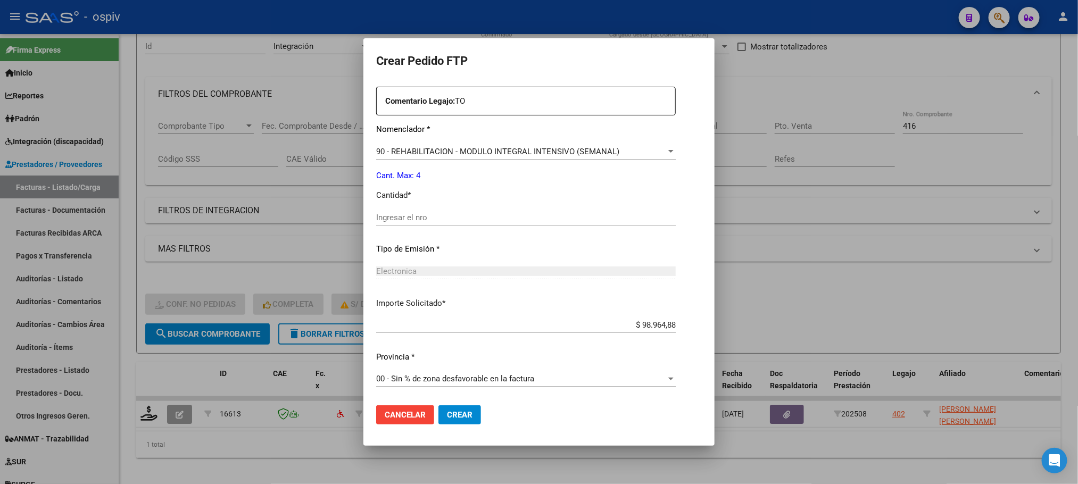
click at [435, 221] on input "Ingresar el nro" at bounding box center [526, 218] width 300 height 10
click at [438, 405] on button "Crear" at bounding box center [459, 414] width 43 height 19
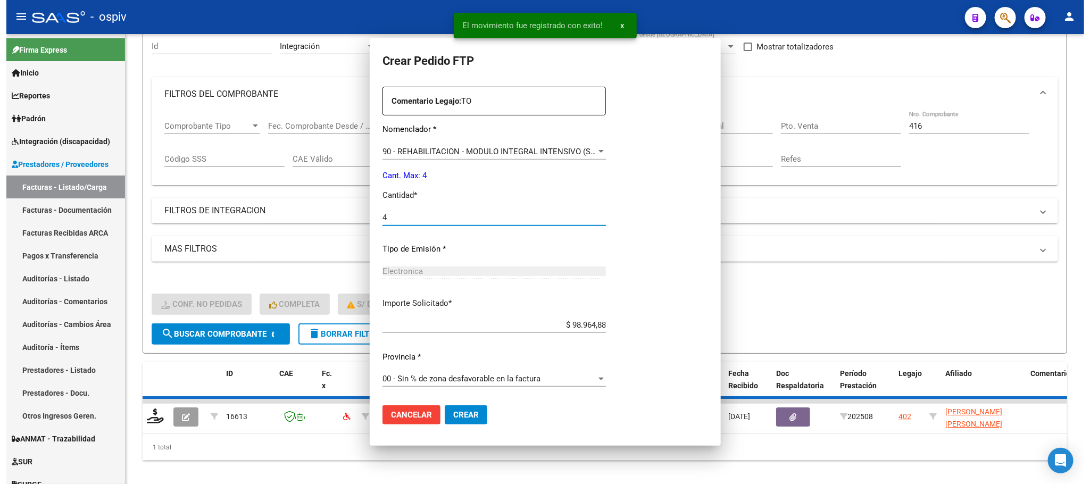
scroll to position [0, 0]
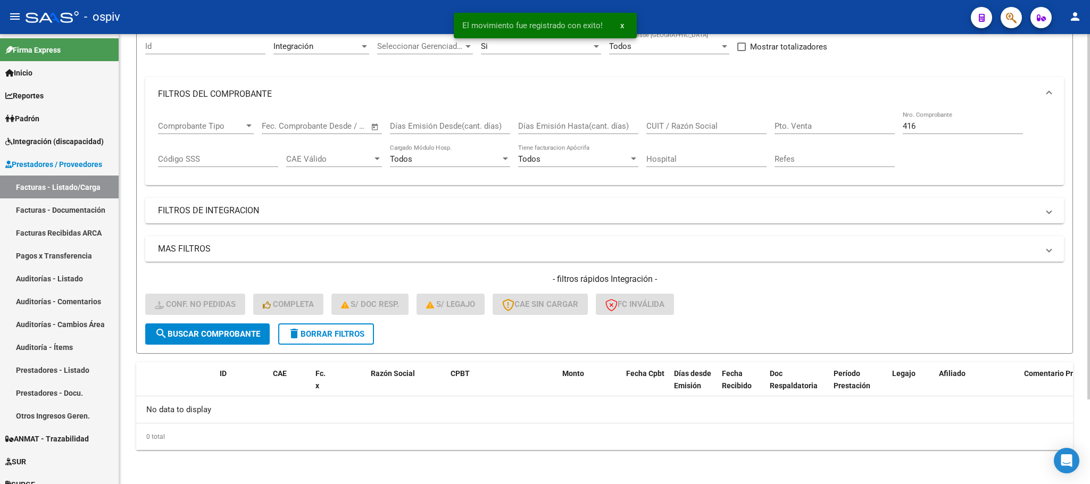
click at [938, 126] on input "416" at bounding box center [963, 126] width 120 height 10
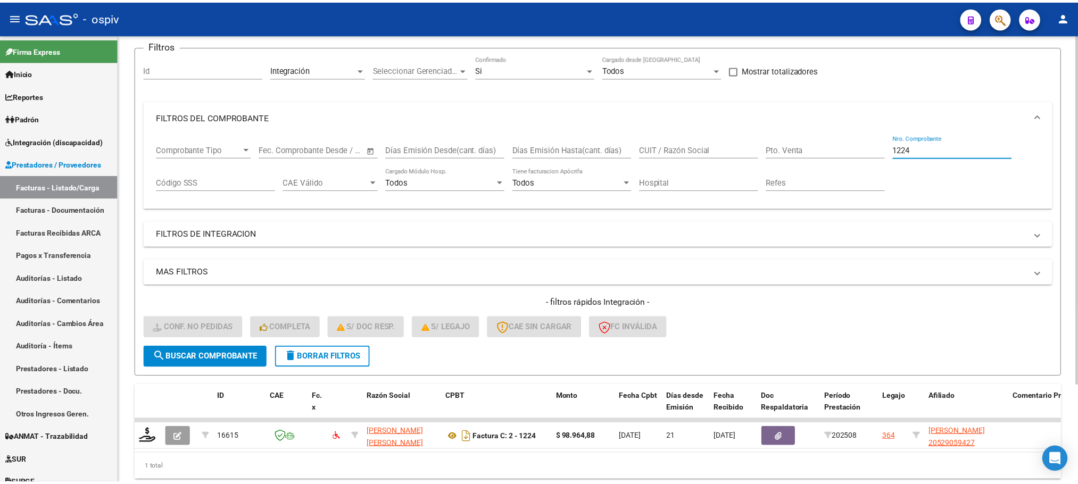
scroll to position [104, 0]
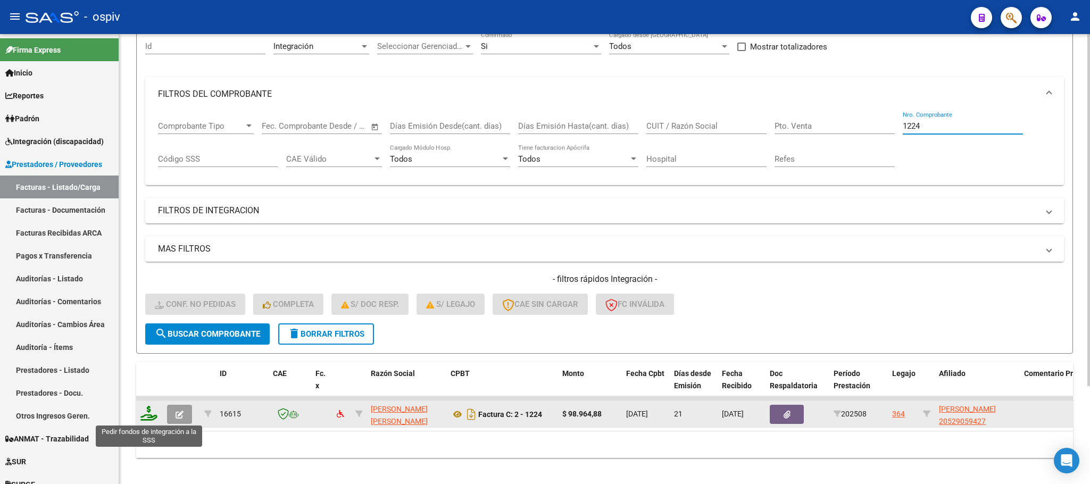
click at [150, 412] on icon at bounding box center [148, 413] width 17 height 15
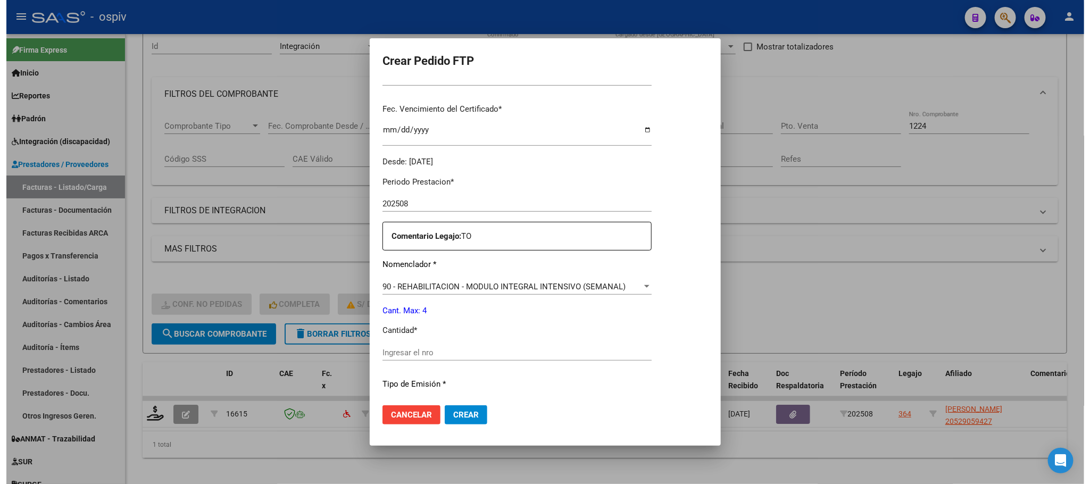
scroll to position [266, 0]
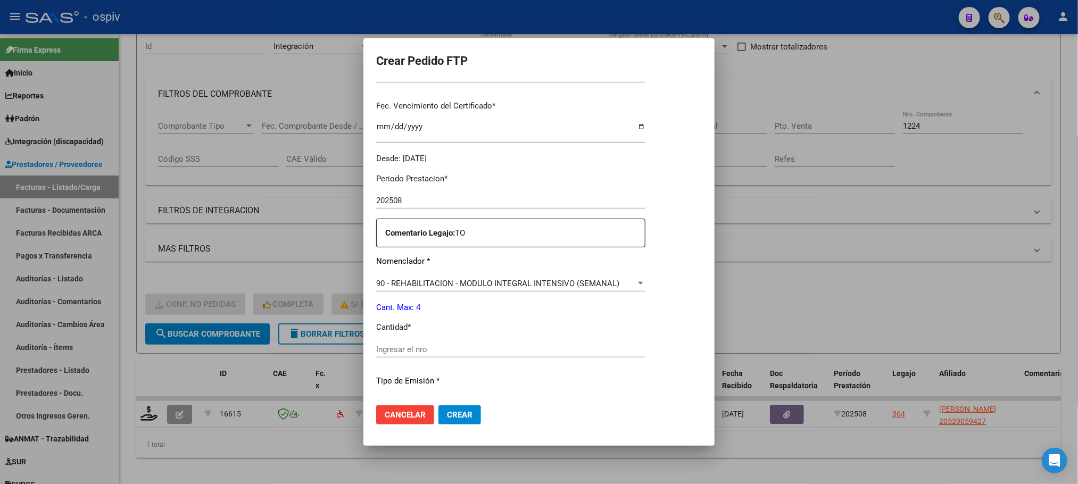
click at [481, 353] on input "Ingresar el nro" at bounding box center [510, 350] width 269 height 10
click at [438, 405] on button "Crear" at bounding box center [459, 414] width 43 height 19
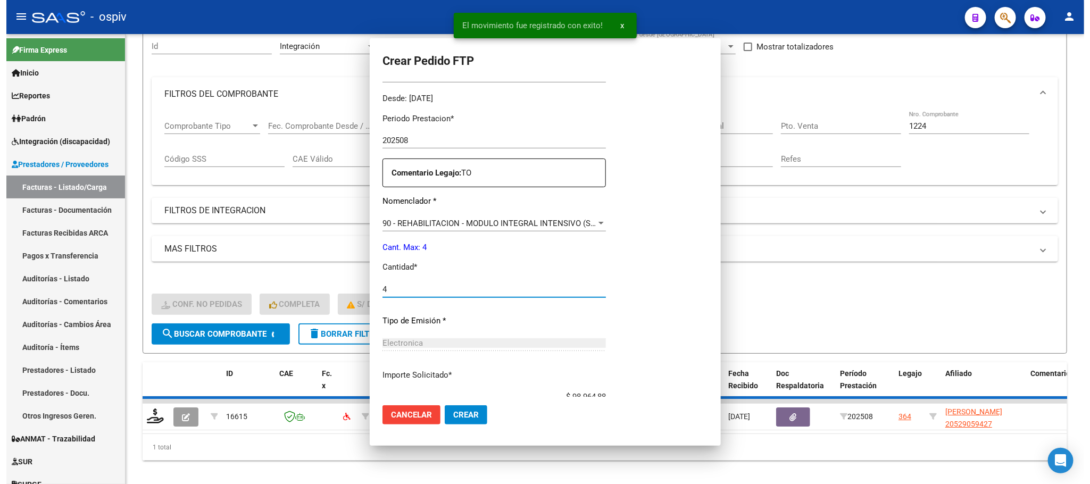
scroll to position [0, 0]
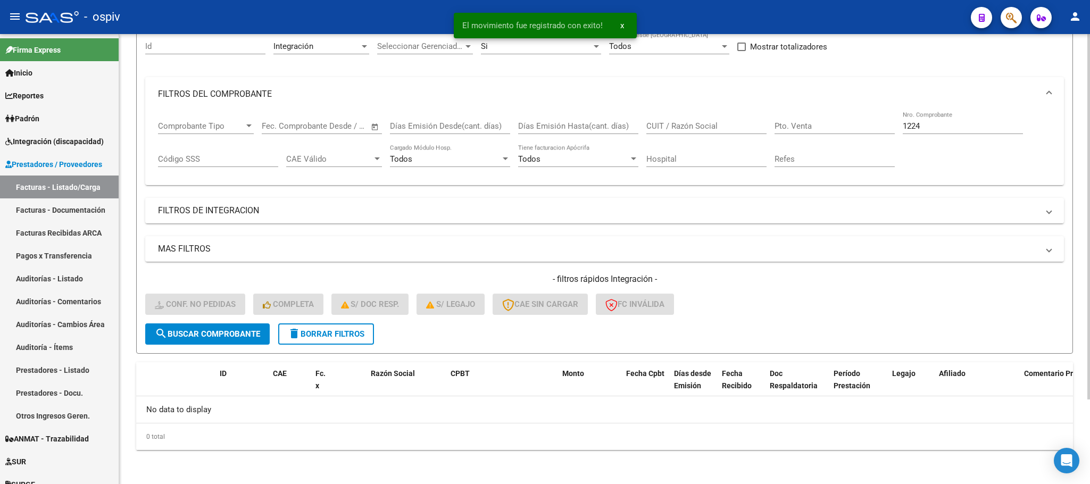
click at [950, 120] on div "1224 Nro. Comprobante" at bounding box center [963, 122] width 120 height 23
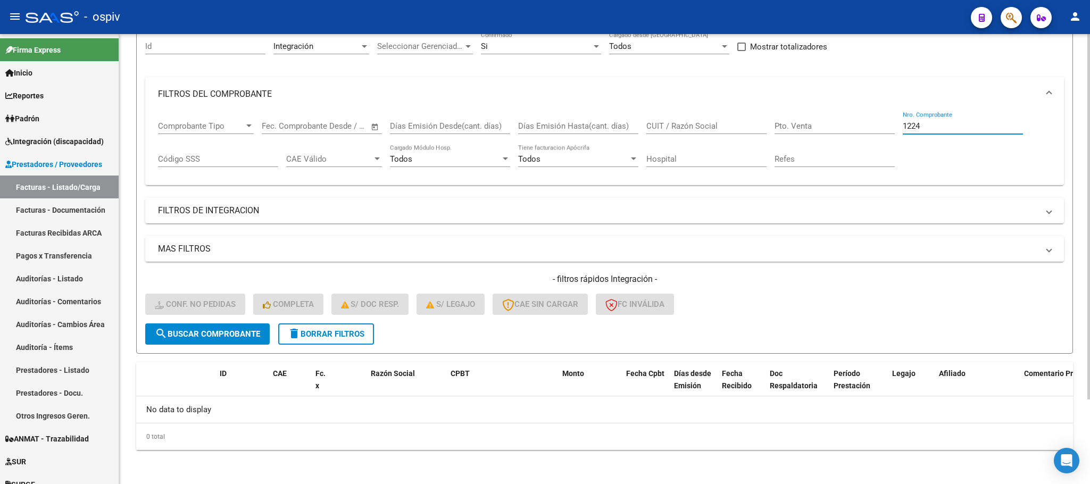
click at [944, 128] on input "1224" at bounding box center [963, 126] width 120 height 10
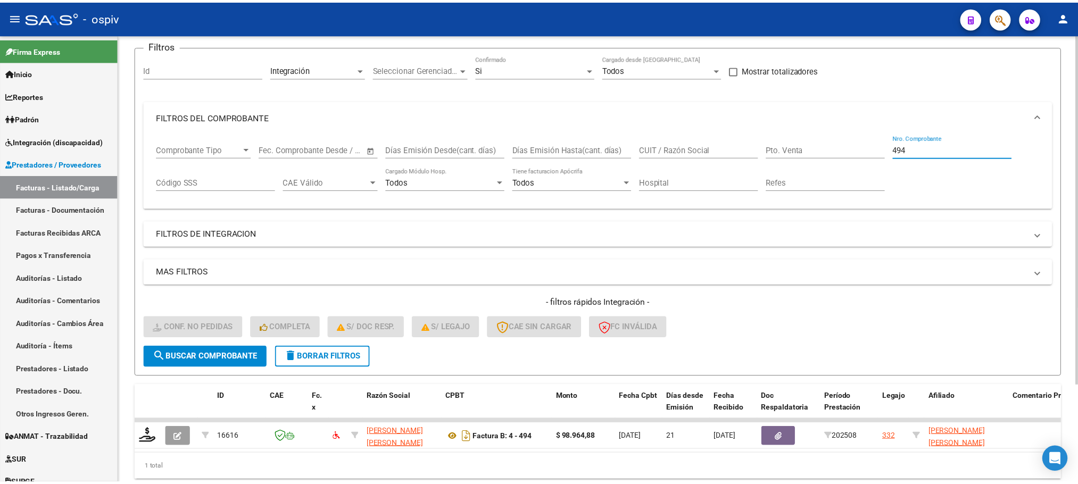
scroll to position [104, 0]
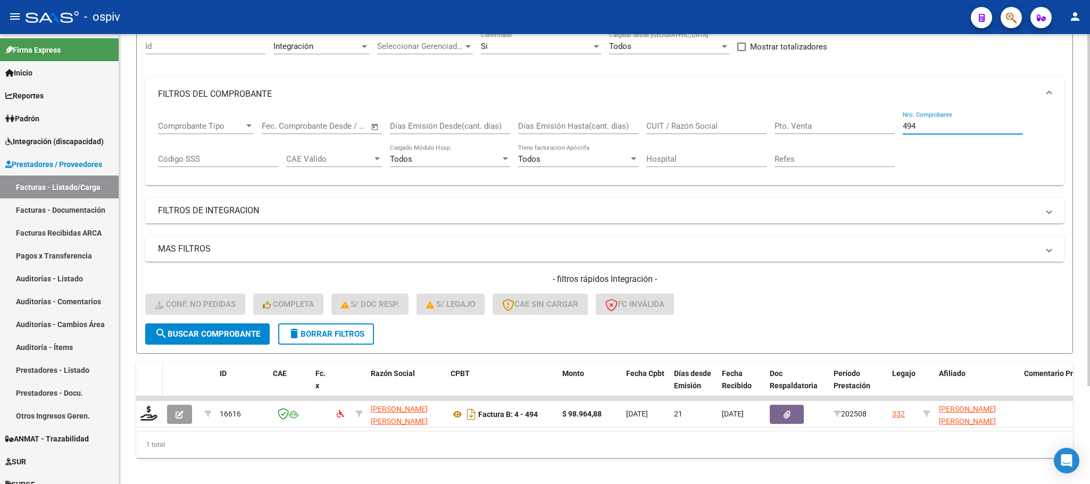
click at [153, 396] on datatable-header-cell at bounding box center [149, 385] width 27 height 47
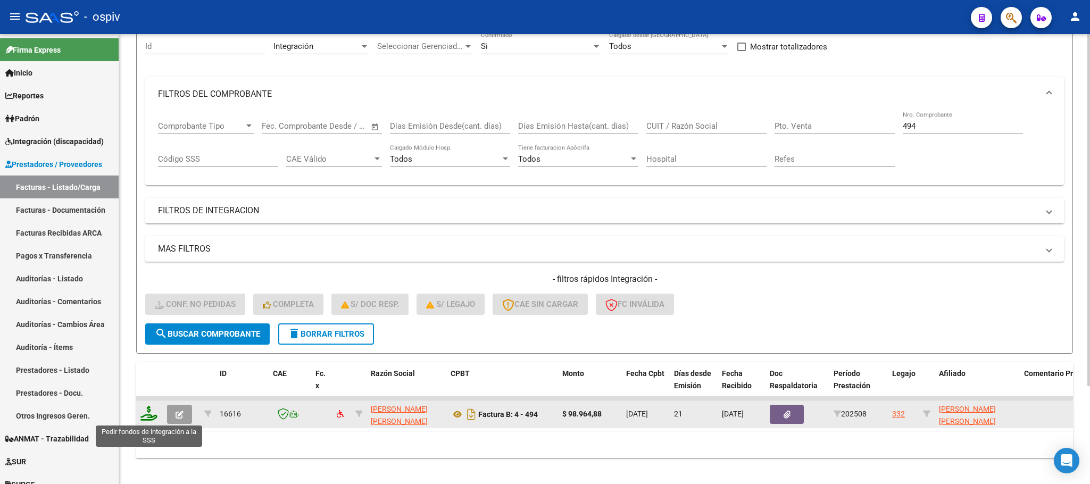
click at [151, 417] on icon at bounding box center [148, 413] width 17 height 15
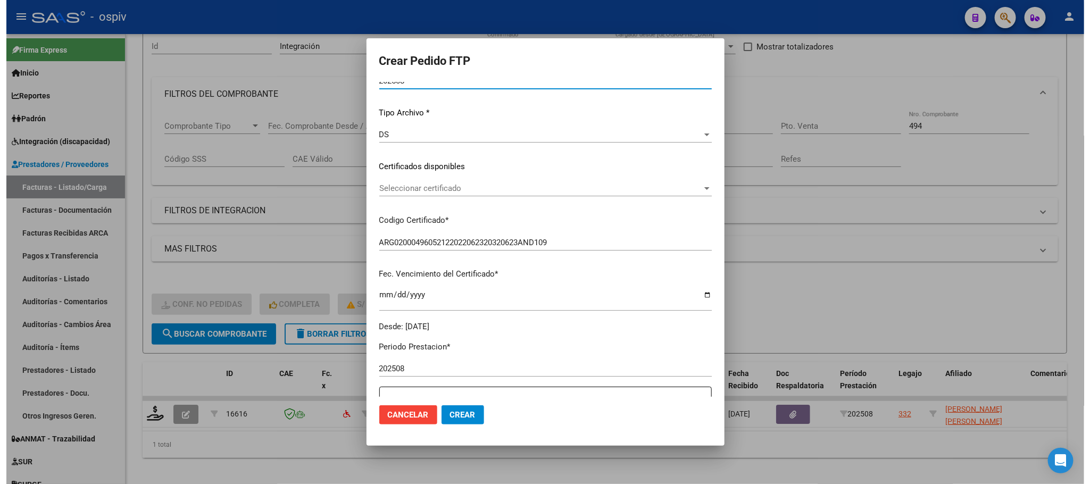
scroll to position [266, 0]
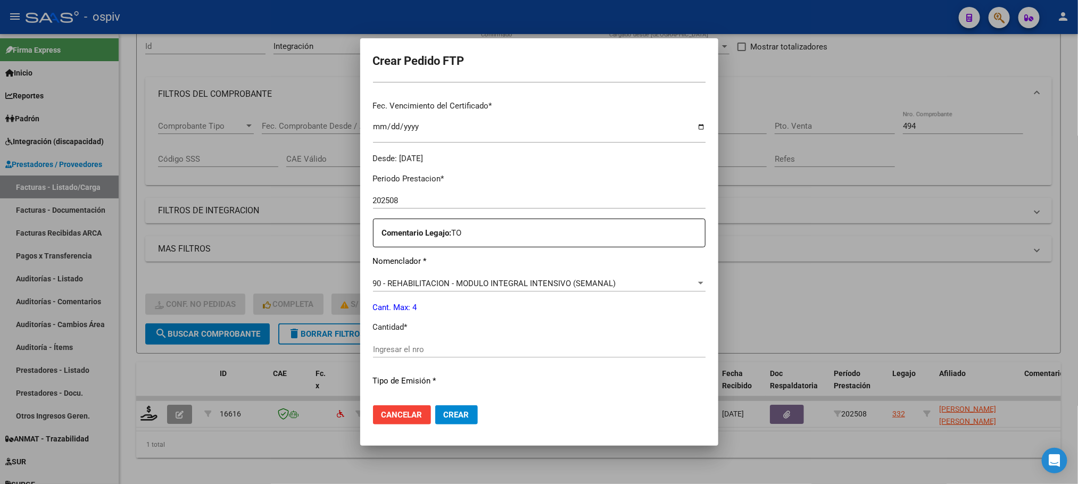
click at [499, 346] on input "Ingresar el nro" at bounding box center [539, 350] width 333 height 10
click at [435, 405] on button "Crear" at bounding box center [456, 414] width 43 height 19
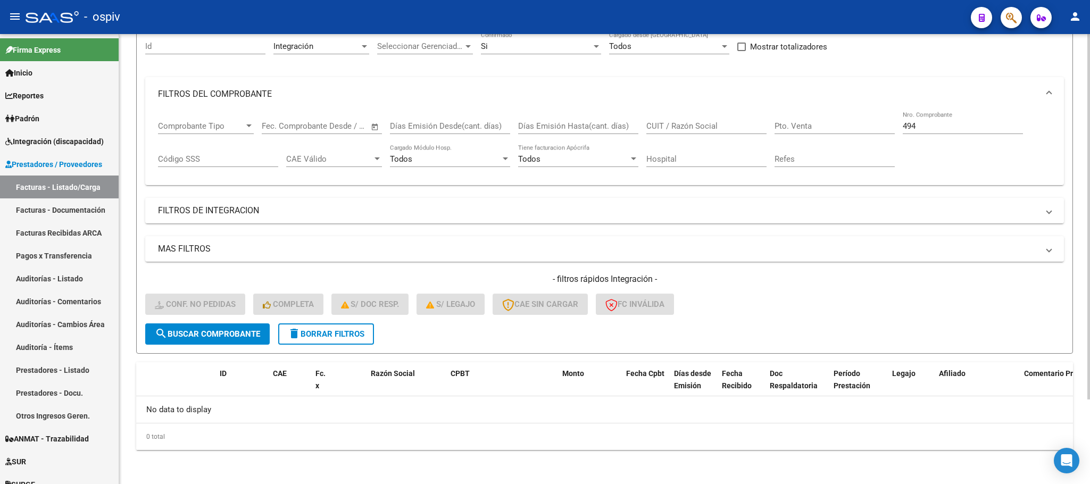
click at [942, 129] on input "494" at bounding box center [963, 126] width 120 height 10
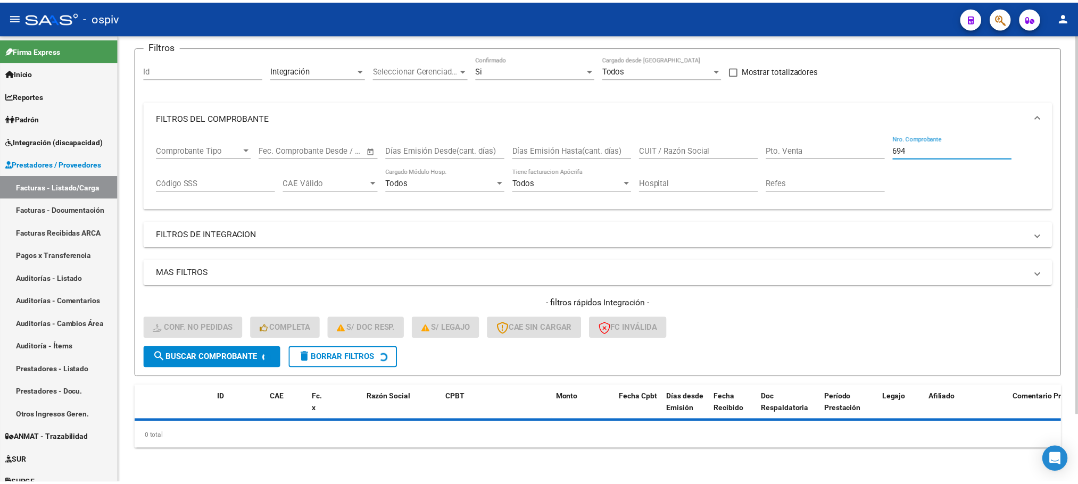
scroll to position [104, 0]
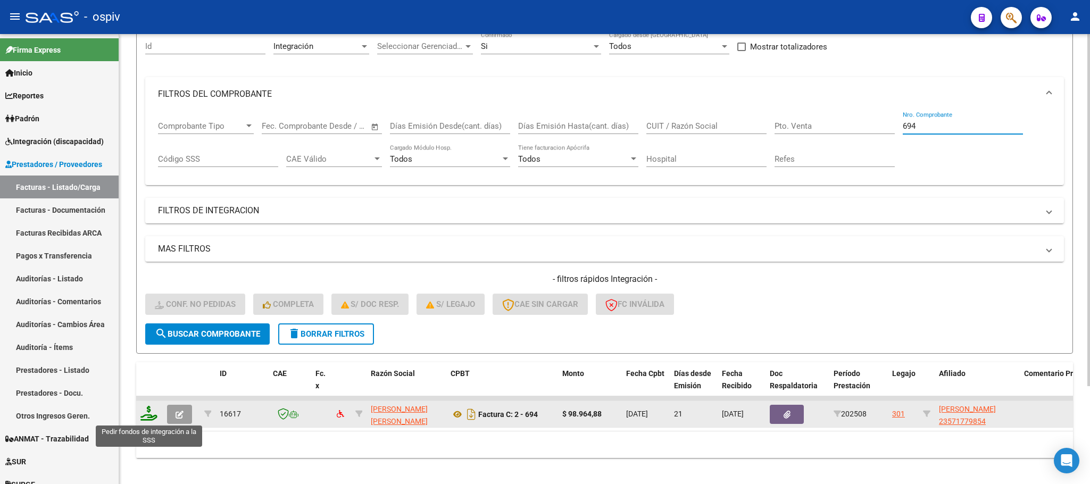
click at [147, 420] on icon at bounding box center [148, 413] width 17 height 15
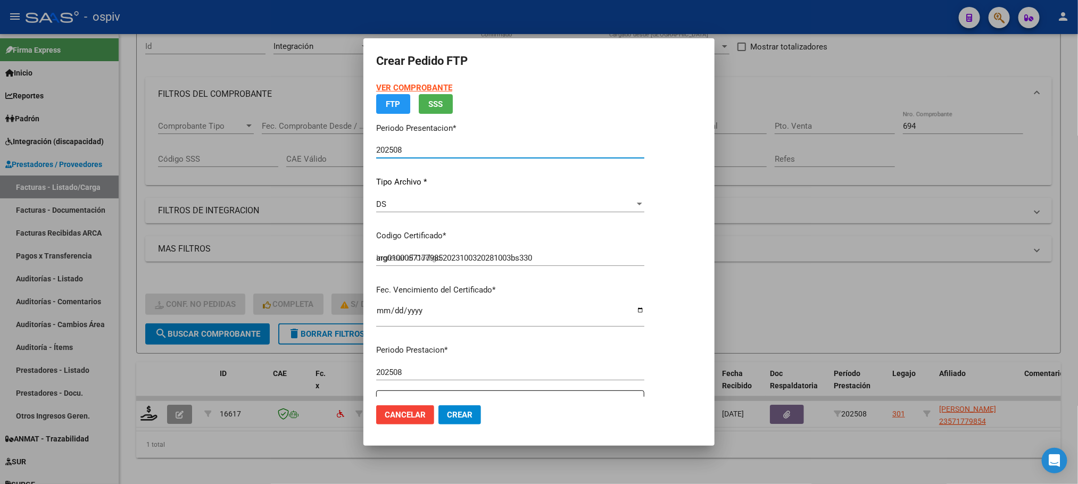
scroll to position [294, 0]
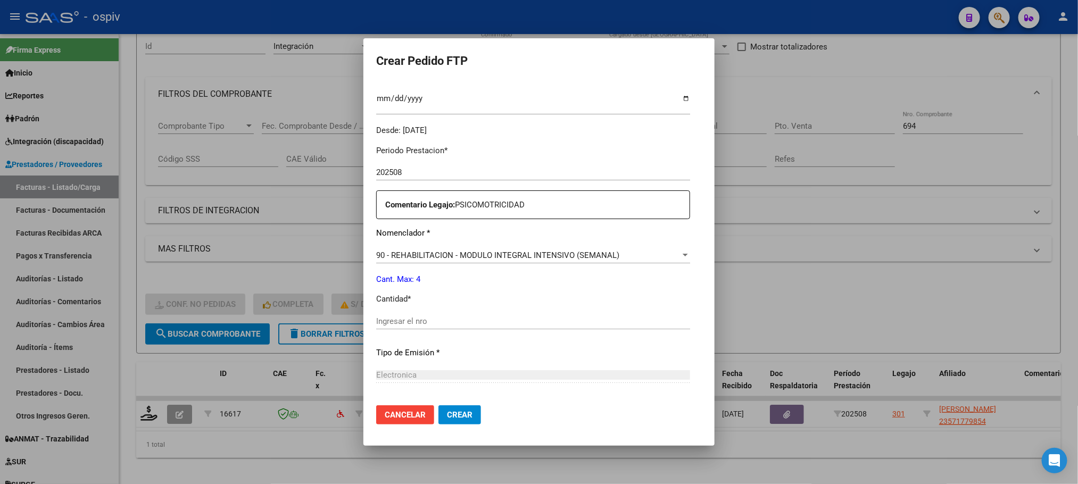
click at [540, 318] on input "Ingresar el nro" at bounding box center [533, 322] width 314 height 10
click at [438, 405] on button "Crear" at bounding box center [459, 414] width 43 height 19
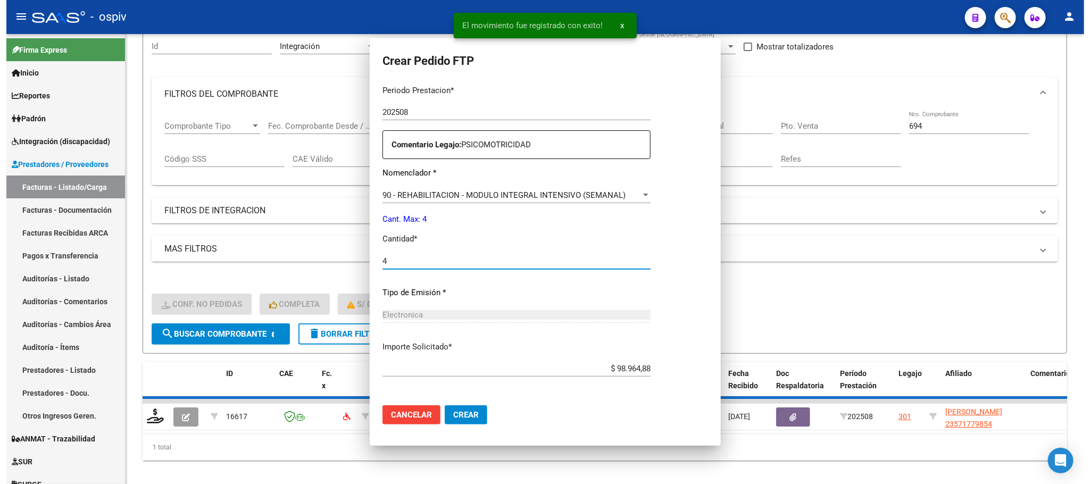
scroll to position [0, 0]
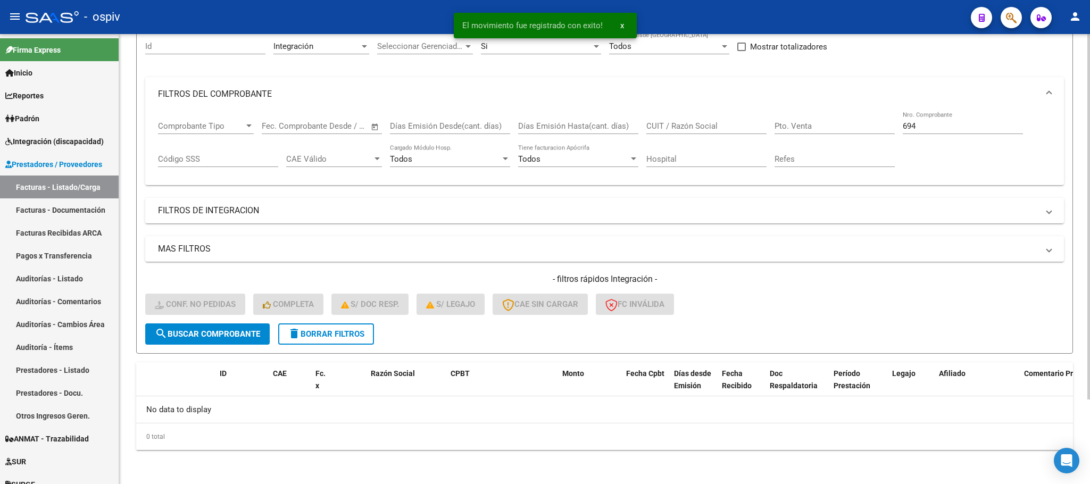
click at [921, 133] on div "694 Nro. Comprobante" at bounding box center [963, 122] width 120 height 23
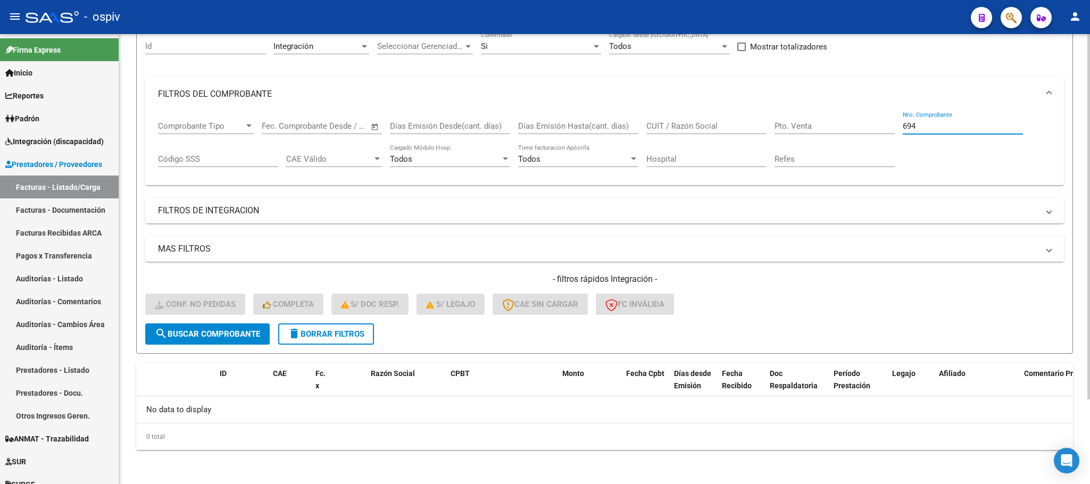
click at [924, 122] on input "694" at bounding box center [963, 126] width 120 height 10
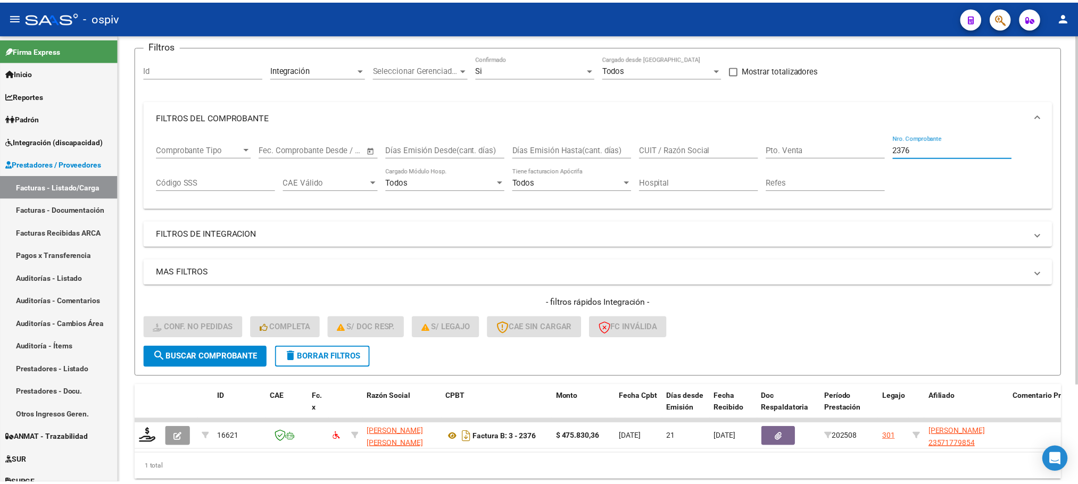
scroll to position [104, 0]
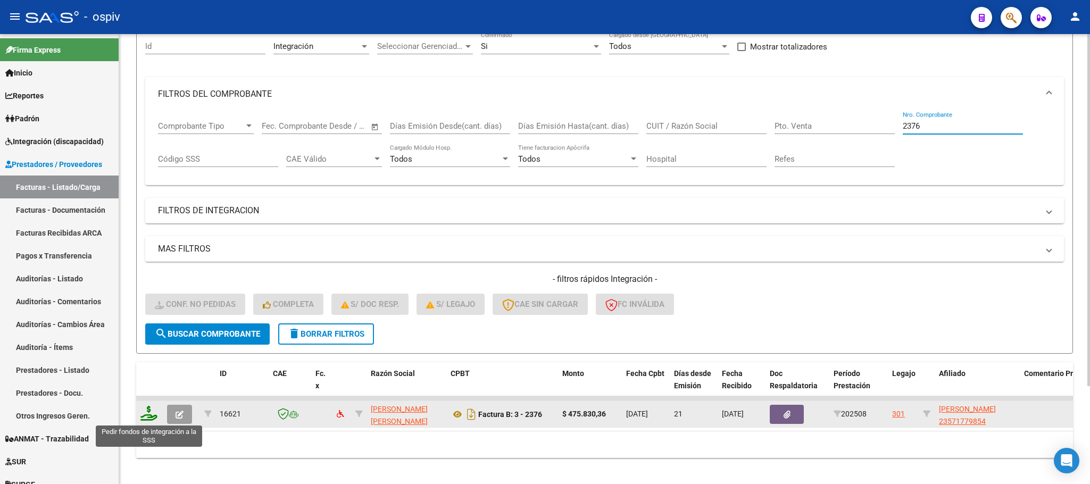
click at [149, 418] on icon at bounding box center [148, 413] width 17 height 15
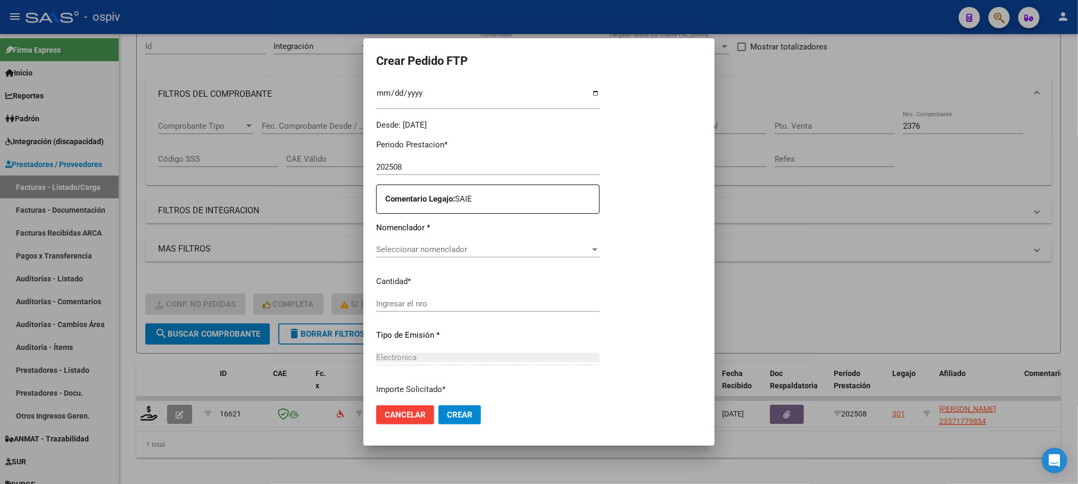
scroll to position [294, 0]
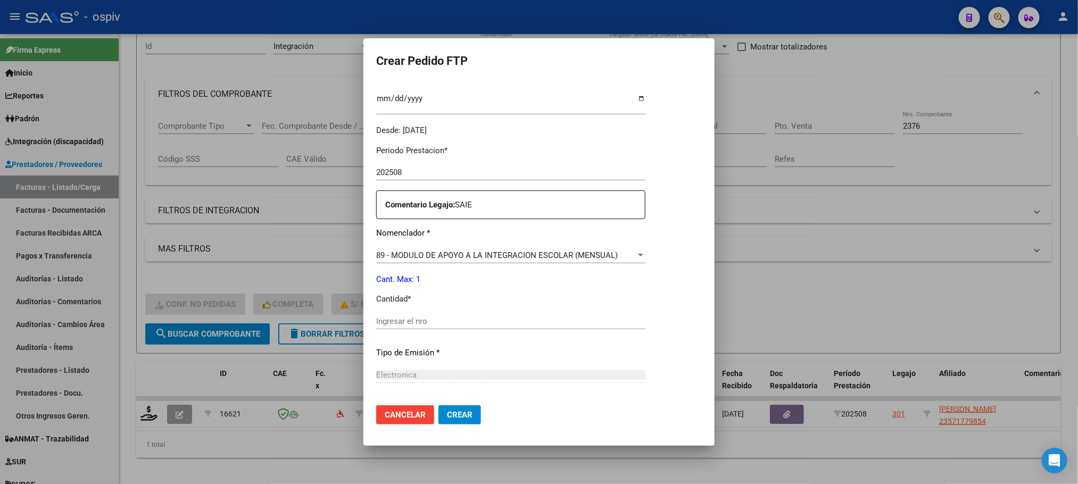
click at [458, 321] on input "Ingresar el nro" at bounding box center [510, 322] width 269 height 10
click at [438, 405] on button "Crear" at bounding box center [459, 414] width 43 height 19
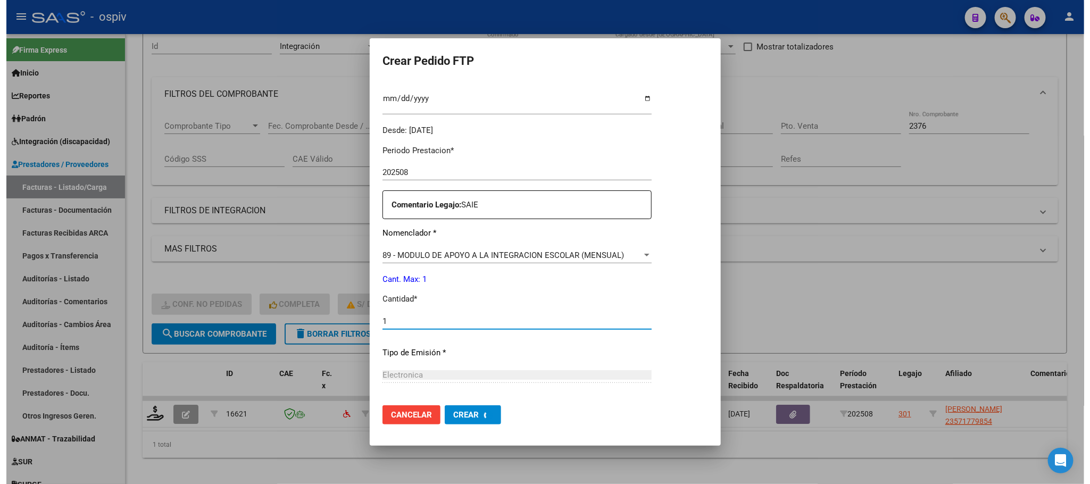
scroll to position [0, 0]
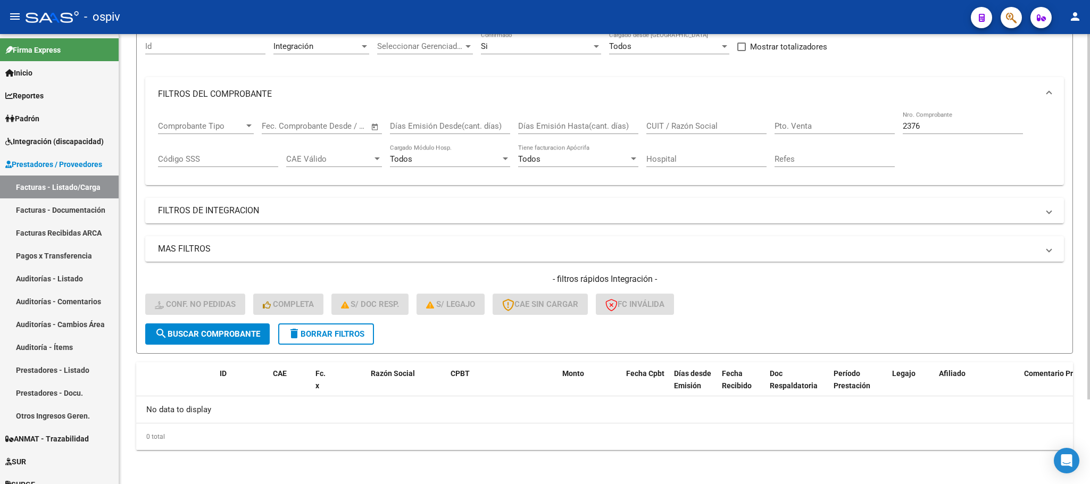
click at [318, 337] on span "delete Borrar Filtros" at bounding box center [326, 334] width 77 height 10
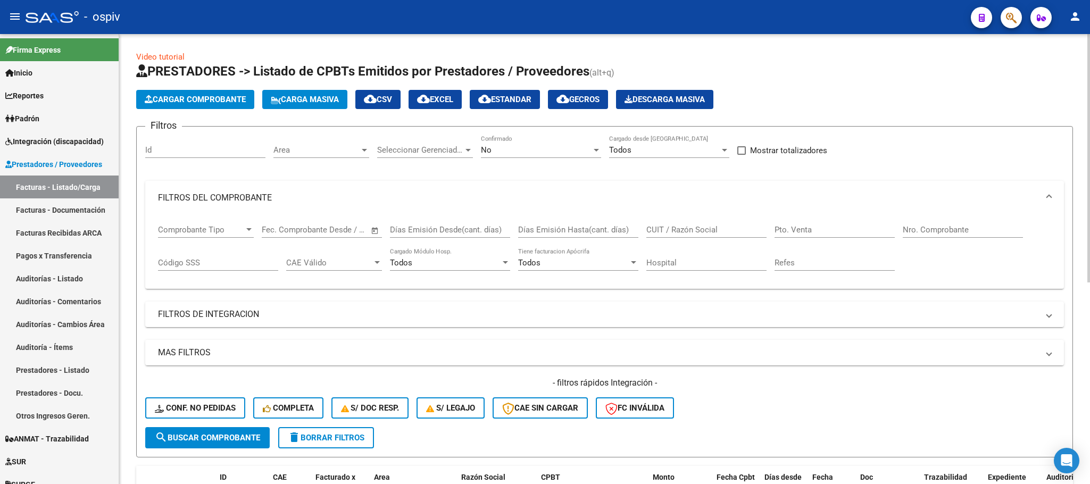
click at [340, 141] on div "Area Area" at bounding box center [322, 146] width 96 height 23
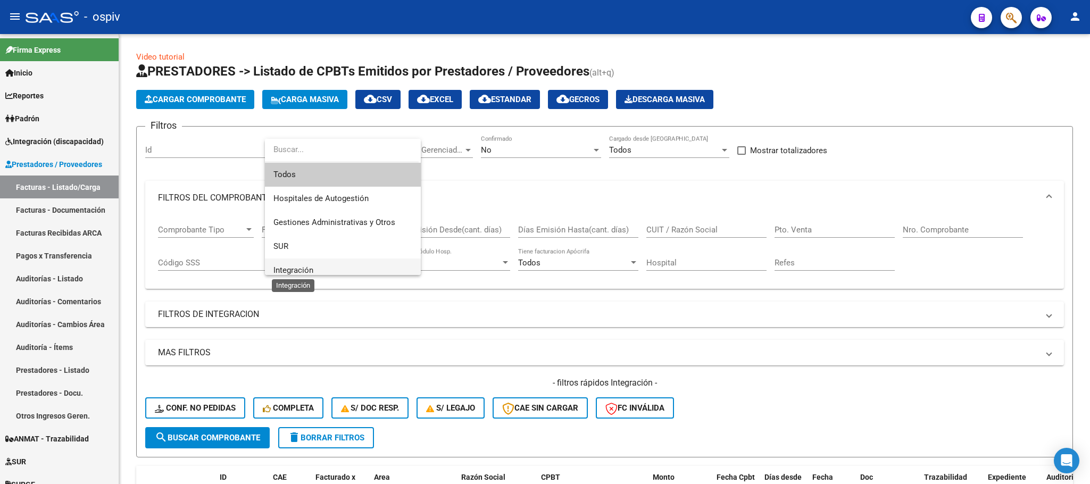
click at [309, 267] on span "Integración" at bounding box center [294, 271] width 40 height 10
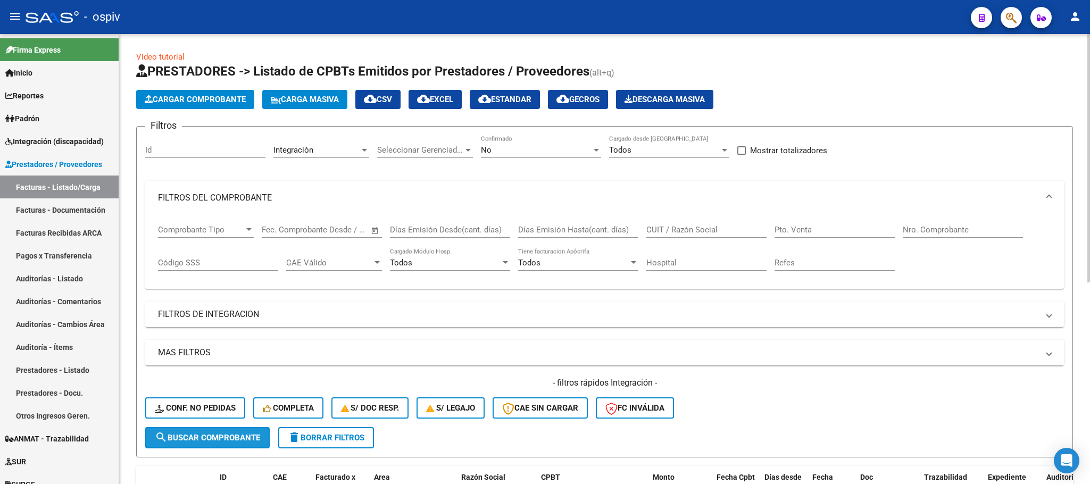
click at [203, 437] on span "search Buscar Comprobante" at bounding box center [207, 438] width 105 height 10
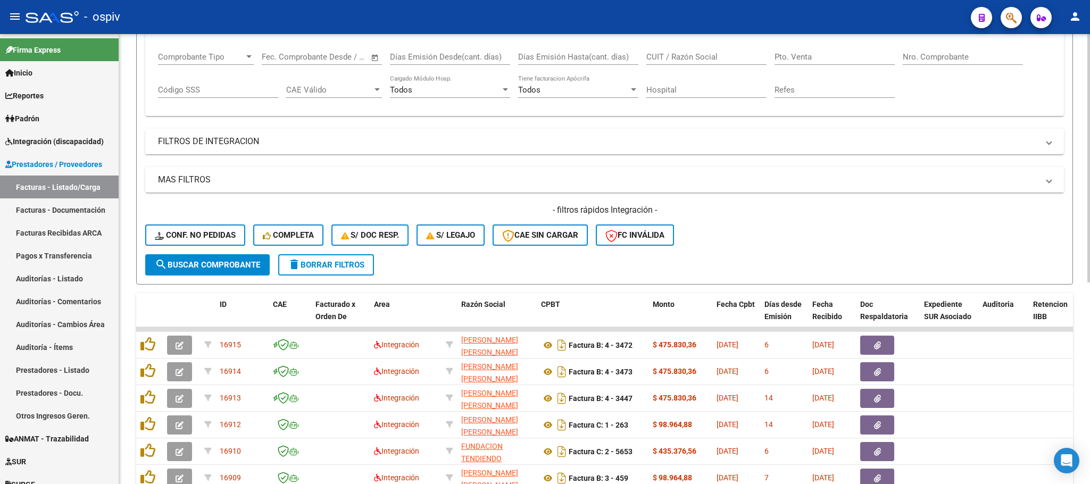
scroll to position [364, 0]
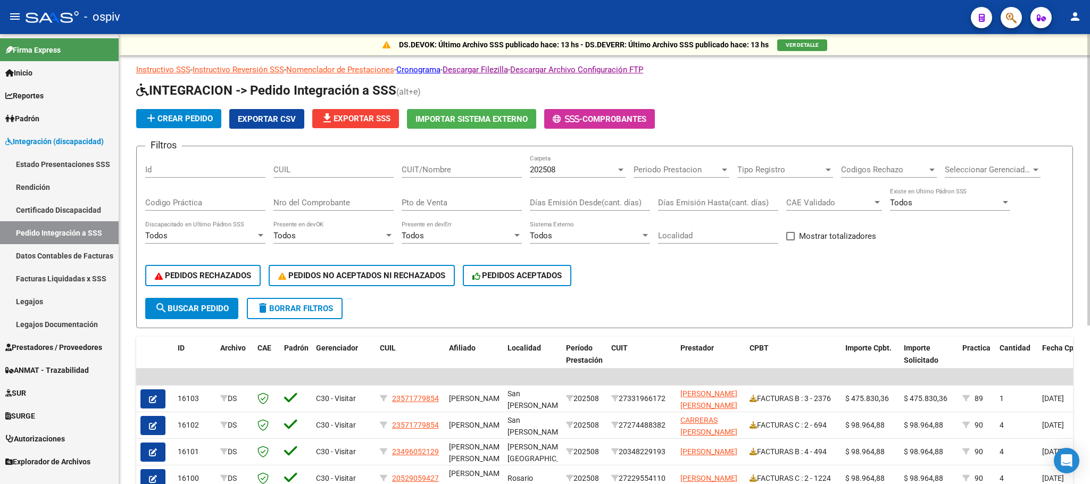
click at [345, 122] on span "file_download Exportar SSS" at bounding box center [356, 119] width 70 height 10
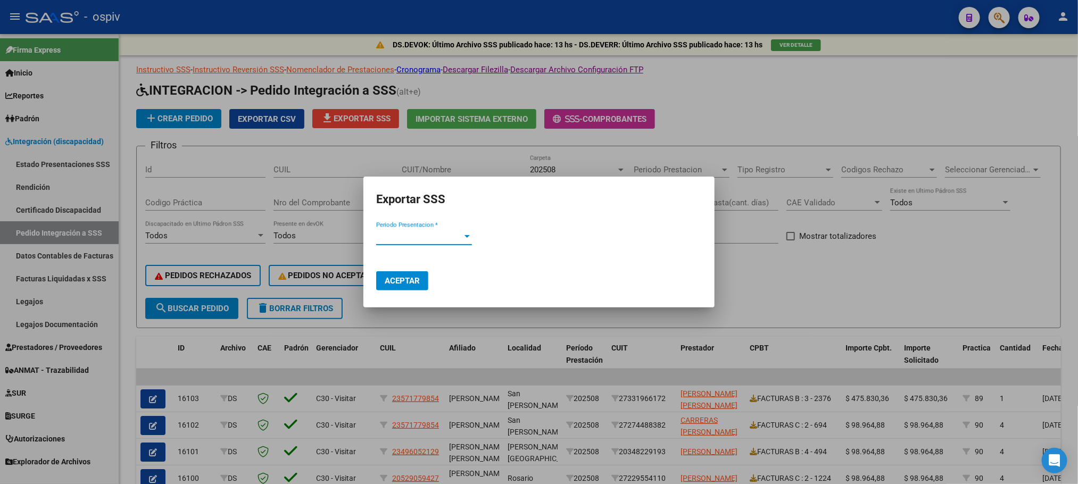
click at [434, 237] on span "Periodo Presentacion *" at bounding box center [419, 237] width 86 height 10
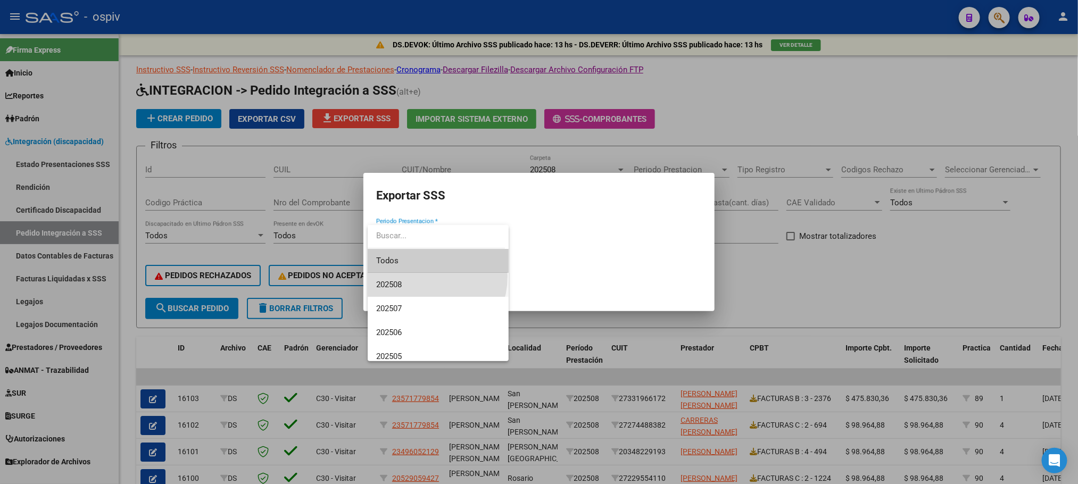
click at [417, 276] on span "202508" at bounding box center [438, 285] width 124 height 24
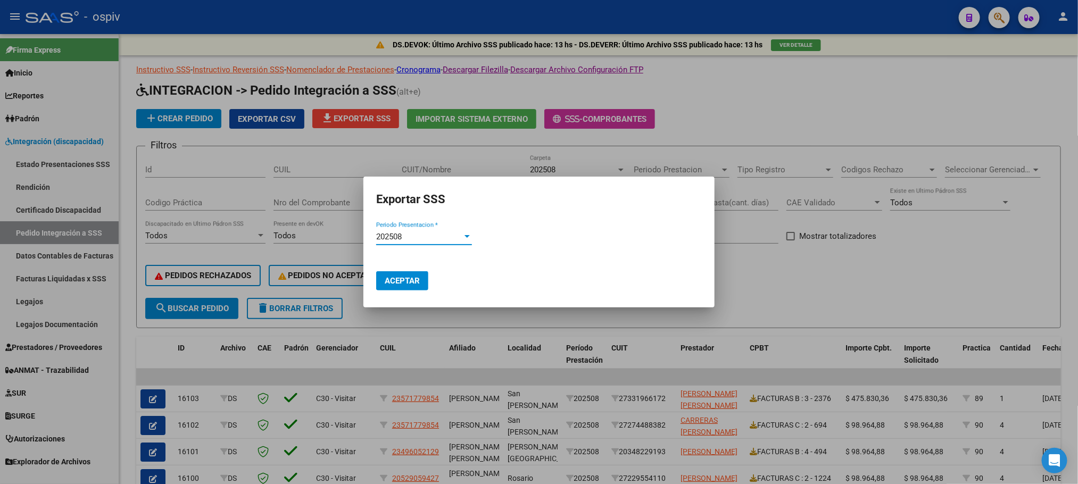
click at [417, 276] on span "Aceptar" at bounding box center [402, 281] width 35 height 10
click at [914, 72] on div at bounding box center [539, 242] width 1078 height 484
